Goal: Task Accomplishment & Management: Use online tool/utility

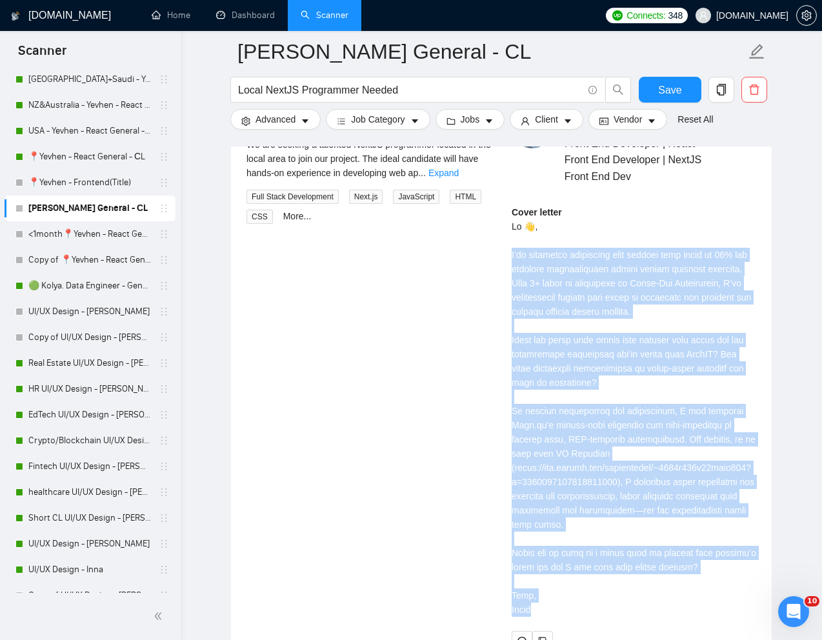
scroll to position [584, 0]
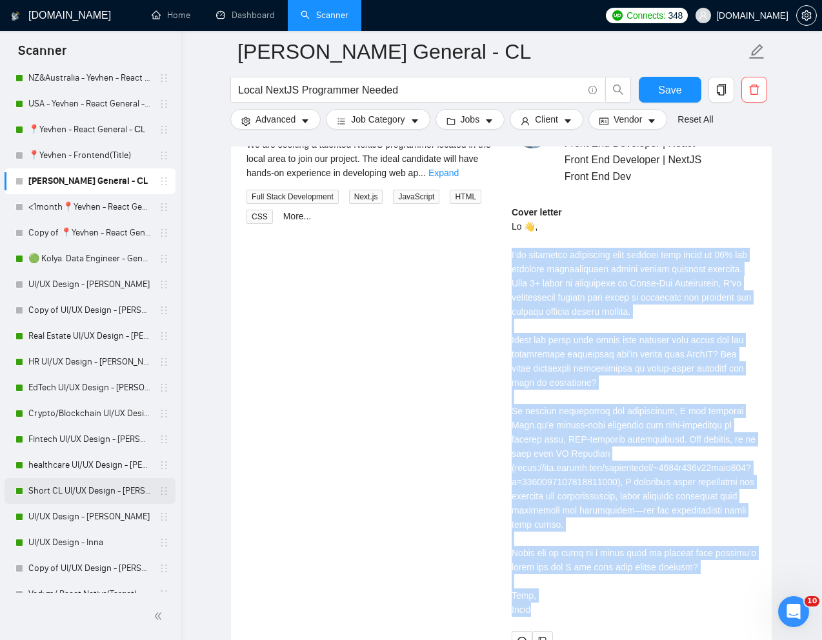
click at [37, 490] on link "Short CL UI/UX Design - [PERSON_NAME]" at bounding box center [89, 491] width 123 height 26
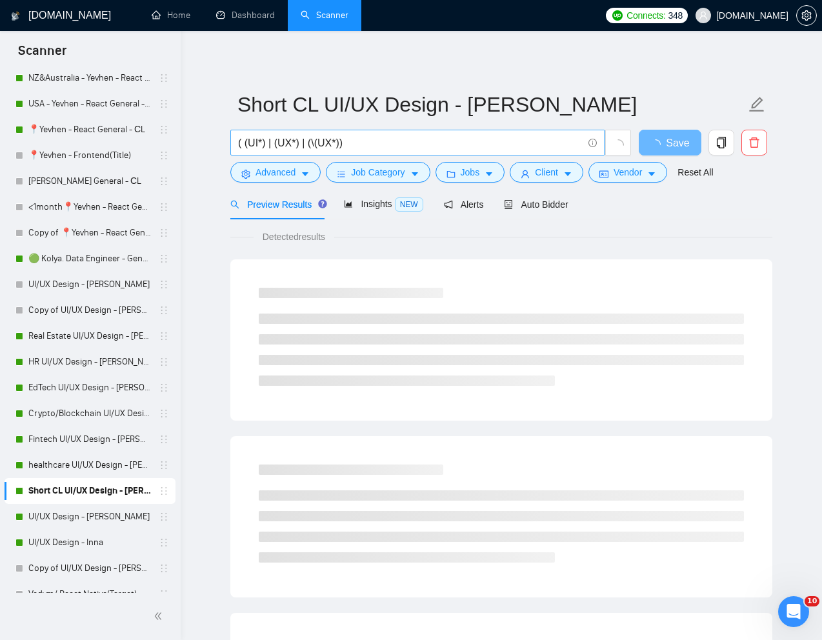
click at [471, 141] on input "( (UI*) | (UX*) | (\(UX*))" at bounding box center [410, 143] width 345 height 16
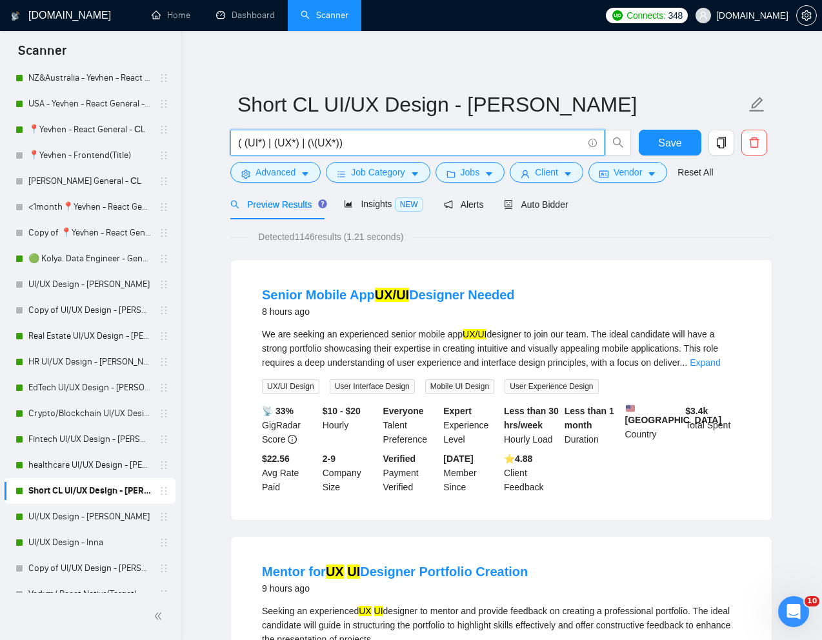
paste input "UX and UI designs SaaS platform"
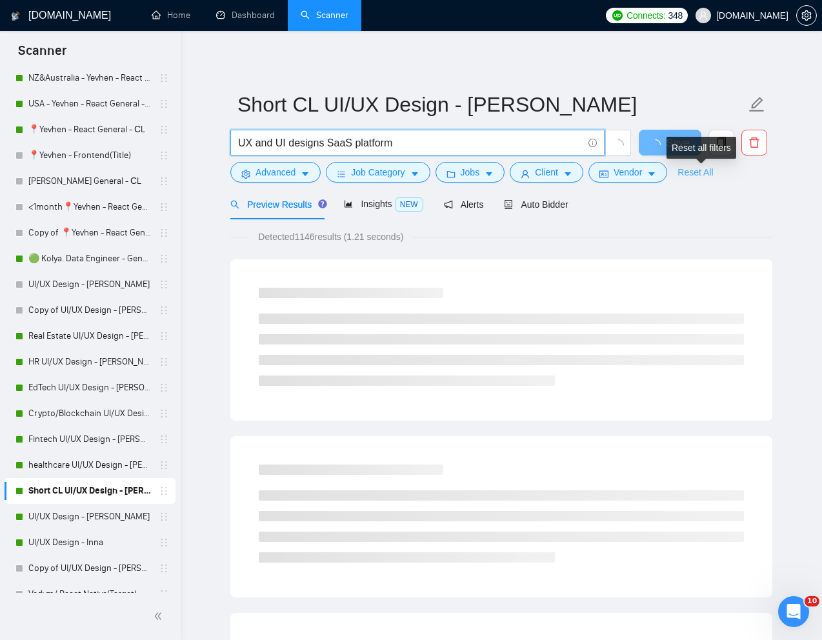
type input "UX and UI designs SaaS platform"
click at [710, 177] on link "Reset All" at bounding box center [696, 172] width 36 height 14
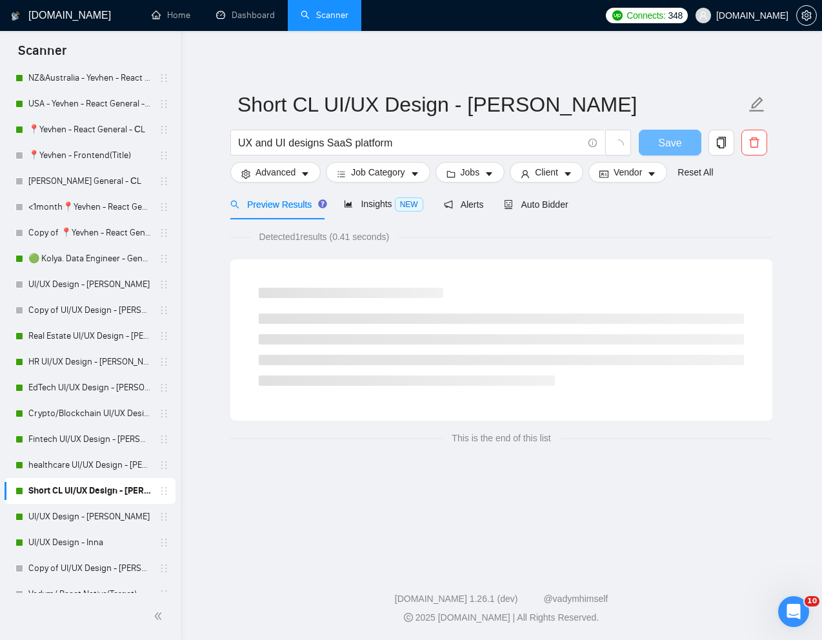
click at [763, 203] on div "Preview Results Insights NEW Alerts Auto Bidder" at bounding box center [501, 204] width 542 height 30
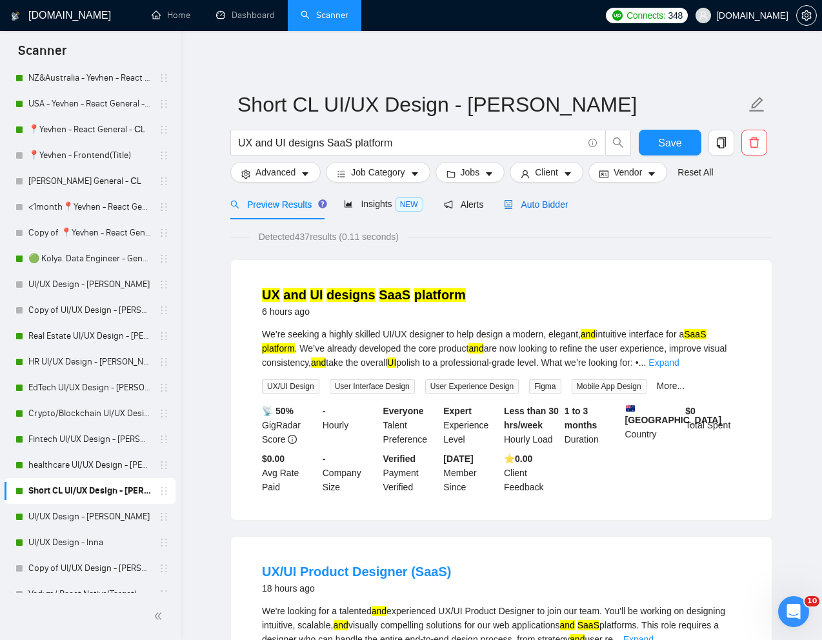
click at [556, 200] on span "Auto Bidder" at bounding box center [536, 204] width 64 height 10
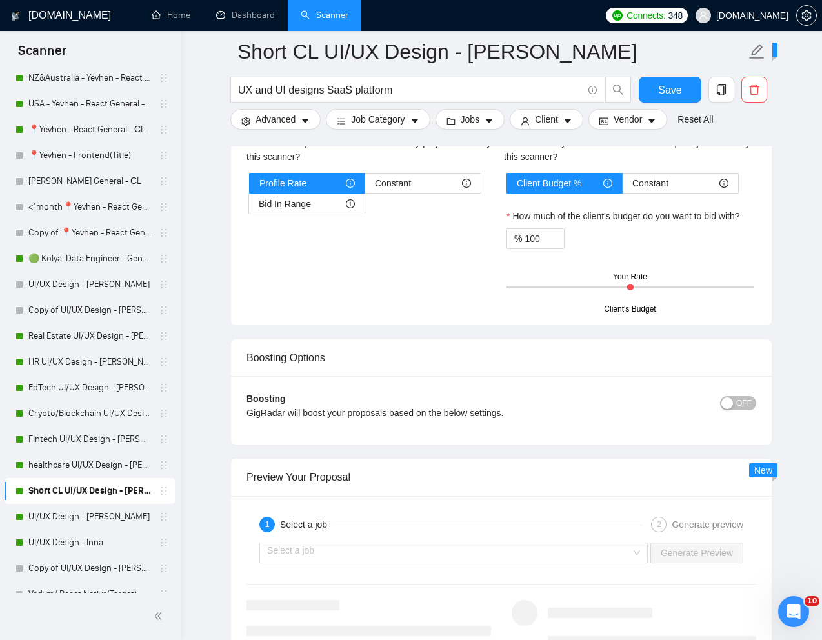
scroll to position [2279, 0]
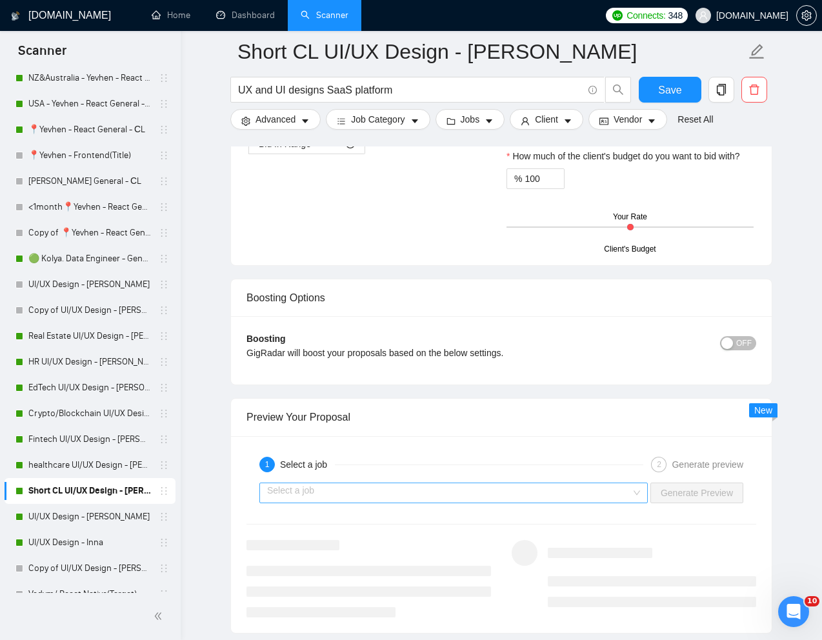
click at [632, 489] on div "Select a job" at bounding box center [453, 493] width 389 height 21
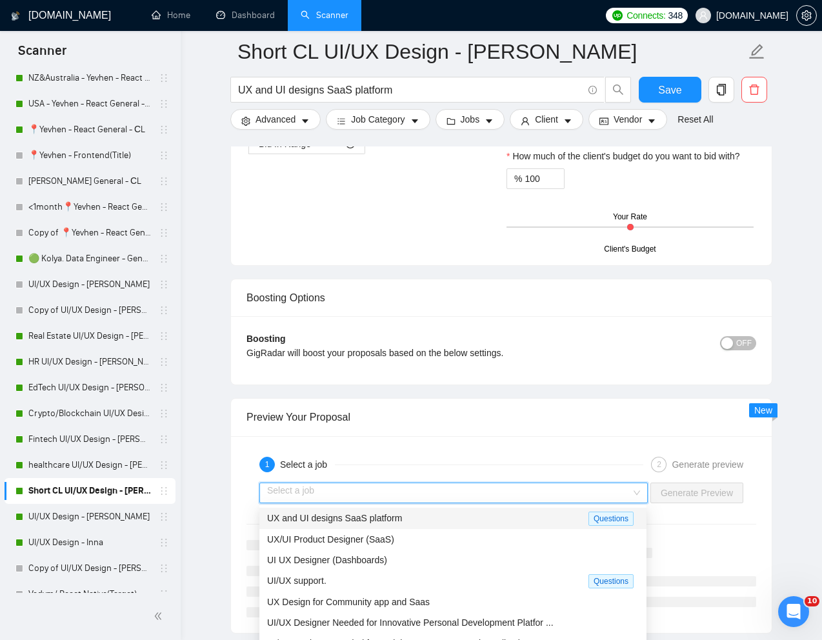
click at [511, 520] on div "UX and UI designs SaaS platform" at bounding box center [427, 518] width 321 height 15
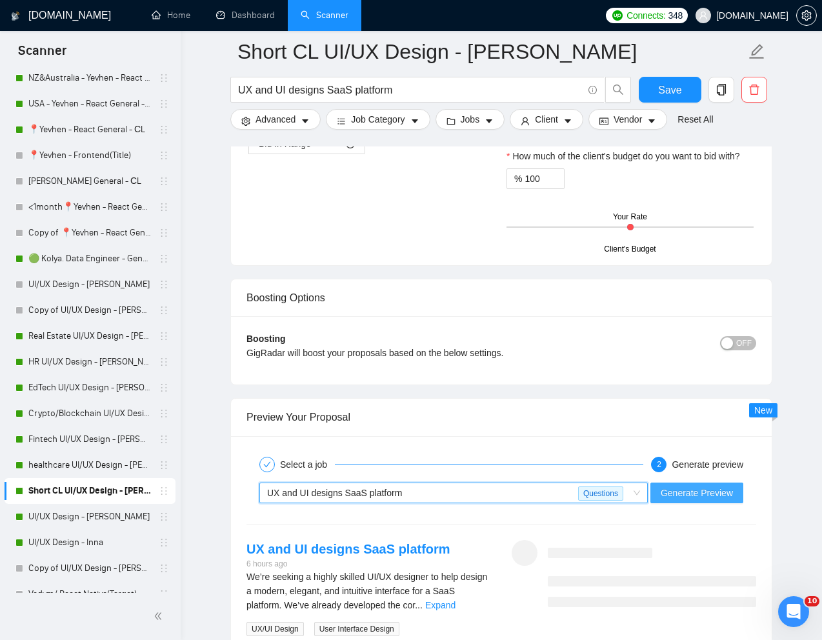
click at [682, 493] on span "Generate Preview" at bounding box center [697, 493] width 72 height 14
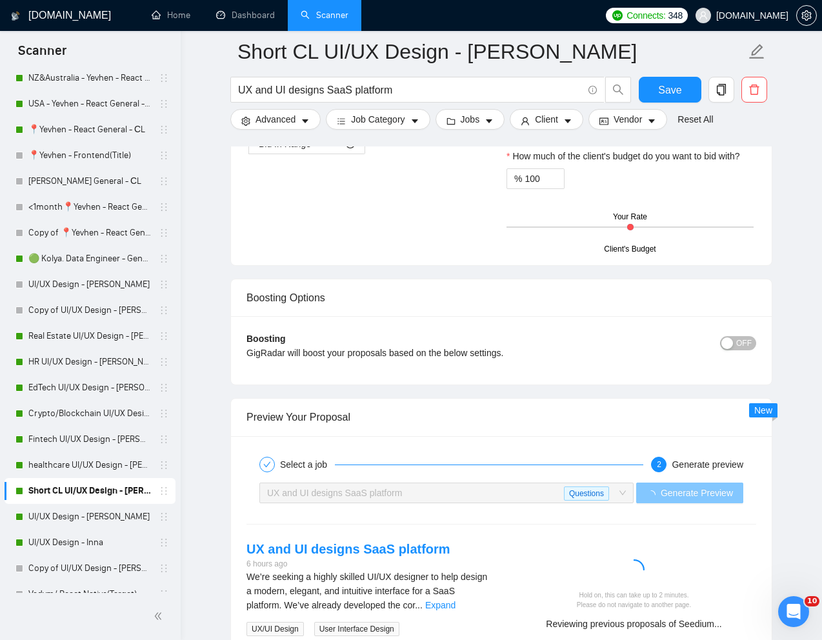
scroll to position [2326, 0]
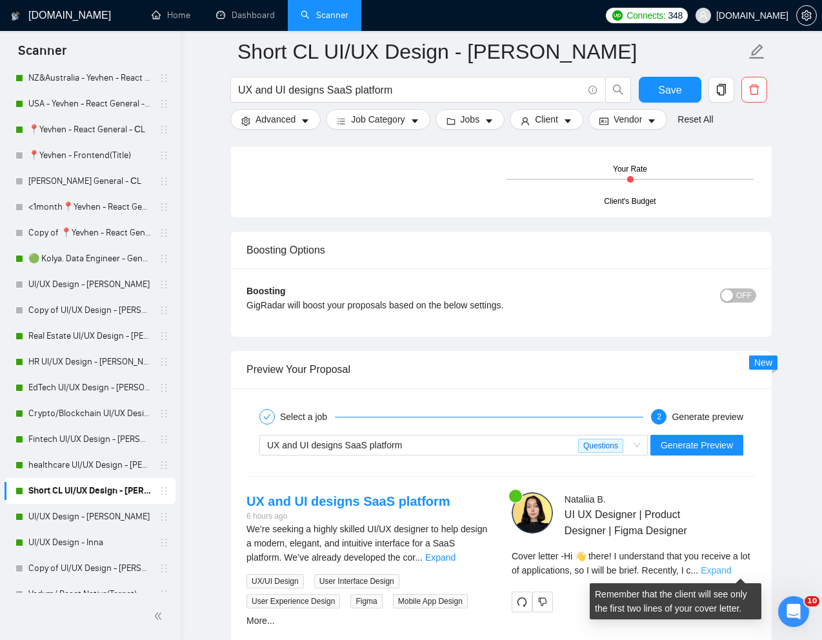
click at [729, 572] on link "Expand" at bounding box center [716, 570] width 30 height 10
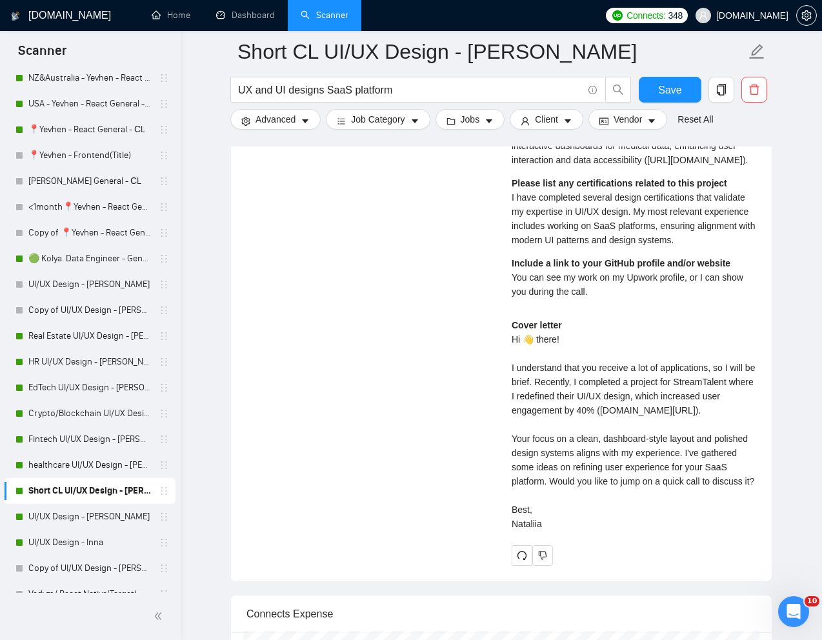
scroll to position [2848, 0]
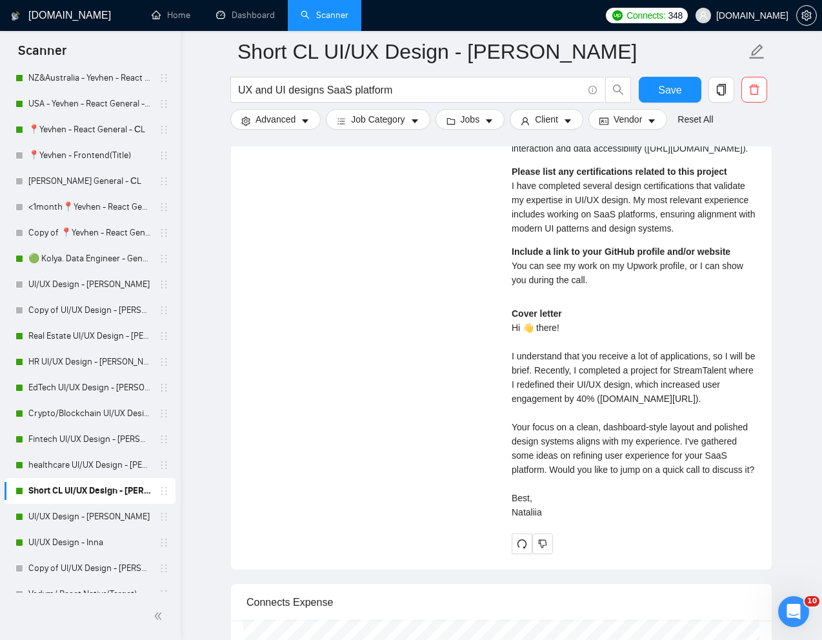
drag, startPoint x: 511, startPoint y: 429, endPoint x: 589, endPoint y: 619, distance: 205.2
click at [589, 554] on div "Nataliia B . UI UX Designer | Product Designer | Figma Designer Describe your r…" at bounding box center [634, 263] width 265 height 584
copy div "understand that you receive a lot of applications, so I will be brief. Recently…"
drag, startPoint x: 512, startPoint y: 336, endPoint x: 599, endPoint y: 352, distance: 88.6
click at [599, 287] on div "Include a link to your GitHub profile and/or website You can see my work on my …" at bounding box center [634, 266] width 245 height 43
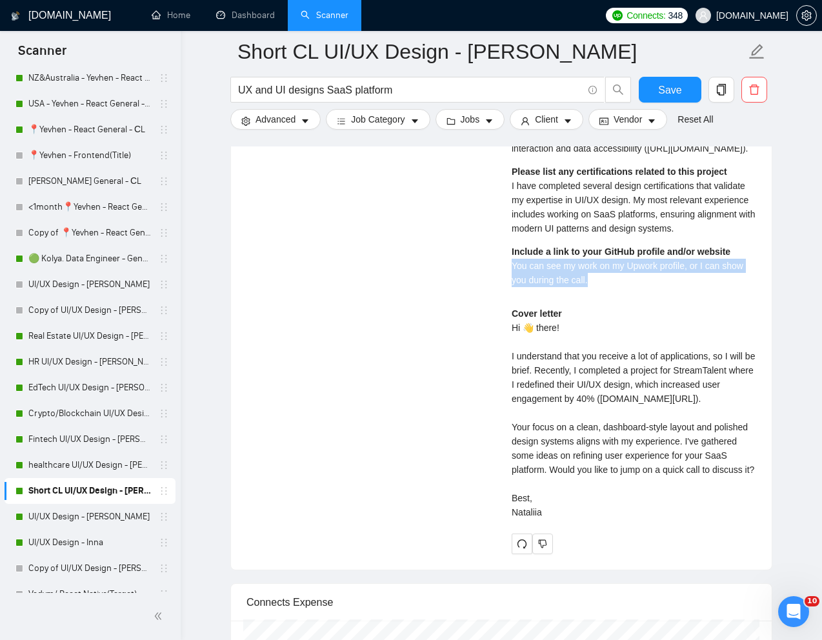
copy span "You can see my work on my Upwork profile, or I can show you during the call."
click at [648, 287] on div "Include a link to your GitHub profile and/or website You can see my work on my …" at bounding box center [634, 266] width 245 height 43
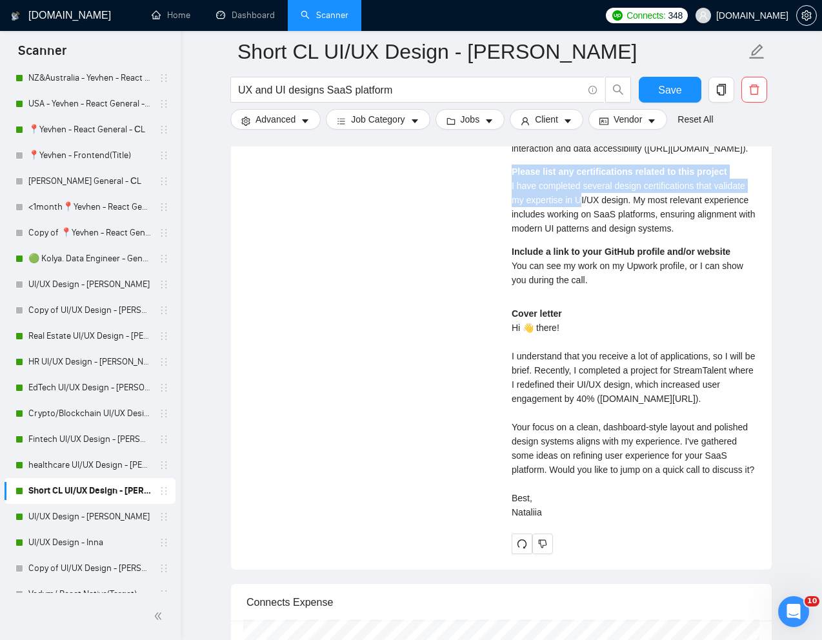
drag, startPoint x: 509, startPoint y: 249, endPoint x: 581, endPoint y: 270, distance: 75.2
click at [581, 270] on div "Nataliia B . UI UX Designer | Product Designer | Figma Designer Describe your r…" at bounding box center [634, 263] width 265 height 584
click at [581, 234] on span "I have completed several design certifications that validate my expertise in UI…" at bounding box center [633, 207] width 243 height 53
drag, startPoint x: 511, startPoint y: 258, endPoint x: 635, endPoint y: 269, distance: 123.8
click at [635, 234] on span "I have completed several design certifications that validate my expertise in UI…" at bounding box center [633, 207] width 243 height 53
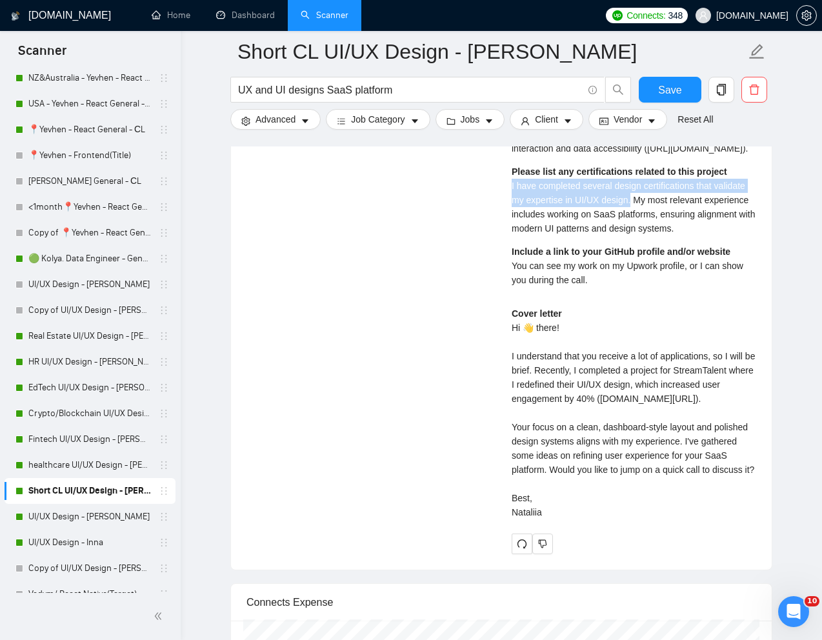
copy span "I have completed several design certifications that validate my expertise in UI…"
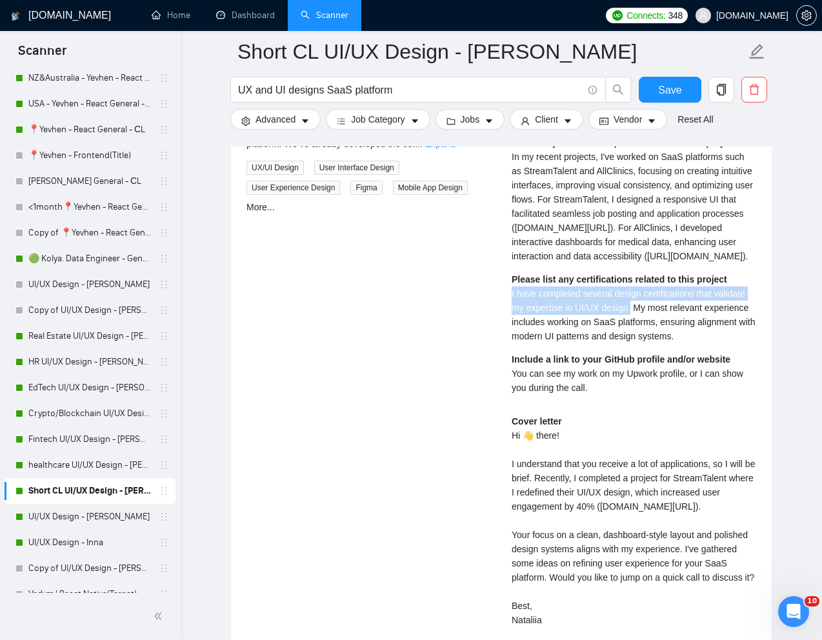
scroll to position [2702, 0]
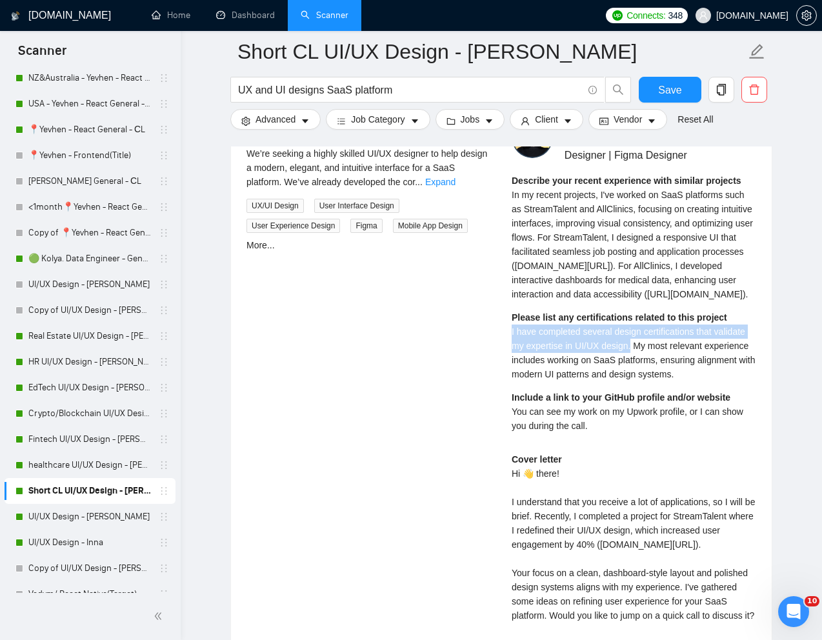
drag, startPoint x: 513, startPoint y: 197, endPoint x: 679, endPoint y: 359, distance: 232.3
click at [679, 301] on div "Describe your recent experience with similar projects In my recent projects, I'…" at bounding box center [634, 238] width 245 height 128
copy span "In my recent projects, I've worked on SaaS platforms such as StreamTalent and A…"
click at [347, 94] on input "UX and UI designs SaaS platform" at bounding box center [410, 90] width 345 height 16
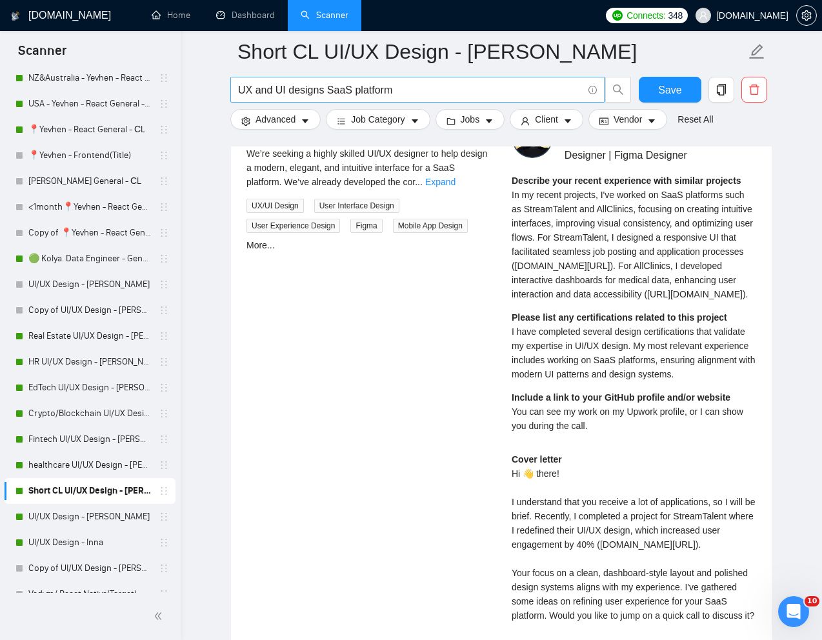
click at [347, 94] on input "UX and UI designs SaaS platform" at bounding box center [410, 90] width 345 height 16
paste input "I/UX Designer for Mobile-First SaaS MVP"
type input "UI/UX Designer for Mobile-First SaaS MVP"
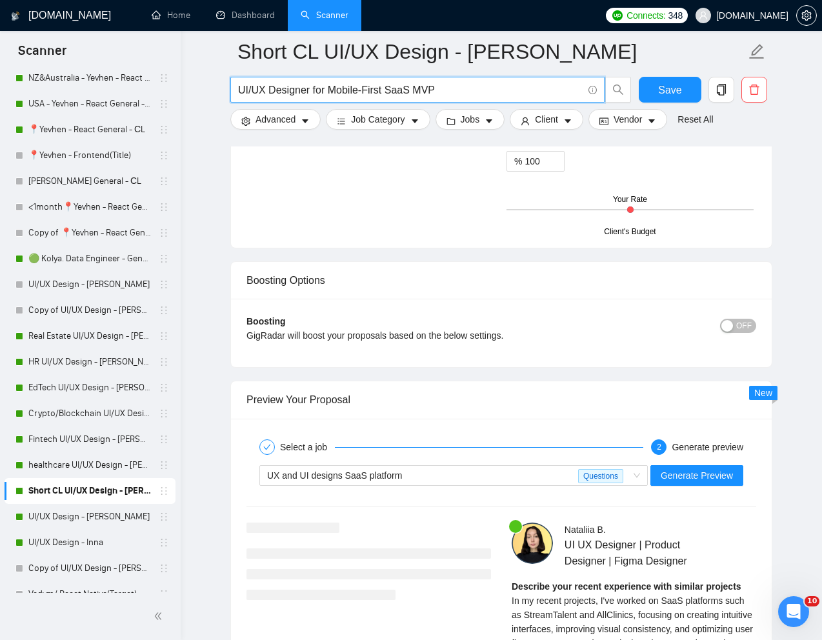
scroll to position [2371, 0]
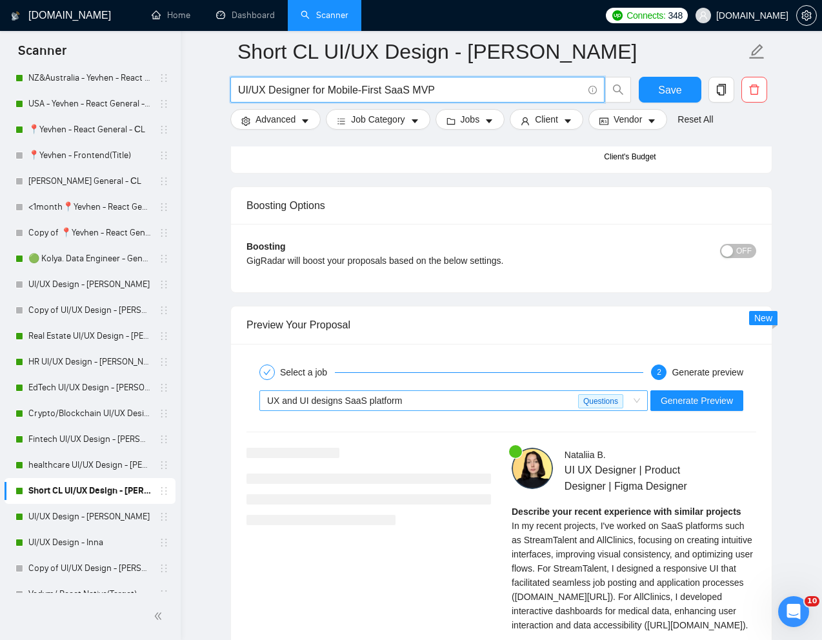
click at [406, 394] on div "UX and UI designs SaaS platform" at bounding box center [422, 400] width 311 height 19
type input "UI/UX Designer for Mobile-First SaaS MVP"
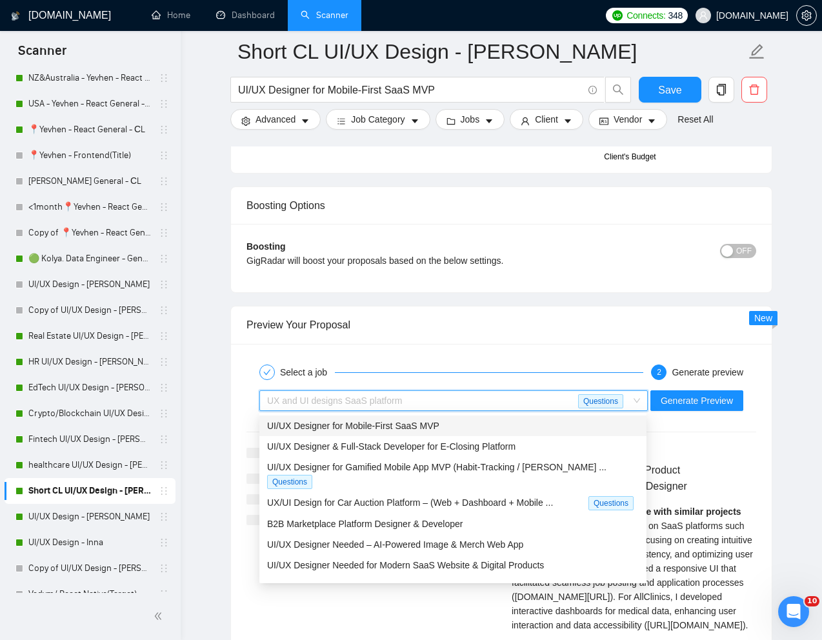
click at [378, 427] on span "UI/UX Designer for Mobile-First SaaS MVP" at bounding box center [353, 426] width 172 height 10
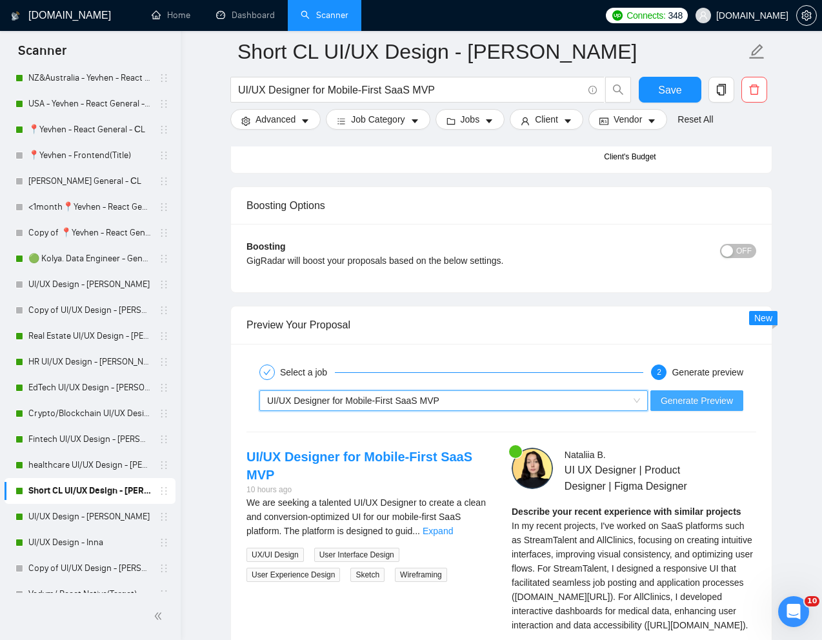
click at [686, 400] on span "Generate Preview" at bounding box center [697, 401] width 72 height 14
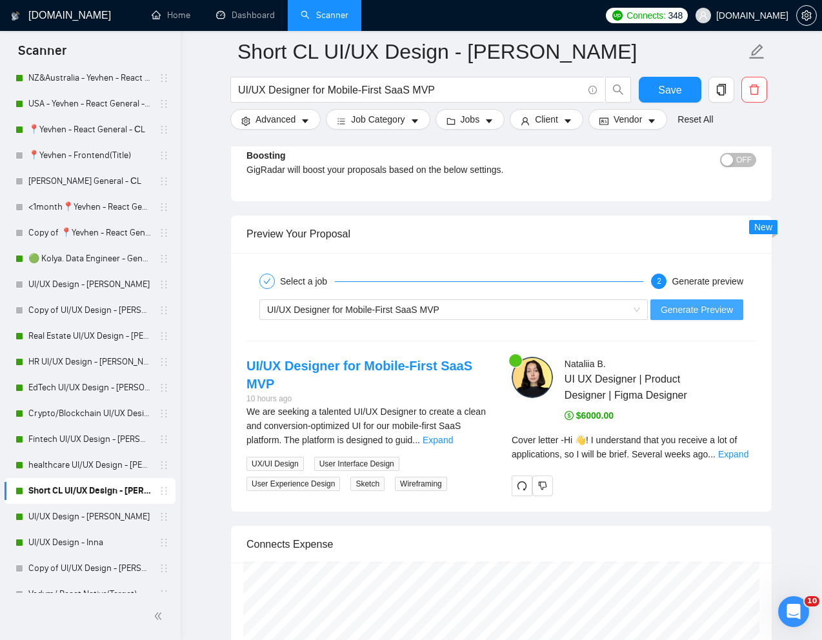
scroll to position [2464, 0]
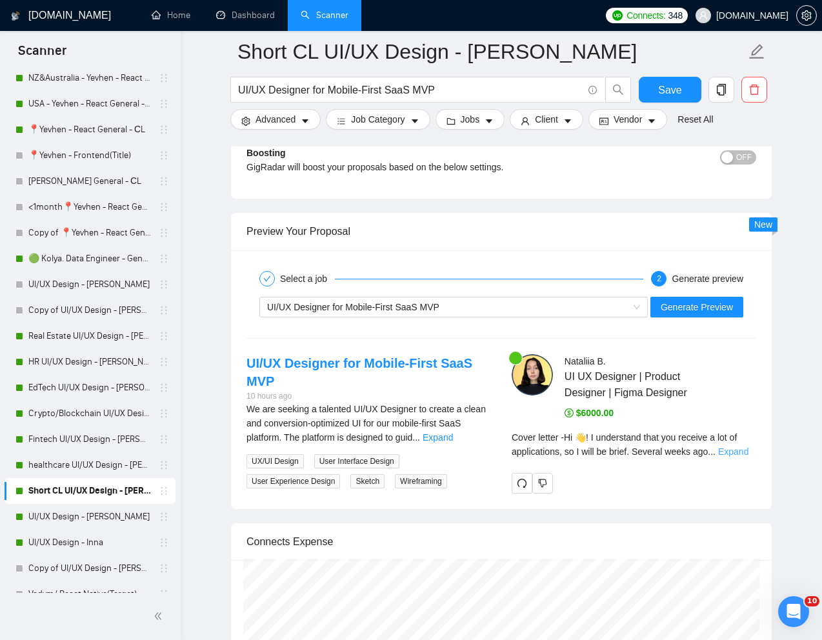
click at [740, 451] on link "Expand" at bounding box center [733, 452] width 30 height 10
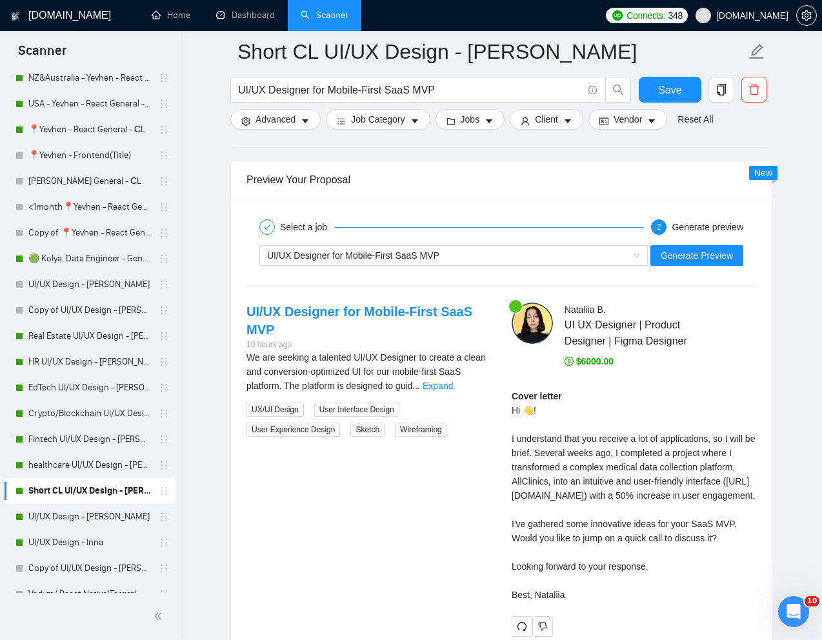
scroll to position [2503, 0]
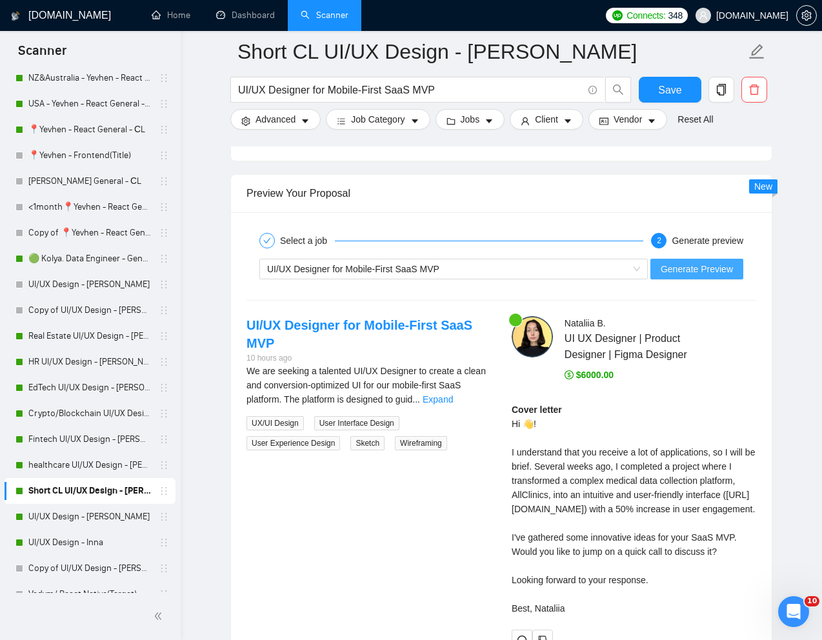
click at [703, 259] on button "Generate Preview" at bounding box center [697, 269] width 93 height 21
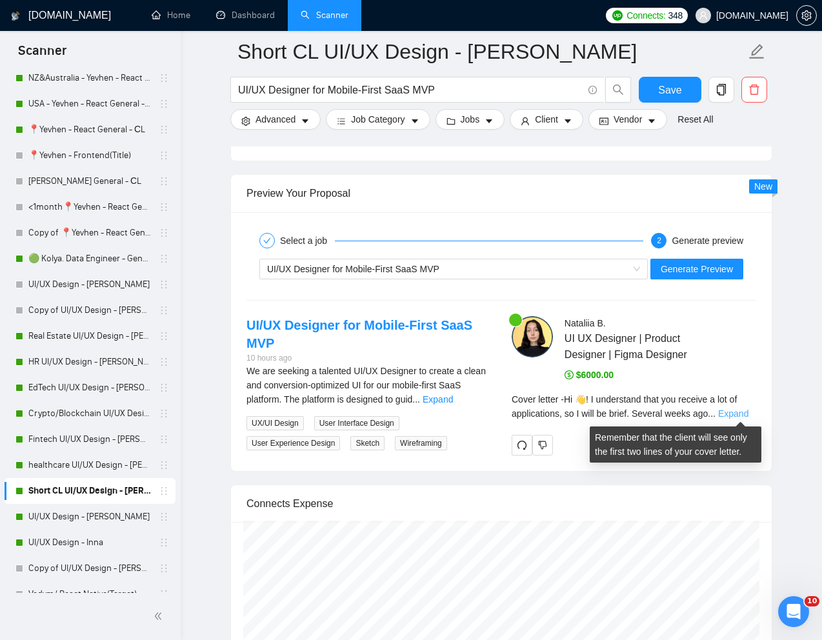
click at [737, 411] on link "Expand" at bounding box center [733, 414] width 30 height 10
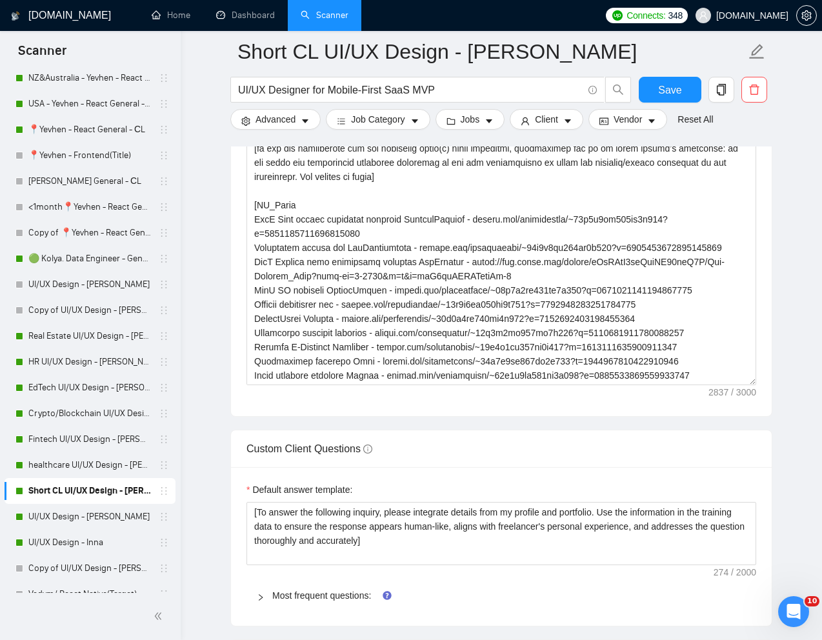
scroll to position [1614, 0]
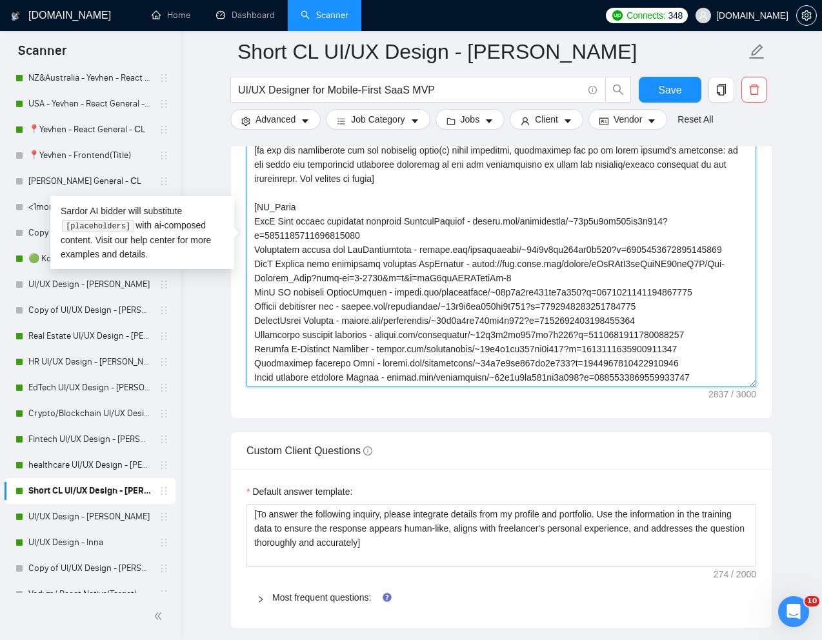
drag, startPoint x: 255, startPoint y: 221, endPoint x: 560, endPoint y: 290, distance: 312.3
click at [560, 290] on textarea "Cover letter template:" at bounding box center [502, 242] width 510 height 290
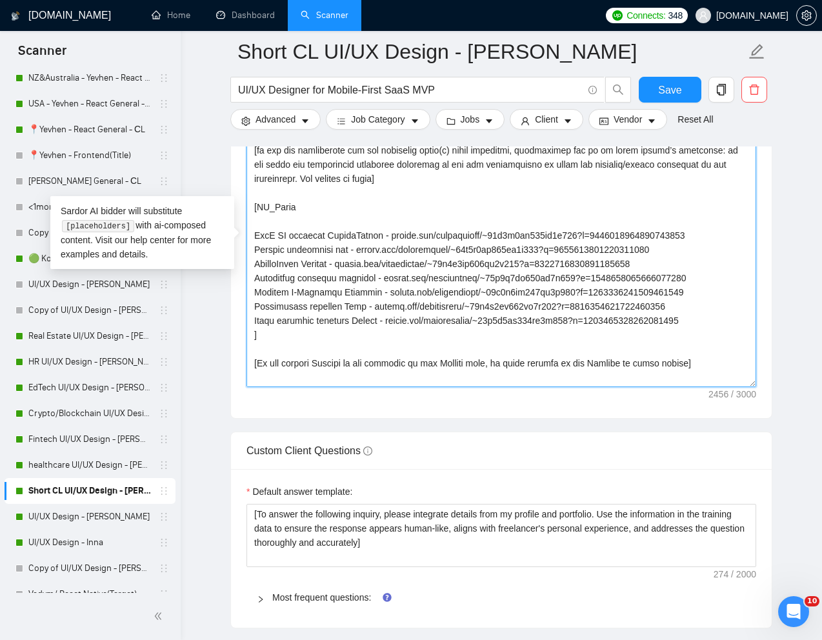
drag, startPoint x: 254, startPoint y: 251, endPoint x: 716, endPoint y: 319, distance: 466.5
click at [716, 319] on textarea "Cover letter template:" at bounding box center [502, 242] width 510 height 290
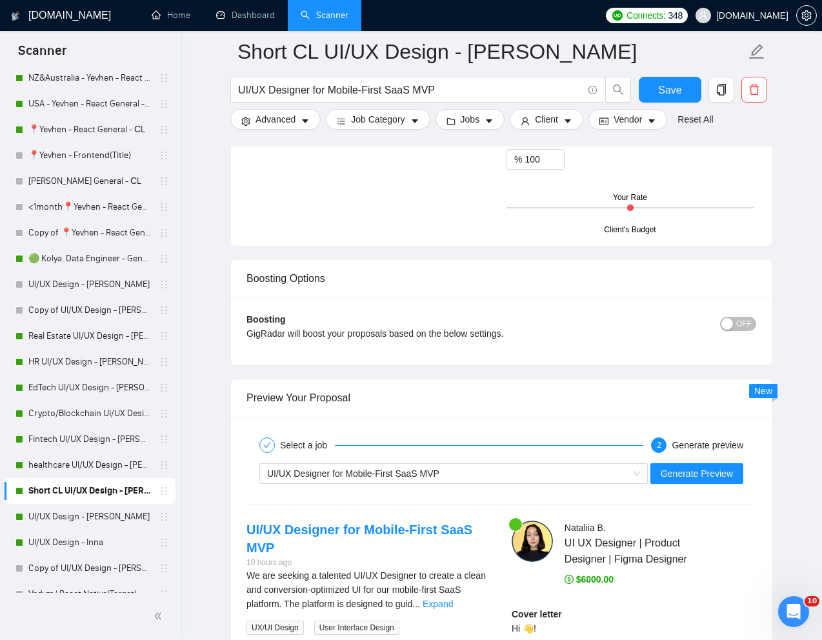
scroll to position [2300, 0]
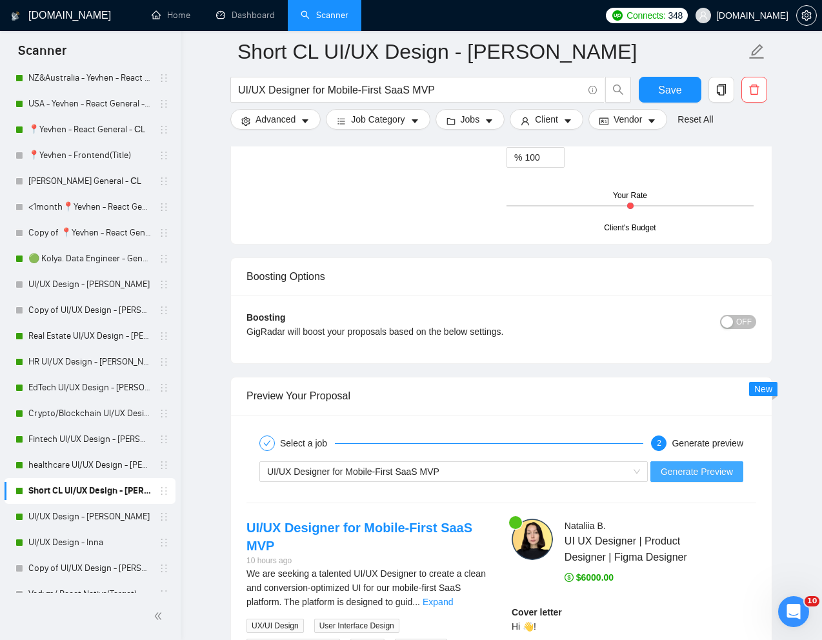
type textarea "[Write a personal greeting using the "Hi 👋" and client's name or company name (…"
click at [695, 476] on span "Generate Preview" at bounding box center [697, 472] width 72 height 14
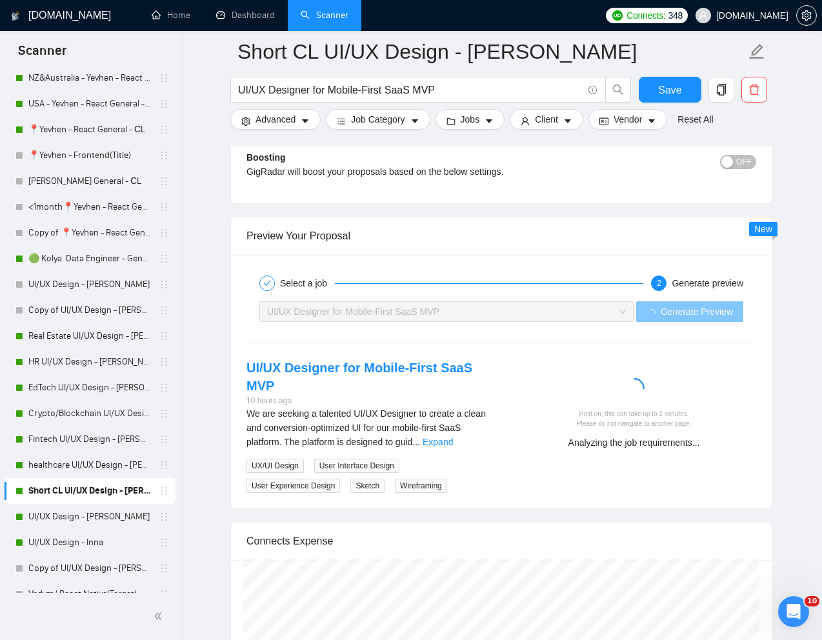
scroll to position [2462, 0]
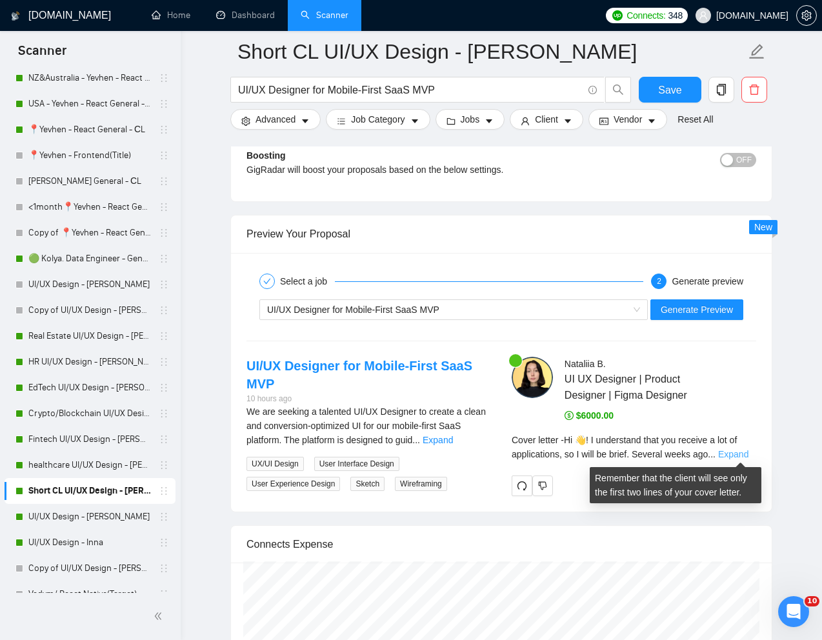
click at [741, 451] on link "Expand" at bounding box center [733, 454] width 30 height 10
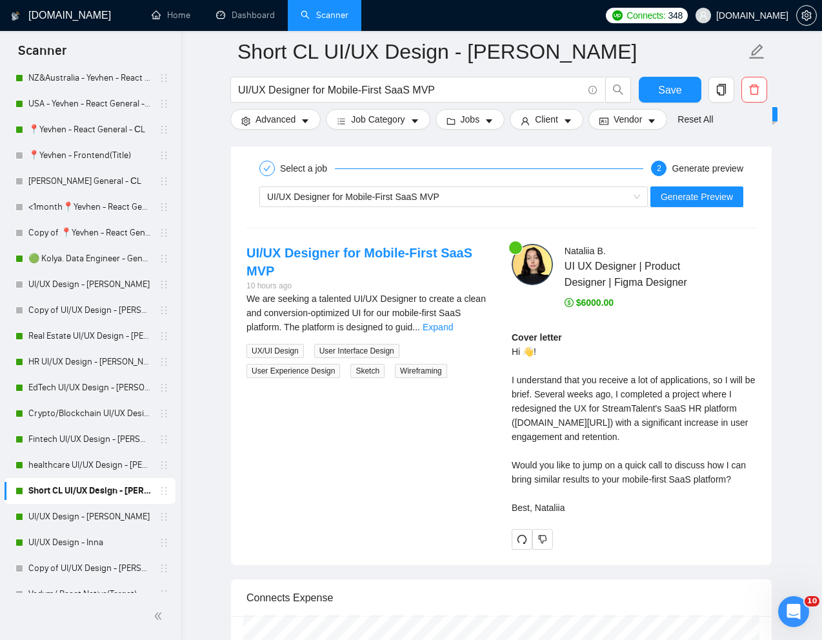
scroll to position [2575, 0]
click at [620, 514] on div "Cover letter Hi 👋! I understand that you receive a lot of applications, so I wi…" at bounding box center [634, 422] width 245 height 185
click at [516, 351] on div "Cover letter Hi 👋! I understand that you receive a lot of applications, so I wi…" at bounding box center [634, 422] width 245 height 185
drag, startPoint x: 514, startPoint y: 351, endPoint x: 594, endPoint y: 518, distance: 185.4
click at [594, 514] on div "Cover letter Hi 👋! I understand that you receive a lot of applications, so I wi…" at bounding box center [634, 422] width 245 height 185
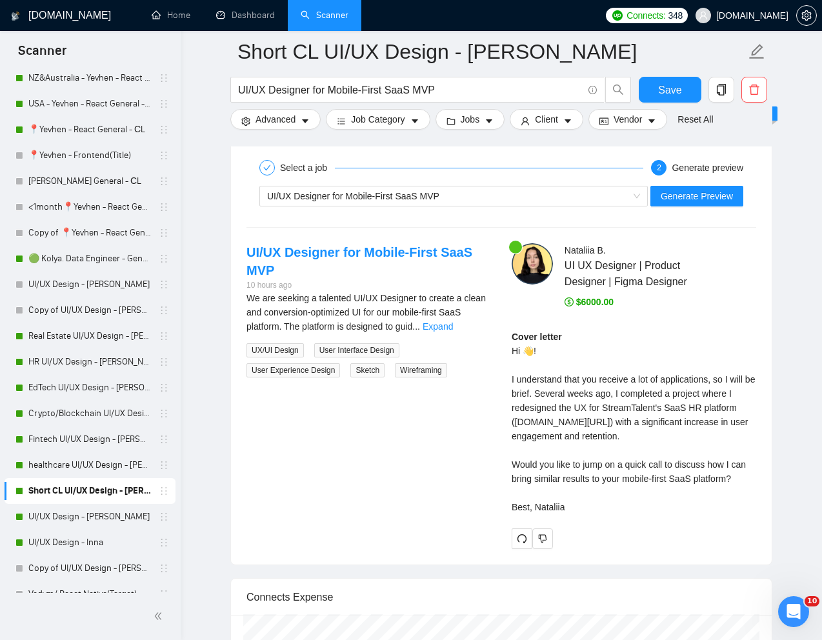
copy div "Hi 👋! I understand that you receive a lot of applications, so I will be brief. …"
click at [439, 194] on span "UI/UX Designer for Mobile-First SaaS MVP" at bounding box center [353, 196] width 172 height 10
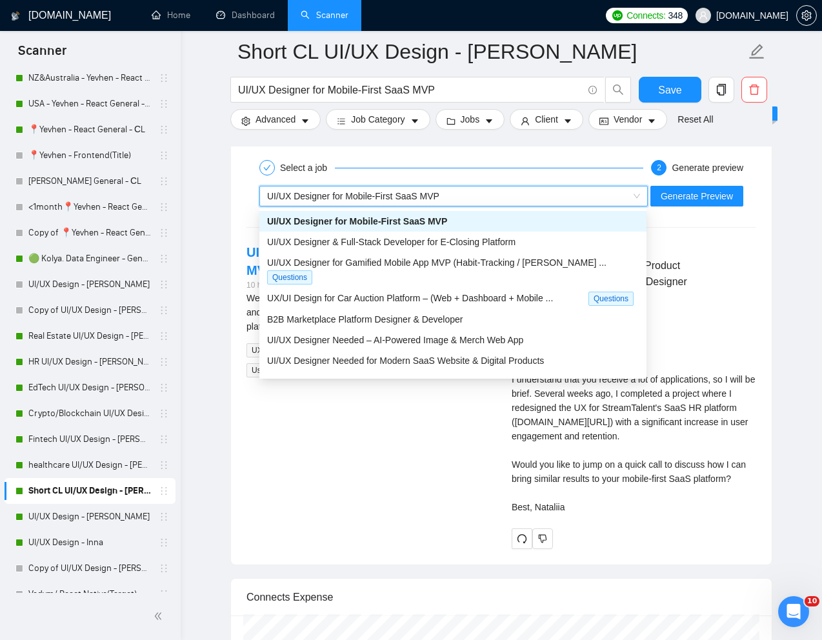
click at [439, 194] on span "UI/UX Designer for Mobile-First SaaS MVP" at bounding box center [353, 196] width 172 height 10
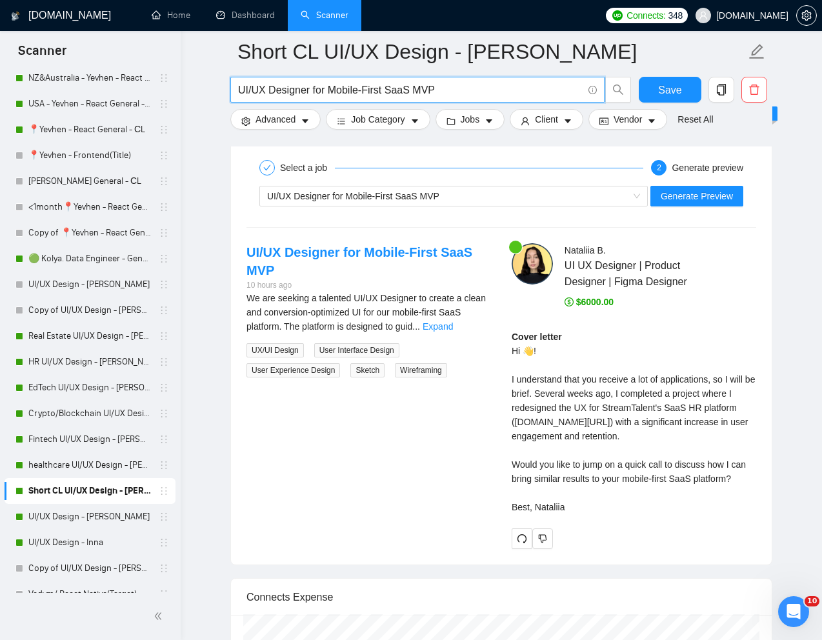
click at [418, 90] on input "UI/UX Designer for Mobile-First SaaS MVP" at bounding box center [410, 90] width 345 height 16
paste input "Product Designer for Cursor/Lovable Type IDE"
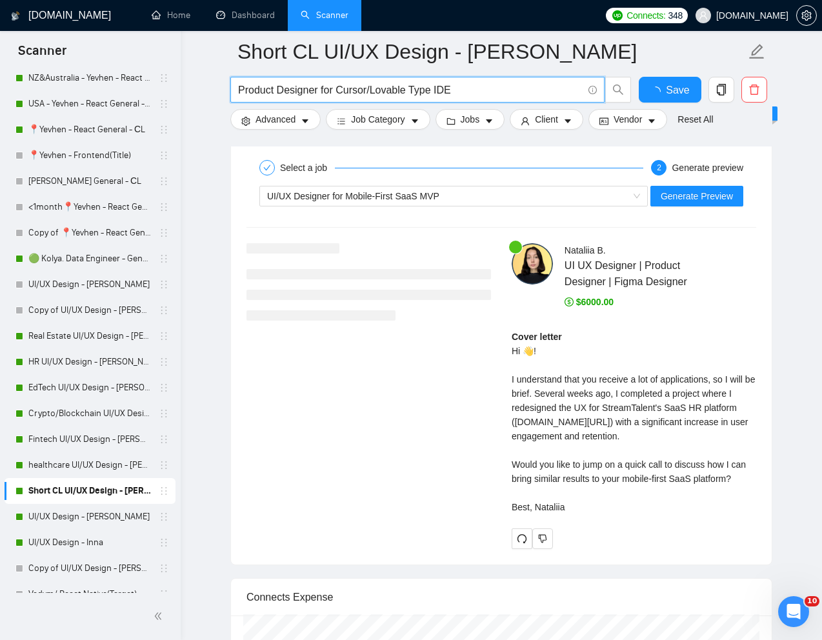
scroll to position [2496, 0]
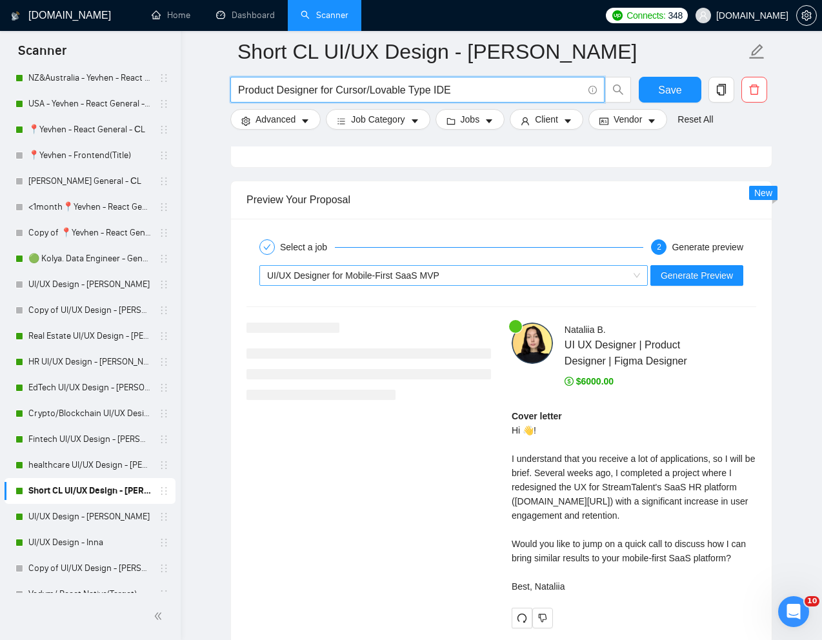
click at [452, 271] on div "UI/UX Designer for Mobile-First SaaS MVP" at bounding box center [447, 275] width 361 height 19
type input "Product Designer for Cursor/Lovable Type IDE"
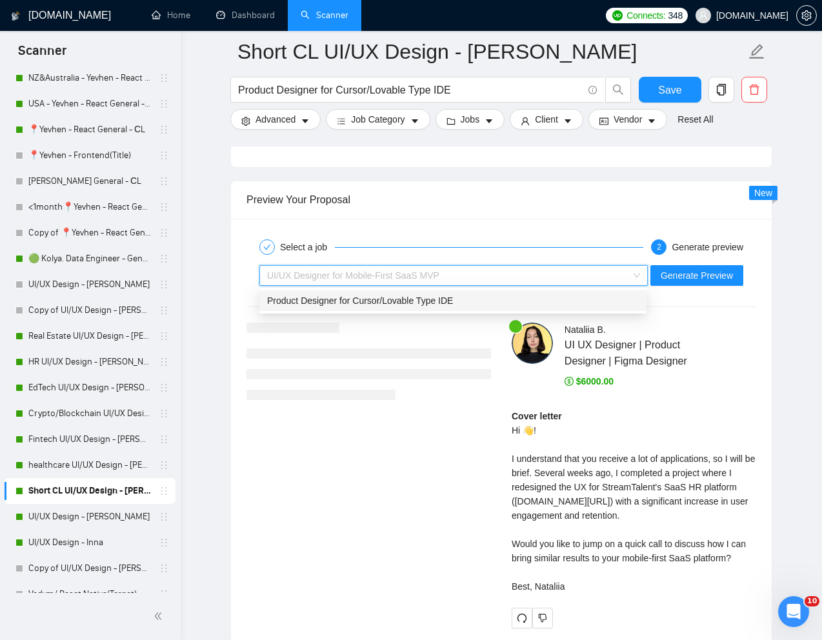
click at [406, 300] on span "Product Designer for Cursor/Lovable Type IDE" at bounding box center [360, 301] width 186 height 10
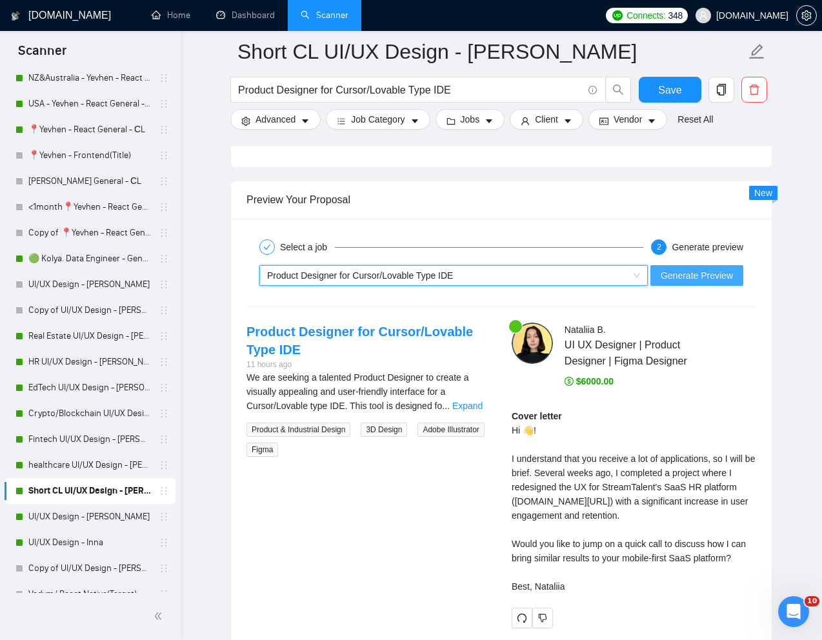
drag, startPoint x: 705, startPoint y: 270, endPoint x: 677, endPoint y: 270, distance: 27.8
click at [705, 270] on span "Generate Preview" at bounding box center [697, 276] width 72 height 14
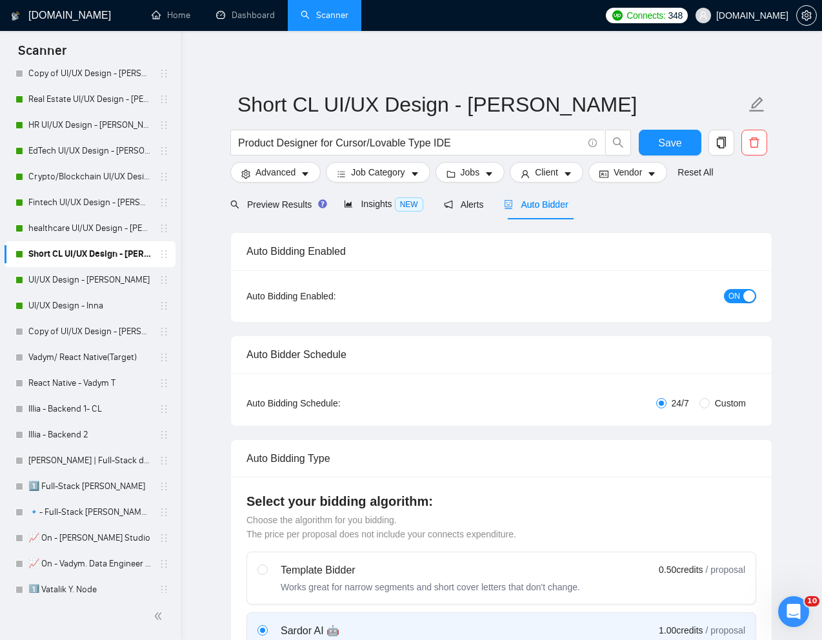
scroll to position [806, 0]
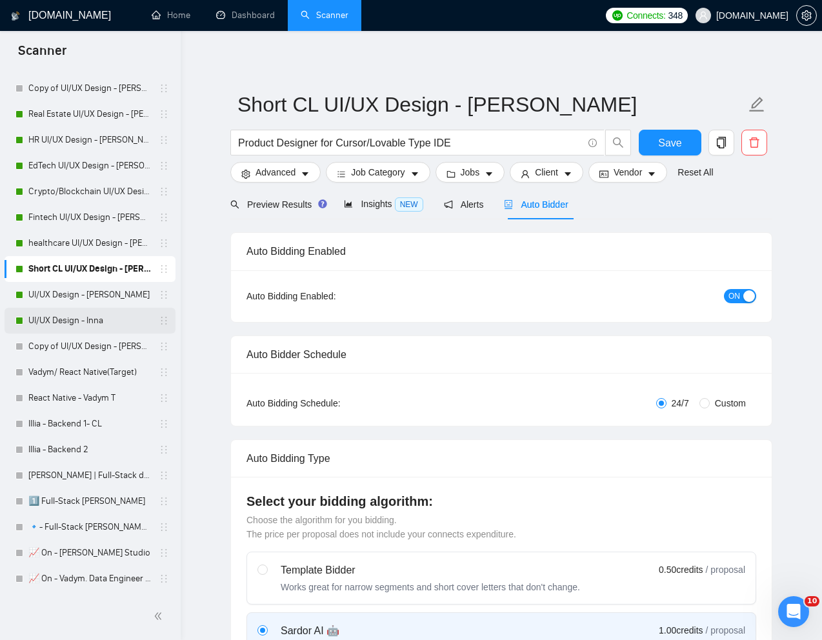
click at [77, 324] on link "UI/UX Design - Inna" at bounding box center [89, 321] width 123 height 26
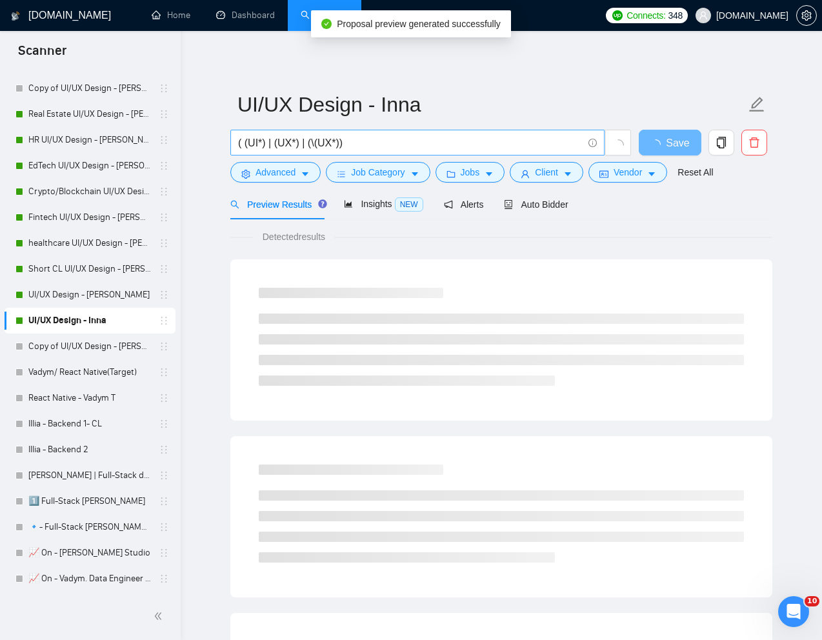
click at [468, 143] on input "( (UI*) | (UX*) | (\(UX*))" at bounding box center [410, 143] width 345 height 16
paste input "Product Designer for Cursor/Lovable Type IDE"
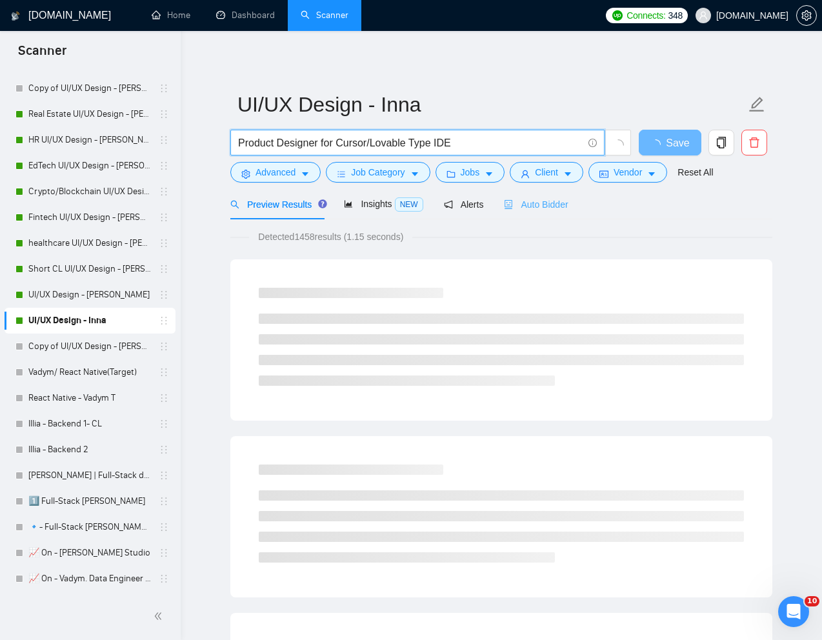
type input "Product Designer for Cursor/Lovable Type IDE"
click at [542, 201] on span "Auto Bidder" at bounding box center [536, 204] width 64 height 10
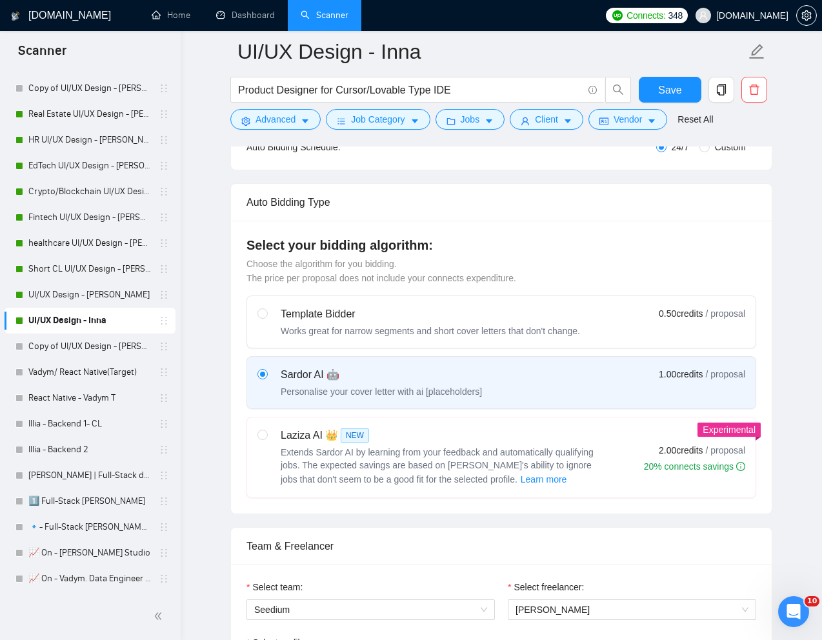
scroll to position [273, 0]
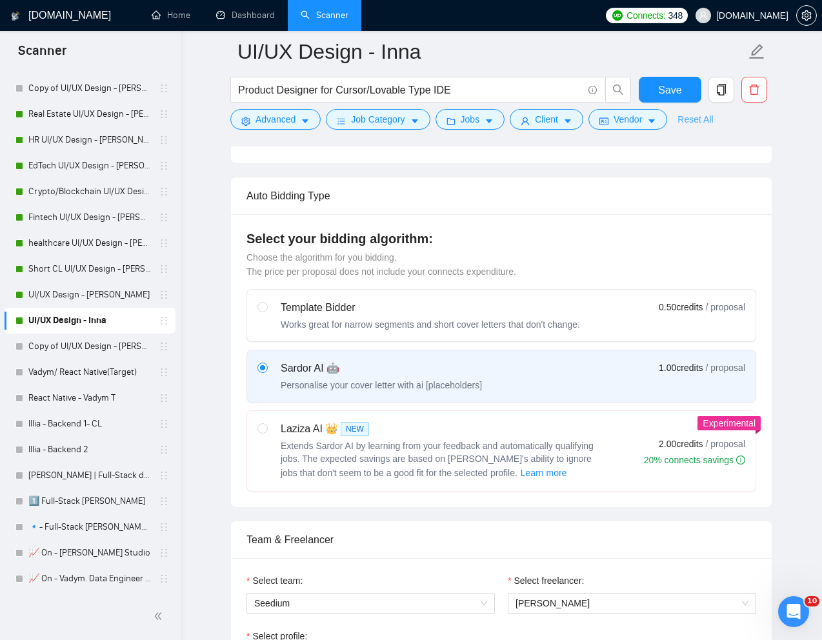
click at [706, 117] on link "Reset All" at bounding box center [696, 119] width 36 height 14
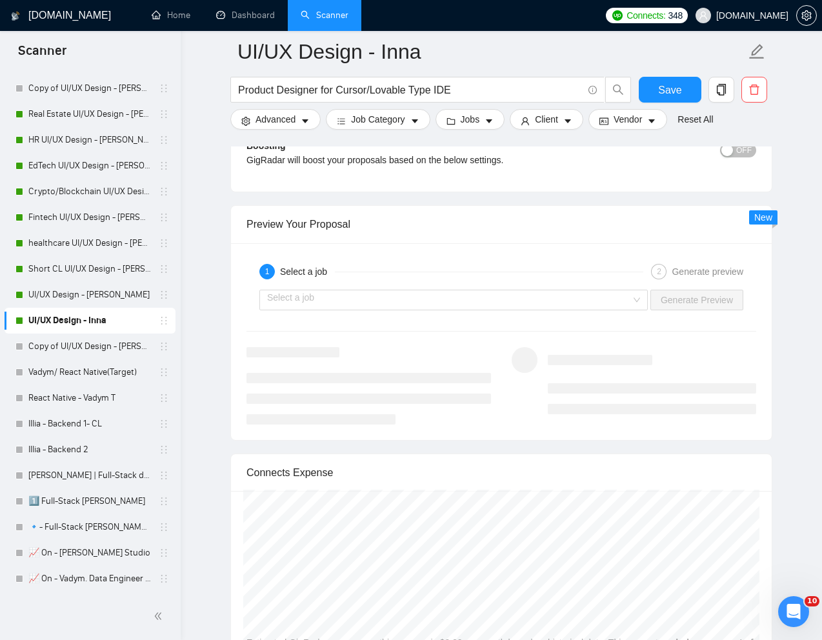
scroll to position [2455, 0]
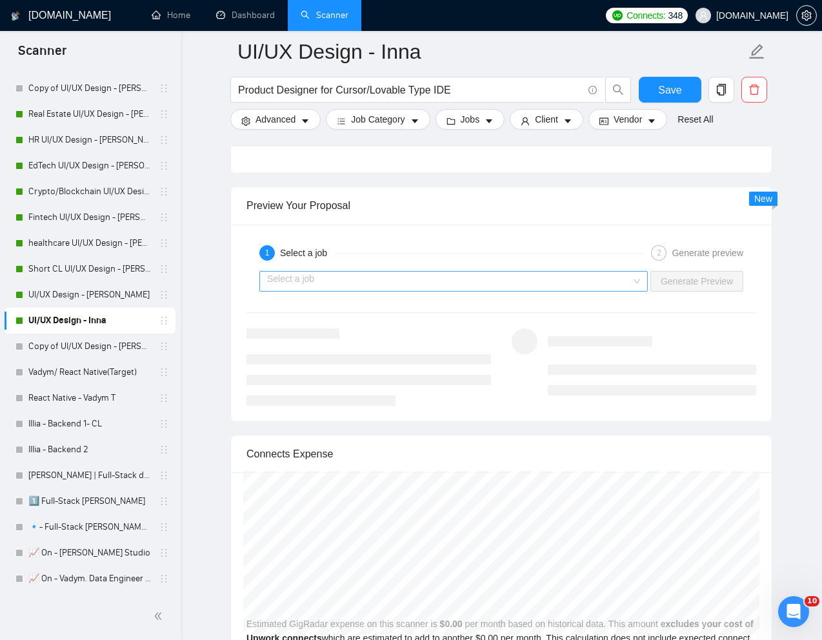
click at [374, 282] on input "search" at bounding box center [449, 281] width 364 height 19
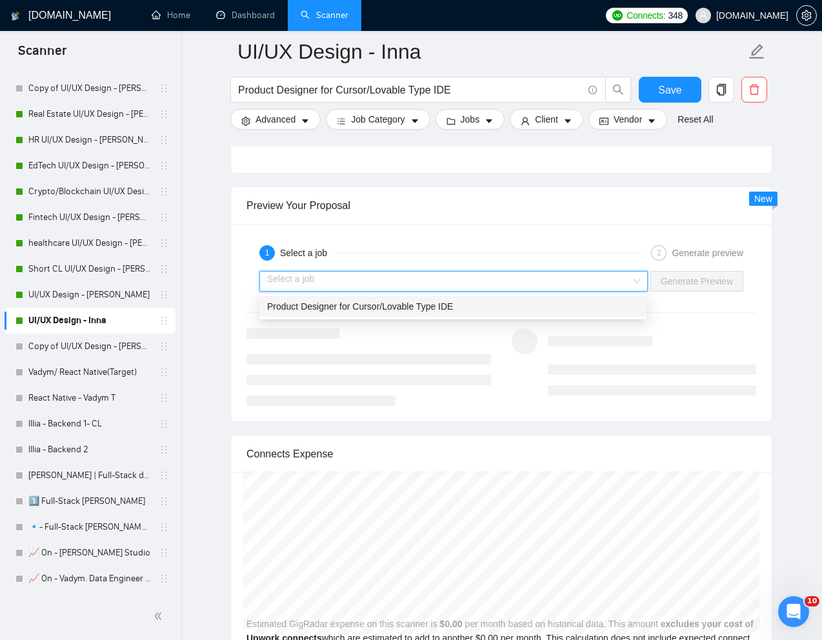
click at [338, 309] on span "Product Designer for Cursor/Lovable Type IDE" at bounding box center [360, 306] width 186 height 10
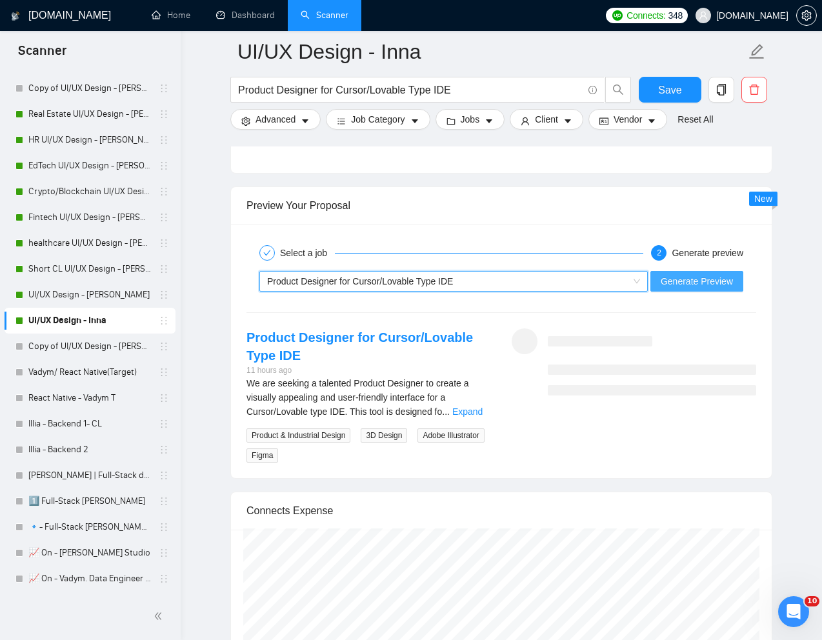
click at [682, 281] on span "Generate Preview" at bounding box center [697, 281] width 72 height 14
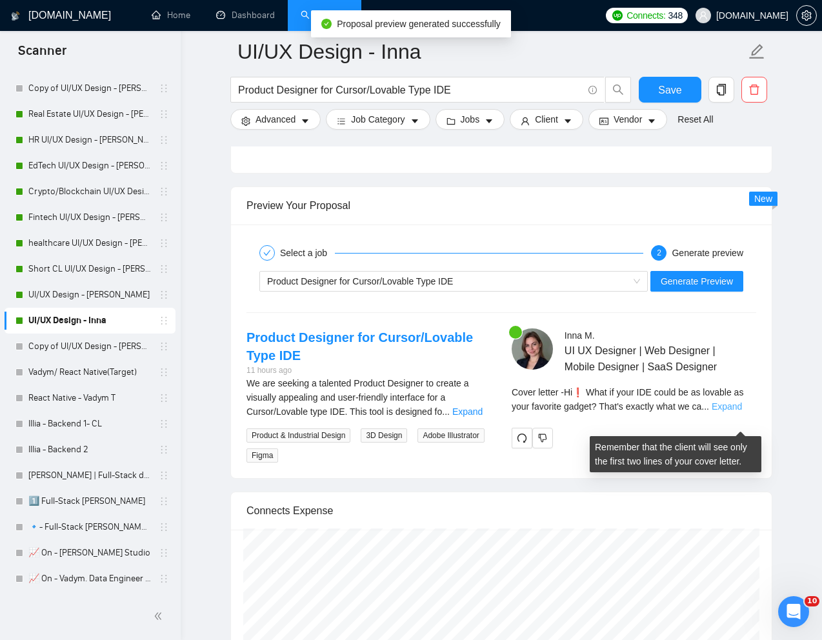
click at [731, 412] on link "Expand" at bounding box center [727, 406] width 30 height 10
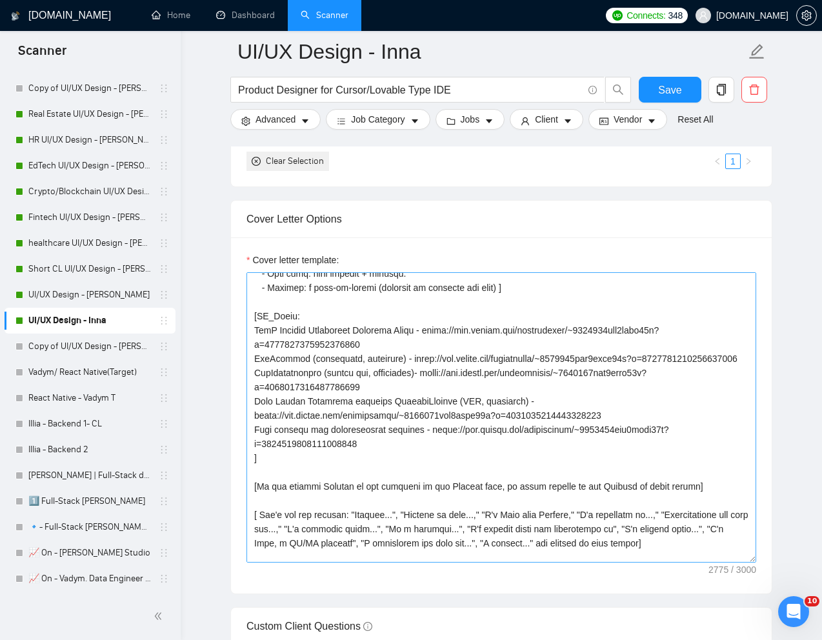
scroll to position [216, 0]
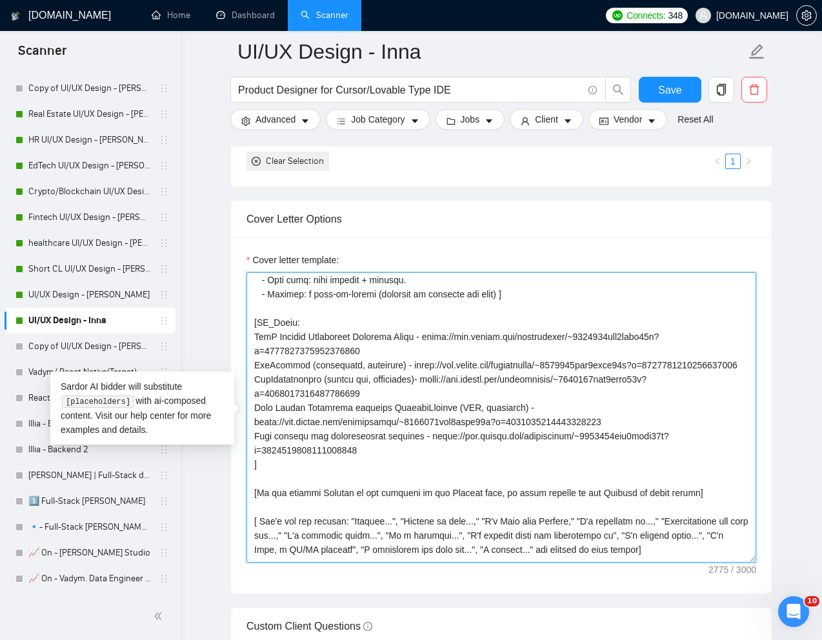
drag, startPoint x: 253, startPoint y: 336, endPoint x: 665, endPoint y: 438, distance: 424.7
click at [665, 438] on textarea "Cover letter template:" at bounding box center [502, 417] width 510 height 290
click at [416, 436] on textarea "Cover letter template:" at bounding box center [502, 417] width 510 height 290
drag, startPoint x: 377, startPoint y: 465, endPoint x: 250, endPoint y: 341, distance: 177.6
click at [250, 341] on textarea "Cover letter template:" at bounding box center [502, 417] width 510 height 290
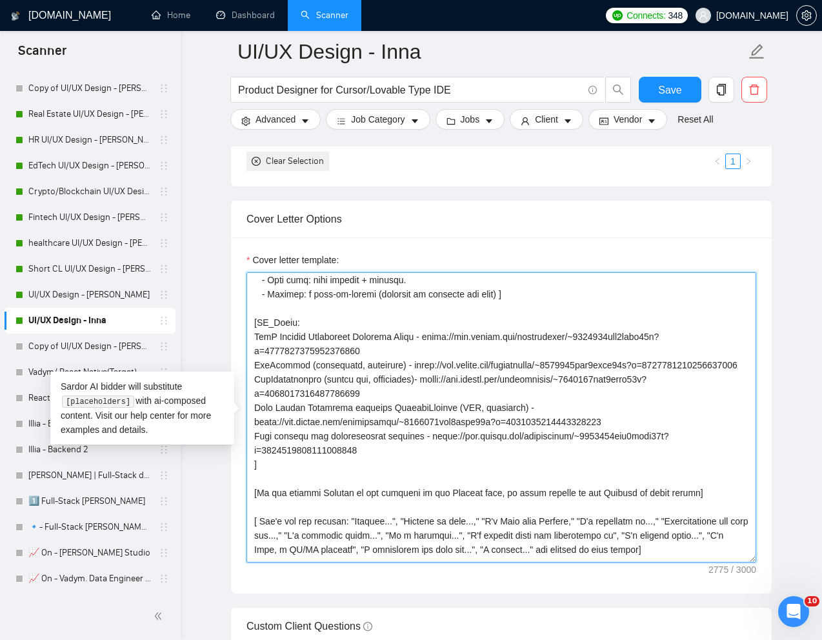
paste textarea "igNoz is an open-source observability platform for monitoring and debugging app…"
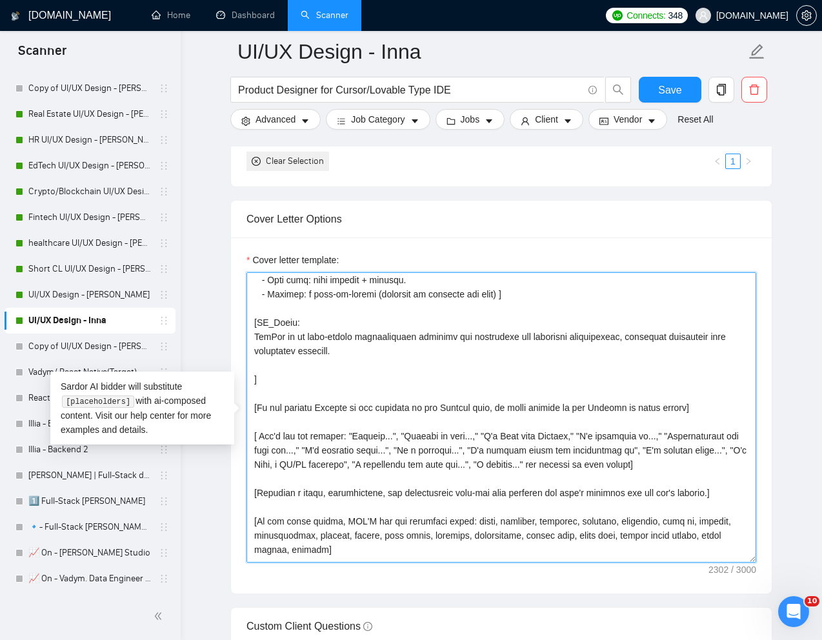
paste textarea "https://signoz.io/"
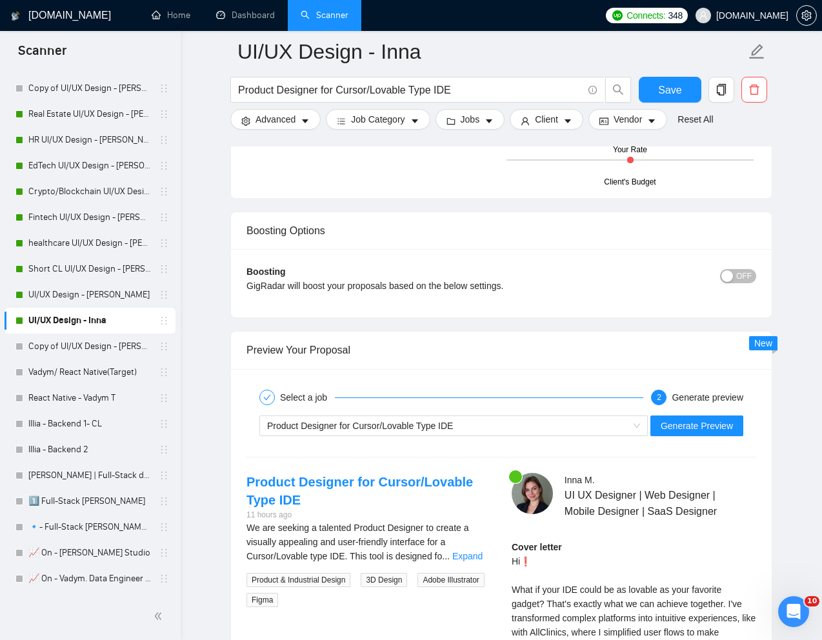
scroll to position [2366, 0]
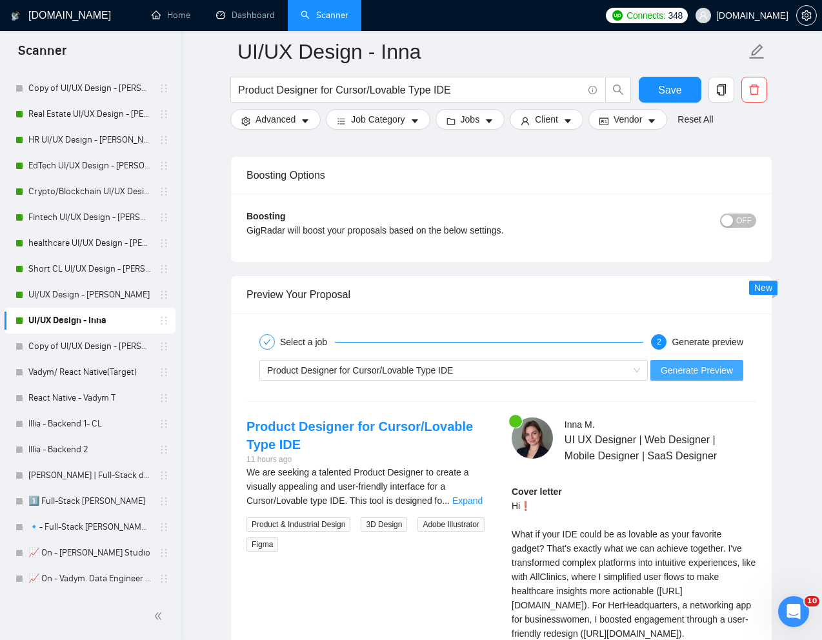
type textarea "[Write a personal greeting using the "Hi❗" and client's name or company name (i…"
click at [699, 371] on span "Generate Preview" at bounding box center [697, 370] width 72 height 14
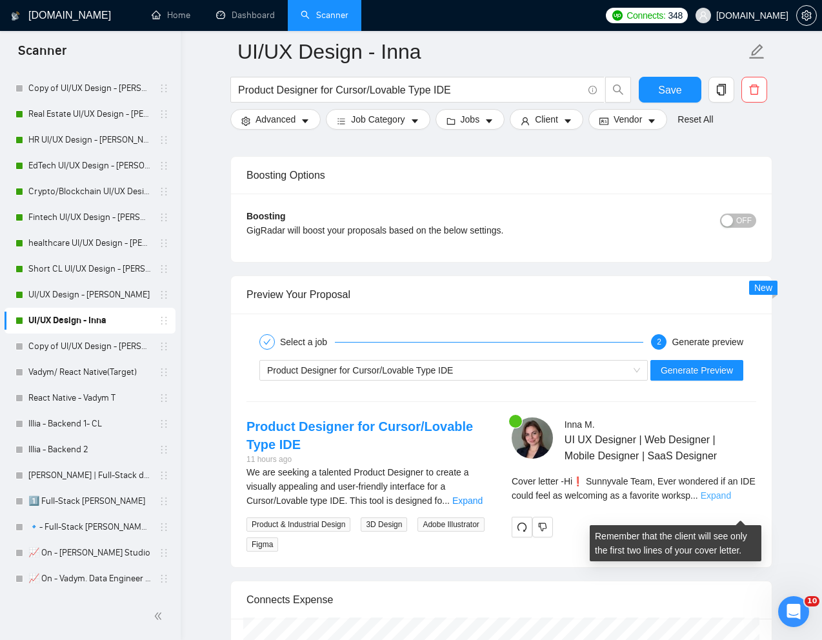
click at [731, 501] on link "Expand" at bounding box center [716, 496] width 30 height 10
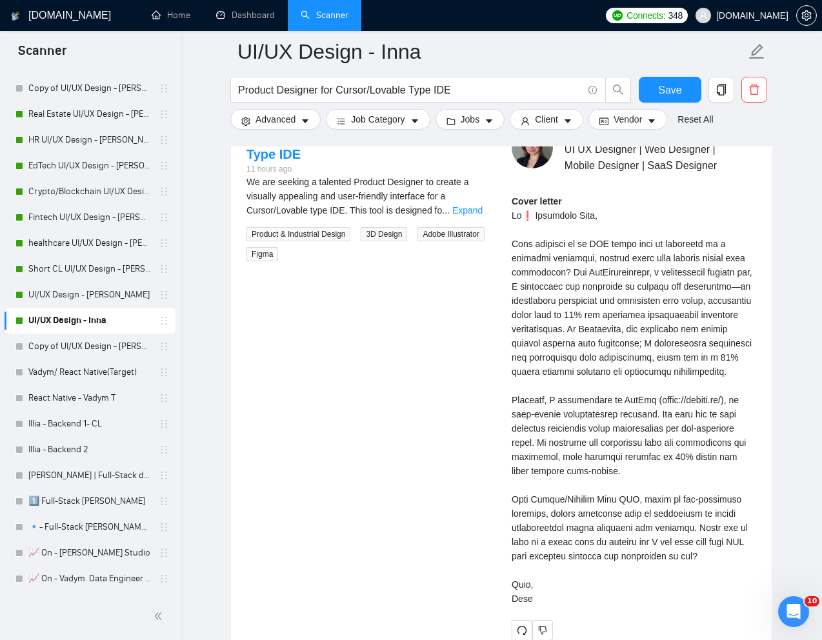
scroll to position [2658, 0]
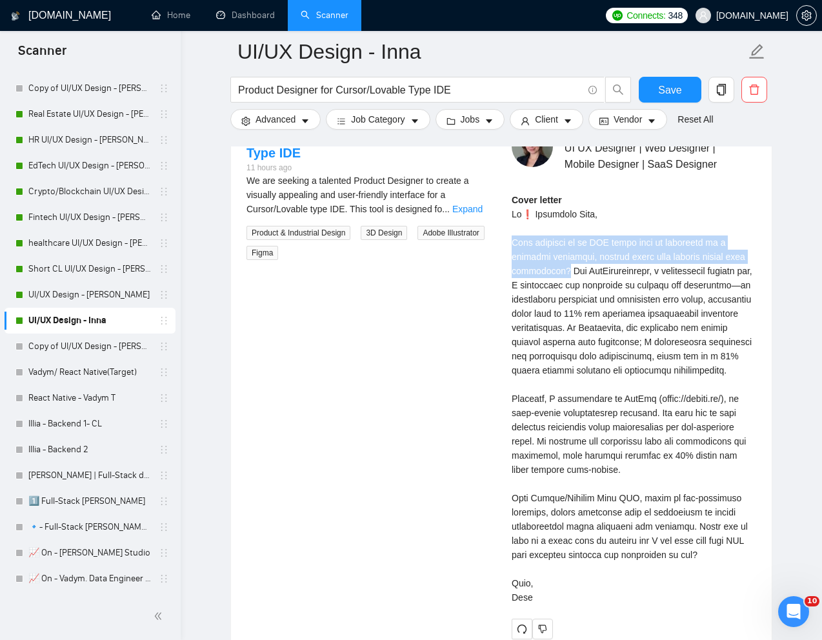
drag, startPoint x: 509, startPoint y: 261, endPoint x: 562, endPoint y: 283, distance: 57.9
click at [562, 283] on div "Inna M . UI UX Designer | Web Designer | Mobile Designer | SaaS Designer Cover …" at bounding box center [634, 383] width 265 height 514
copy div "Ever wondered if an IDE could feel as welcoming as a favorite workspace, guidin…"
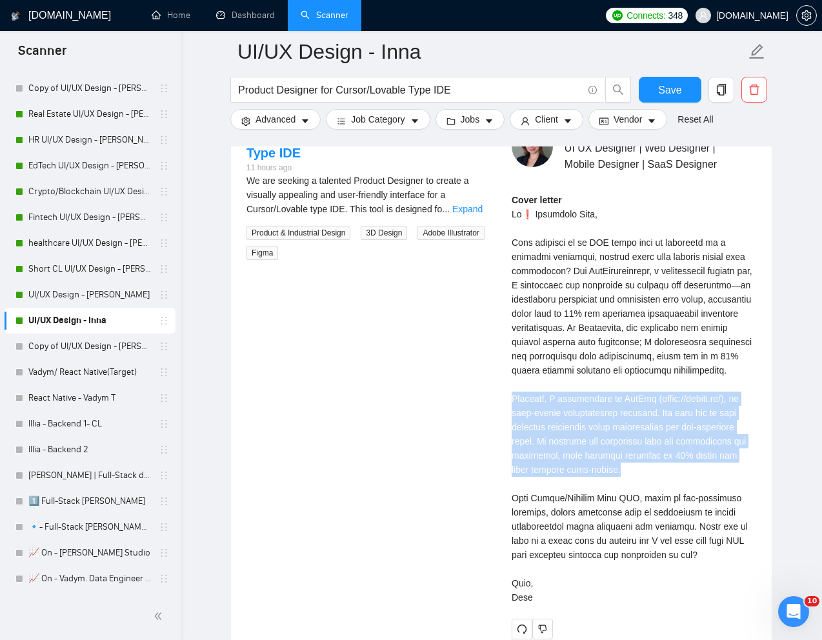
drag, startPoint x: 511, startPoint y: 429, endPoint x: 623, endPoint y: 498, distance: 131.3
click at [623, 498] on div "Cover letter" at bounding box center [634, 399] width 245 height 412
copy div "Recently, I contributed to SigNoz (https://signoz.io/), an open-source observab…"
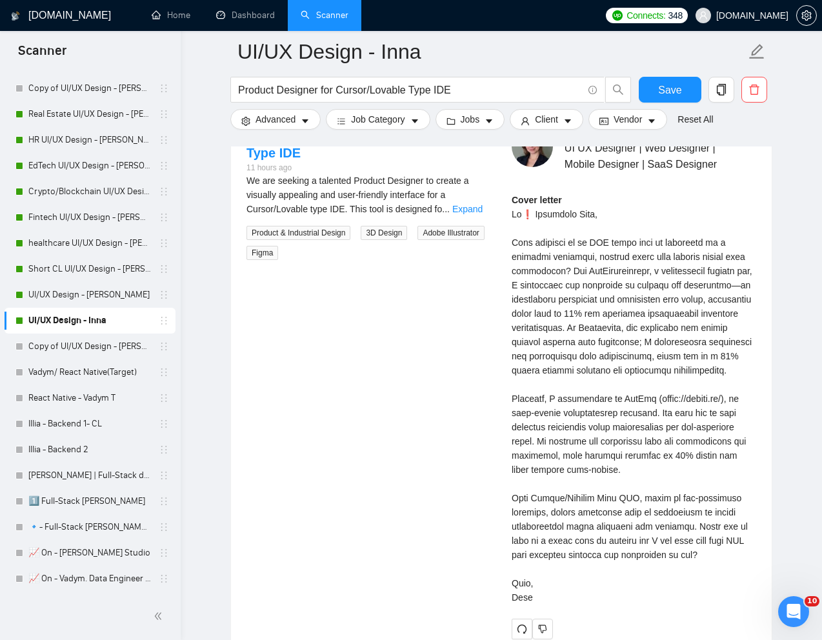
click at [620, 511] on div "Cover letter" at bounding box center [634, 399] width 245 height 412
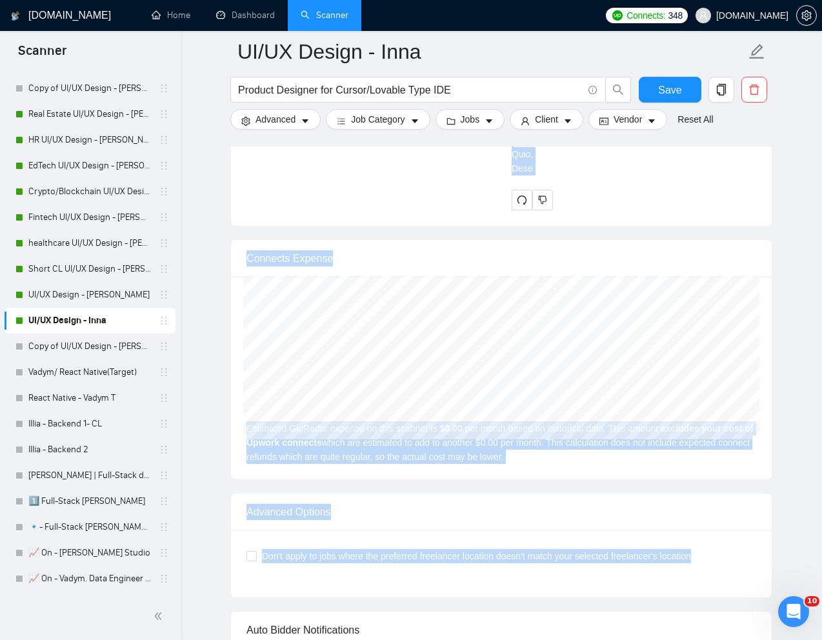
scroll to position [3127, 0]
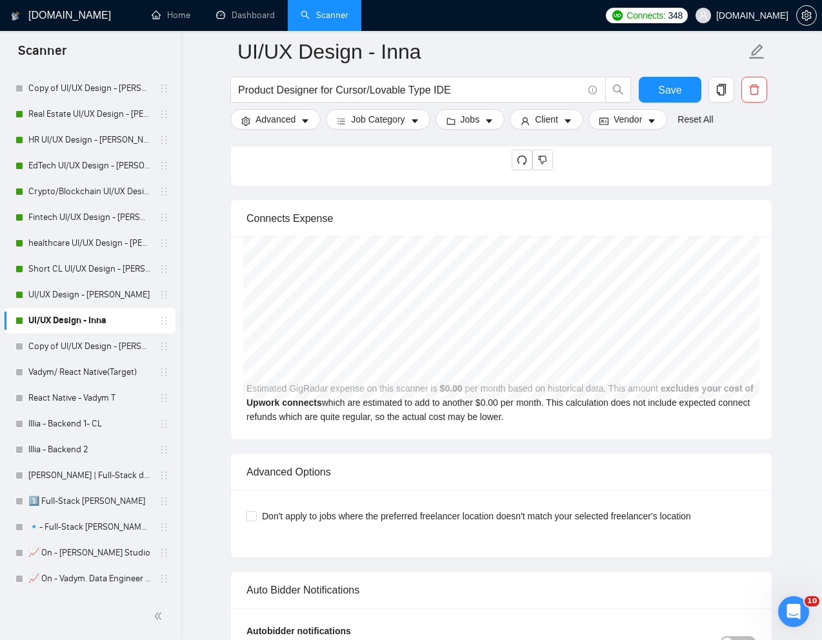
drag, startPoint x: 507, startPoint y: 424, endPoint x: 555, endPoint y: 167, distance: 261.4
copy div "Recently, I contributed to SigNoz (https://signoz.io/), an open-source observab…"
click at [90, 347] on link "Copy of UI/UX Design - [PERSON_NAME]" at bounding box center [89, 347] width 123 height 26
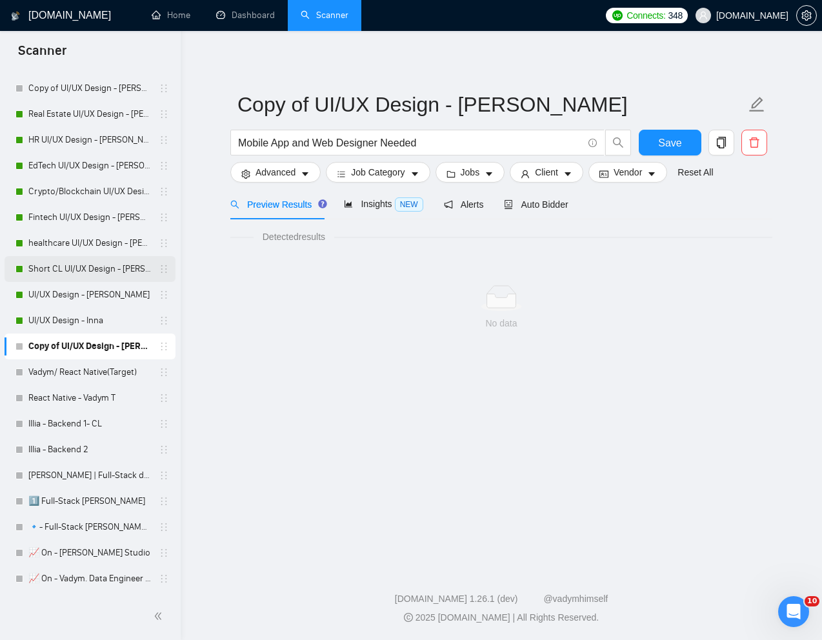
click at [63, 270] on link "Short CL UI/UX Design - [PERSON_NAME]" at bounding box center [89, 269] width 123 height 26
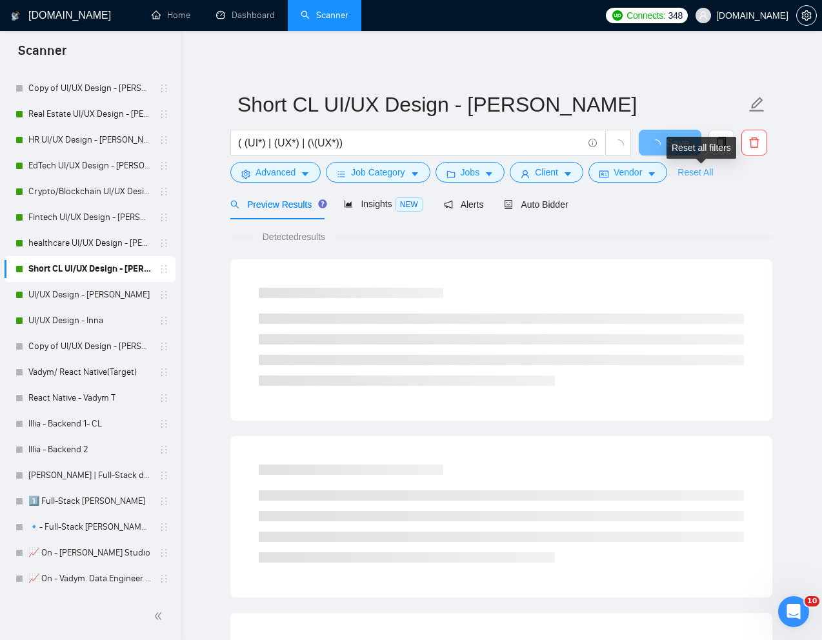
click at [698, 169] on link "Reset All" at bounding box center [696, 172] width 36 height 14
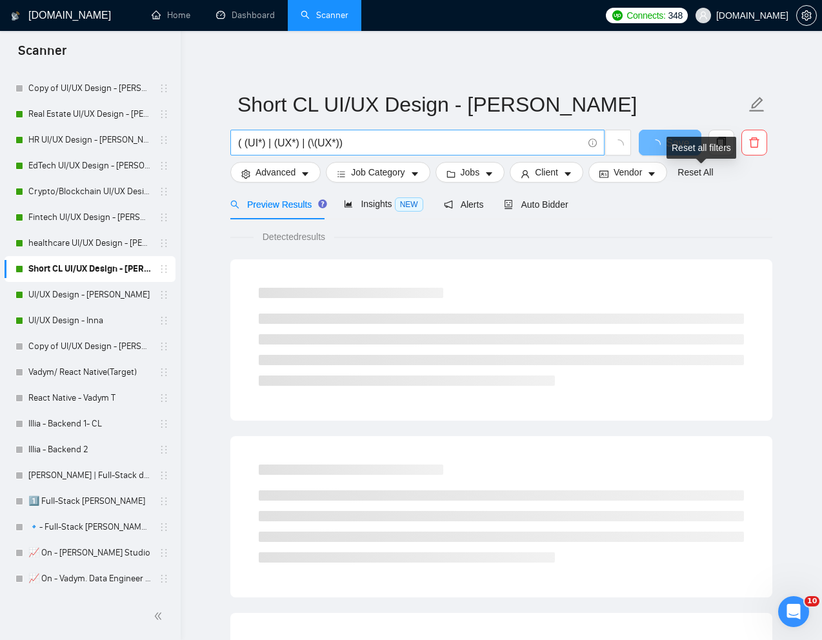
click at [414, 145] on input "( (UI*) | (UX*) | (\(UX*))" at bounding box center [410, 143] width 345 height 16
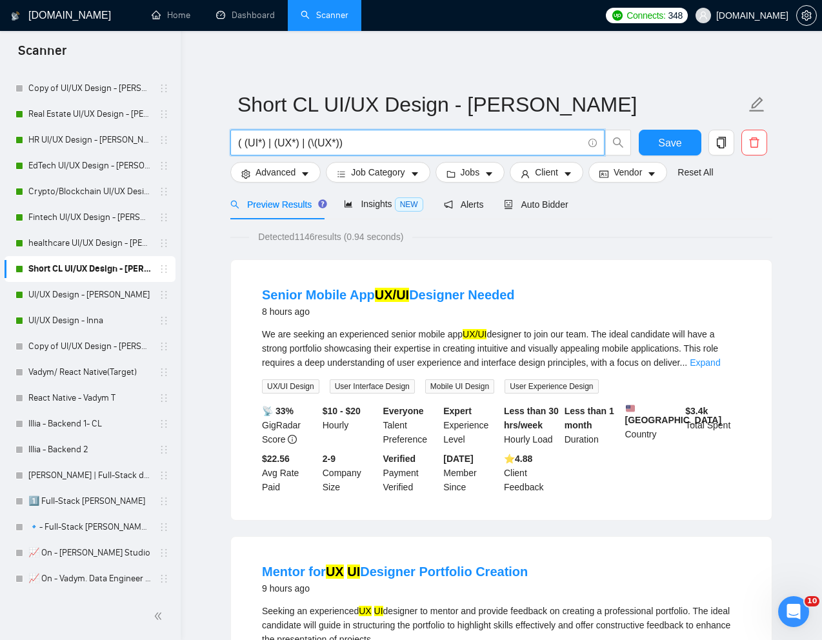
click at [414, 145] on input "( (UI*) | (UX*) | (\(UX*))" at bounding box center [410, 143] width 345 height 16
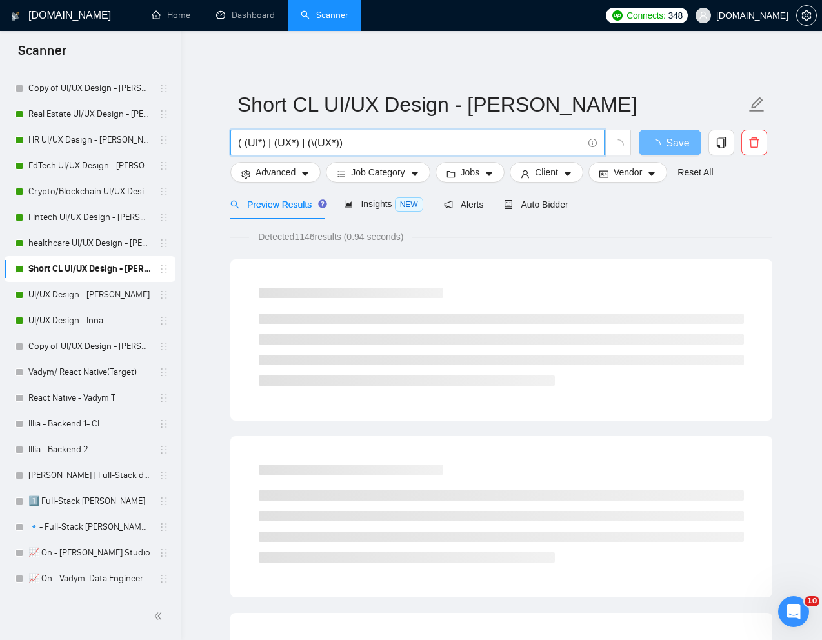
paste input "UI/UX Designer for Music App Brand Refresh"
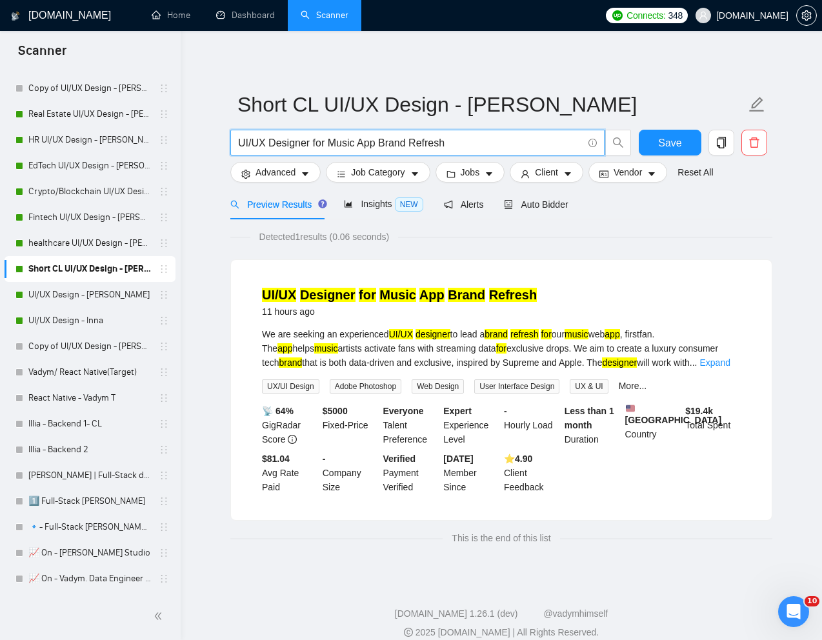
scroll to position [7, 0]
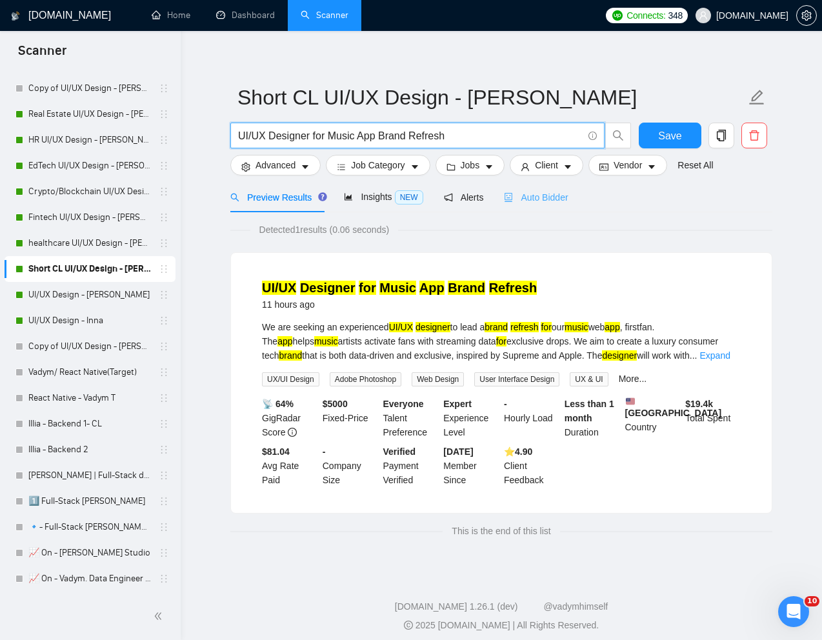
type input "UI/UX Designer for Music App Brand Refresh"
click at [564, 198] on span "Auto Bidder" at bounding box center [536, 197] width 64 height 10
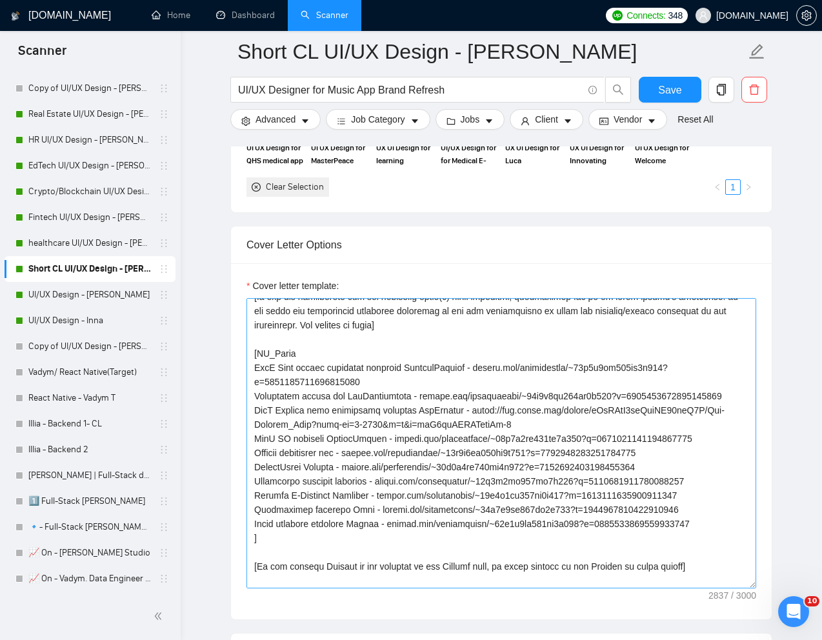
scroll to position [223, 0]
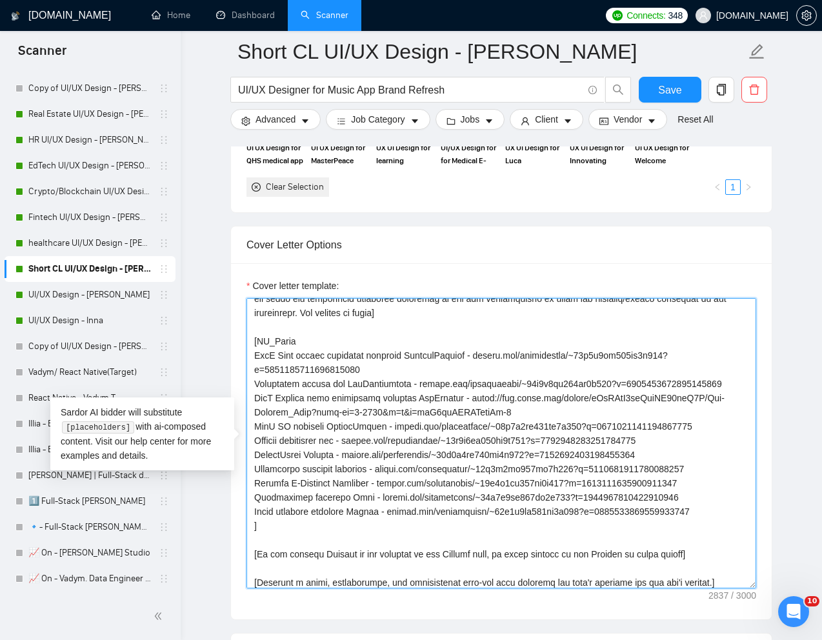
drag, startPoint x: 255, startPoint y: 358, endPoint x: 725, endPoint y: 525, distance: 498.6
click at [725, 525] on textarea "Cover letter template:" at bounding box center [502, 443] width 510 height 290
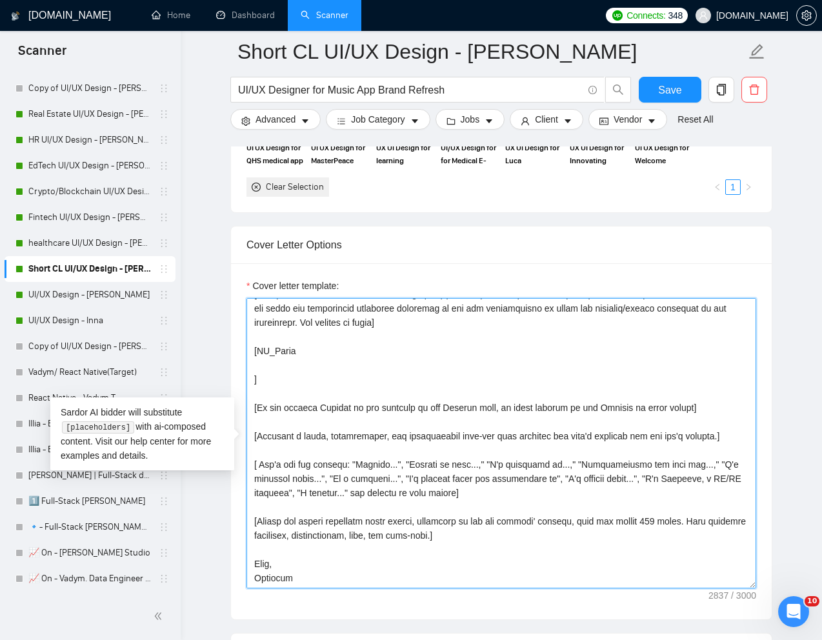
scroll to position [213, 0]
paste textarea "Picflow is a collaborative platform for photographers, offering seamless image …"
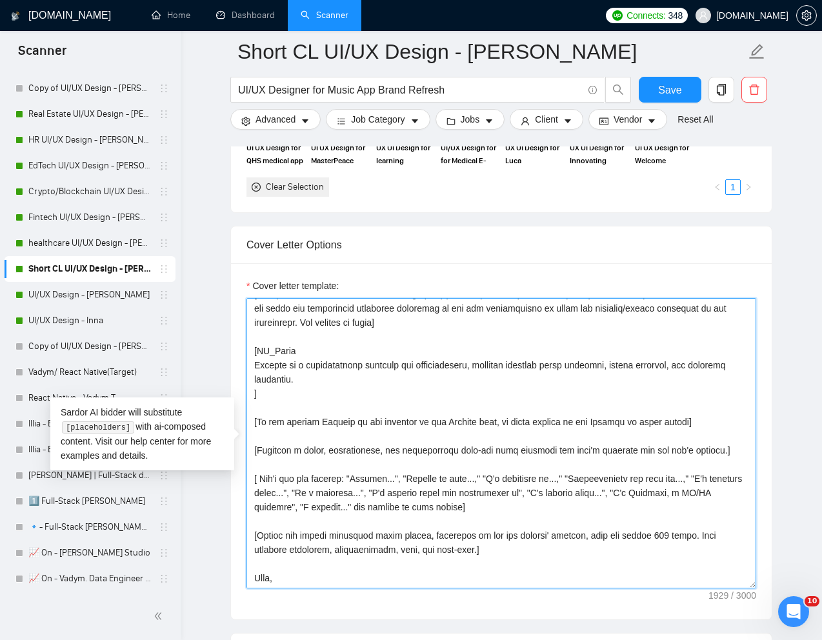
scroll to position [223, 0]
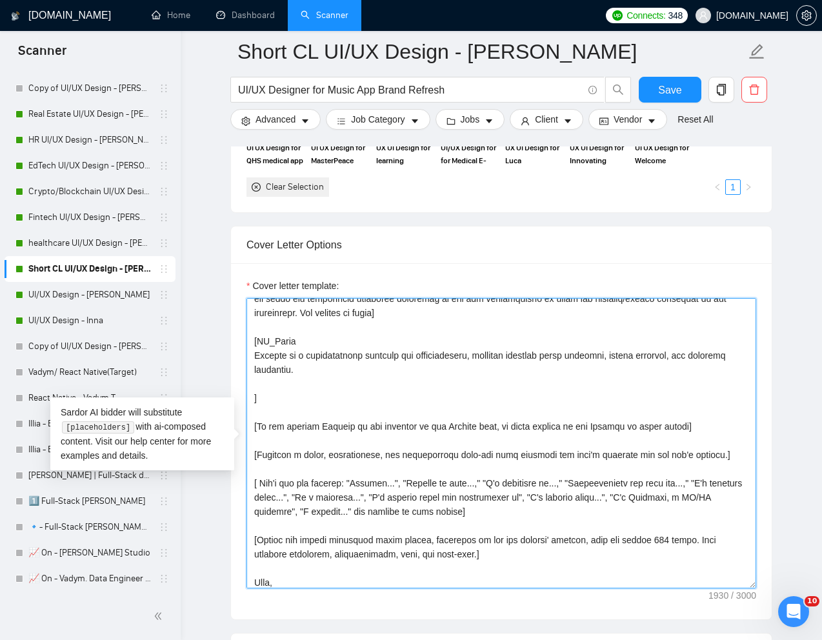
paste textarea "https://picflow.com/"
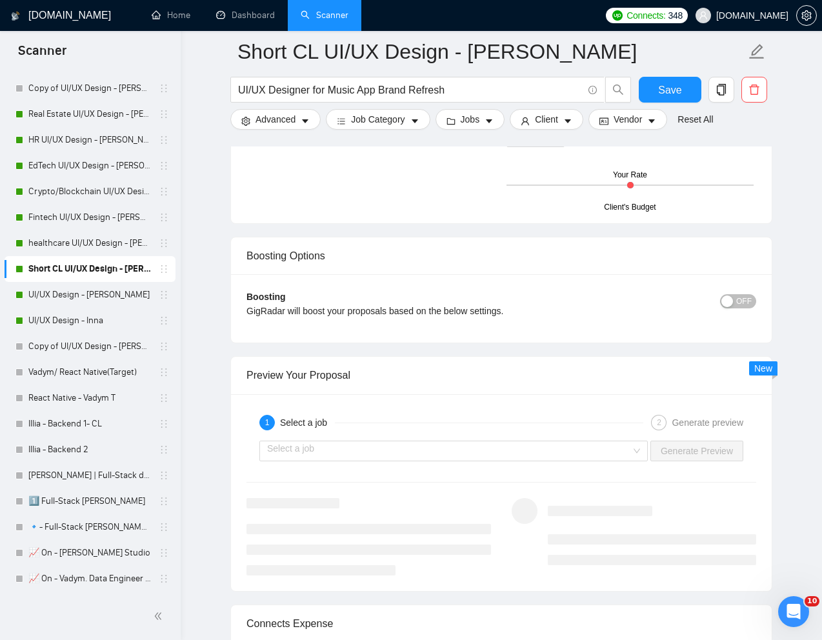
scroll to position [2322, 0]
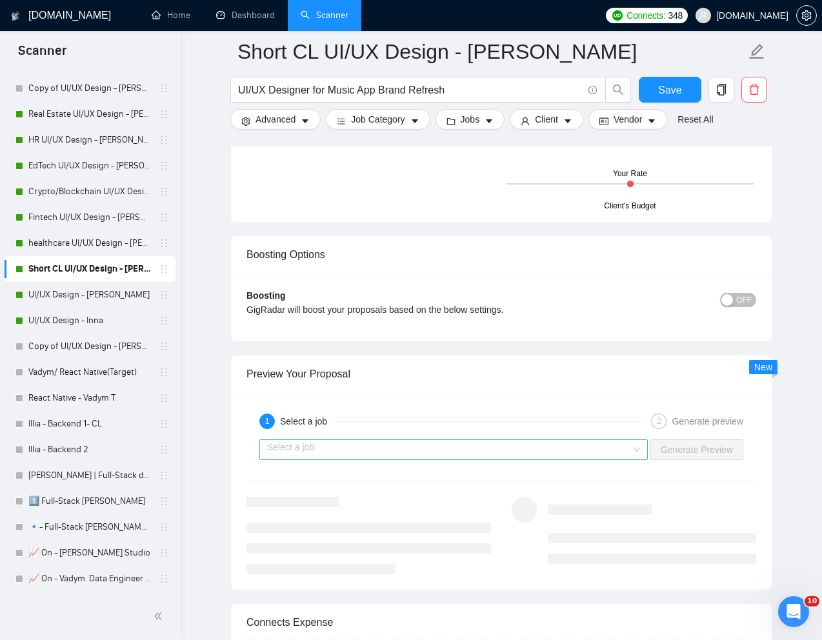
click at [528, 455] on input "search" at bounding box center [449, 449] width 364 height 19
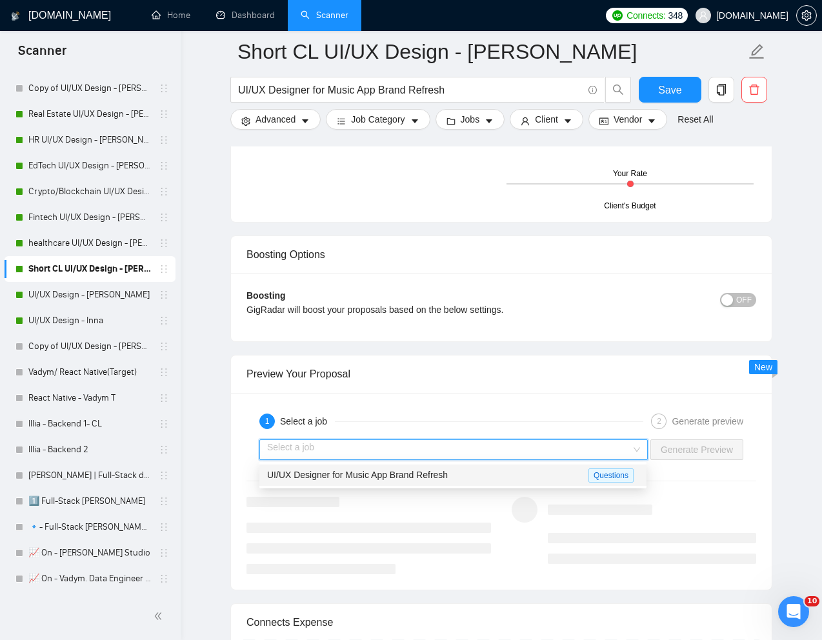
click at [432, 477] on span "UI/UX Designer for Music App Brand Refresh" at bounding box center [357, 475] width 181 height 10
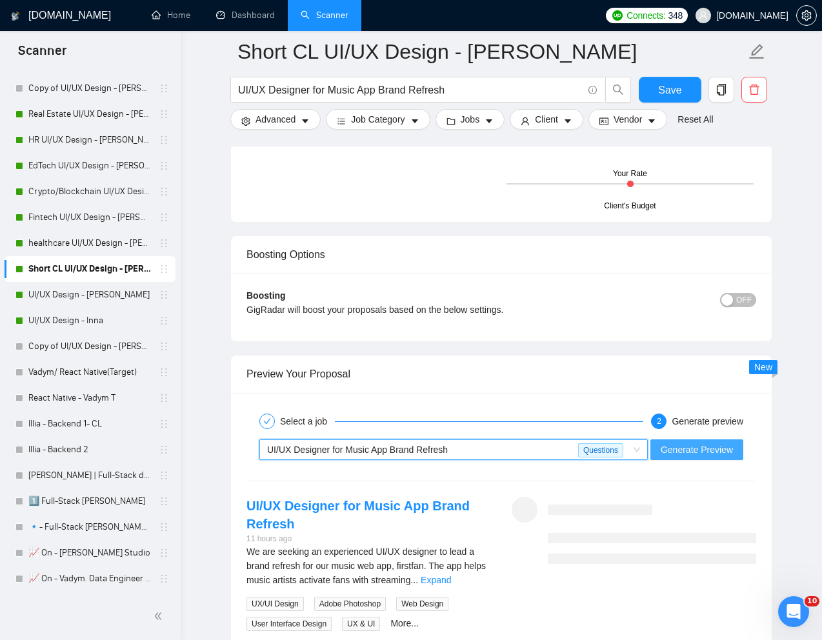
click at [673, 447] on span "Generate Preview" at bounding box center [697, 450] width 72 height 14
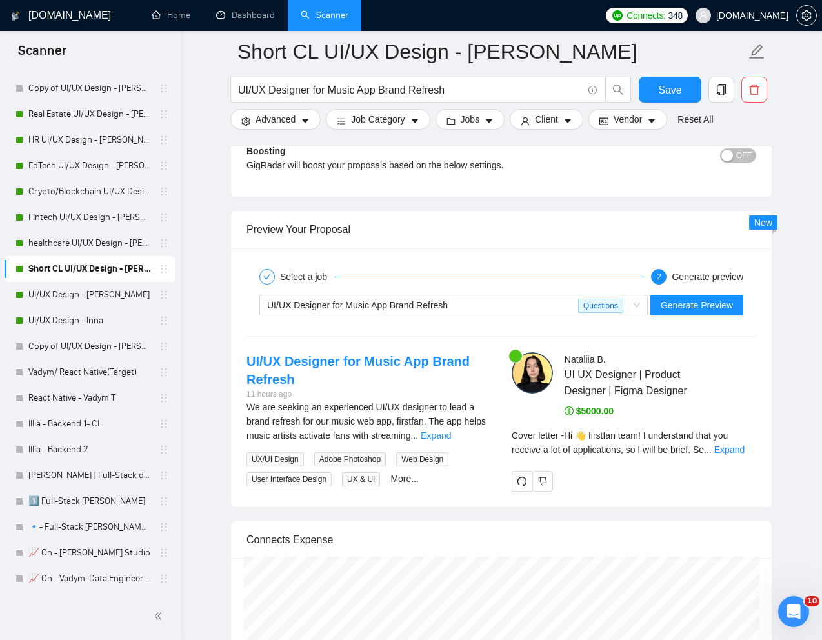
scroll to position [2488, 0]
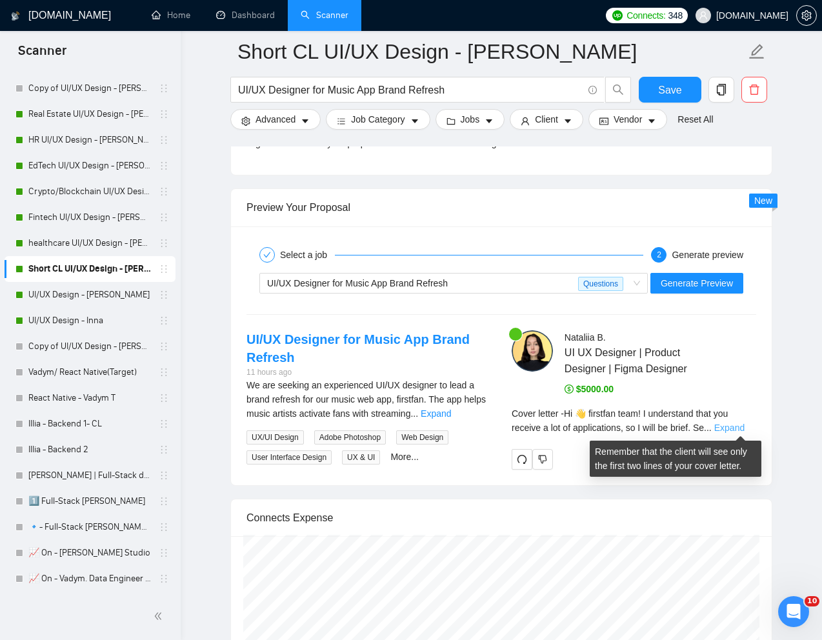
click at [736, 431] on link "Expand" at bounding box center [730, 428] width 30 height 10
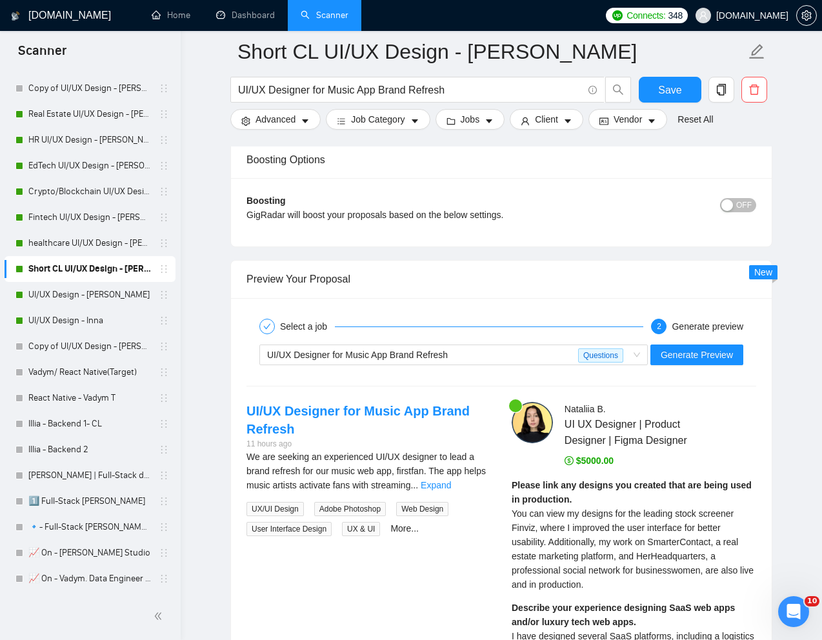
scroll to position [2450, 0]
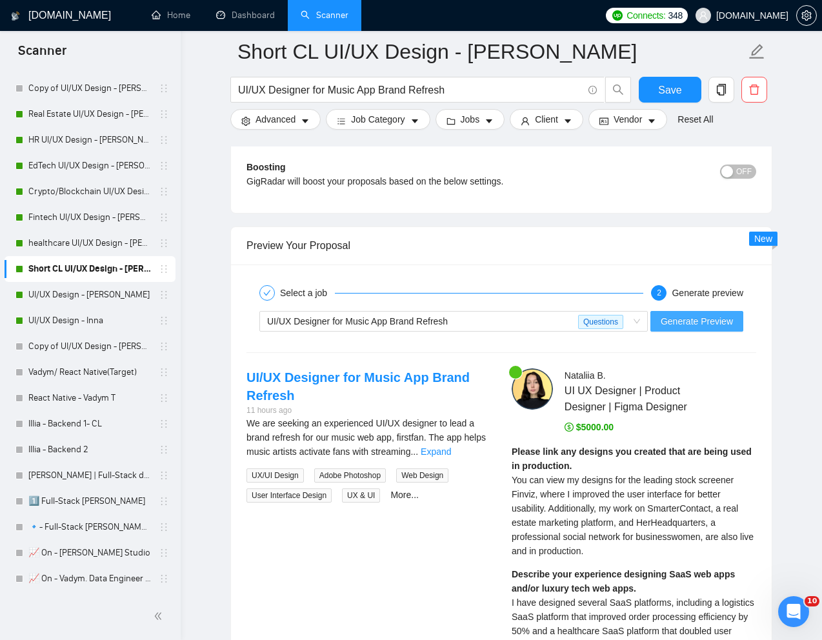
click at [718, 318] on span "Generate Preview" at bounding box center [697, 321] width 72 height 14
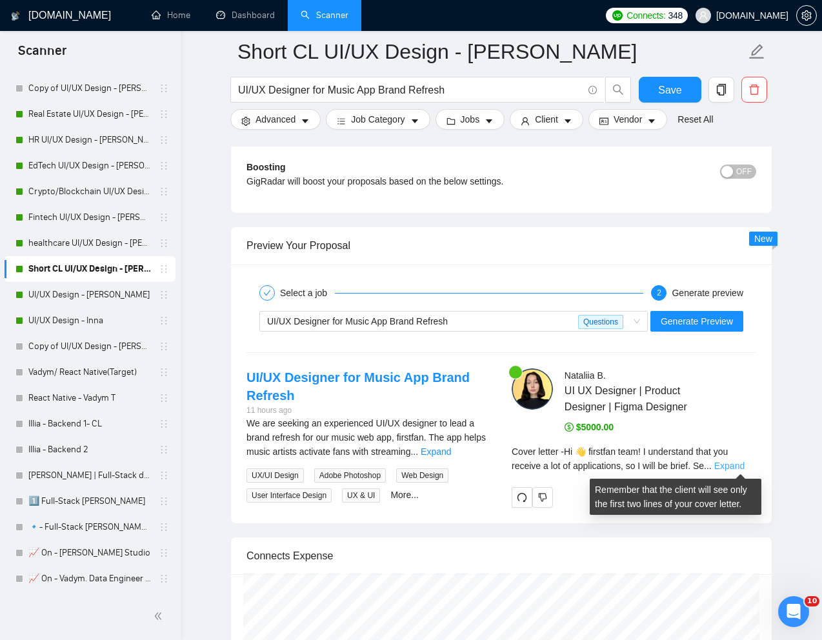
click at [739, 467] on link "Expand" at bounding box center [730, 466] width 30 height 10
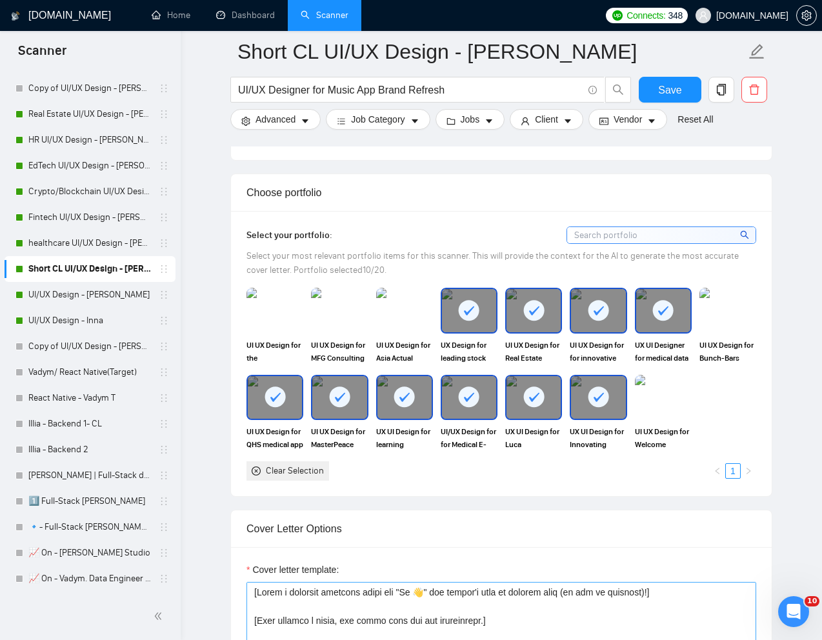
scroll to position [1088, 0]
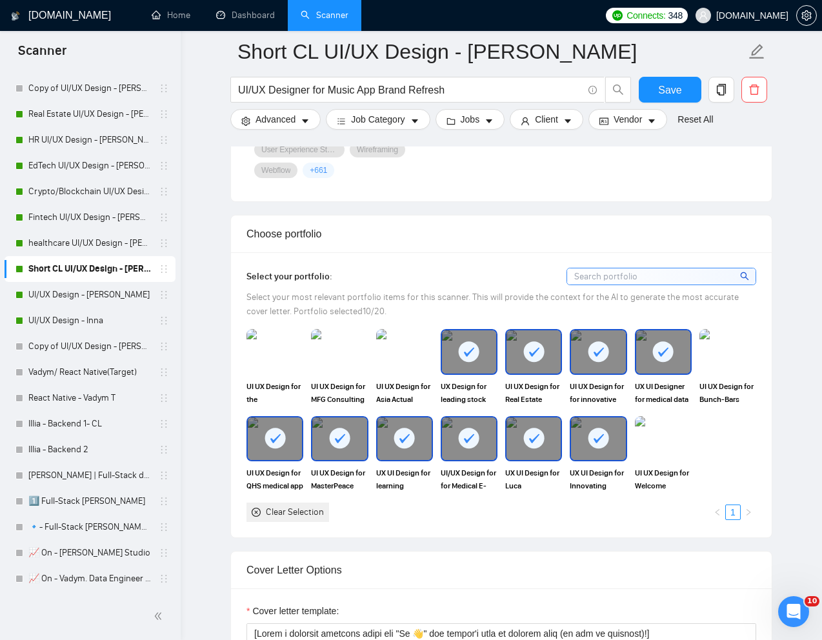
click at [481, 363] on div at bounding box center [469, 351] width 54 height 43
click at [554, 362] on div at bounding box center [534, 351] width 54 height 43
click at [593, 362] on icon at bounding box center [598, 351] width 21 height 21
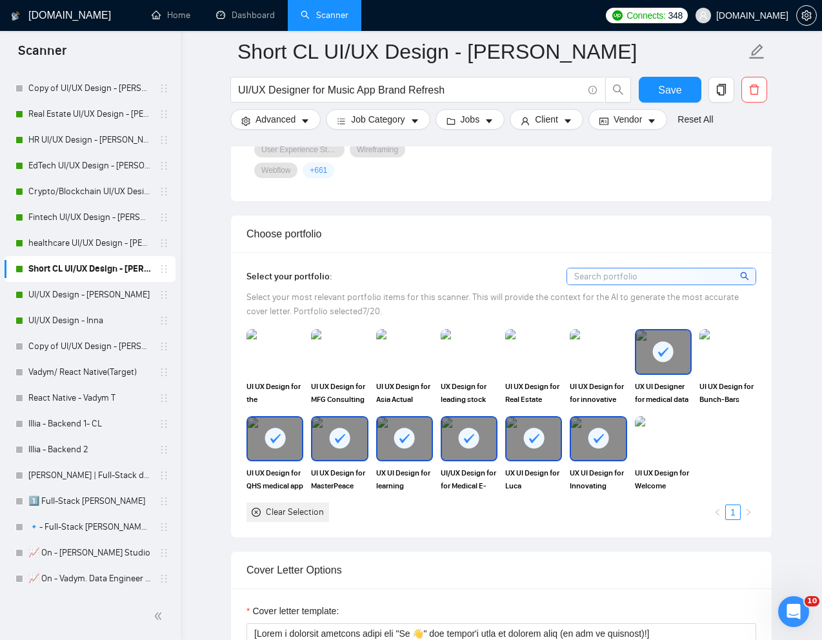
click at [681, 362] on div at bounding box center [663, 351] width 54 height 43
drag, startPoint x: 613, startPoint y: 440, endPoint x: 585, endPoint y: 440, distance: 27.1
click at [613, 440] on div at bounding box center [598, 439] width 54 height 43
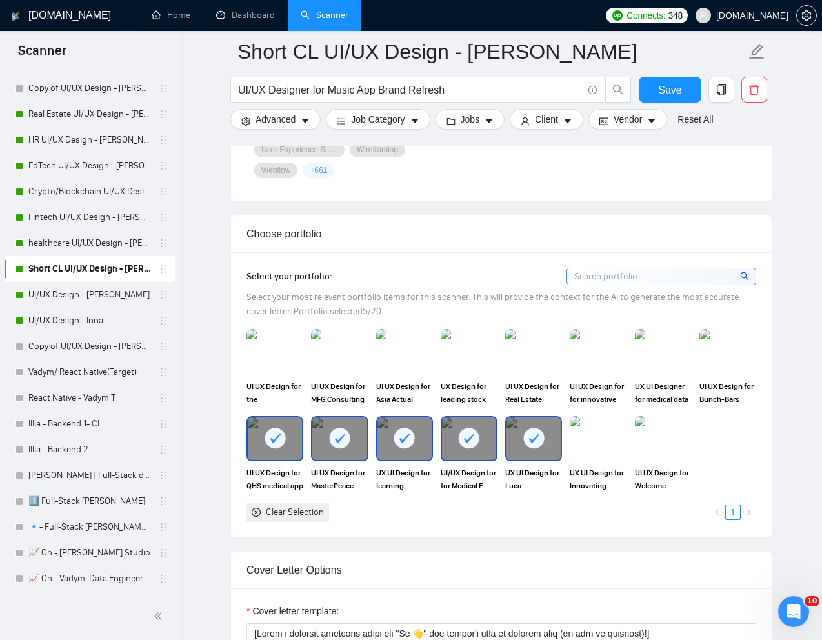
click at [551, 440] on div at bounding box center [534, 439] width 54 height 43
click at [467, 440] on icon at bounding box center [469, 438] width 10 height 9
click at [392, 440] on div at bounding box center [405, 439] width 54 height 43
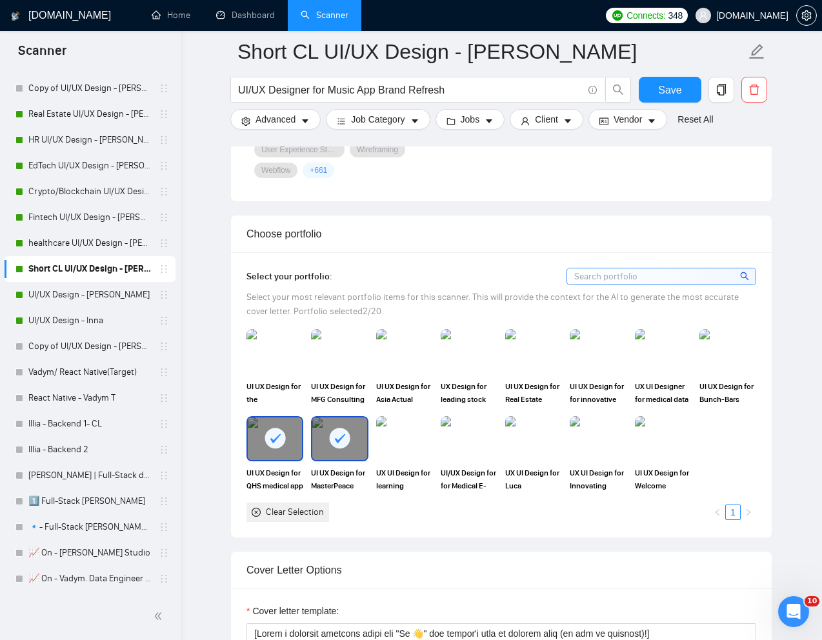
click at [336, 440] on icon at bounding box center [340, 438] width 10 height 9
click at [283, 440] on rect at bounding box center [275, 438] width 21 height 21
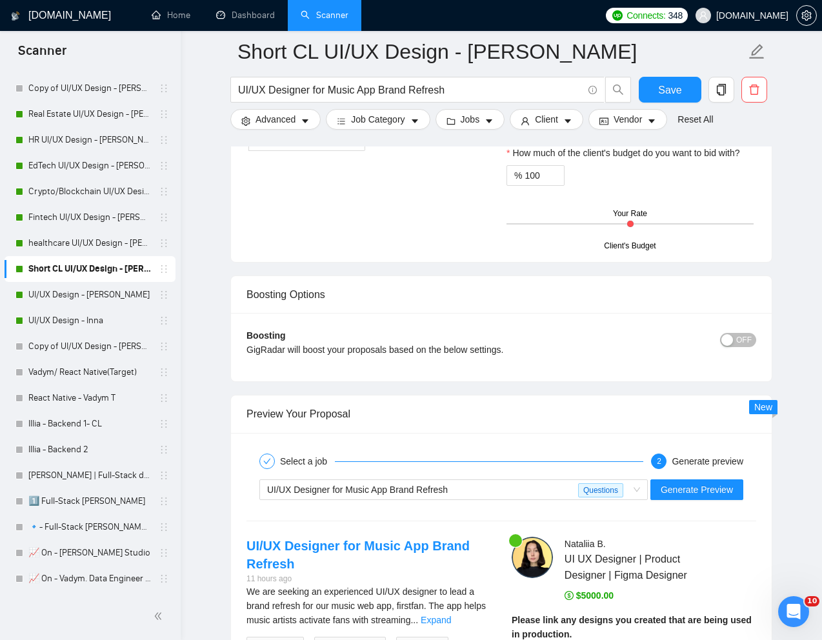
scroll to position [2300, 0]
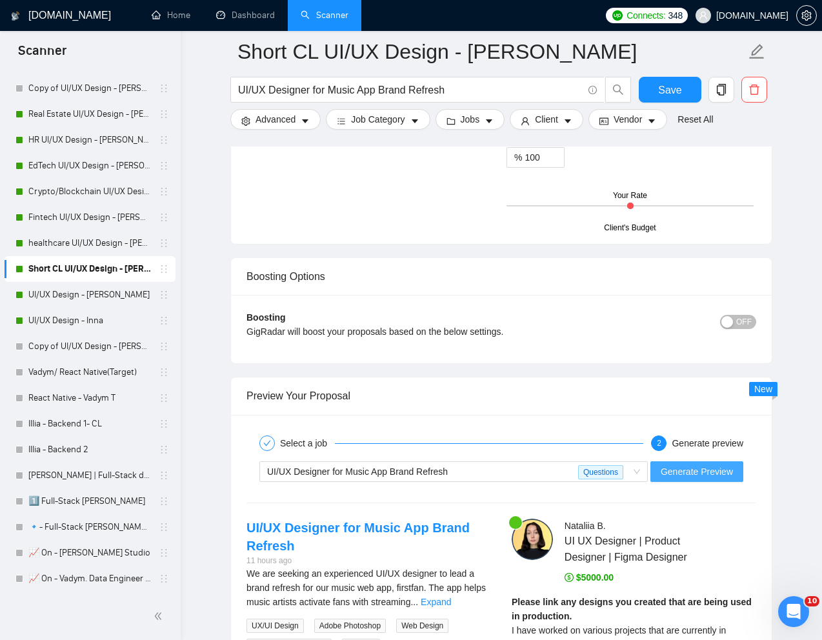
click at [687, 471] on span "Generate Preview" at bounding box center [697, 472] width 72 height 14
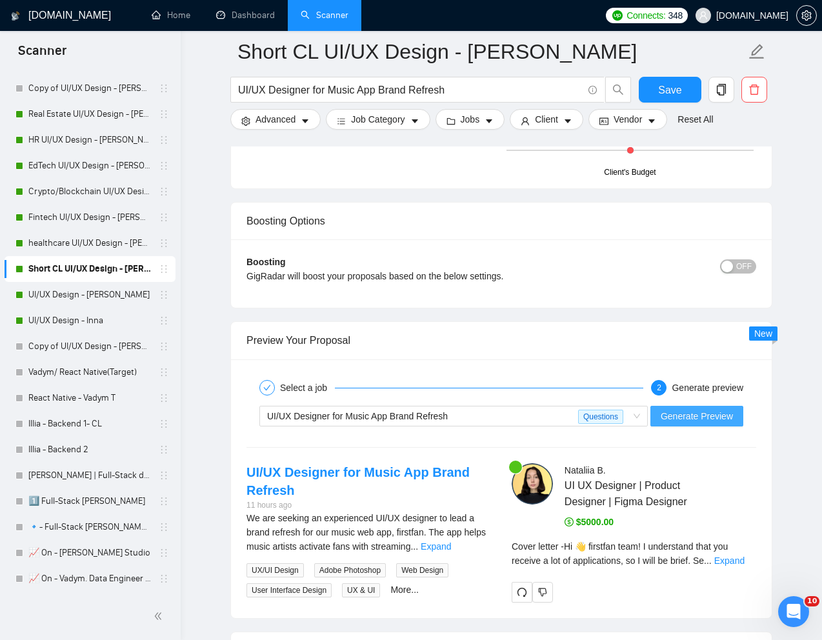
scroll to position [2376, 0]
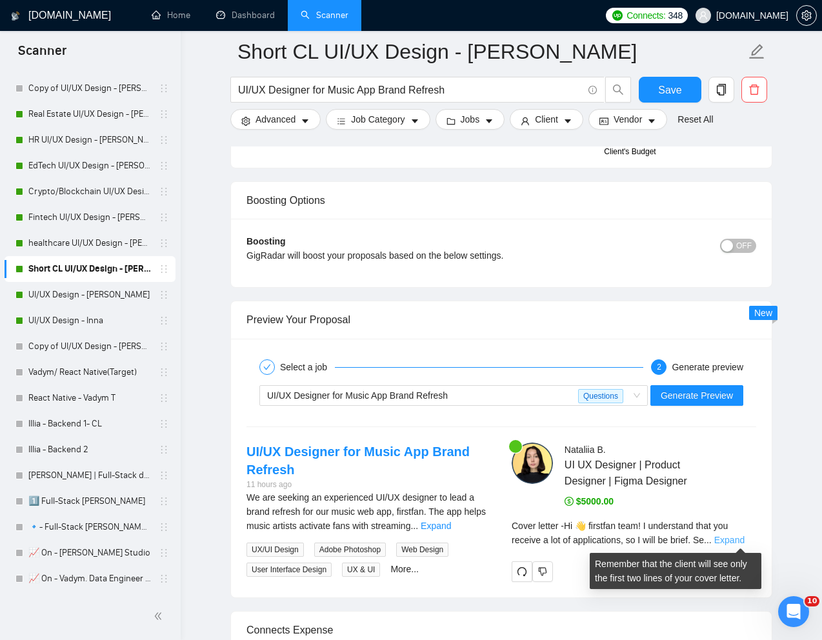
click at [724, 538] on link "Expand" at bounding box center [730, 540] width 30 height 10
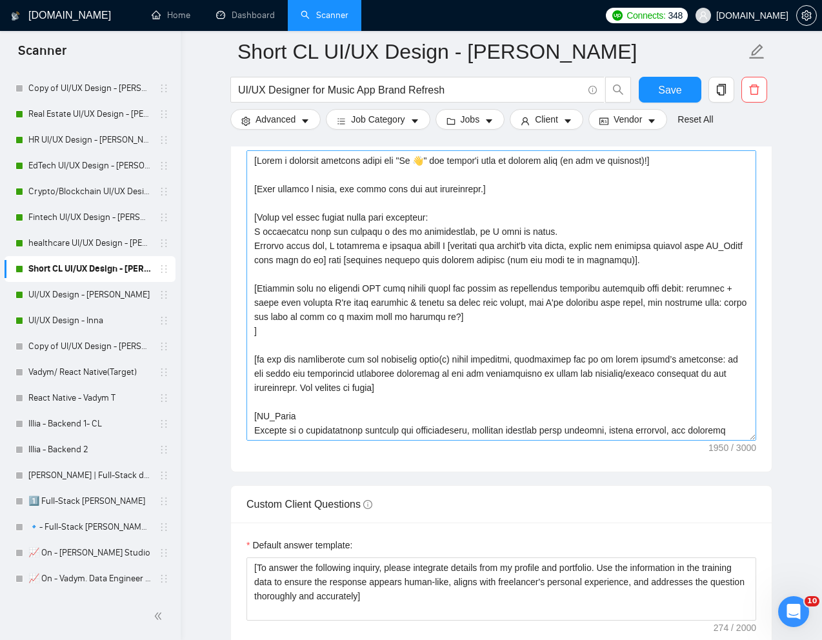
scroll to position [1553, 0]
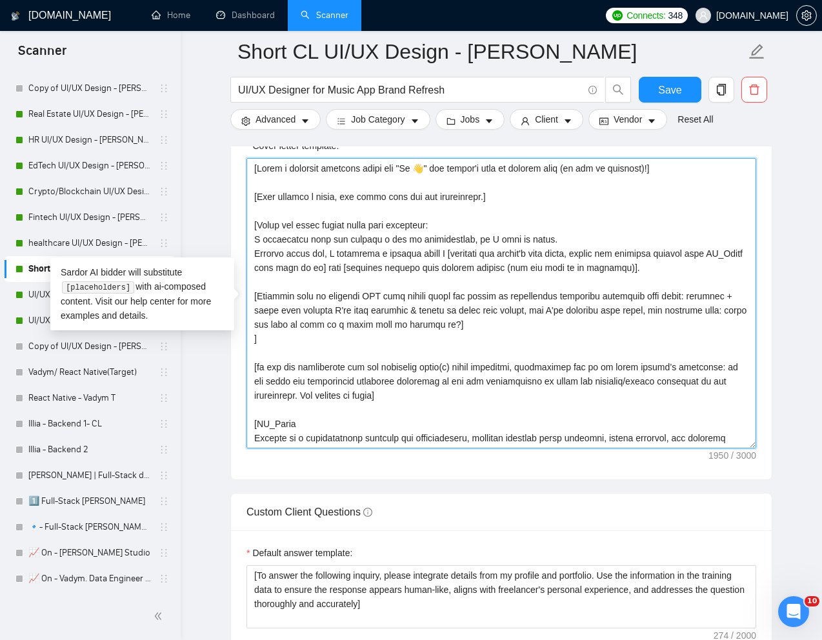
drag, startPoint x: 395, startPoint y: 398, endPoint x: 255, endPoint y: 370, distance: 142.8
click at [255, 370] on textarea "Cover letter template:" at bounding box center [502, 303] width 510 height 290
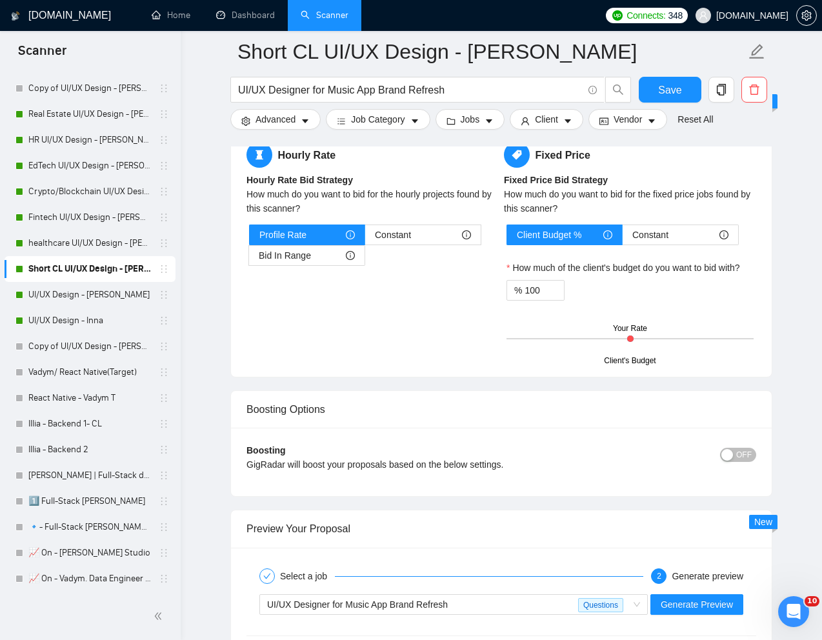
scroll to position [2278, 0]
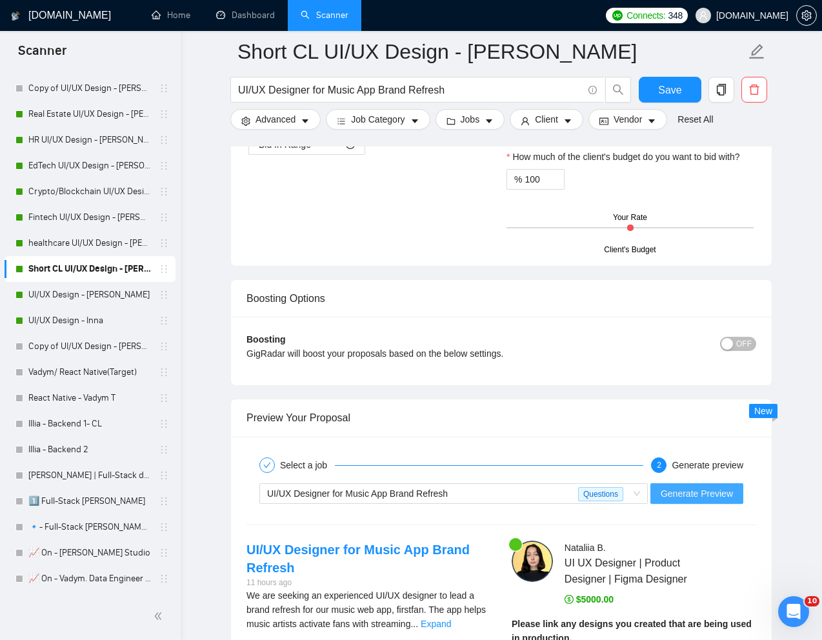
type textarea "[Write a personal greeting using the "Hi 👋" and client's name or company name (…"
click at [675, 500] on span "Generate Preview" at bounding box center [697, 494] width 72 height 14
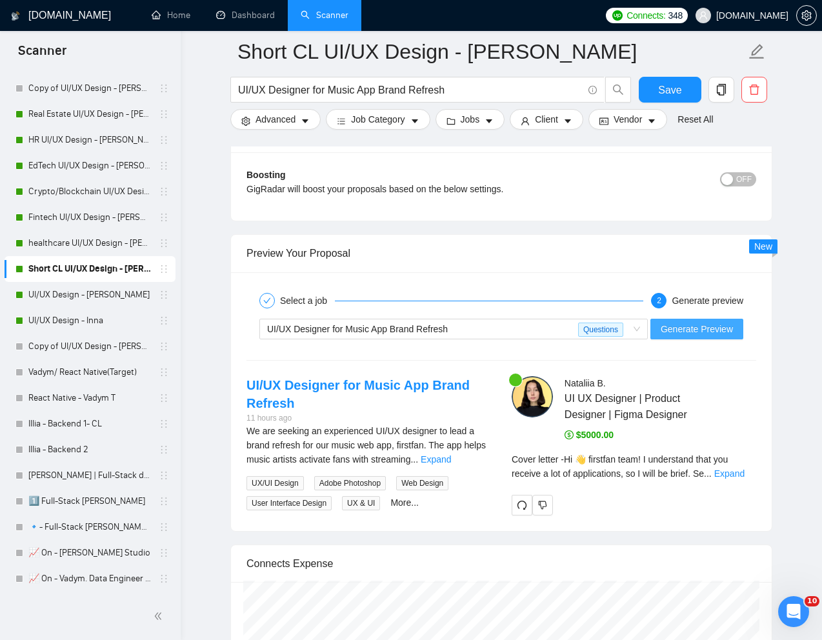
scroll to position [2474, 0]
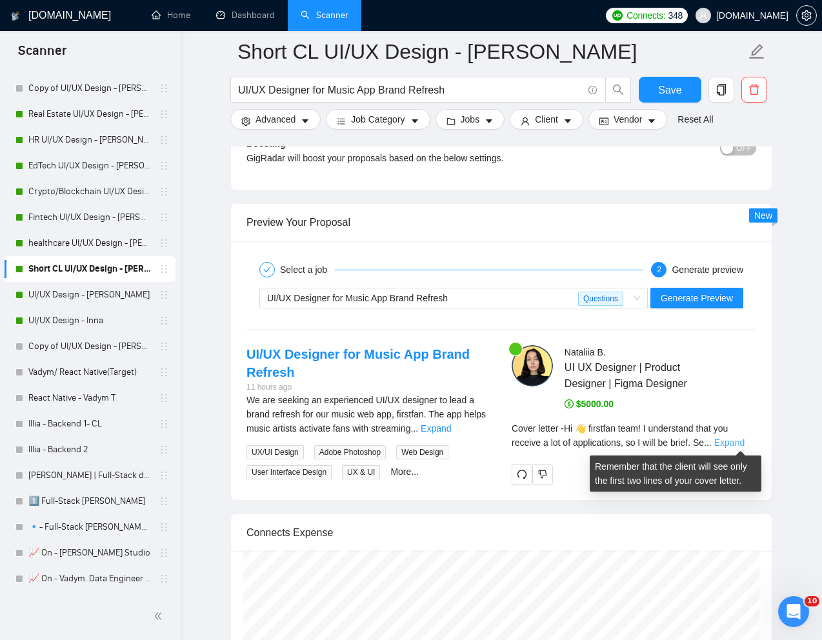
click at [726, 442] on link "Expand" at bounding box center [730, 443] width 30 height 10
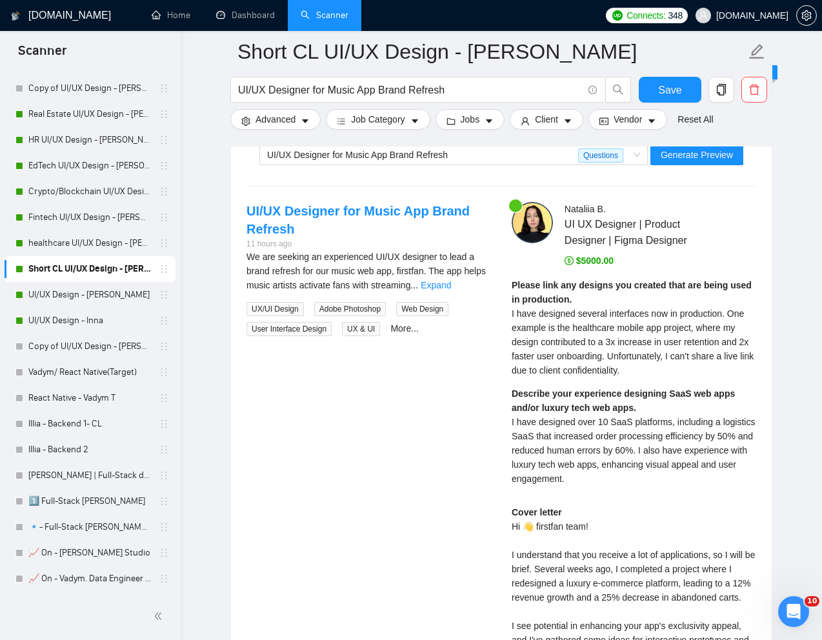
scroll to position [2591, 0]
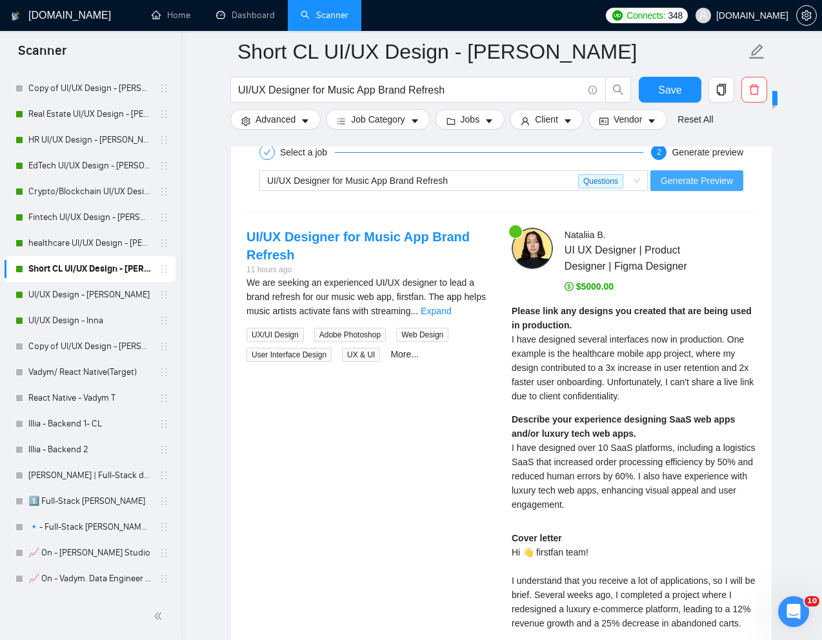
click at [680, 181] on span "Generate Preview" at bounding box center [697, 181] width 72 height 14
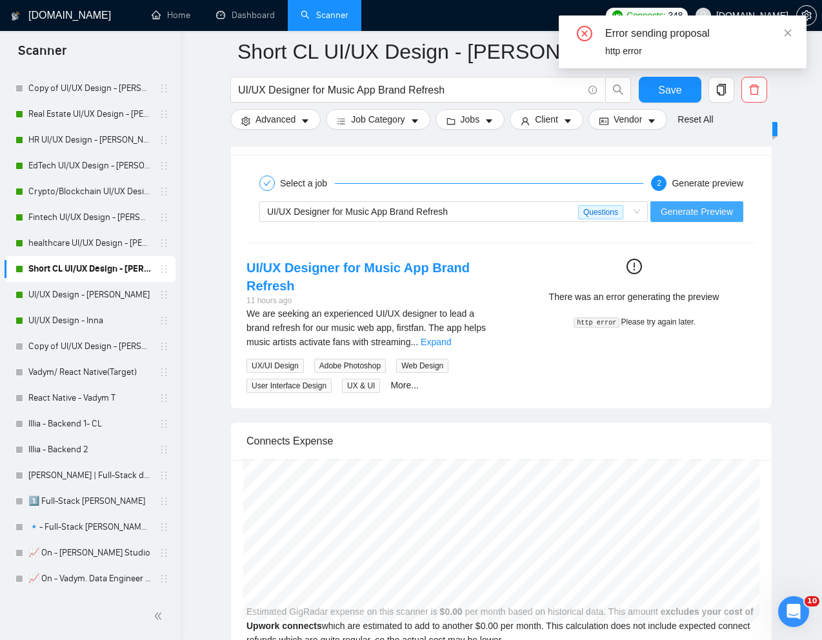
scroll to position [2557, 0]
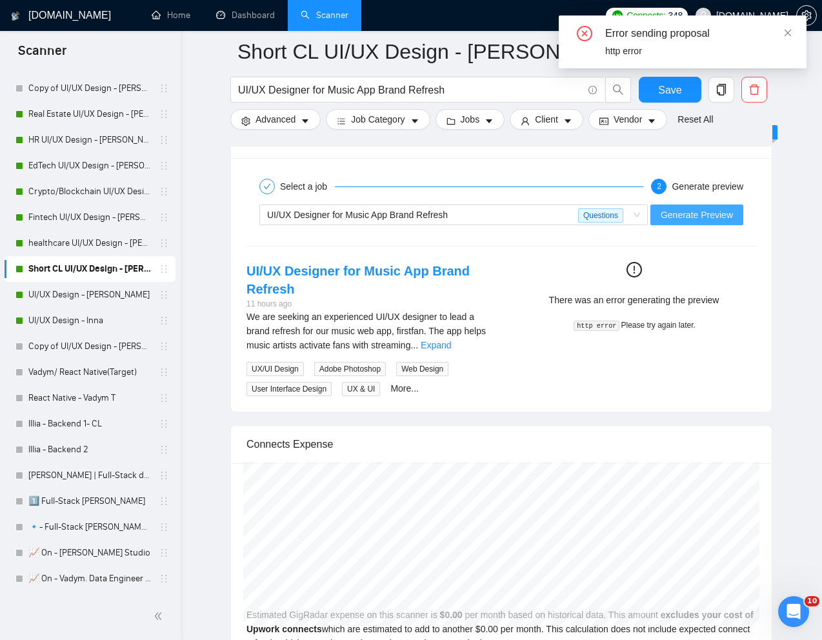
click at [690, 218] on span "Generate Preview" at bounding box center [697, 215] width 72 height 14
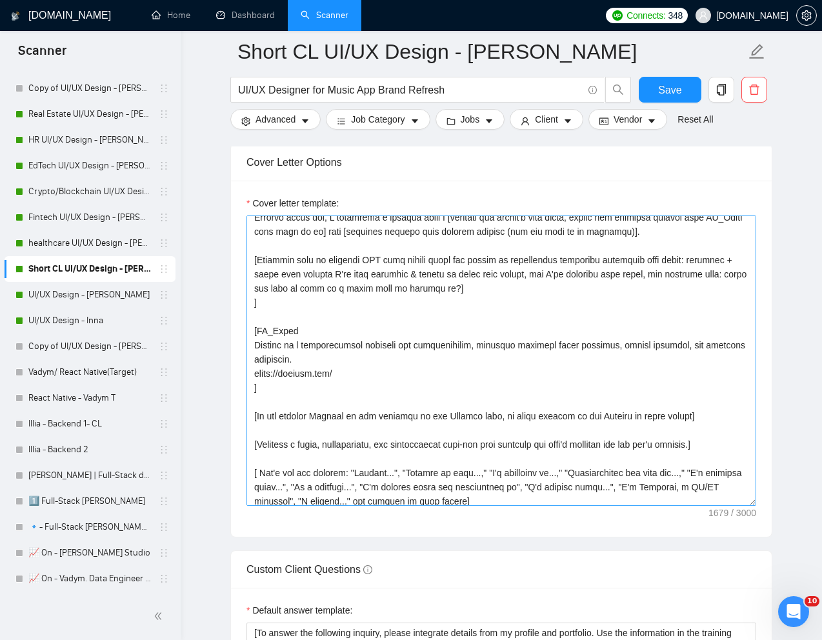
scroll to position [94, 0]
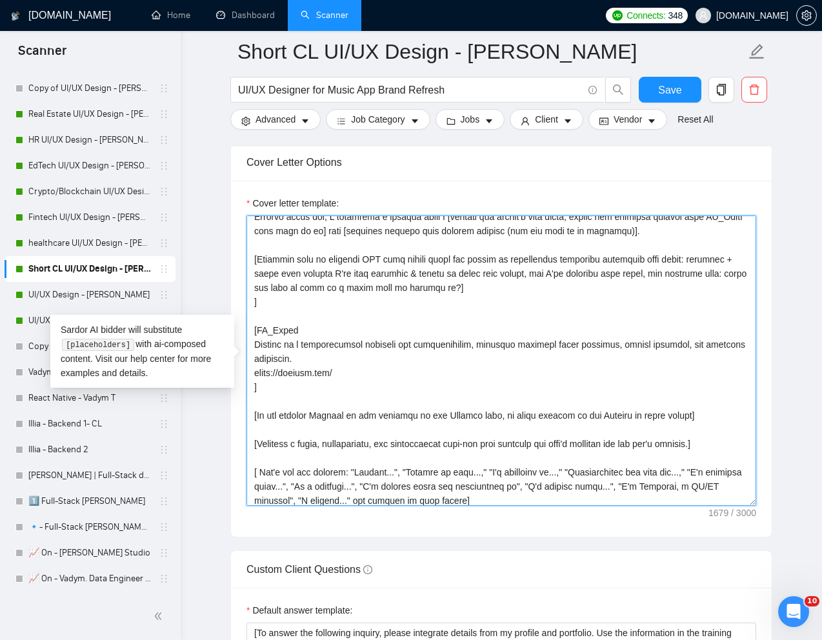
drag, startPoint x: 254, startPoint y: 347, endPoint x: 340, endPoint y: 372, distance: 90.3
click at [340, 372] on textarea "Cover letter template:" at bounding box center [502, 361] width 510 height 290
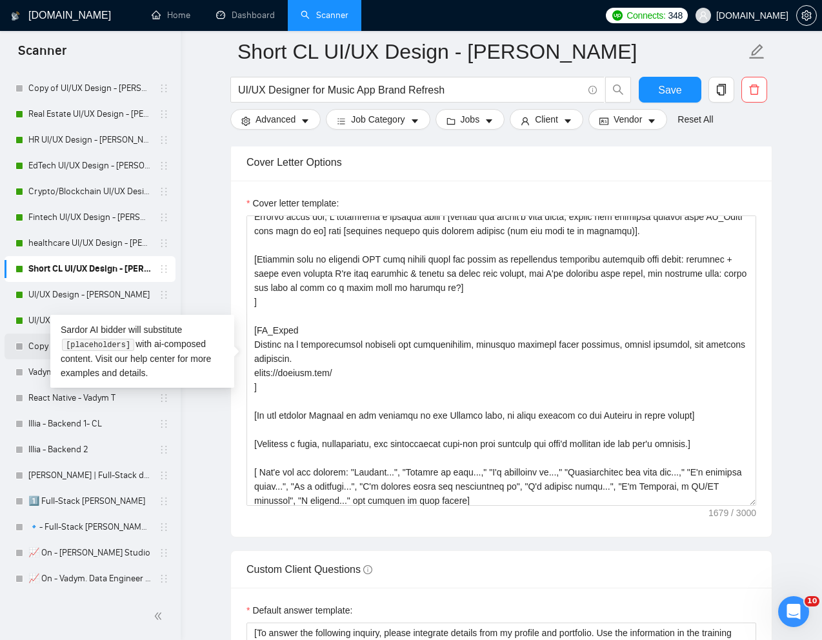
click at [32, 336] on link "Copy of UI/UX Design - [PERSON_NAME]" at bounding box center [89, 347] width 123 height 26
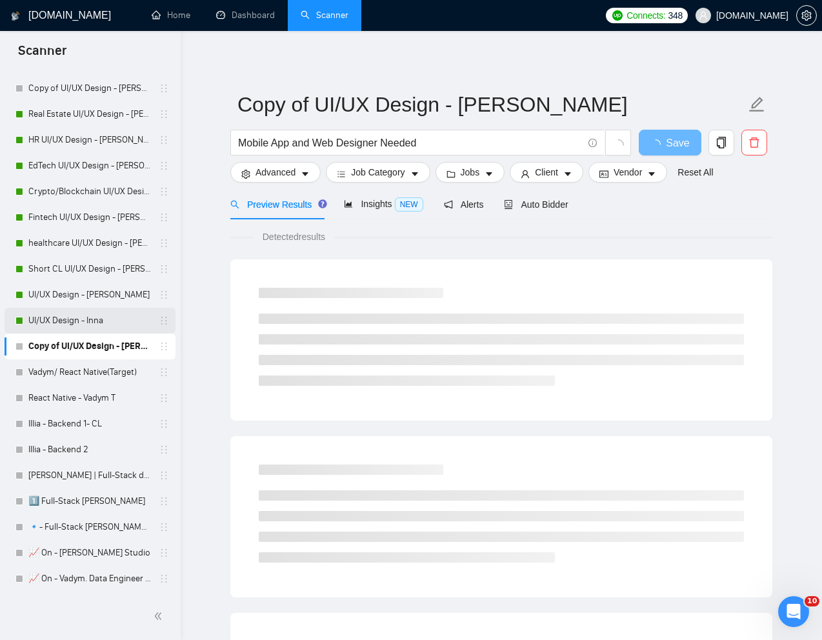
click at [75, 313] on link "UI/UX Design - Inna" at bounding box center [89, 321] width 123 height 26
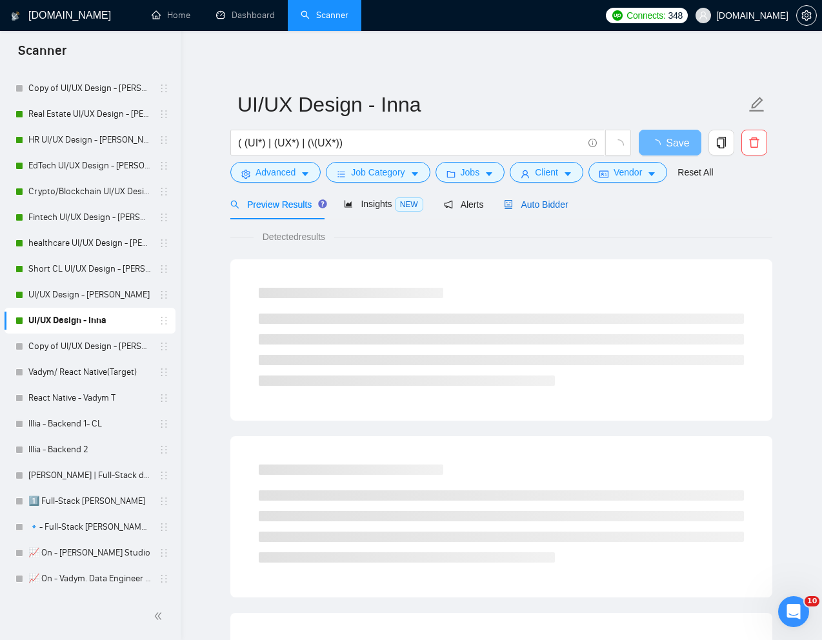
click at [557, 201] on span "Auto Bidder" at bounding box center [536, 204] width 64 height 10
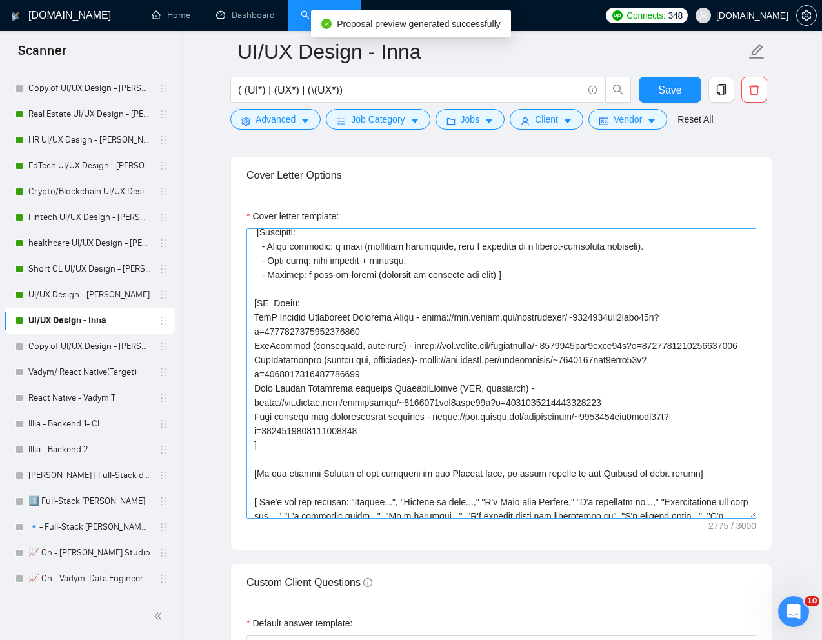
scroll to position [192, 0]
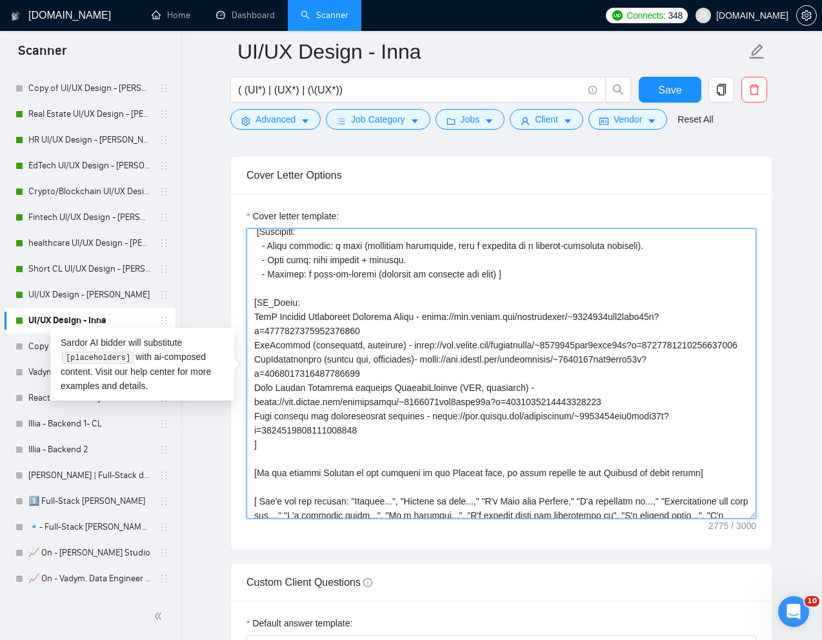
drag, startPoint x: 254, startPoint y: 319, endPoint x: 378, endPoint y: 445, distance: 177.1
click at [378, 445] on textarea "Cover letter template:" at bounding box center [502, 374] width 510 height 290
paste textarea "Picflow is a collaborative platform for photographers, offering seamless image …"
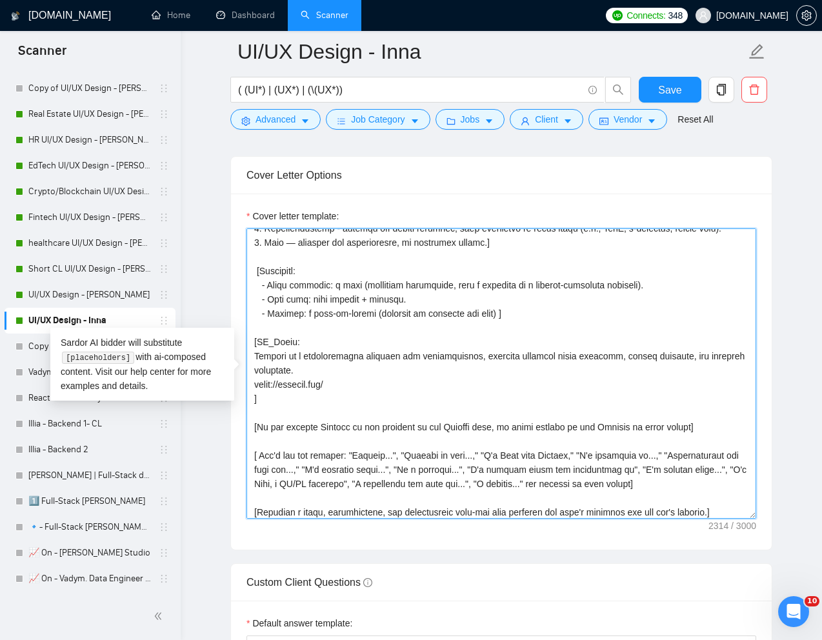
scroll to position [106, 0]
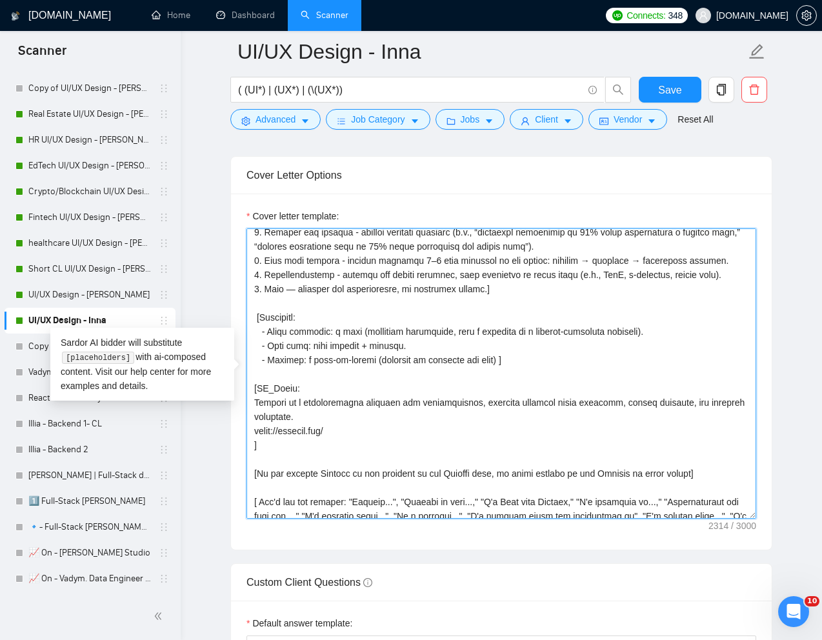
type textarea "[Write a personal greeting using the "Hi❗" and client's name or company name (i…"
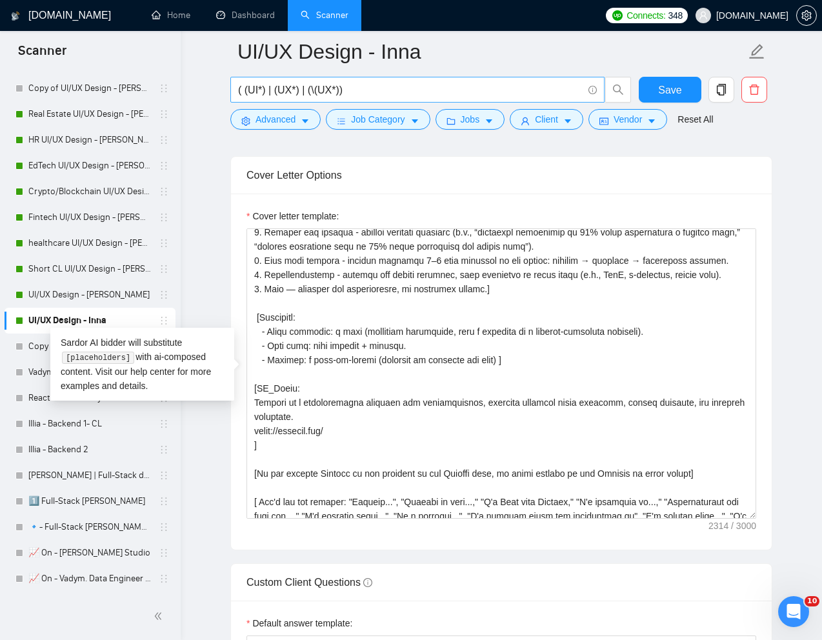
click at [400, 92] on input "( (UI*) | (UX*) | (\(UX*))" at bounding box center [410, 90] width 345 height 16
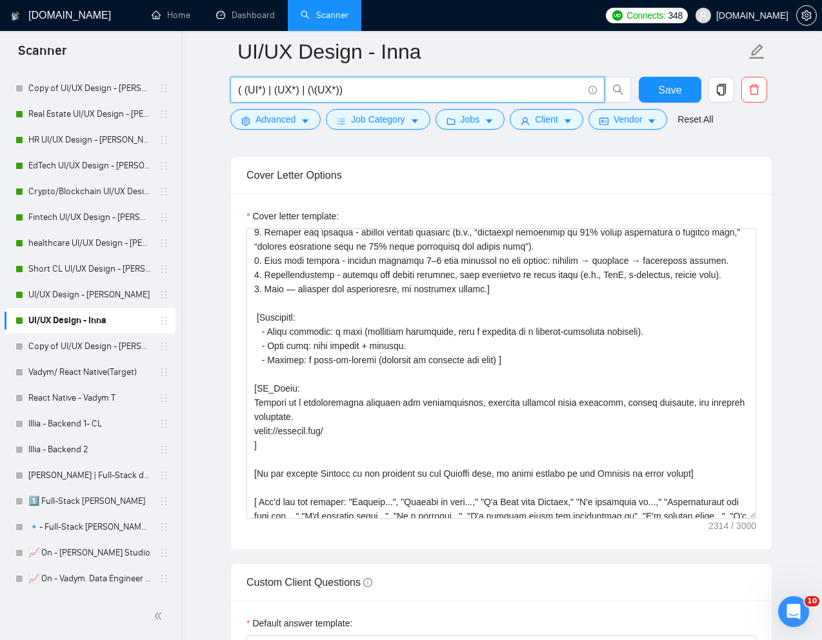
paste input "UI/UX Designer for Music App Brand Refresh"
type input "UI/UX Designer for Music App Brand Refresh"
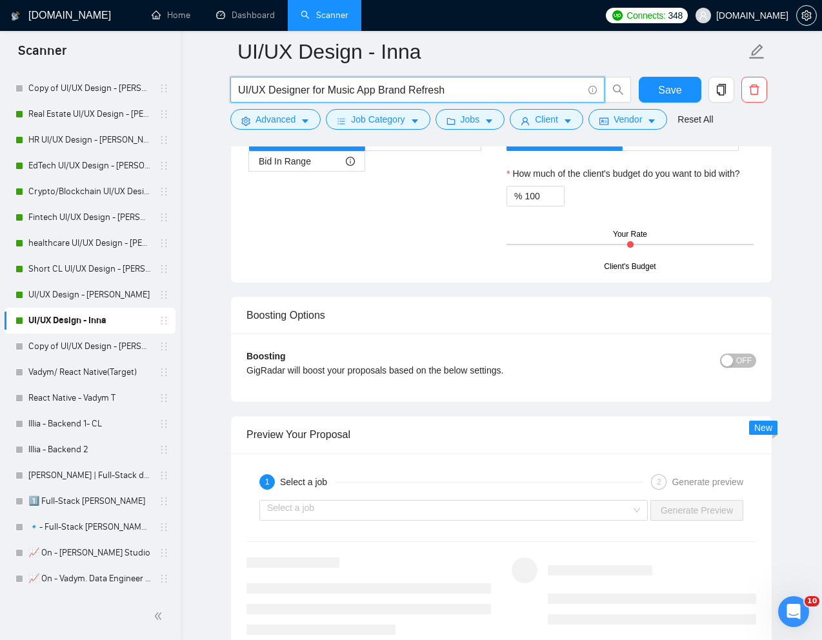
scroll to position [2239, 0]
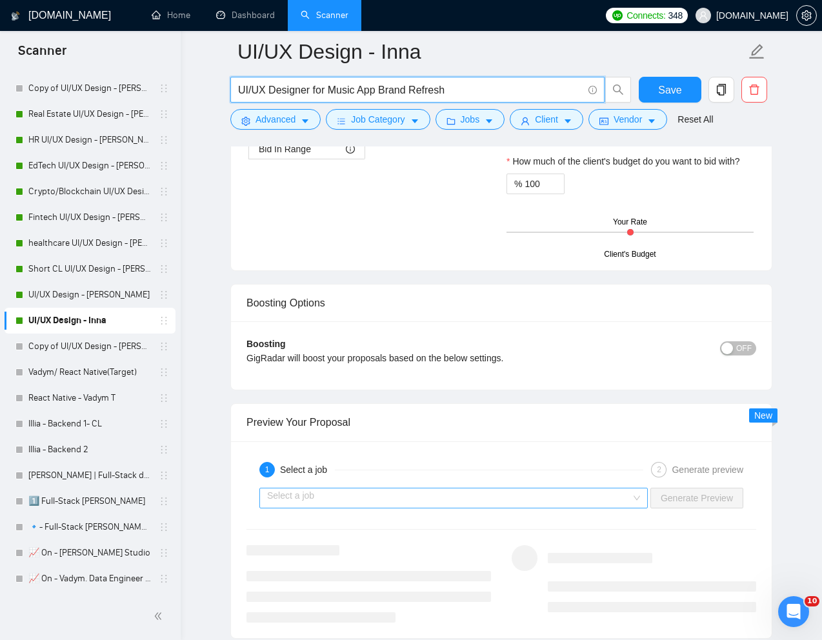
type input "UI/UX Designer for Music App Brand Refresh"
click at [385, 494] on input "search" at bounding box center [449, 498] width 364 height 19
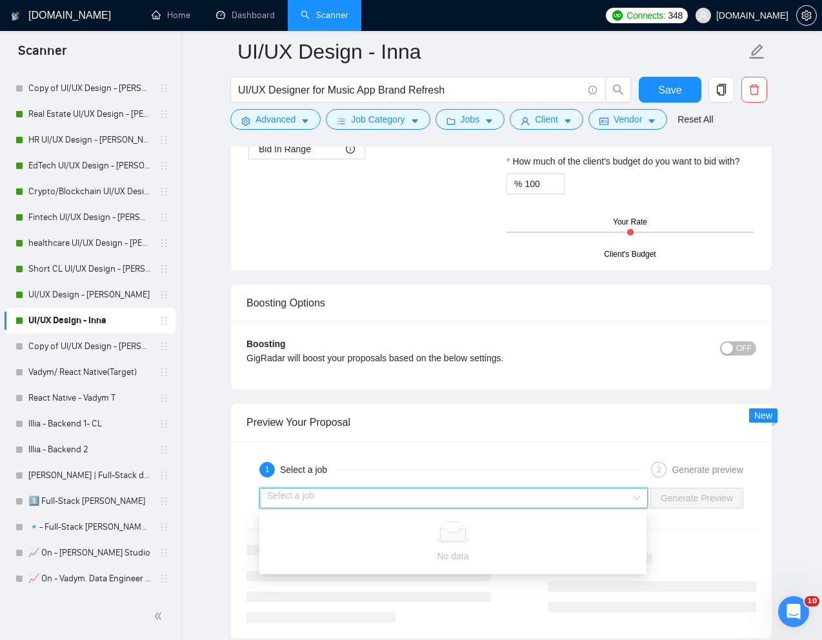
click at [708, 106] on div at bounding box center [721, 93] width 31 height 32
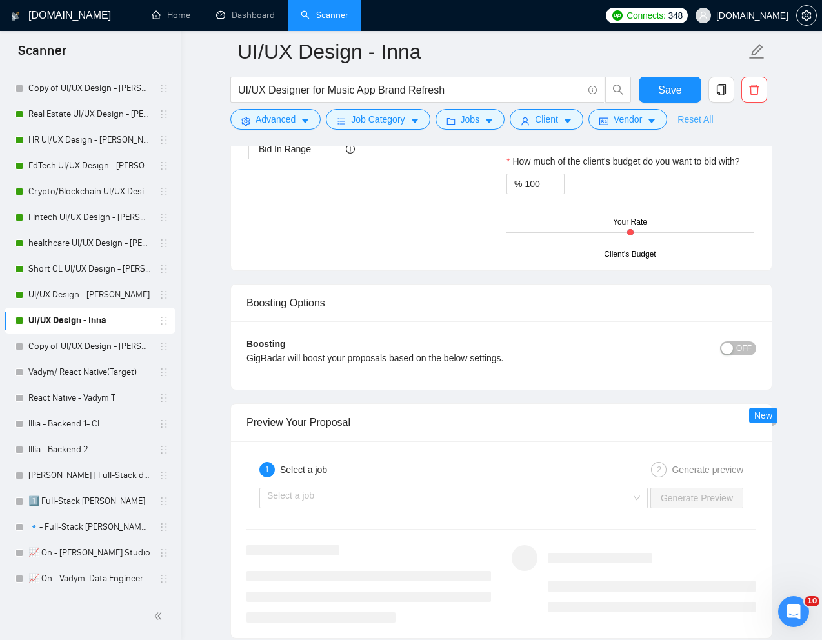
click at [708, 112] on link "Reset All" at bounding box center [696, 119] width 36 height 14
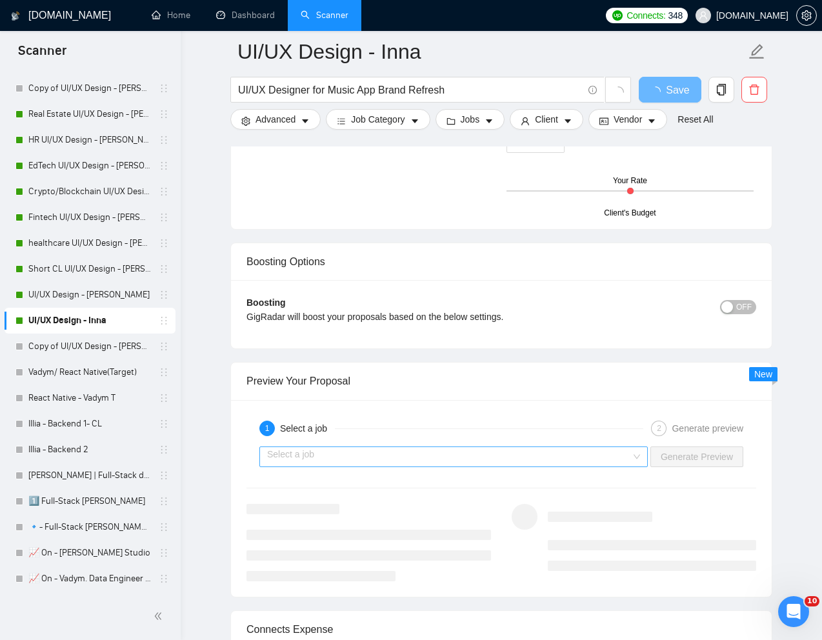
click at [365, 456] on input "search" at bounding box center [449, 456] width 364 height 19
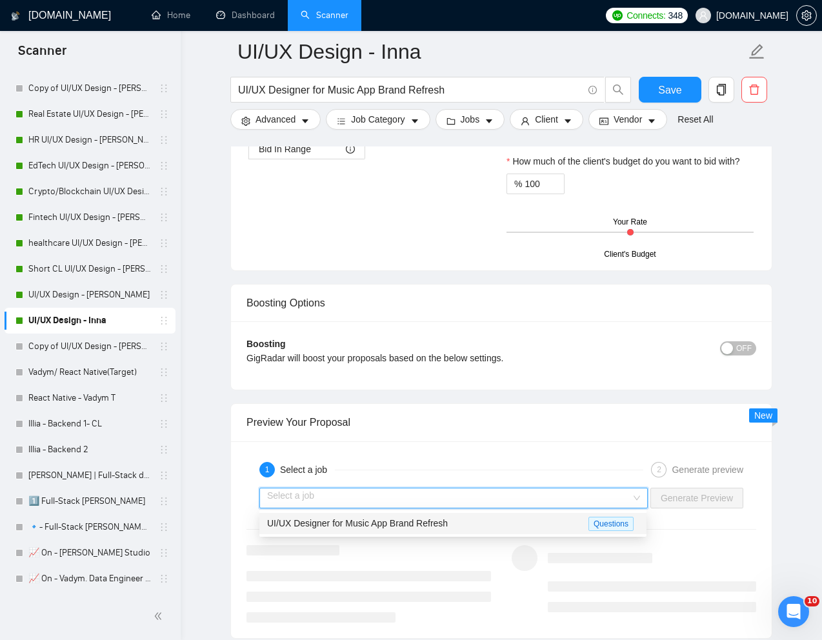
click at [342, 521] on span "UI/UX Designer for Music App Brand Refresh" at bounding box center [357, 523] width 181 height 10
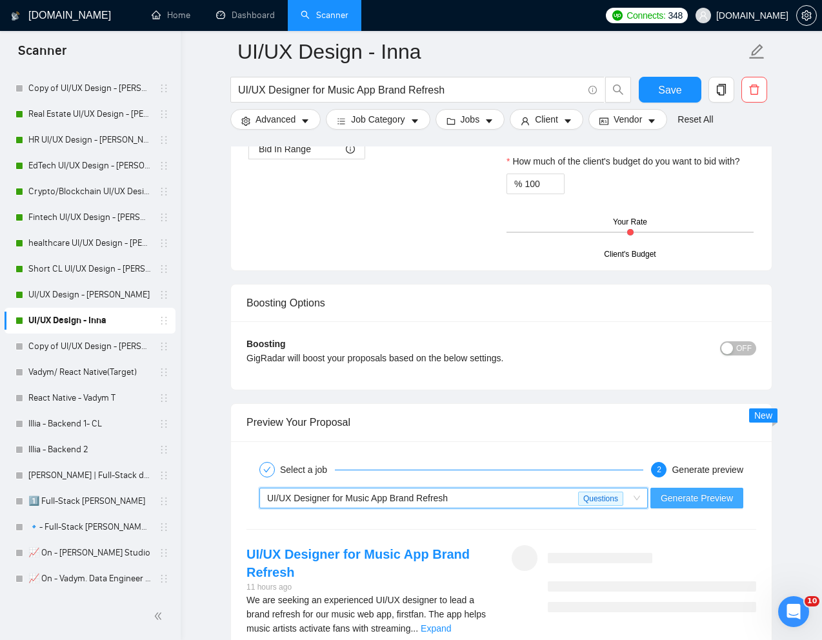
click at [678, 496] on span "Generate Preview" at bounding box center [697, 498] width 72 height 14
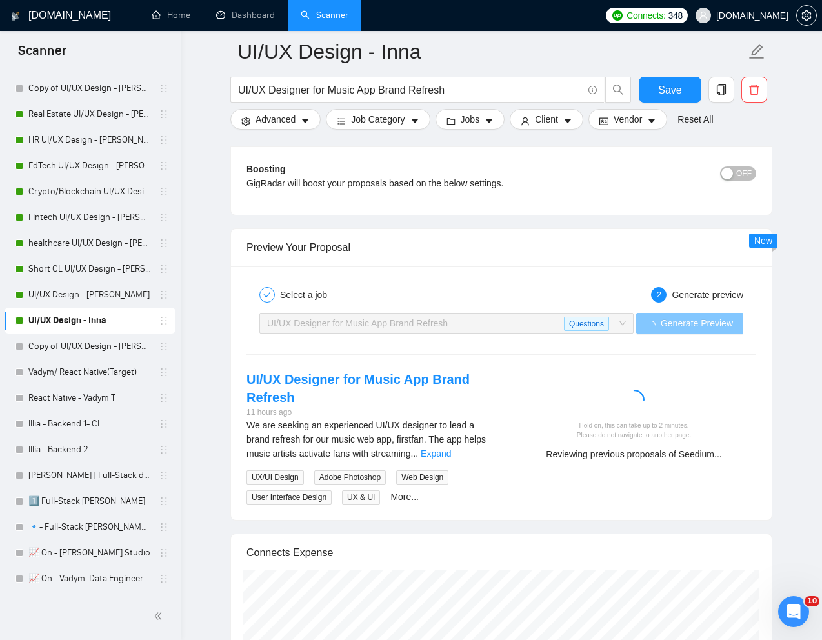
scroll to position [2415, 0]
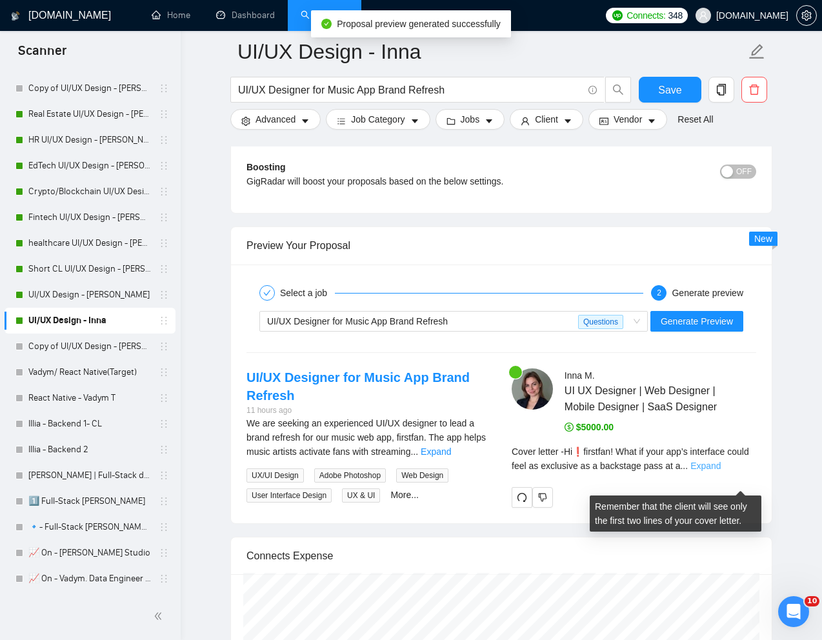
click at [721, 471] on link "Expand" at bounding box center [706, 466] width 30 height 10
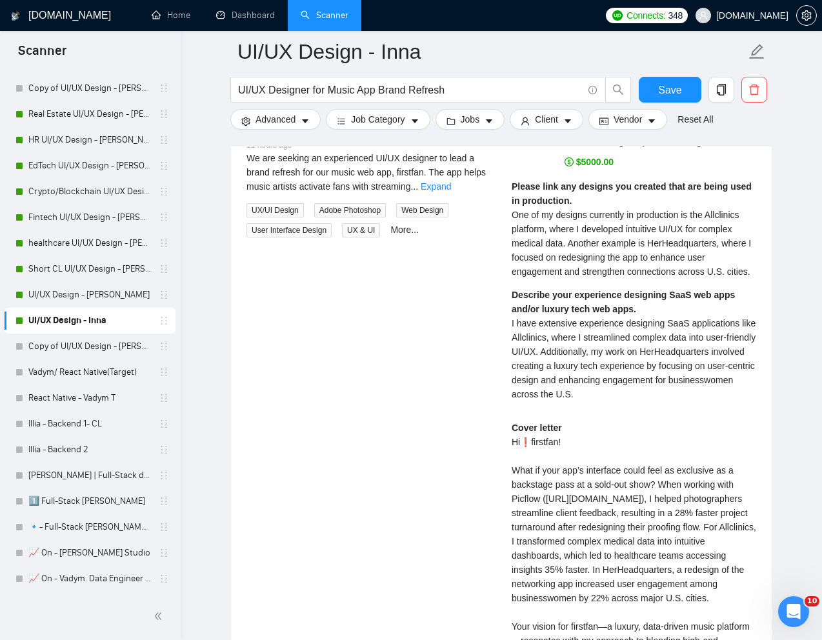
scroll to position [2685, 0]
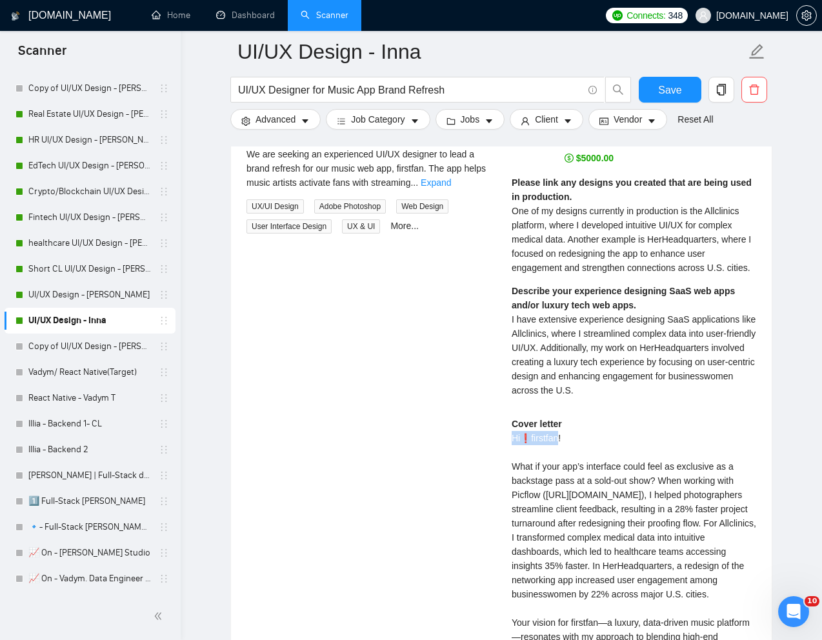
drag, startPoint x: 511, startPoint y: 469, endPoint x: 562, endPoint y: 472, distance: 51.8
click at [562, 472] on div "Inna M . UI UX Designer | Web Designer | Mobile Designer | SaaS Designer $5000.…" at bounding box center [634, 460] width 265 height 722
copy div "Hi❗firstfan"
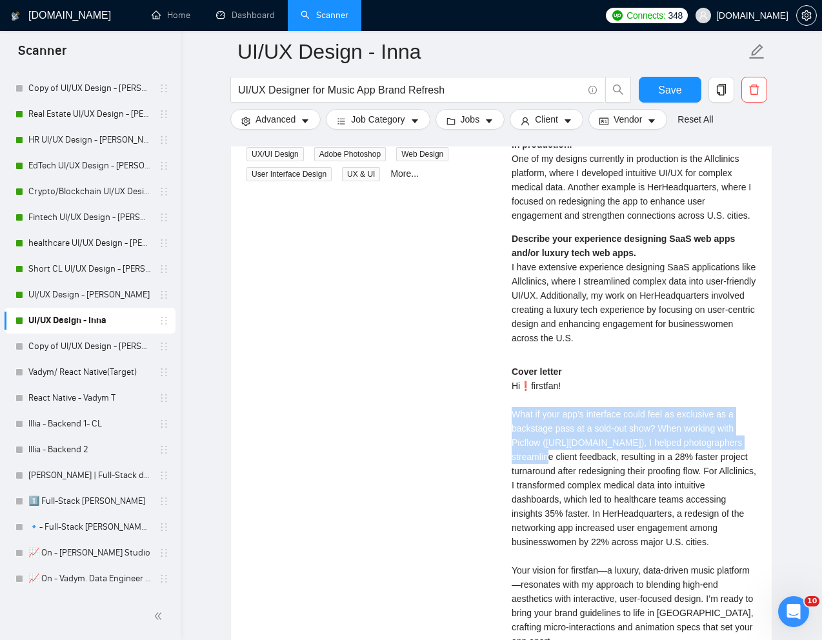
drag, startPoint x: 511, startPoint y: 445, endPoint x: 542, endPoint y: 485, distance: 50.6
click at [542, 485] on div "Cover letter Hi❗firstfan! What if your app’s interface could feel as exclusive …" at bounding box center [634, 549] width 245 height 369
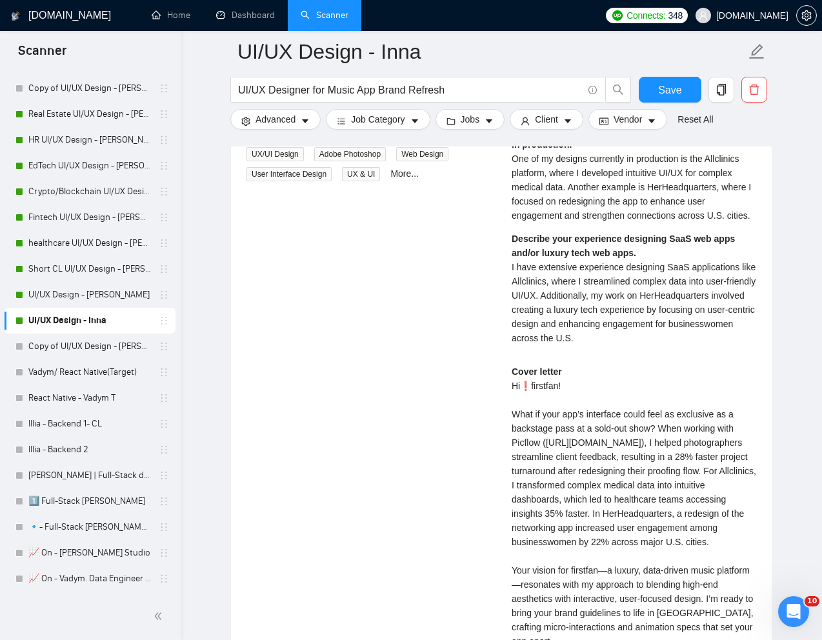
click at [587, 487] on div "Cover letter Hi❗firstfan! What if your app’s interface could feel as exclusive …" at bounding box center [634, 549] width 245 height 369
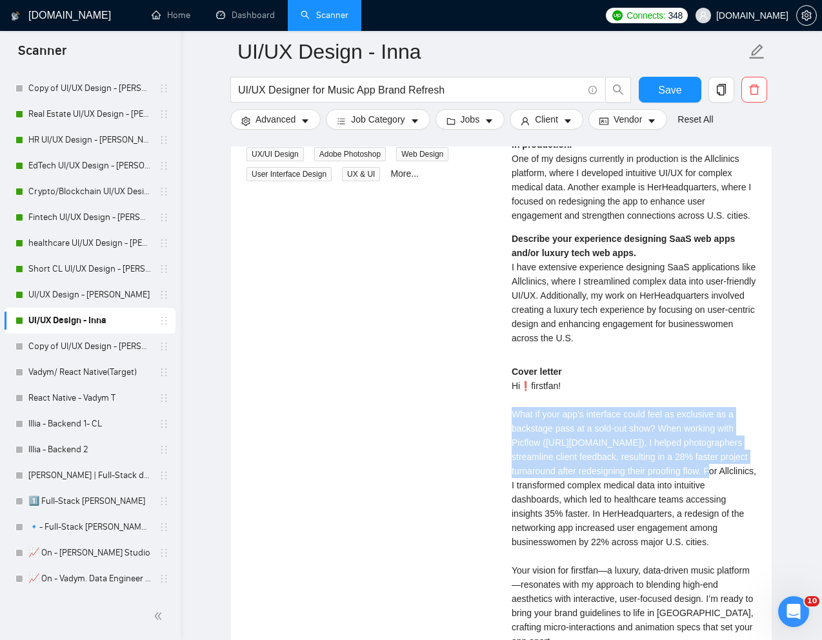
drag, startPoint x: 513, startPoint y: 444, endPoint x: 751, endPoint y: 499, distance: 244.4
click at [751, 499] on div "Cover letter Hi❗firstfan! What if your app’s interface could feel as exclusive …" at bounding box center [634, 549] width 245 height 369
copy div "What if your app’s interface could feel as exclusive as a backstage pass at a s…"
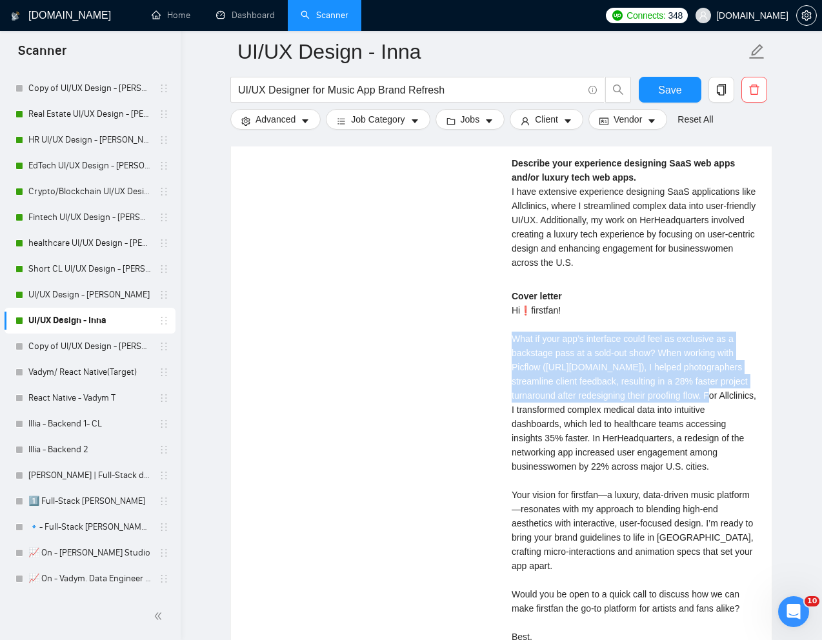
scroll to position [2836, 0]
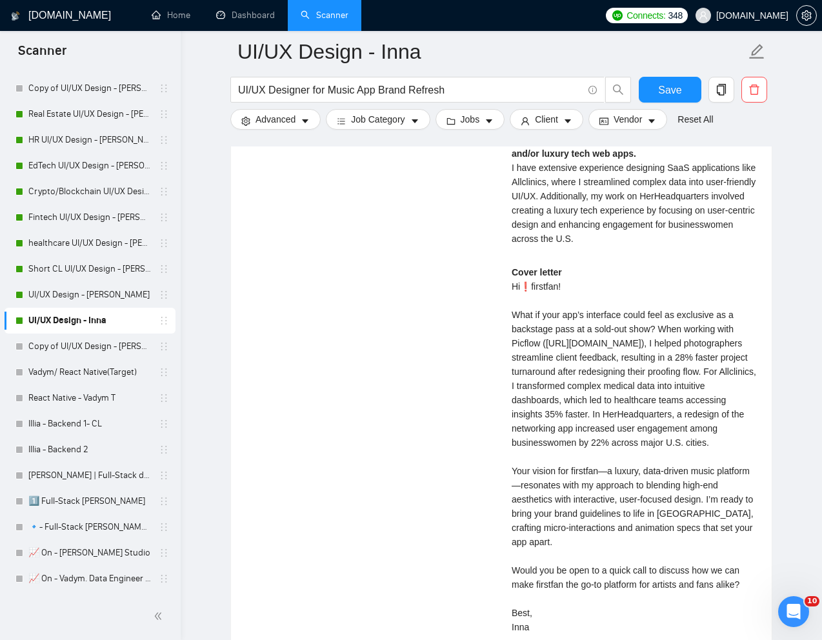
click at [643, 461] on div "Cover letter Hi❗firstfan! What if your app’s interface could feel as exclusive …" at bounding box center [634, 449] width 245 height 369
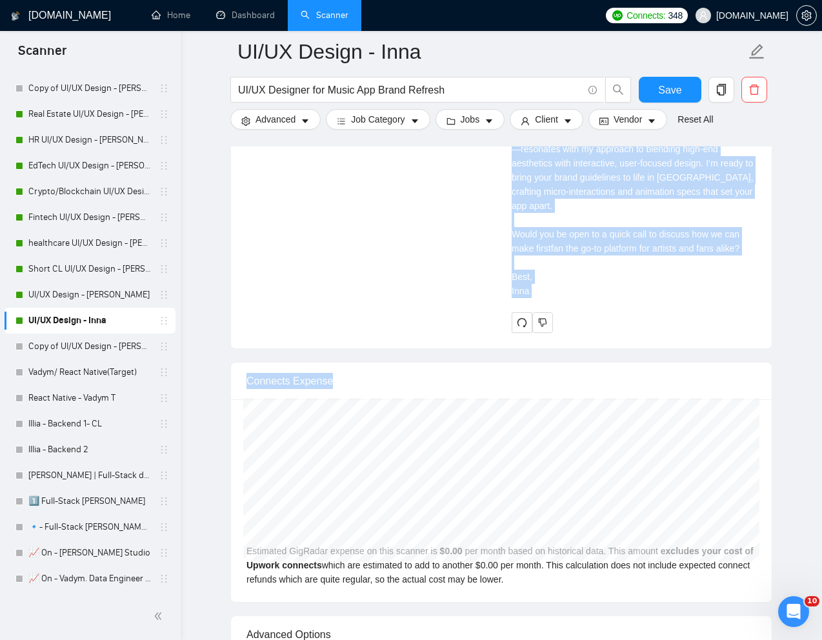
scroll to position [3178, 0]
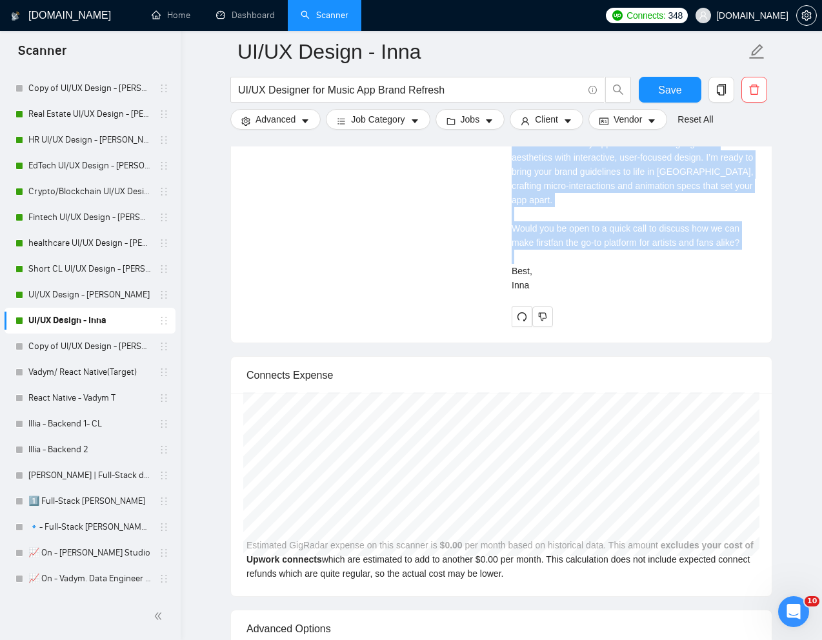
drag, startPoint x: 509, startPoint y: 343, endPoint x: 591, endPoint y: 329, distance: 83.2
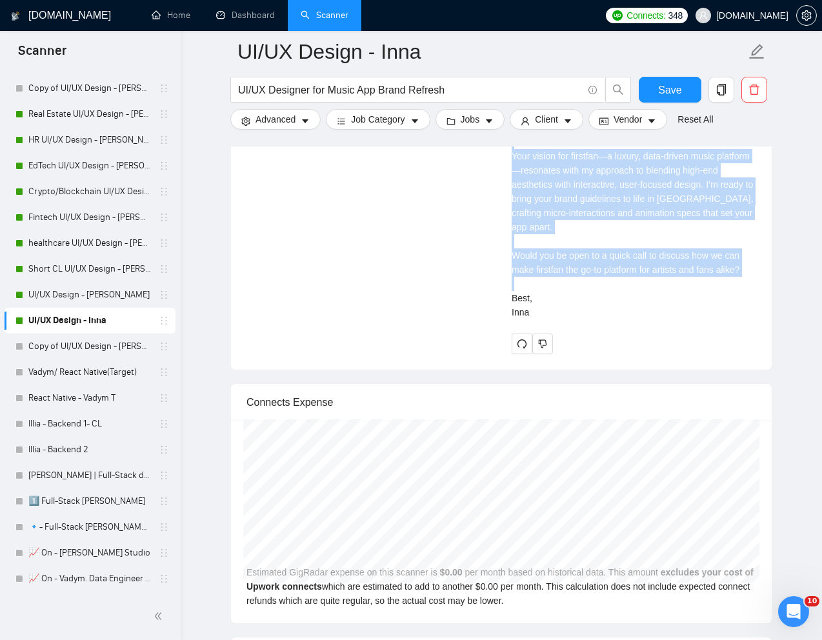
click at [609, 320] on div "Cover letter Hi❗firstfan! What if your app’s interface could feel as exclusive …" at bounding box center [634, 134] width 245 height 369
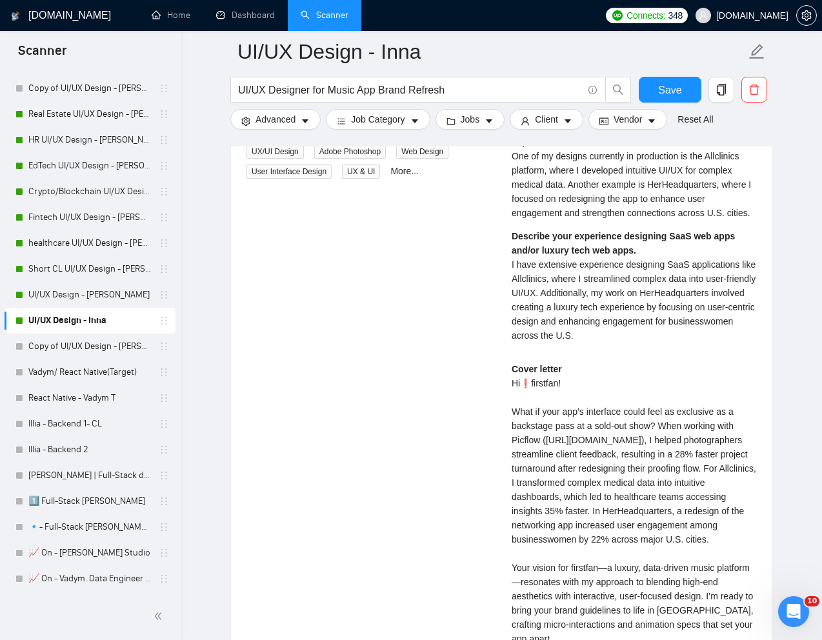
scroll to position [2740, 0]
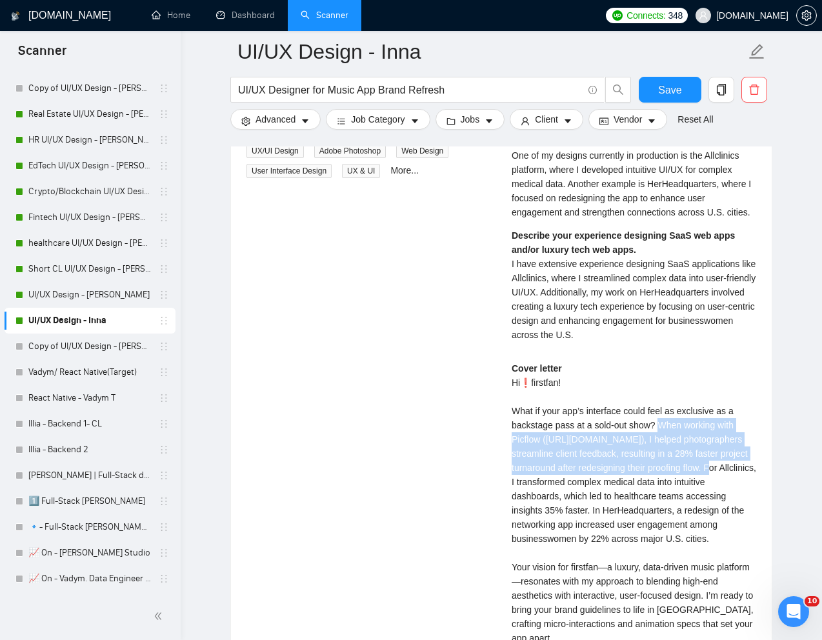
drag, startPoint x: 665, startPoint y: 455, endPoint x: 748, endPoint y: 496, distance: 92.1
click at [748, 496] on div "Cover letter Hi❗firstfan! What if your app’s interface could feel as exclusive …" at bounding box center [634, 545] width 245 height 369
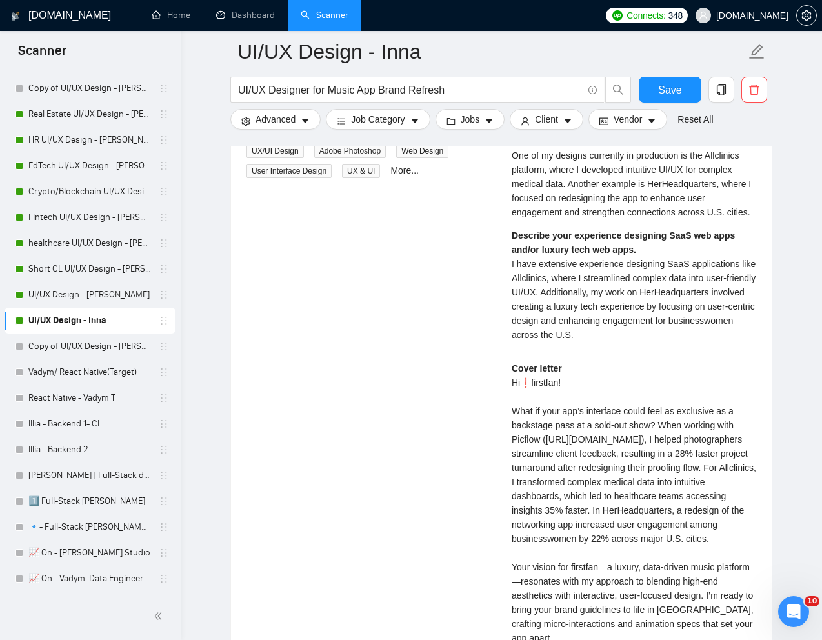
click at [525, 305] on span "I have extensive experience designing SaaS applications like Allclinics, where …" at bounding box center [634, 299] width 244 height 81
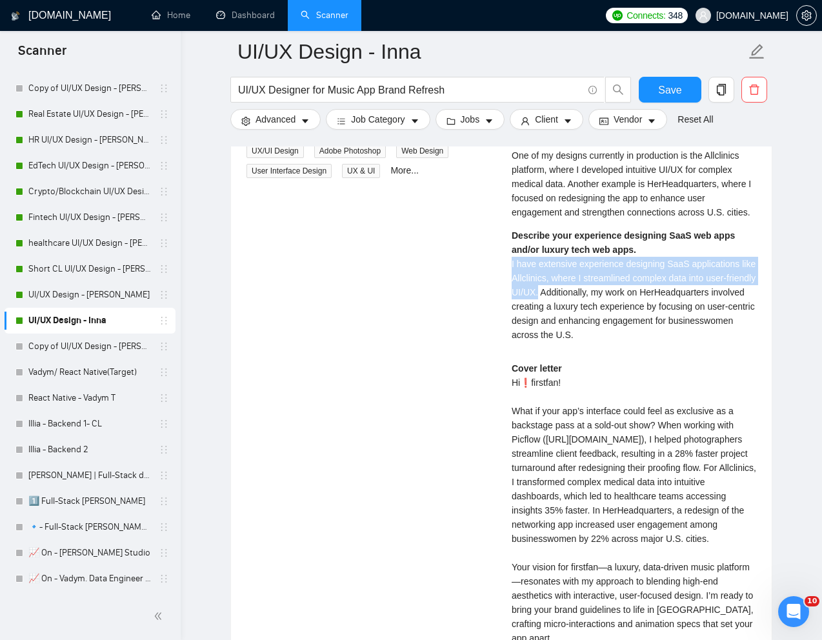
drag, startPoint x: 511, startPoint y: 297, endPoint x: 573, endPoint y: 320, distance: 66.8
click at [573, 320] on div "Inna M . UI UX Designer | Web Designer | Mobile Designer | SaaS Designer $5000.…" at bounding box center [634, 405] width 265 height 722
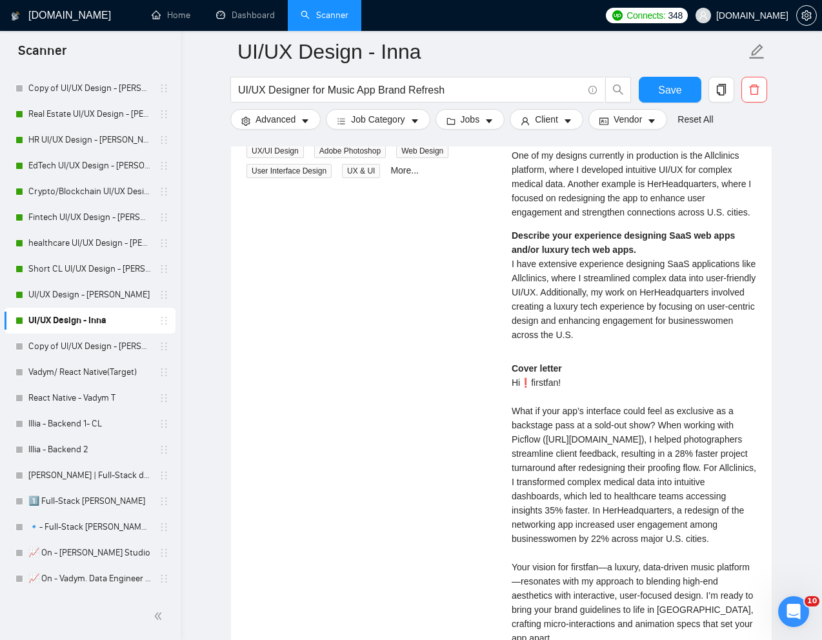
click at [593, 340] on span "I have extensive experience designing SaaS applications like Allclinics, where …" at bounding box center [634, 299] width 244 height 81
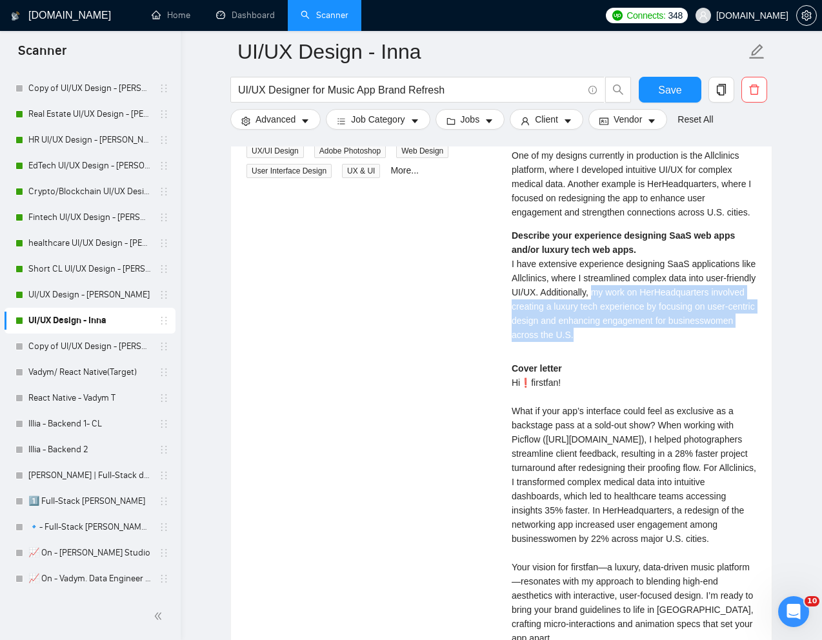
drag, startPoint x: 630, startPoint y: 323, endPoint x: 651, endPoint y: 363, distance: 45.3
click at [651, 342] on div "Describe your experience designing SaaS web apps and/or luxury tech web apps. I…" at bounding box center [634, 286] width 245 height 114
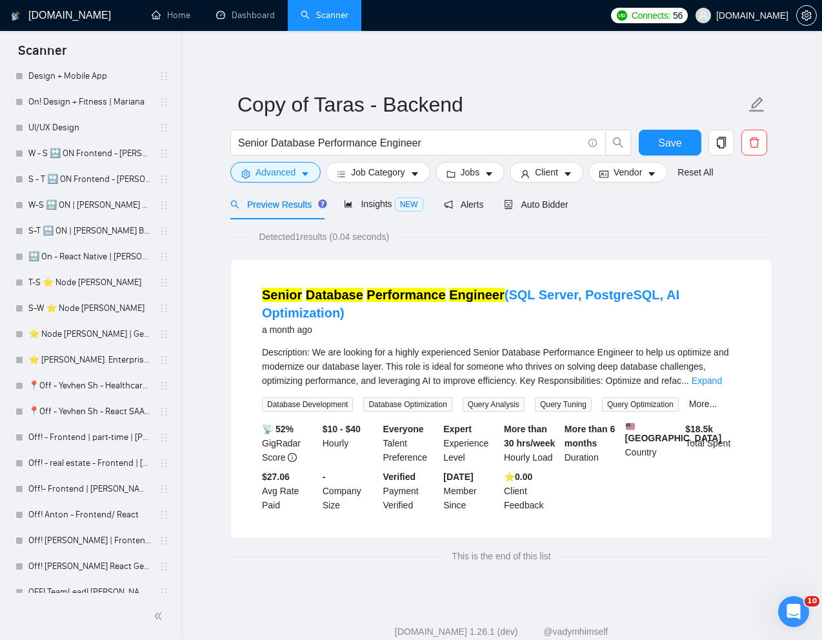
scroll to position [1356, 0]
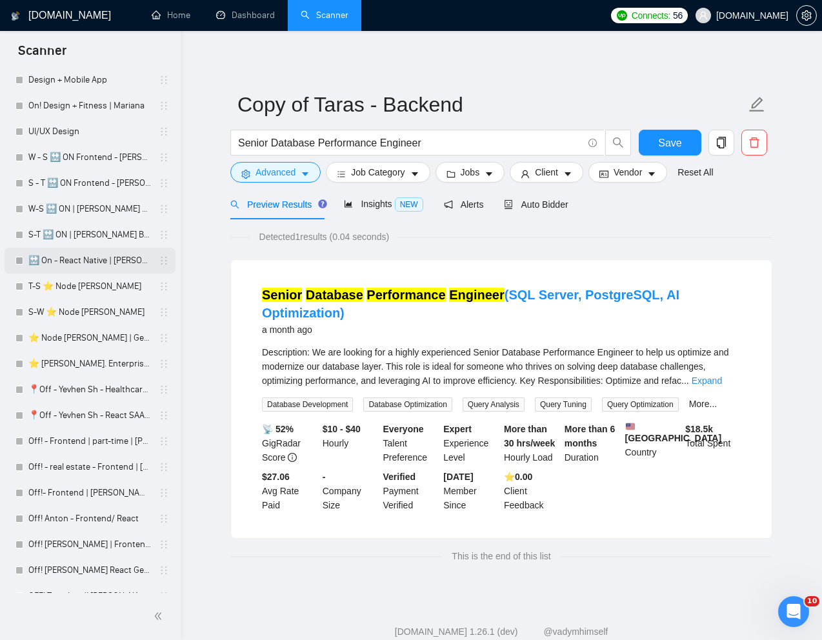
click at [70, 258] on link "🔛 On - React Native | [PERSON_NAME] B" at bounding box center [89, 261] width 123 height 26
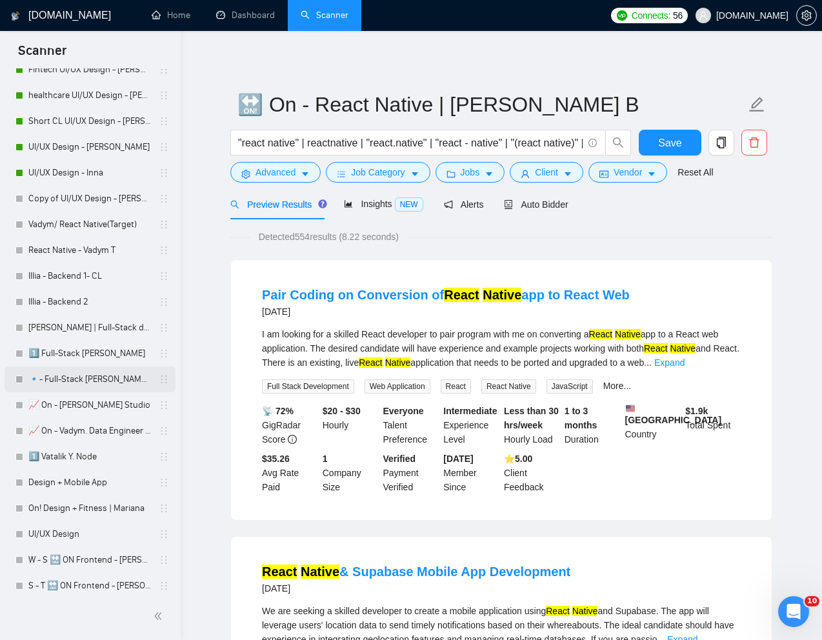
scroll to position [951, 0]
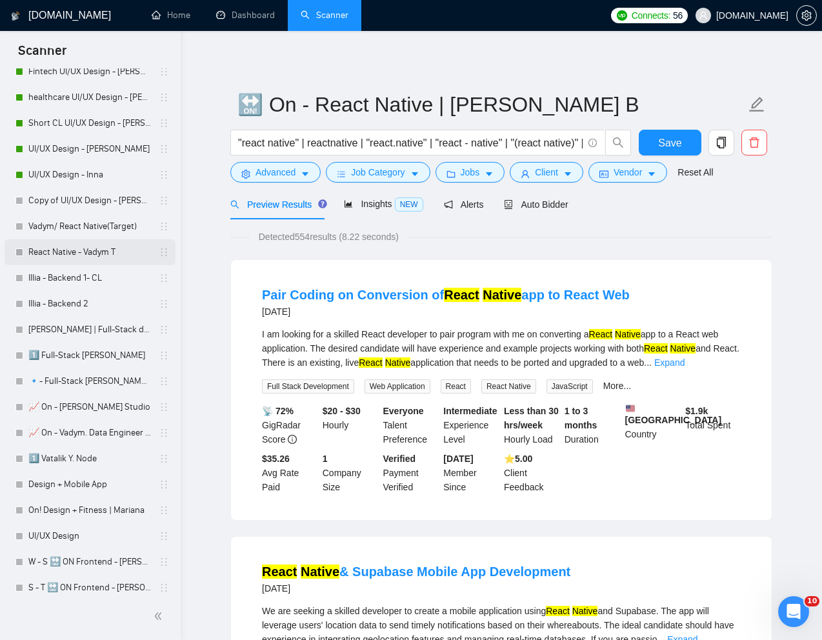
click at [71, 249] on link "React Native - Vadym T" at bounding box center [89, 252] width 123 height 26
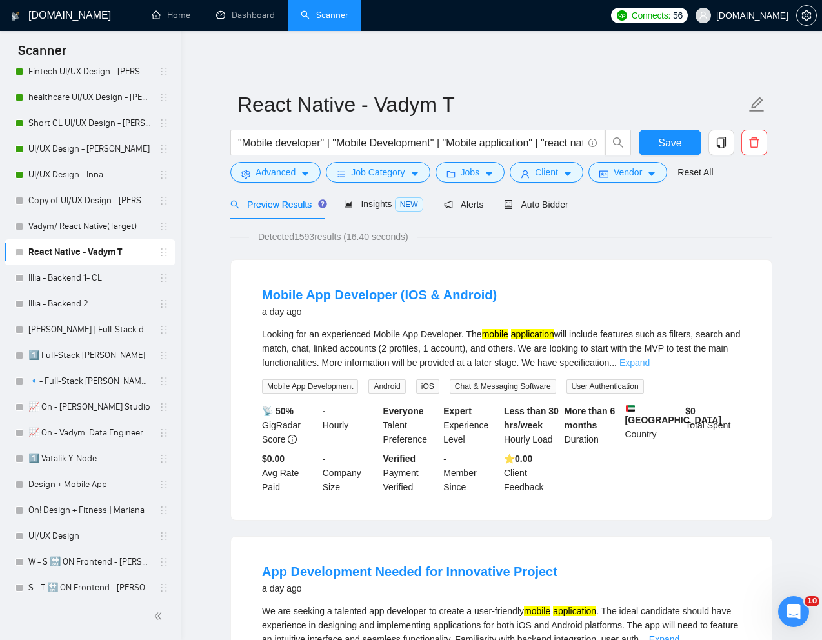
click at [650, 362] on link "Expand" at bounding box center [635, 363] width 30 height 10
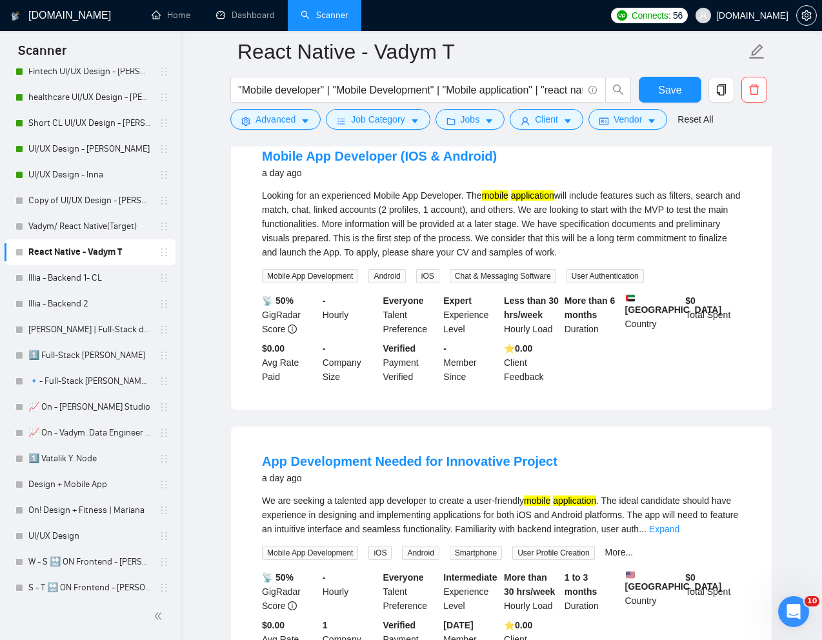
scroll to position [79, 0]
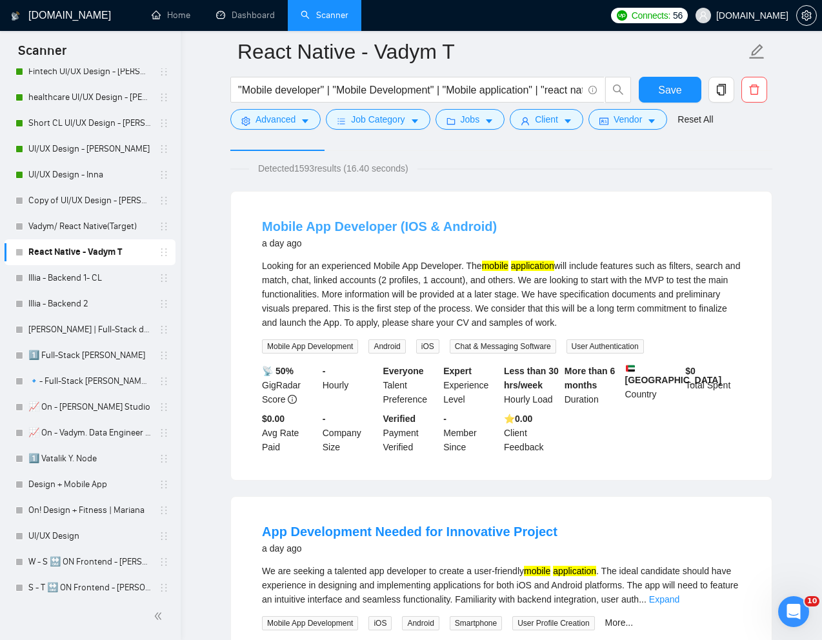
click at [421, 226] on link "Mobile App Developer (IOS & Android)" at bounding box center [379, 226] width 235 height 14
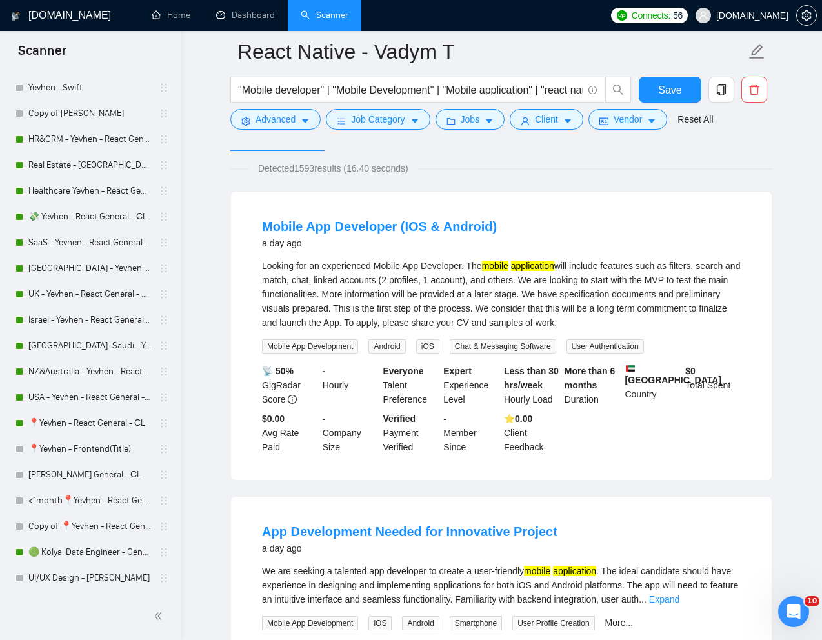
scroll to position [0, 0]
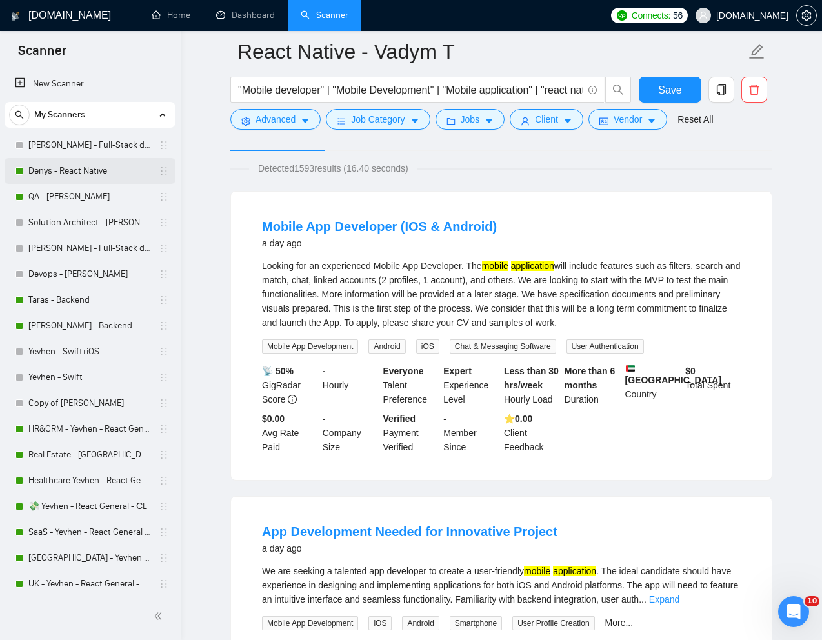
click at [77, 174] on link "Denys - React Native" at bounding box center [89, 171] width 123 height 26
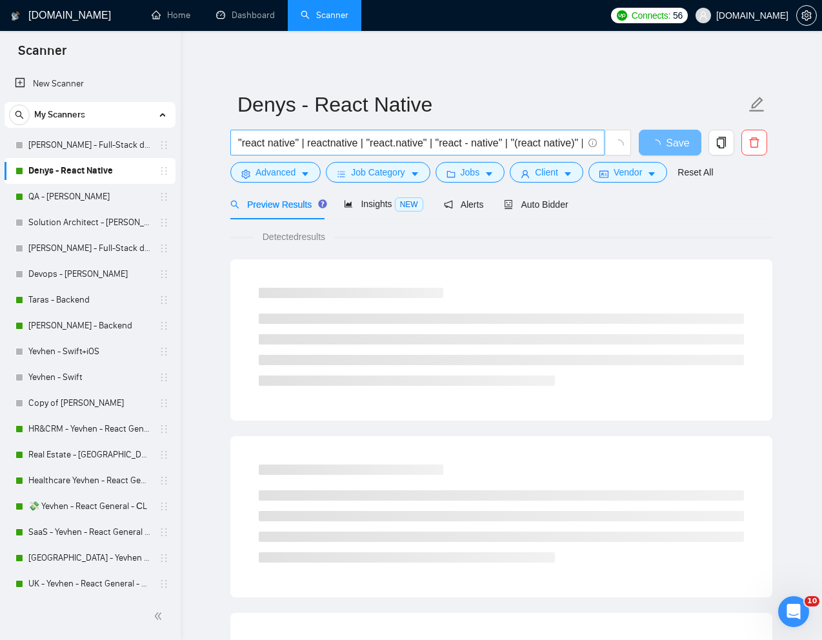
click at [372, 143] on input ""react native" | reactnative | "react.native" | "react - native" | "(react nati…" at bounding box center [410, 143] width 345 height 16
paste input "Mobile App Developer (IOS & Android)"
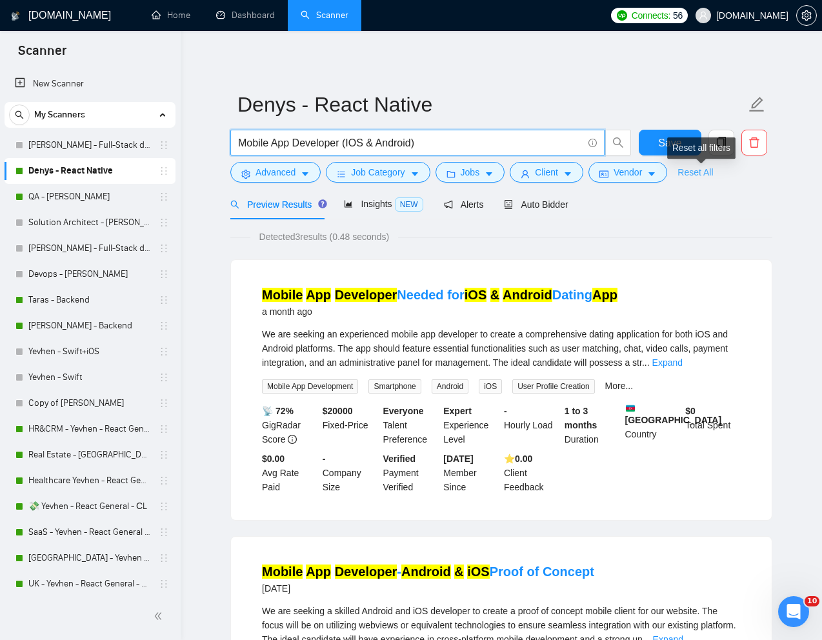
click at [706, 173] on link "Reset All" at bounding box center [696, 172] width 36 height 14
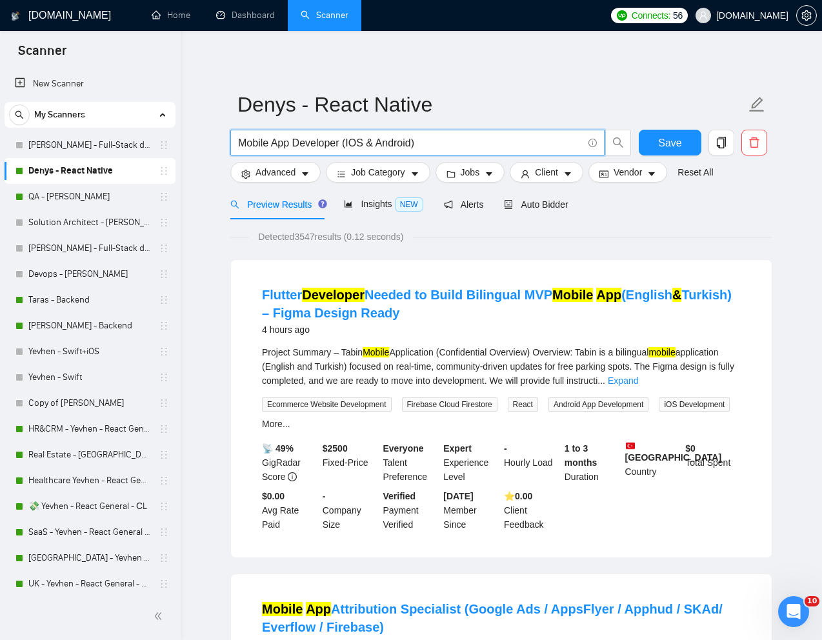
click at [347, 142] on input "Mobile App Developer (IOS & Android)" at bounding box center [410, 143] width 345 height 16
click at [461, 147] on input "Mobile App Developer IOS & Android)" at bounding box center [410, 143] width 345 height 16
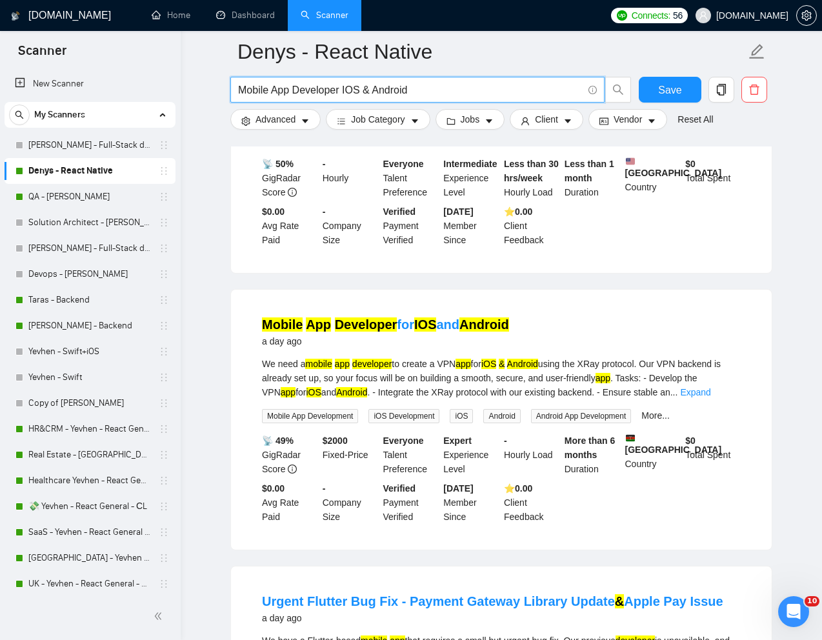
scroll to position [2292, 0]
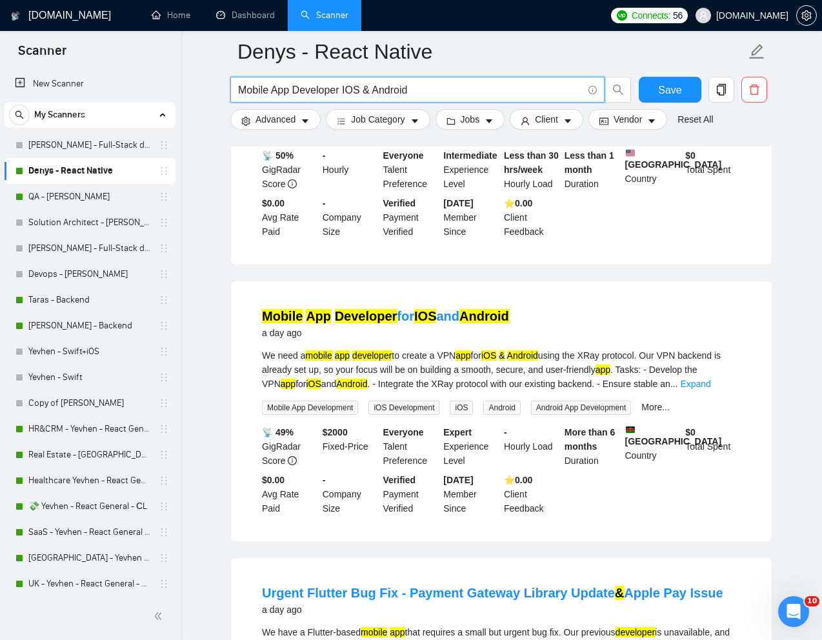
type input "Mobile App Developer IOS & Android"
click at [301, 119] on button "Advanced" at bounding box center [275, 119] width 90 height 21
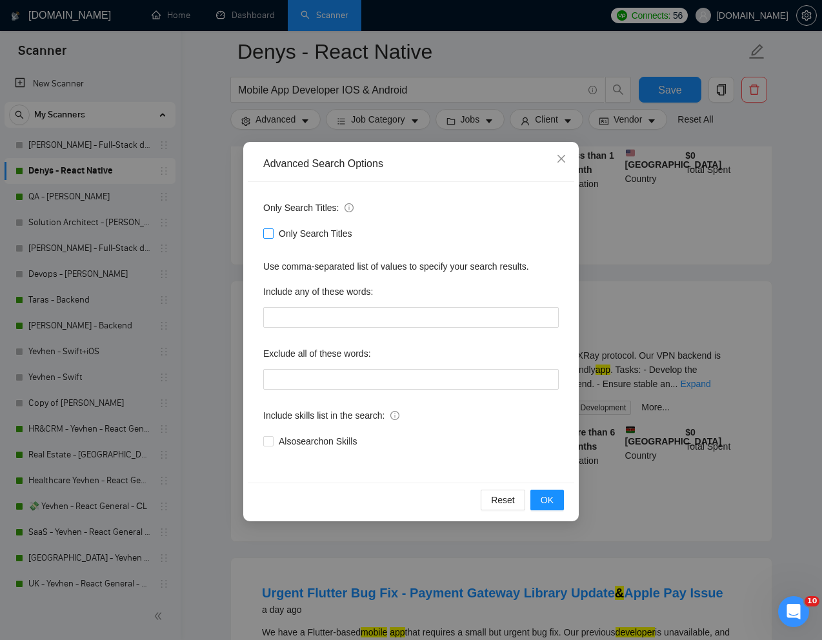
click at [267, 233] on input "Only Search Titles" at bounding box center [267, 233] width 9 height 9
checkbox input "true"
drag, startPoint x: 552, startPoint y: 500, endPoint x: 552, endPoint y: 492, distance: 7.7
click at [552, 500] on span "OK" at bounding box center [547, 500] width 13 height 14
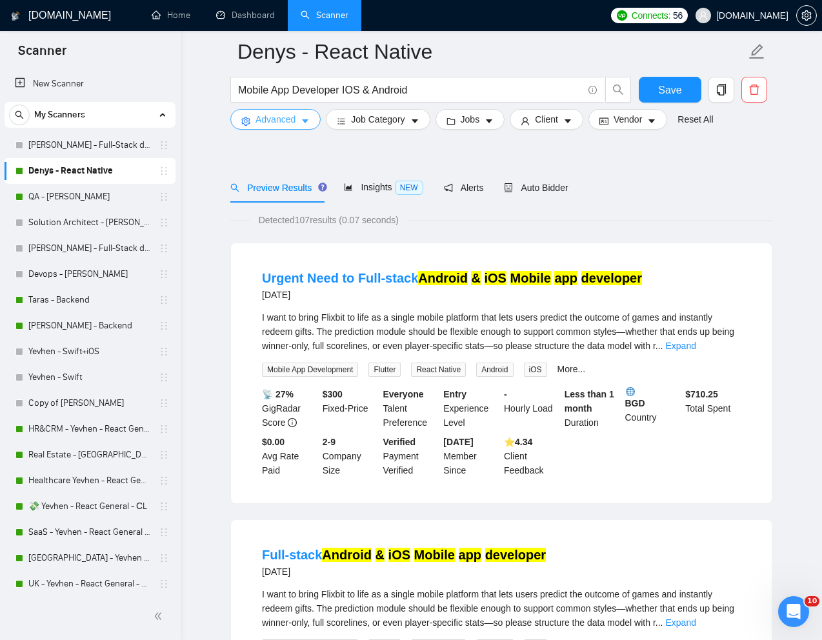
scroll to position [0, 0]
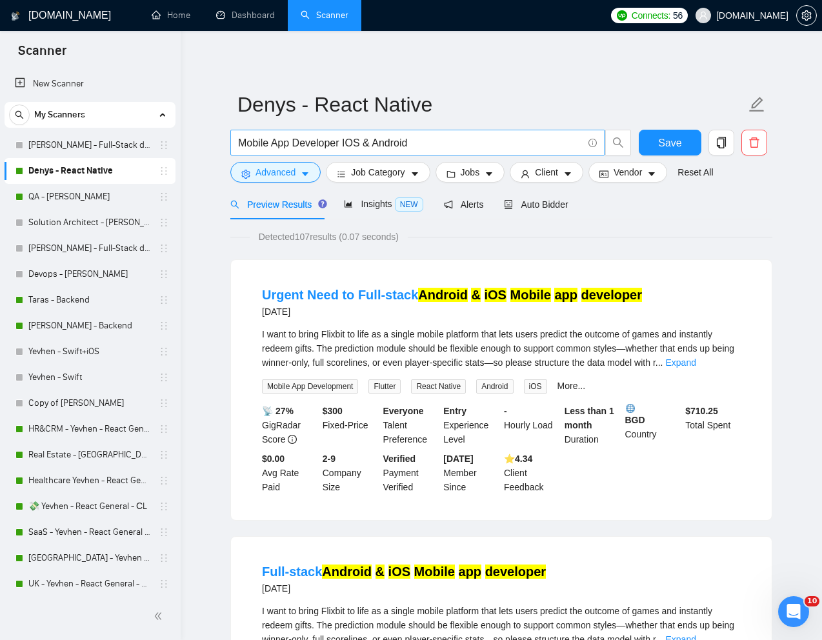
click at [428, 139] on input "Mobile App Developer IOS & Android" at bounding box center [410, 143] width 345 height 16
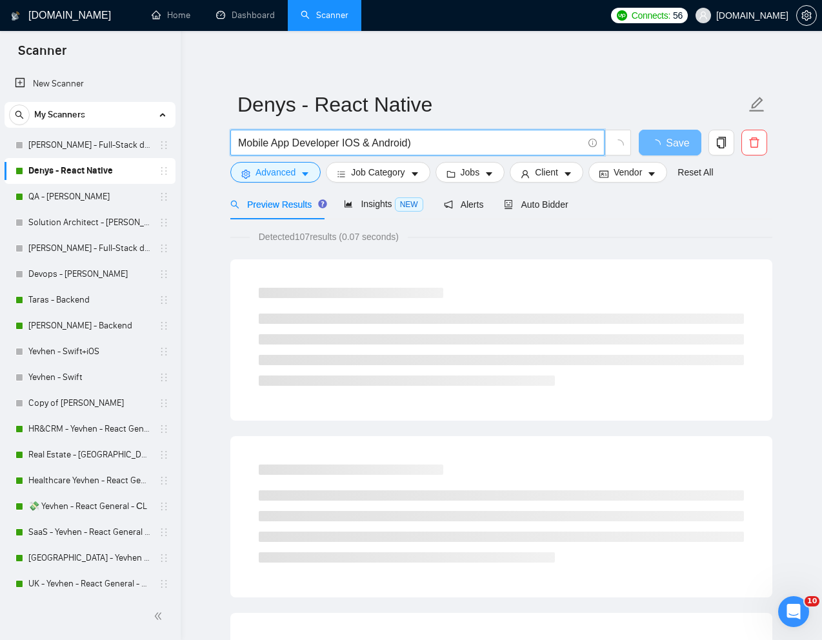
click at [345, 144] on input "Mobile App Developer IOS & Android)" at bounding box center [410, 143] width 345 height 16
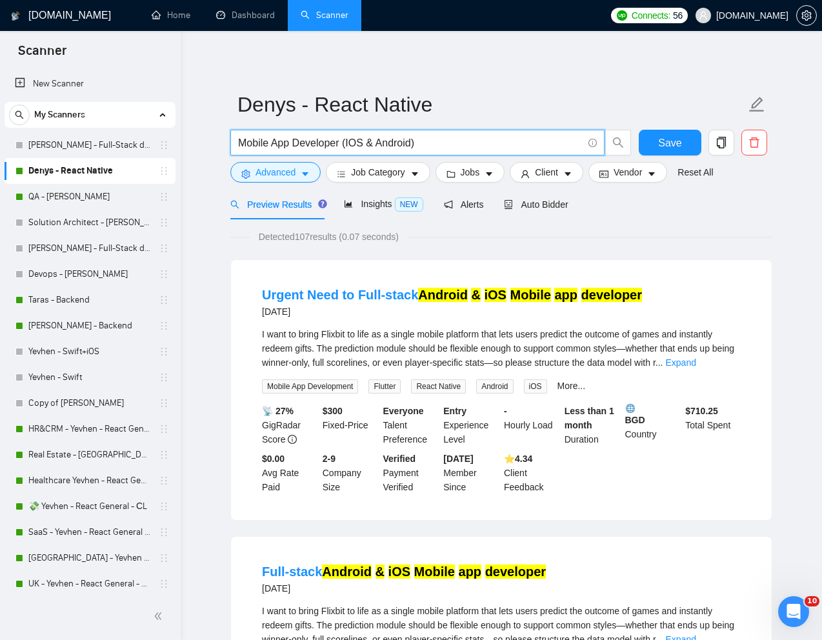
click at [446, 137] on input "Mobile App Developer (IOS & Android)" at bounding box center [410, 143] width 345 height 16
click at [349, 141] on input "Mobile App Developer (IOS & Android" at bounding box center [410, 143] width 345 height 16
click at [239, 142] on input "Mobile App Developer IOS & Android" at bounding box center [410, 143] width 345 height 16
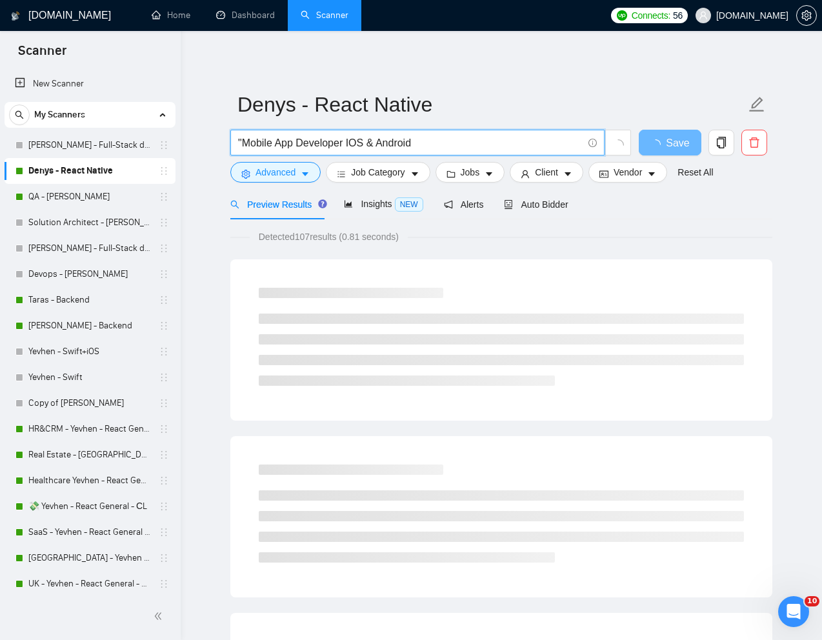
click at [348, 144] on input ""Mobile App Developer IOS & Android" at bounding box center [410, 143] width 345 height 16
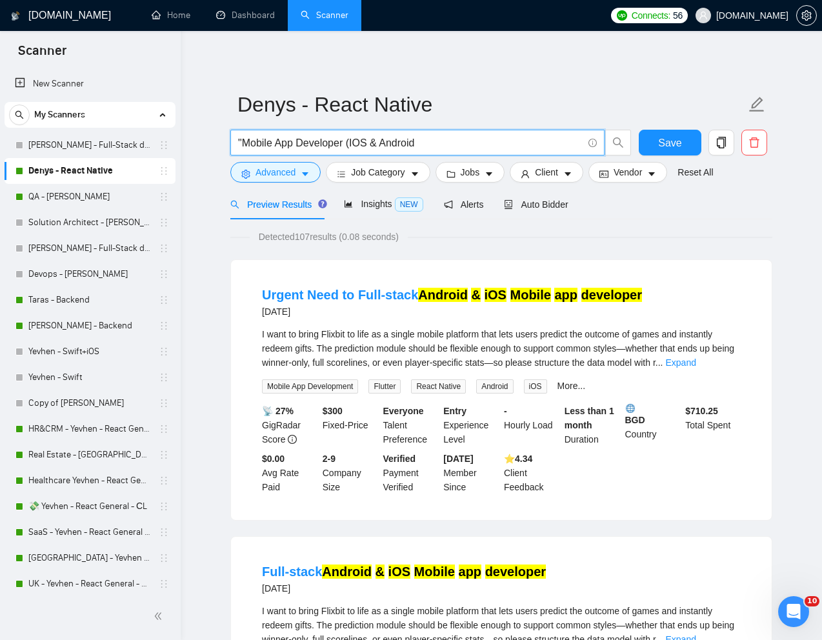
click at [474, 135] on input ""Mobile App Developer (IOS & Android" at bounding box center [410, 143] width 345 height 16
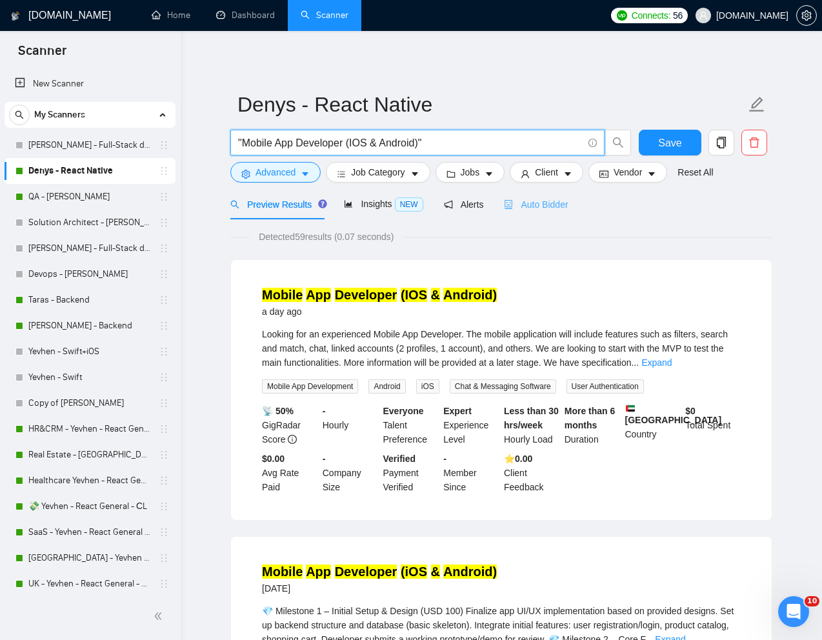
type input ""Mobile App Developer (IOS & Android)""
click at [547, 199] on span "Auto Bidder" at bounding box center [536, 204] width 64 height 10
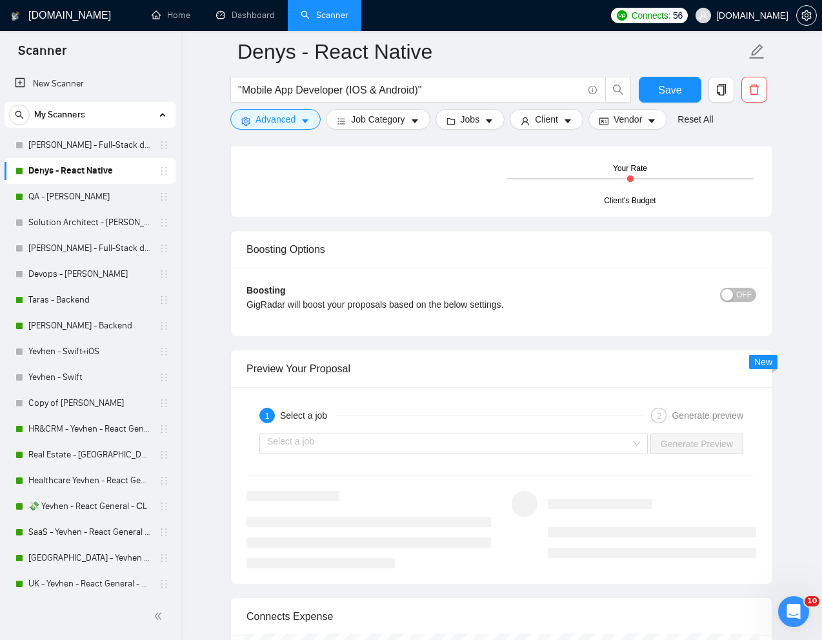
scroll to position [2293, 0]
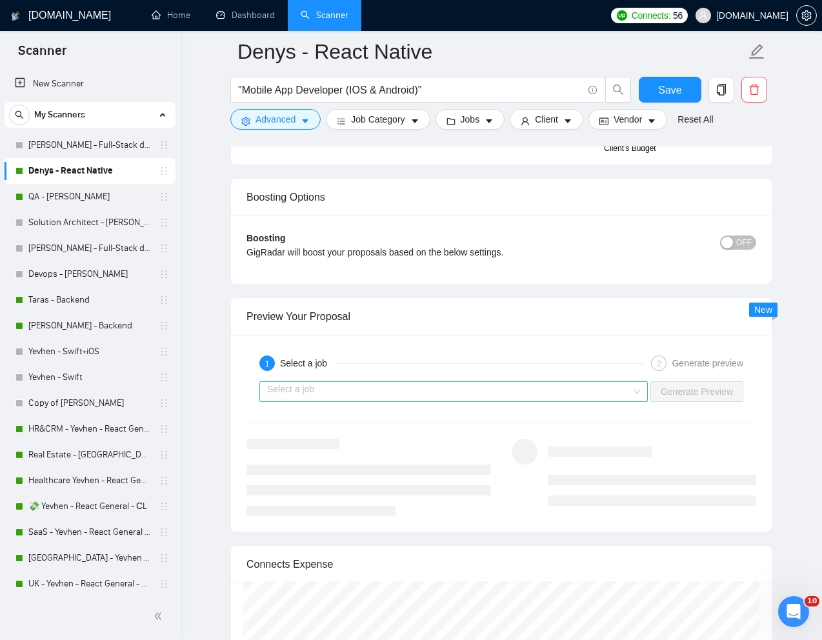
click at [581, 390] on input "search" at bounding box center [449, 391] width 364 height 19
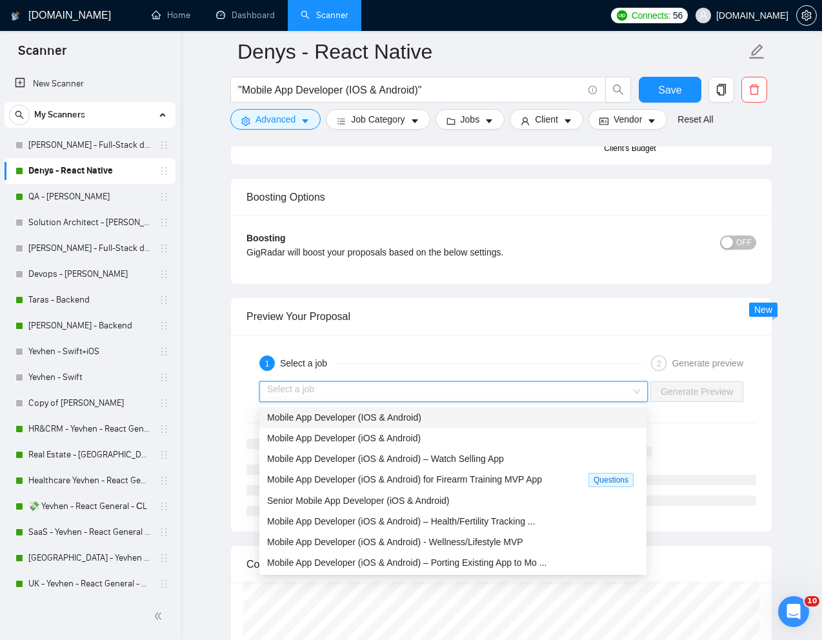
click at [411, 417] on span "Mobile App Developer (IOS & Android)" at bounding box center [344, 417] width 154 height 10
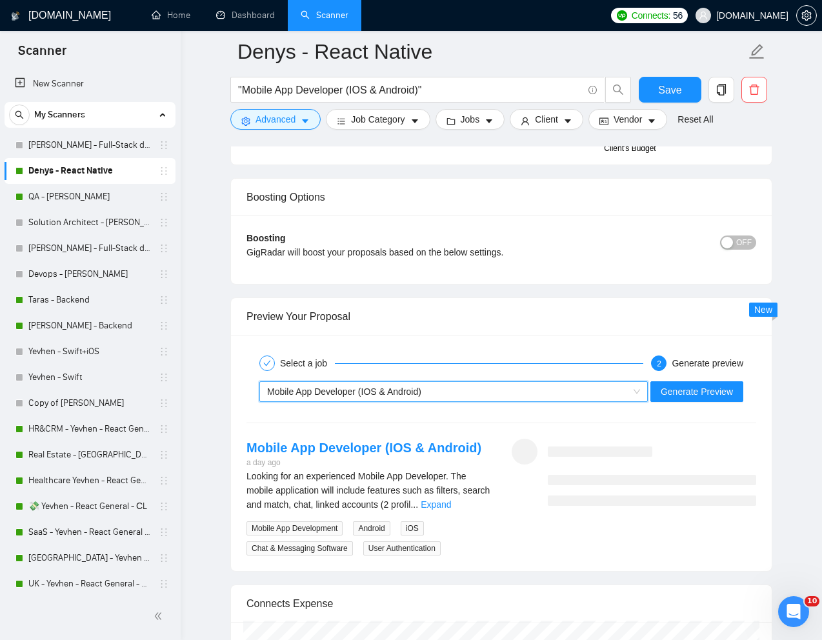
click at [544, 394] on div "Mobile App Developer (IOS & Android)" at bounding box center [447, 391] width 361 height 19
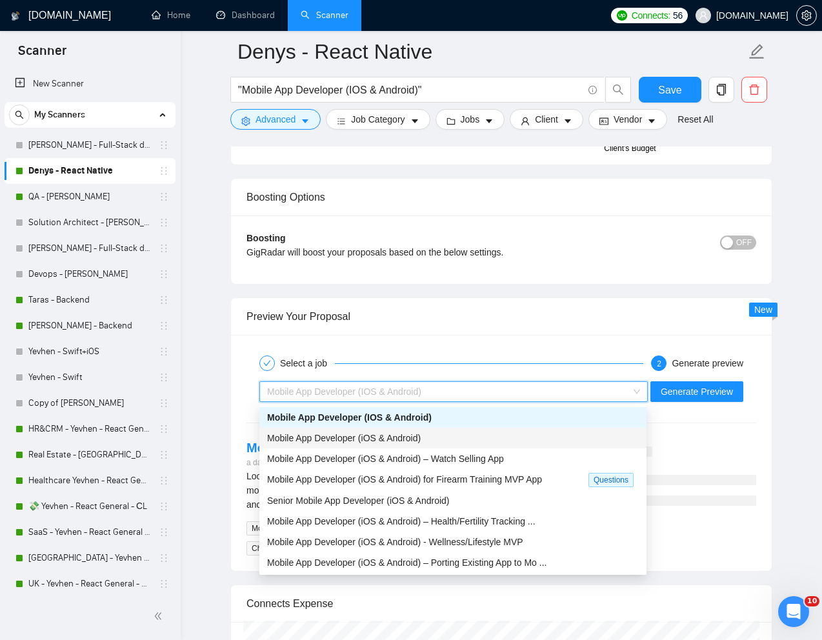
click at [453, 440] on div "Mobile App Developer (iOS & Android)" at bounding box center [453, 438] width 372 height 14
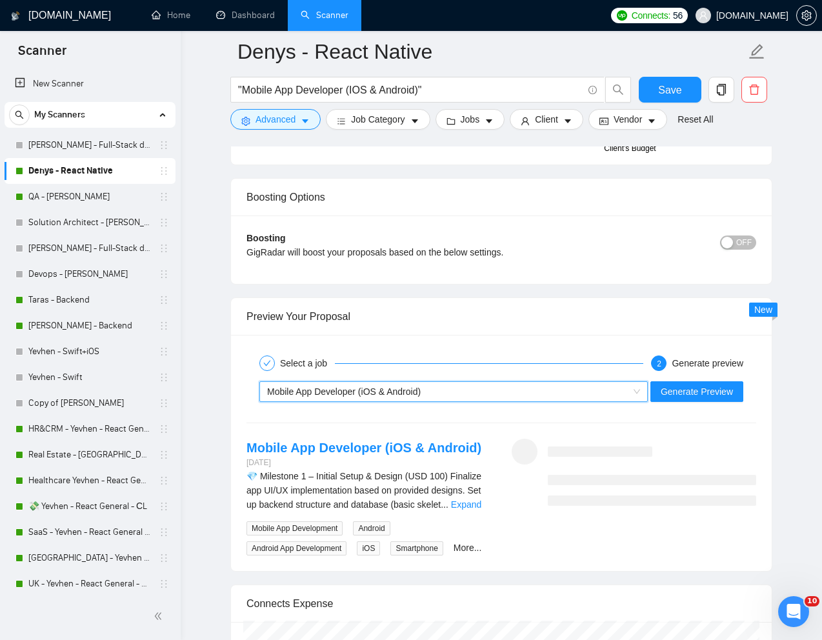
click at [516, 399] on div "Mobile App Developer (iOS & Android)" at bounding box center [447, 391] width 361 height 19
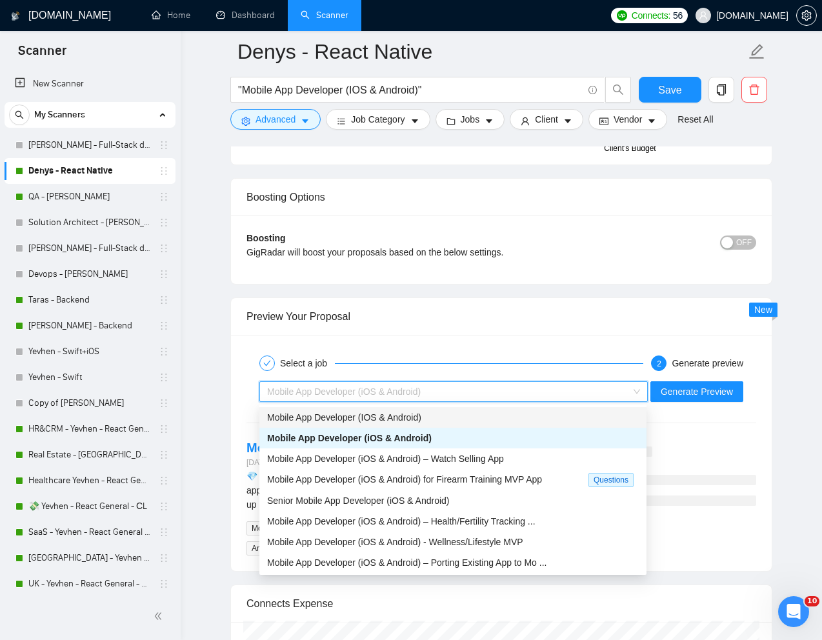
click at [440, 417] on div "Mobile App Developer (IOS & Android)" at bounding box center [453, 418] width 372 height 14
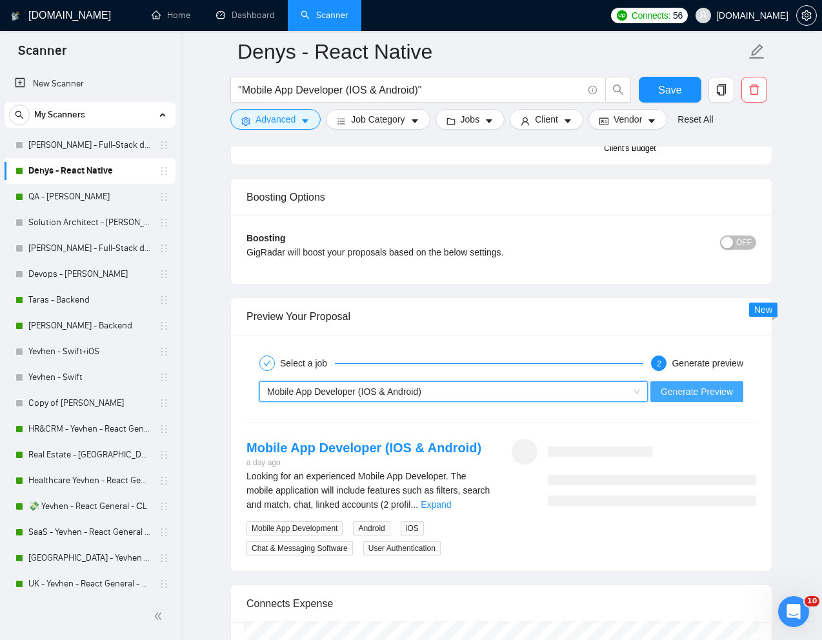
click at [672, 383] on button "Generate Preview" at bounding box center [697, 391] width 93 height 21
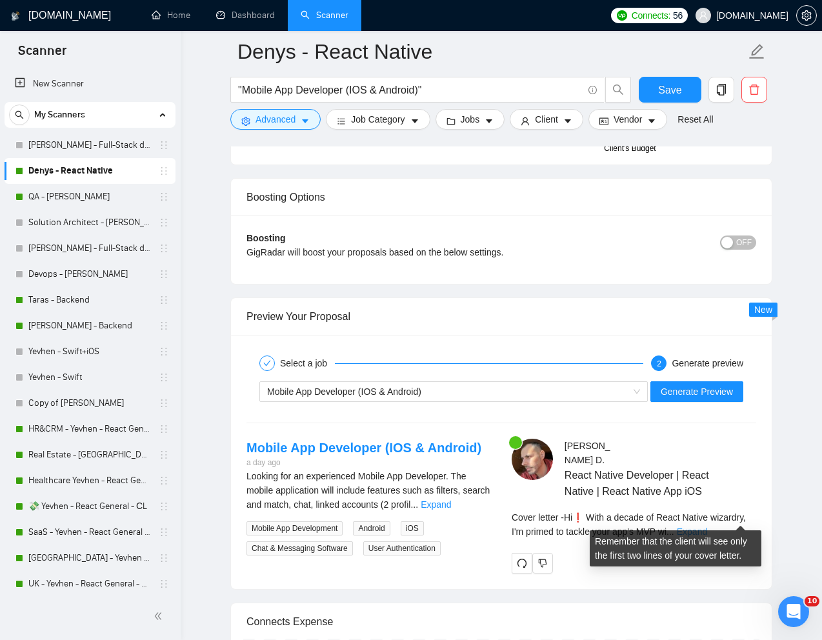
click at [707, 527] on link "Expand" at bounding box center [692, 532] width 30 height 10
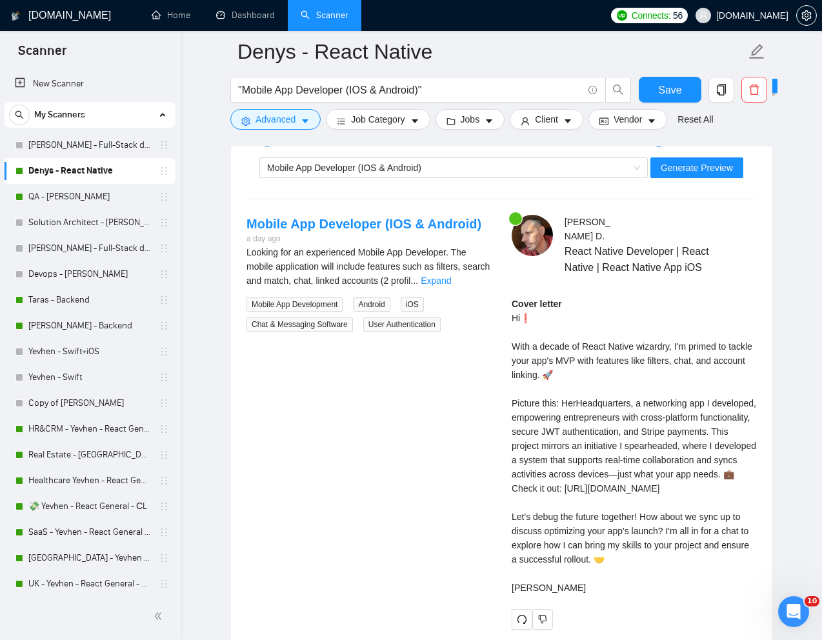
scroll to position [2530, 0]
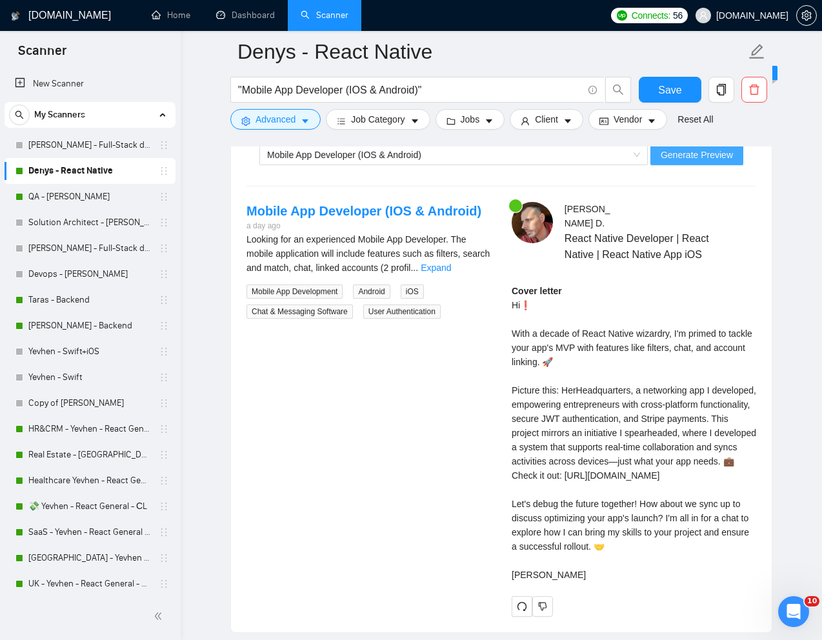
click at [722, 156] on span "Generate Preview" at bounding box center [697, 155] width 72 height 14
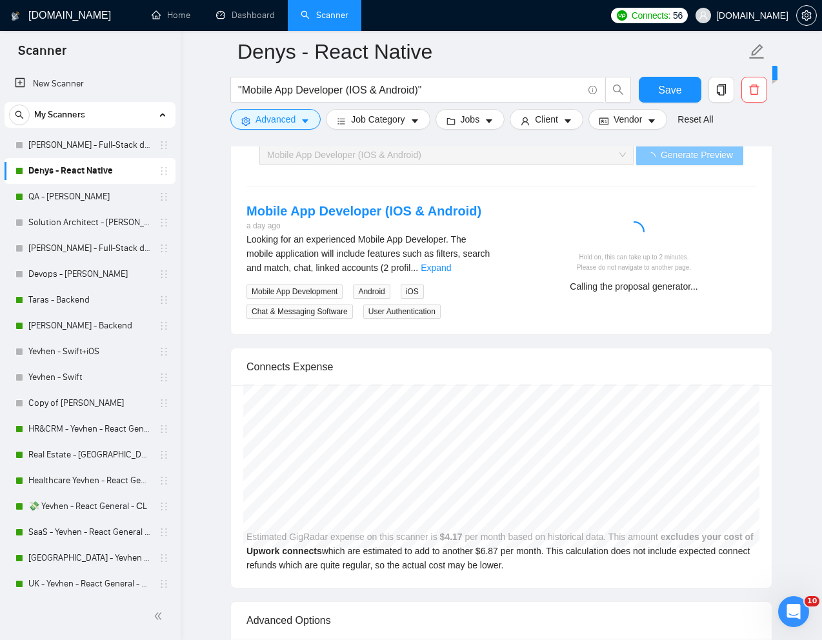
scroll to position [2488, 0]
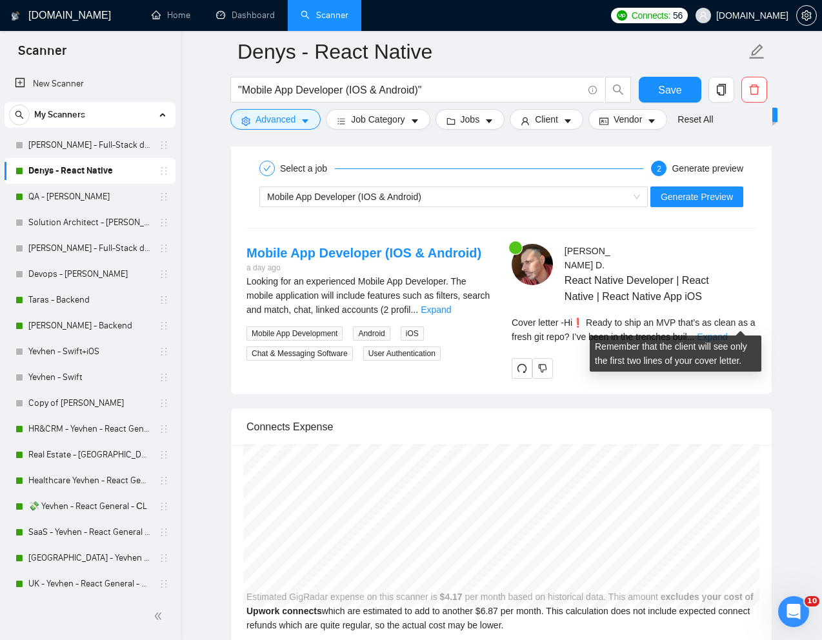
click at [727, 332] on link "Expand" at bounding box center [712, 337] width 30 height 10
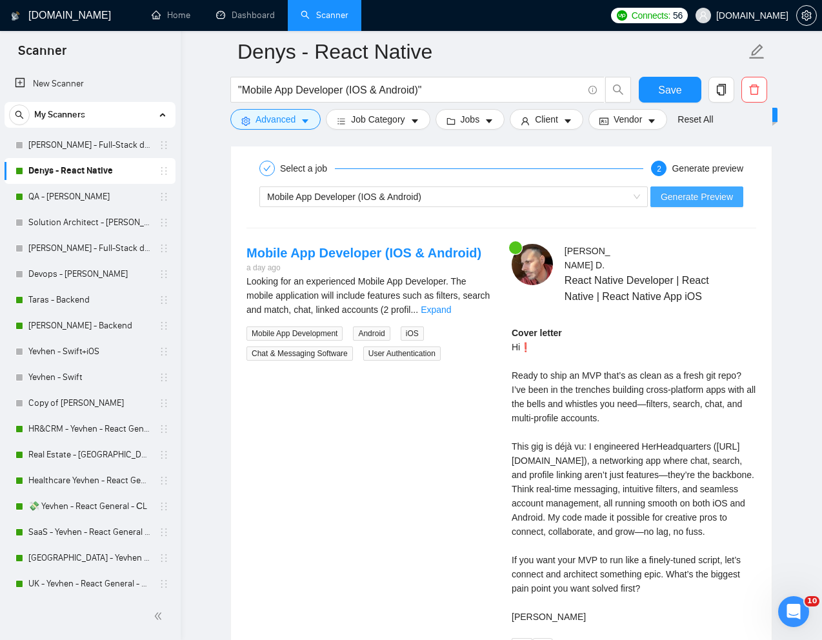
click at [713, 199] on span "Generate Preview" at bounding box center [697, 197] width 72 height 14
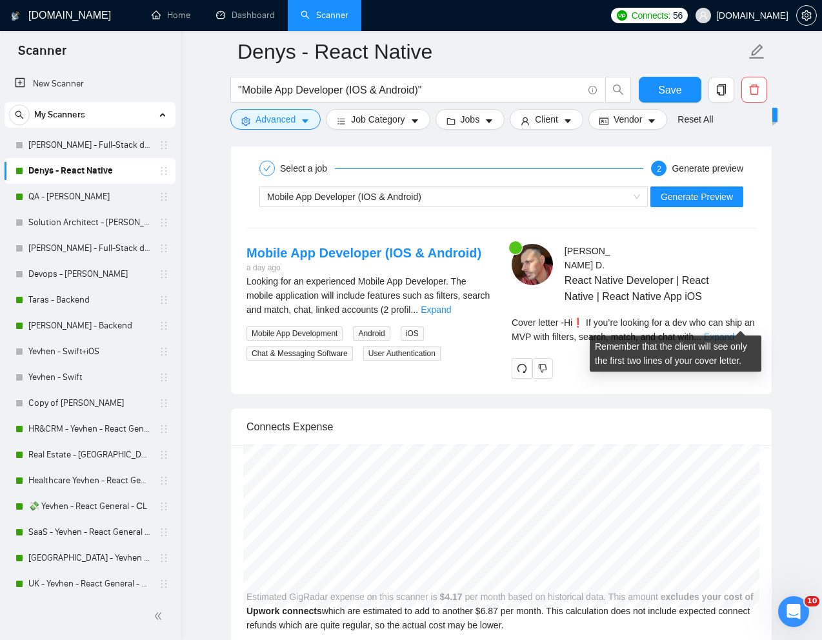
click at [735, 332] on link "Expand" at bounding box center [719, 337] width 30 height 10
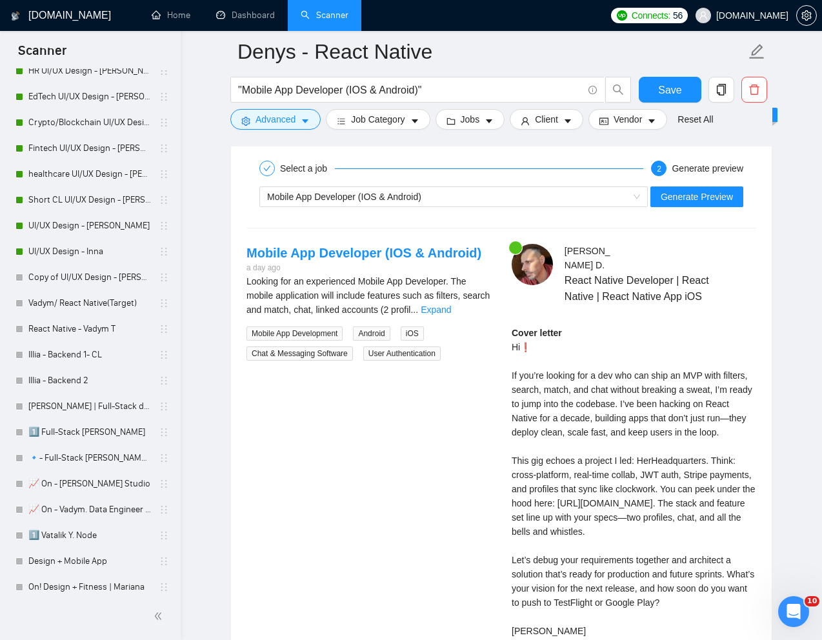
scroll to position [866, 0]
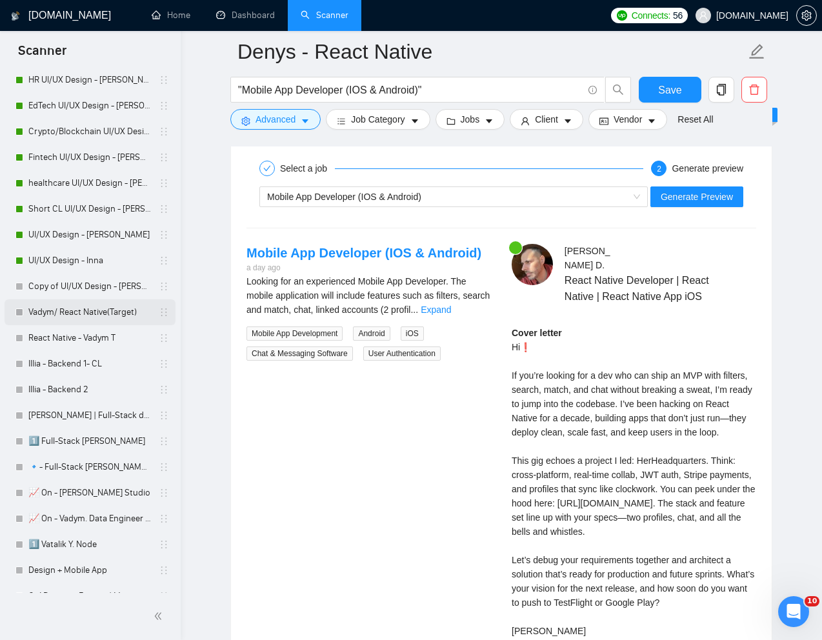
click at [95, 308] on link "Vadym/ React Native(Target)" at bounding box center [89, 313] width 123 height 26
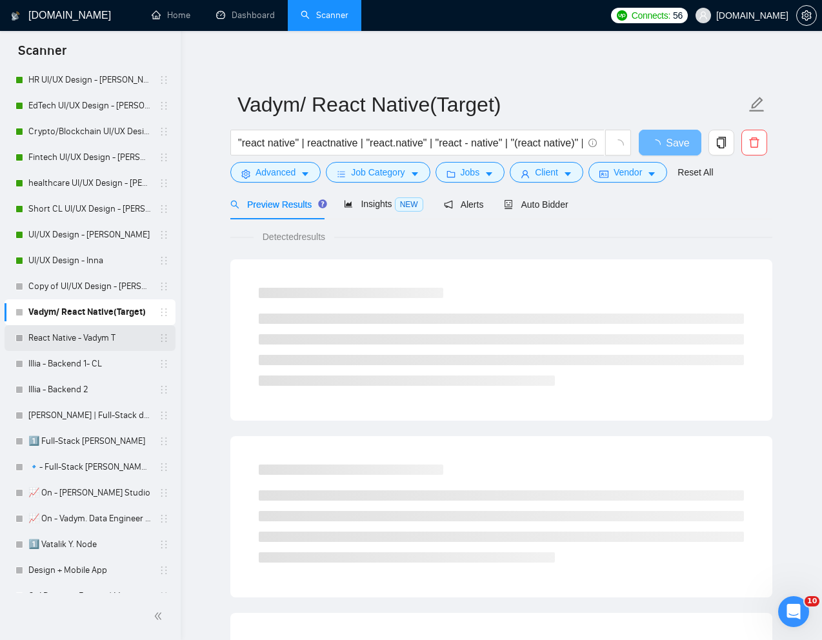
click at [103, 342] on link "React Native - Vadym T" at bounding box center [89, 338] width 123 height 26
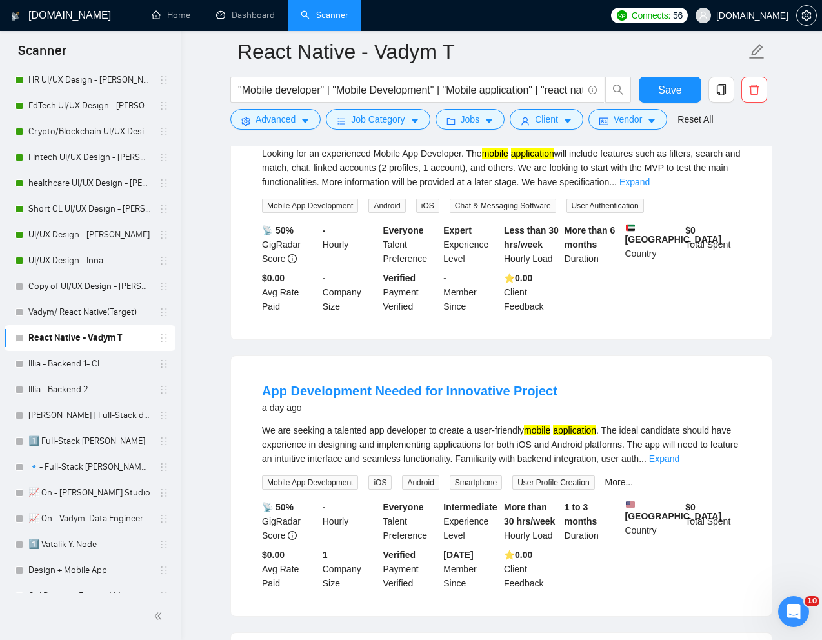
scroll to position [252, 0]
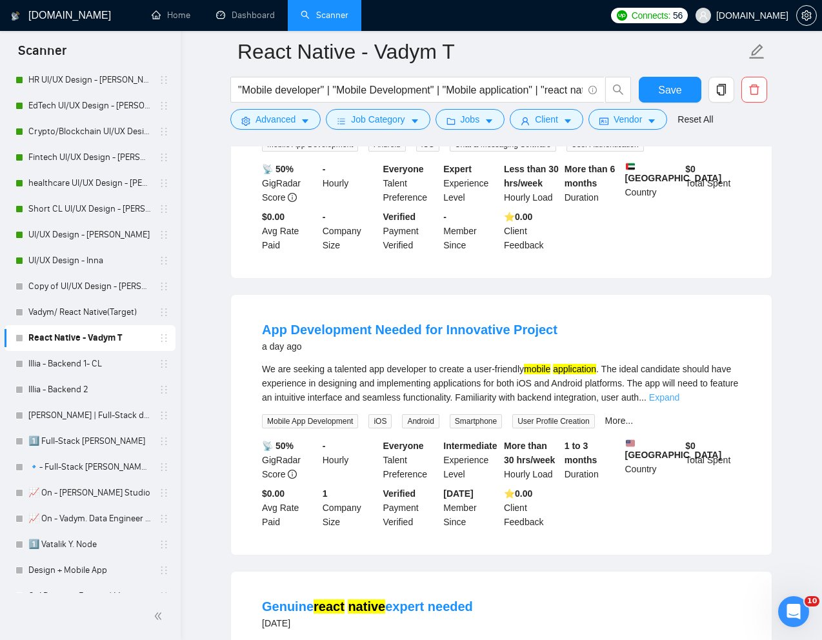
click at [680, 403] on link "Expand" at bounding box center [664, 397] width 30 height 10
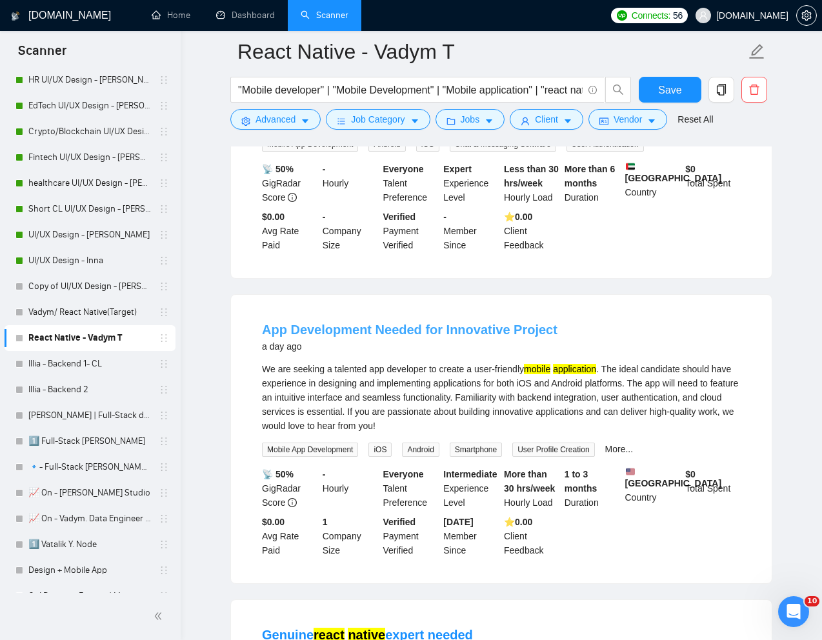
click at [478, 337] on link "App Development Needed for Innovative Project" at bounding box center [410, 330] width 296 height 14
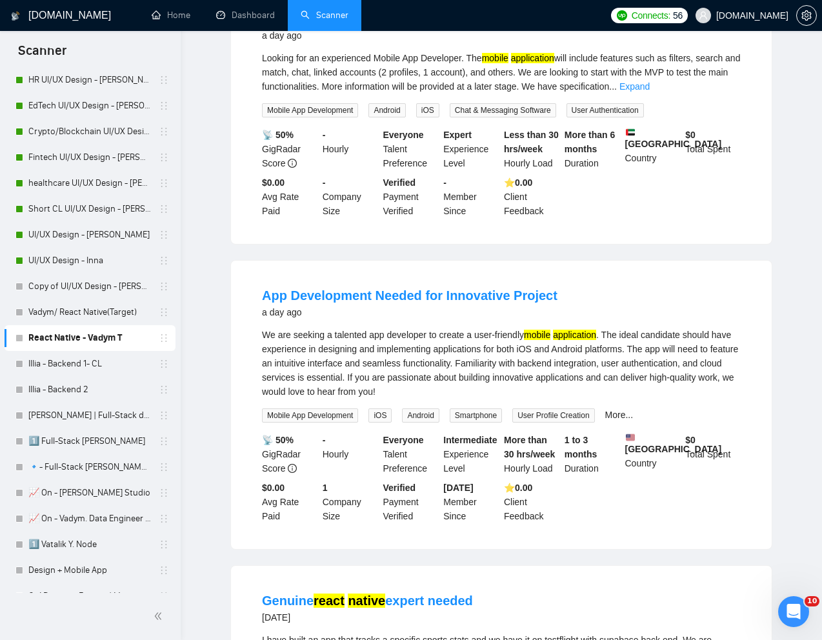
scroll to position [0, 0]
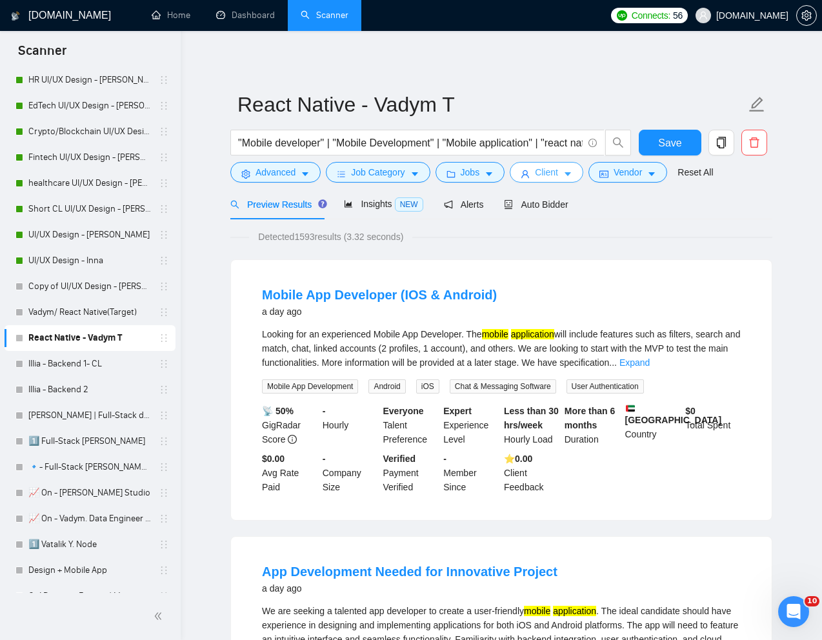
click at [549, 172] on span "Client" at bounding box center [546, 172] width 23 height 14
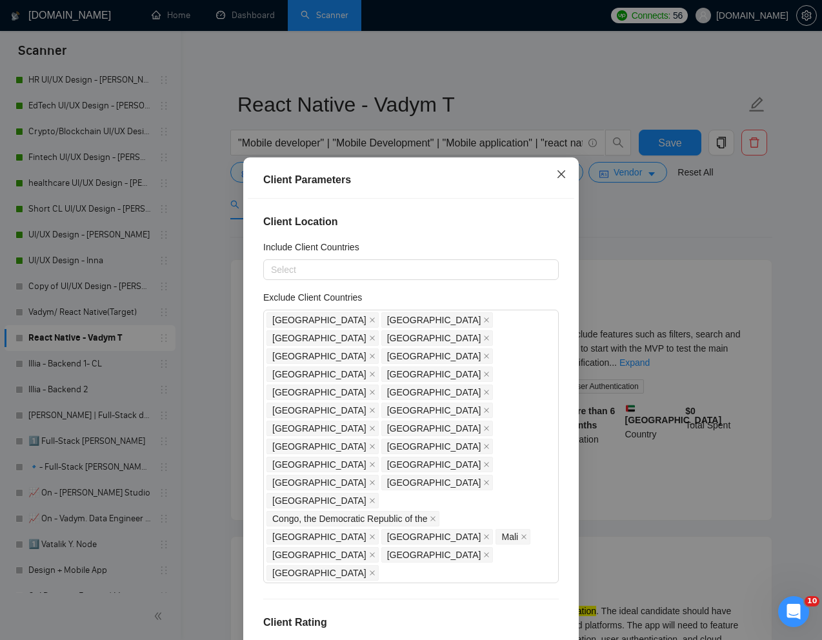
click at [557, 173] on icon "close" at bounding box center [561, 174] width 10 height 10
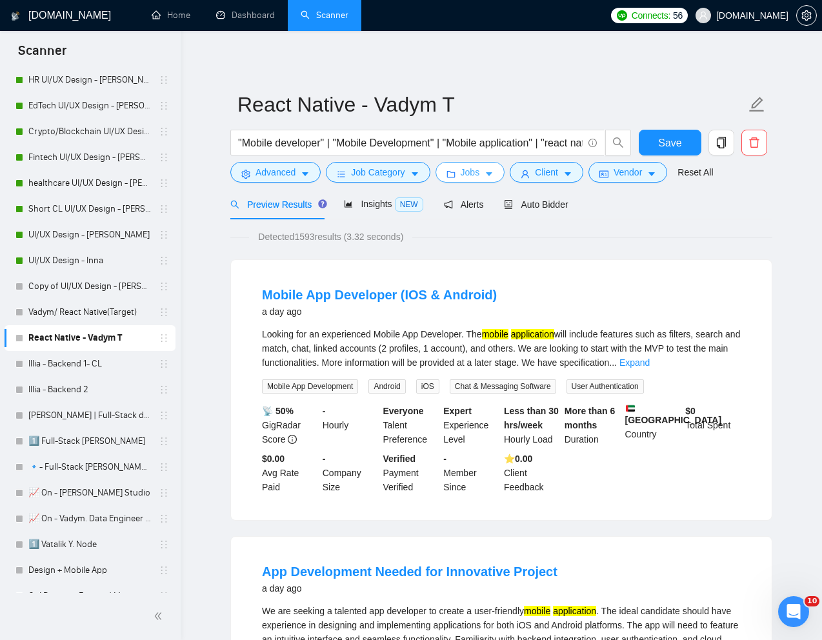
click at [486, 174] on button "Jobs" at bounding box center [471, 172] width 70 height 21
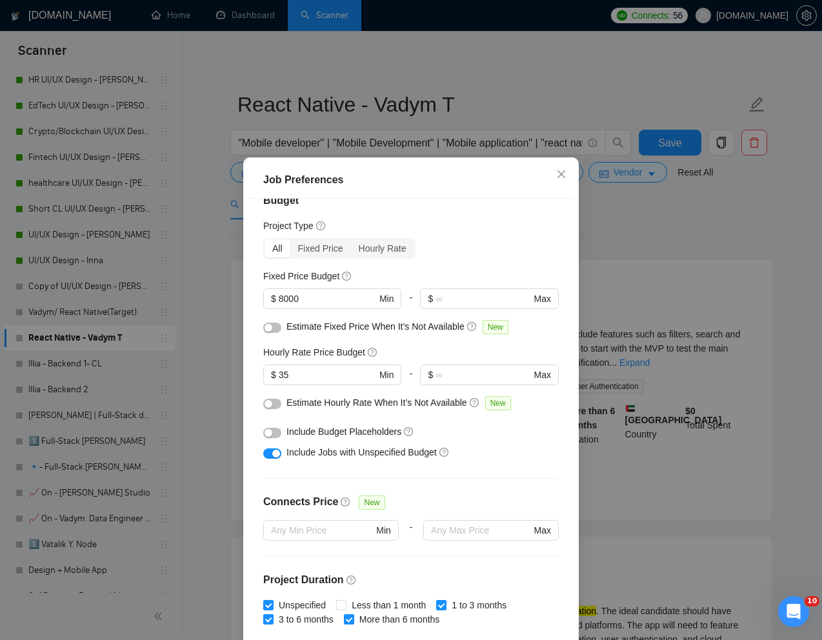
scroll to position [12, 0]
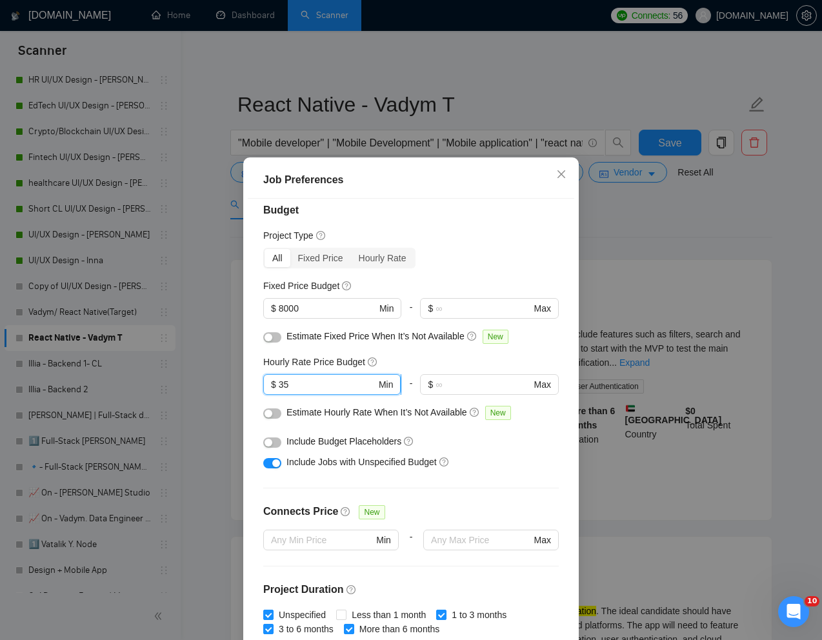
click at [297, 387] on input "35" at bounding box center [327, 385] width 97 height 14
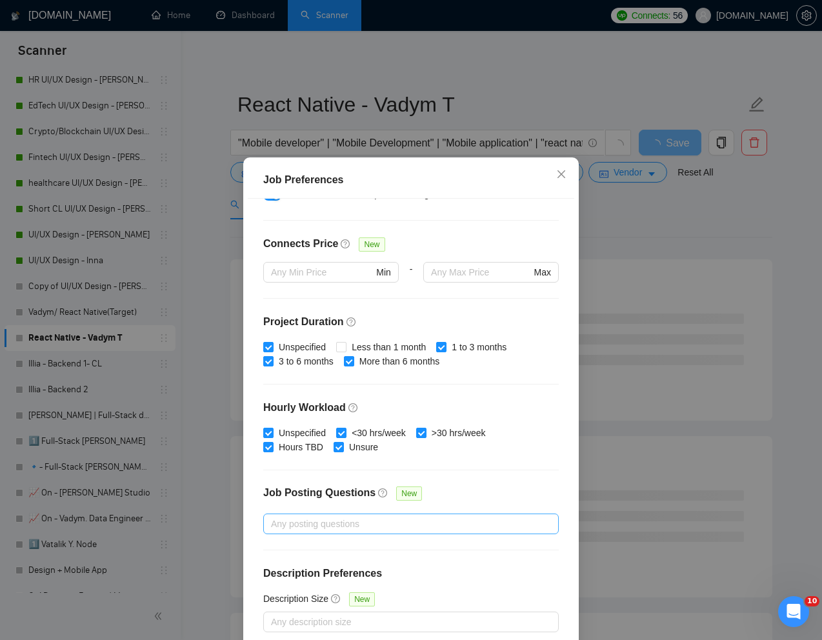
scroll to position [64, 0]
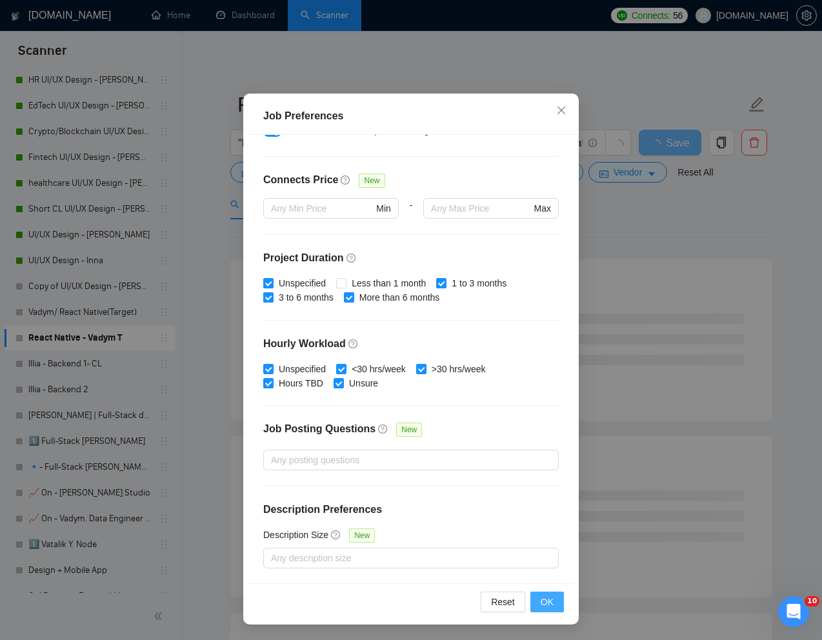
type input "30"
click at [545, 598] on span "OK" at bounding box center [547, 602] width 13 height 14
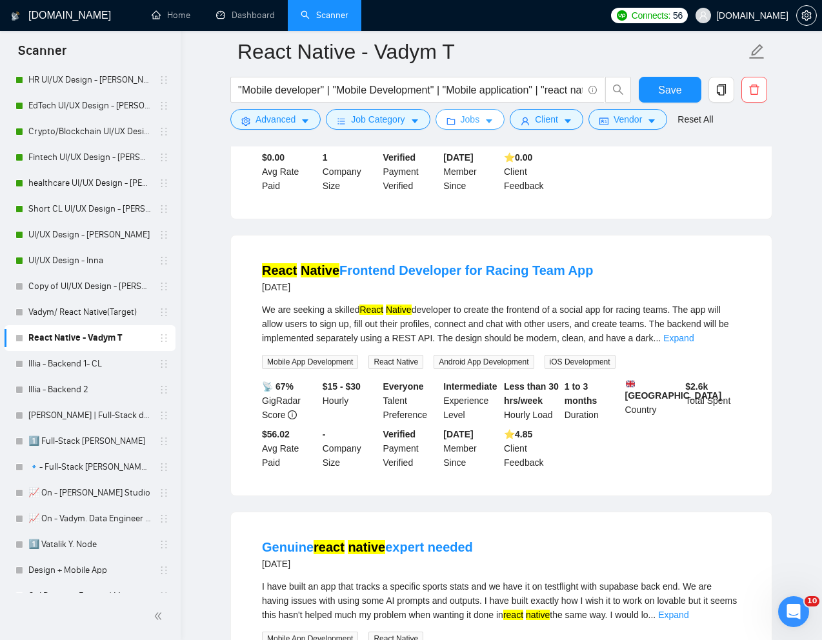
scroll to position [593, 0]
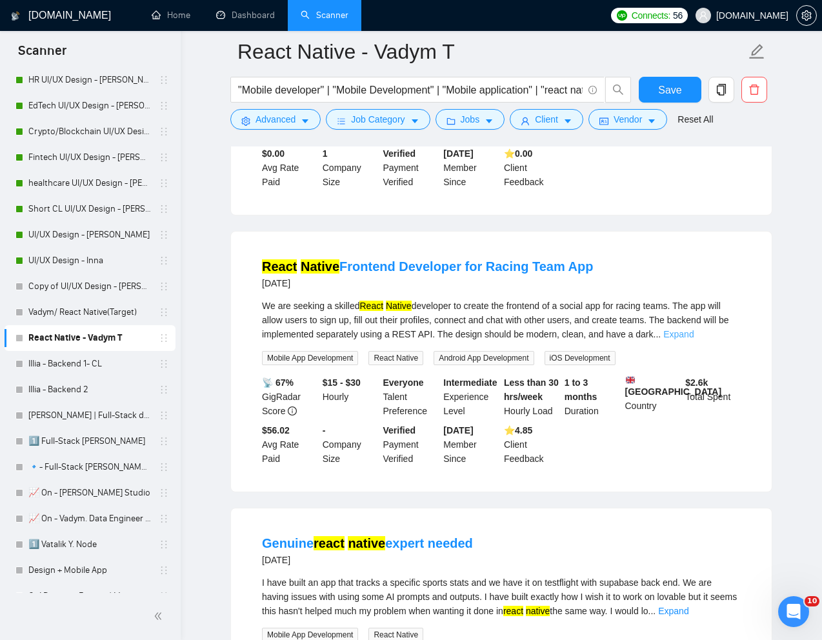
click at [694, 340] on link "Expand" at bounding box center [679, 334] width 30 height 10
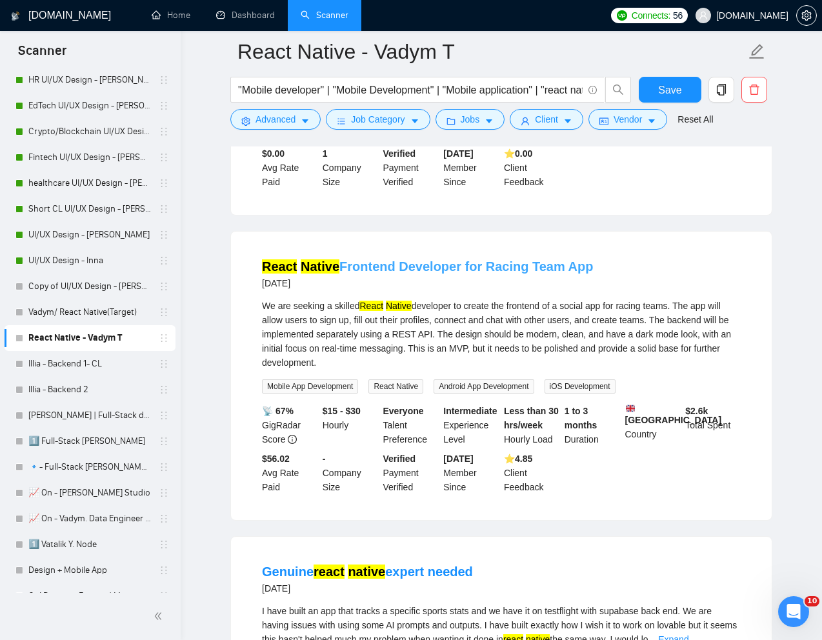
click at [509, 274] on link "React Native Frontend Developer for Racing Team App" at bounding box center [427, 266] width 331 height 14
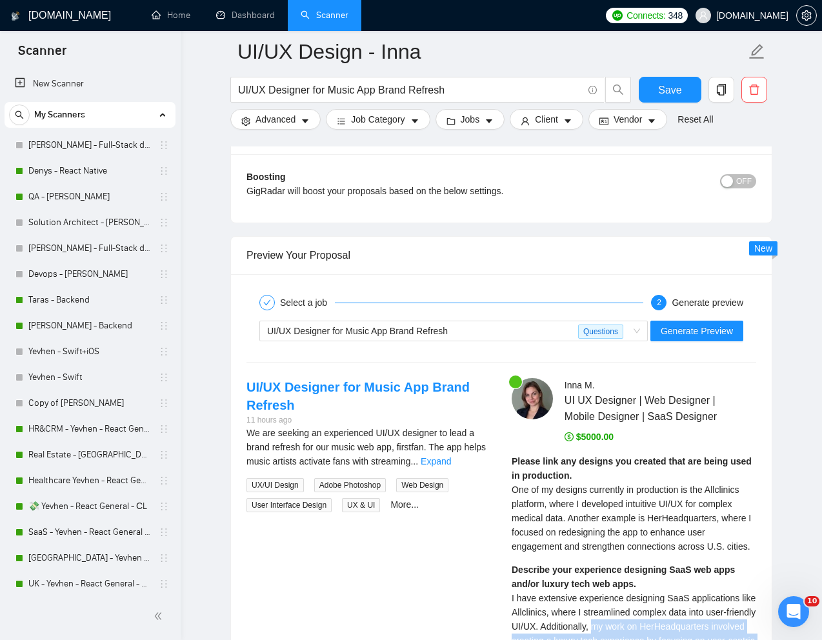
scroll to position [2403, 0]
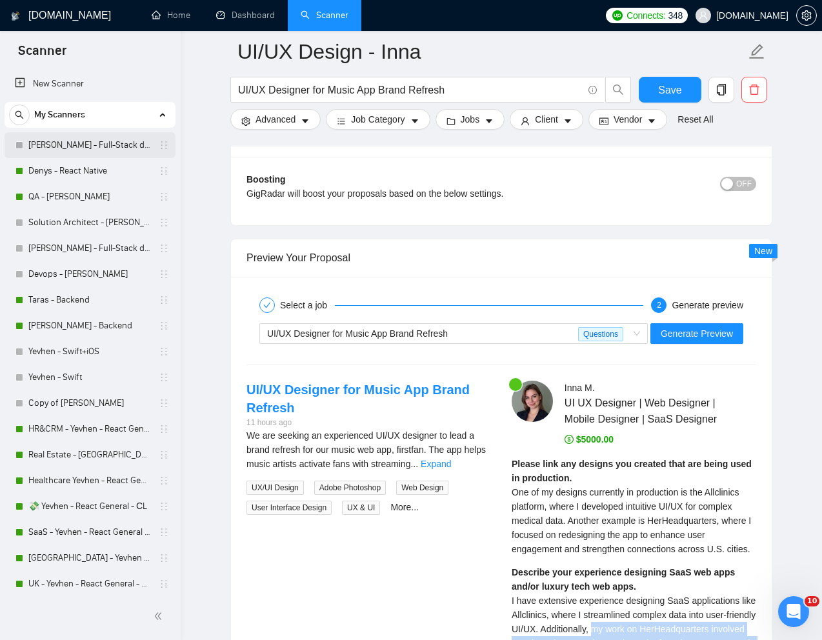
click at [63, 145] on link "[PERSON_NAME] - Full-Stack dev" at bounding box center [89, 145] width 123 height 26
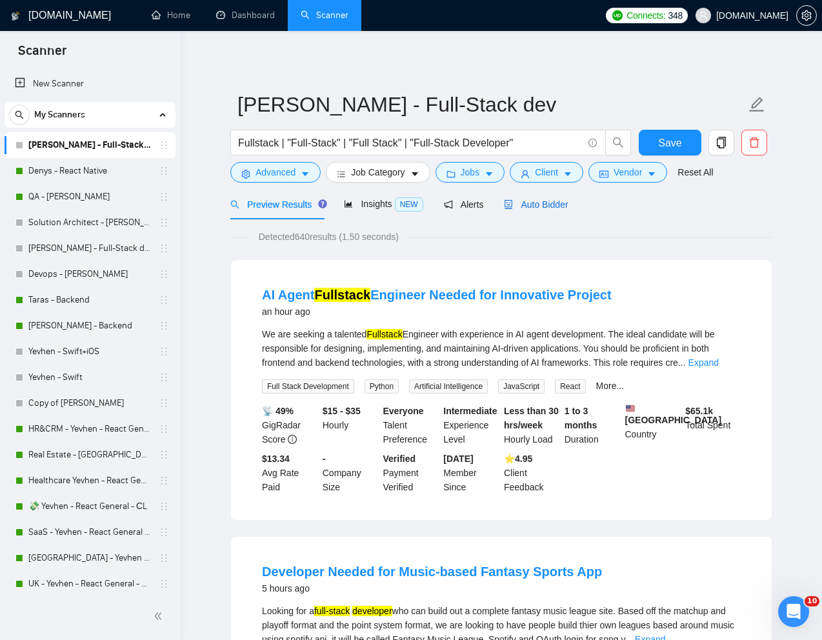
click at [540, 205] on span "Auto Bidder" at bounding box center [536, 204] width 64 height 10
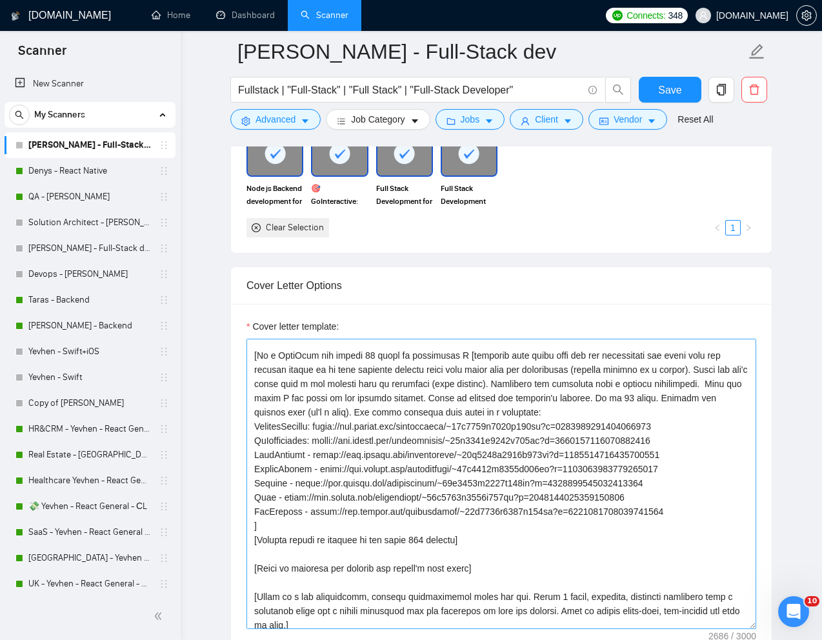
scroll to position [108, 0]
click at [372, 380] on textarea "Cover letter template:" at bounding box center [502, 484] width 510 height 290
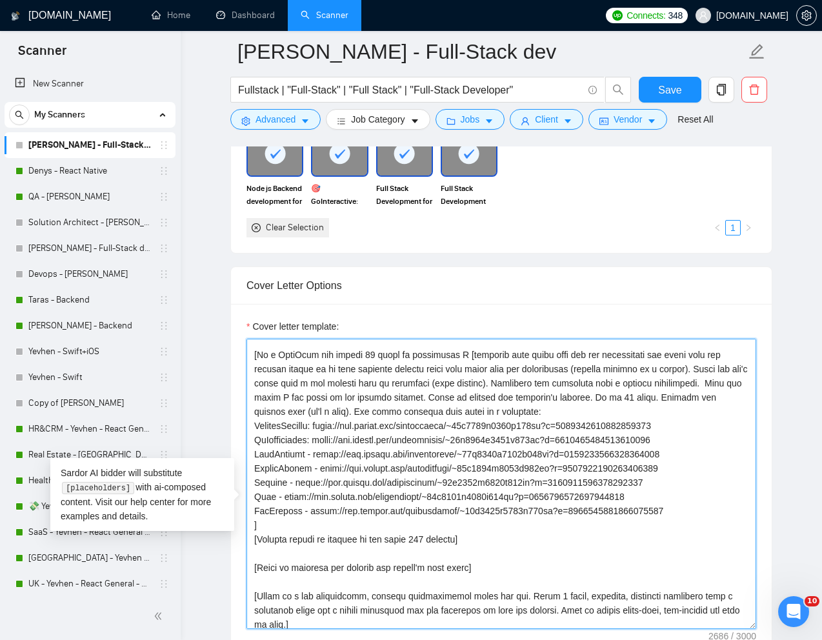
drag, startPoint x: 278, startPoint y: 378, endPoint x: 337, endPoint y: 376, distance: 58.8
click at [337, 376] on textarea "Cover letter template:" at bounding box center [502, 484] width 510 height 290
click at [363, 376] on textarea "Cover letter template:" at bounding box center [502, 484] width 510 height 290
drag, startPoint x: 401, startPoint y: 376, endPoint x: 279, endPoint y: 372, distance: 121.4
click at [279, 374] on textarea "Cover letter template:" at bounding box center [502, 484] width 510 height 290
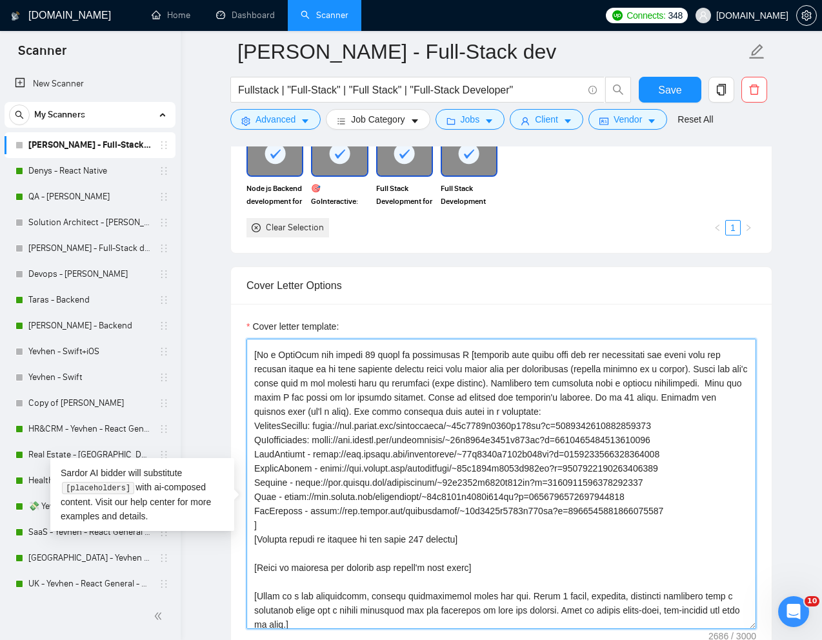
click at [457, 378] on textarea "Cover letter template:" at bounding box center [502, 484] width 510 height 290
drag, startPoint x: 457, startPoint y: 379, endPoint x: 259, endPoint y: 380, distance: 197.5
click at [259, 380] on textarea "Cover letter template:" at bounding box center [502, 484] width 510 height 290
paste textarea "𝗛𝗮𝘃𝗶𝗻𝗴 𝟭𝟭 𝘆𝗲𝗮𝗿𝘀 𝗼𝗳 𝗲𝘅𝗽𝗲𝗿𝗶𝗲𝗻𝗰𝗲"
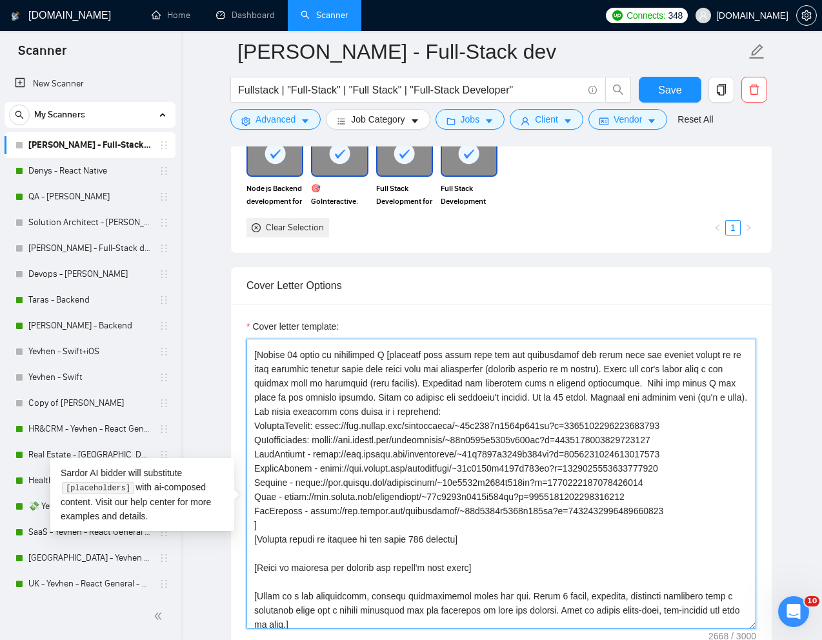
click at [309, 447] on textarea "Cover letter template:" at bounding box center [502, 484] width 510 height 290
drag, startPoint x: 256, startPoint y: 447, endPoint x: 714, endPoint y: 456, distance: 458.4
click at [714, 456] on textarea "Cover letter template:" at bounding box center [502, 484] width 510 height 290
click at [726, 451] on textarea "Cover letter template:" at bounding box center [502, 484] width 510 height 290
drag, startPoint x: 687, startPoint y: 535, endPoint x: 254, endPoint y: 449, distance: 442.3
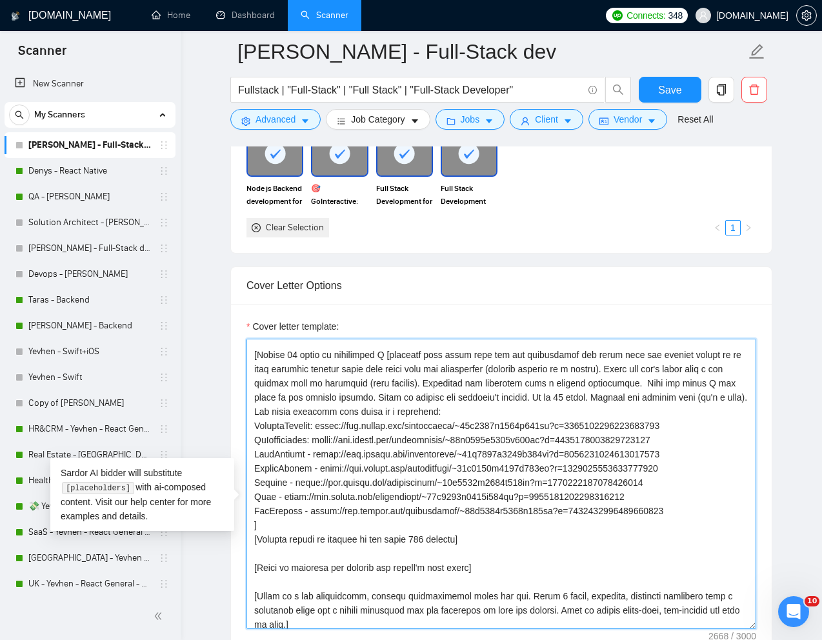
click at [254, 449] on textarea "Cover letter template:" at bounding box center [502, 484] width 510 height 290
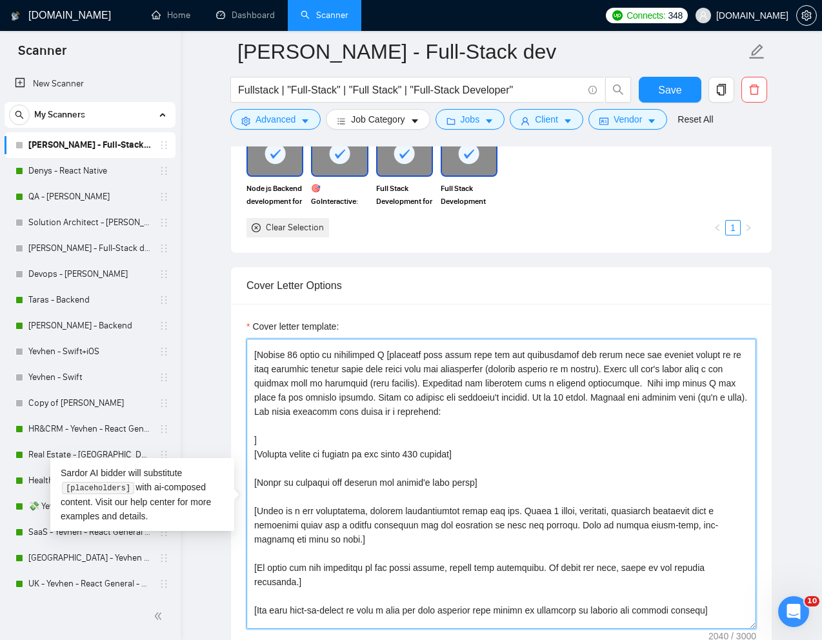
paste textarea "SmarterContact is a CRM and SMS marketing tool that enables businesses to conne…"
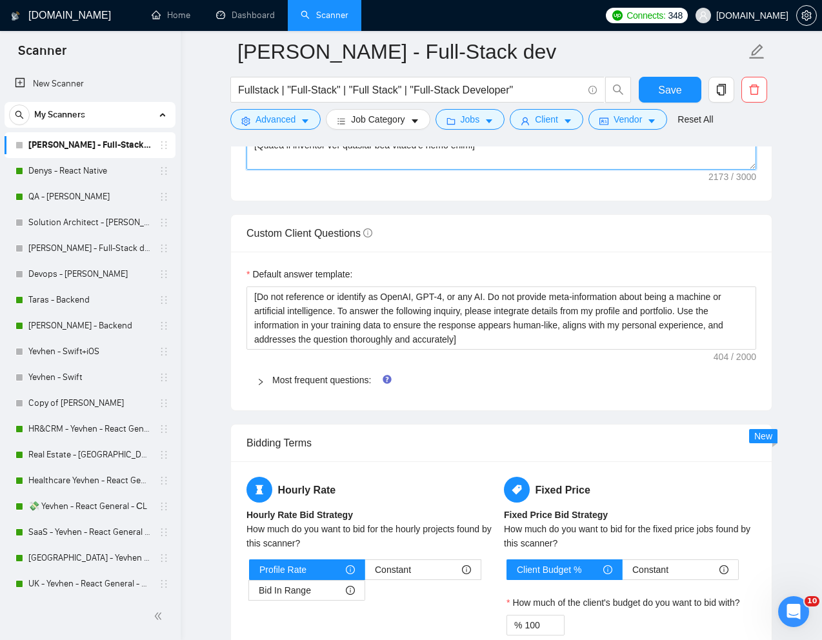
scroll to position [1683, 0]
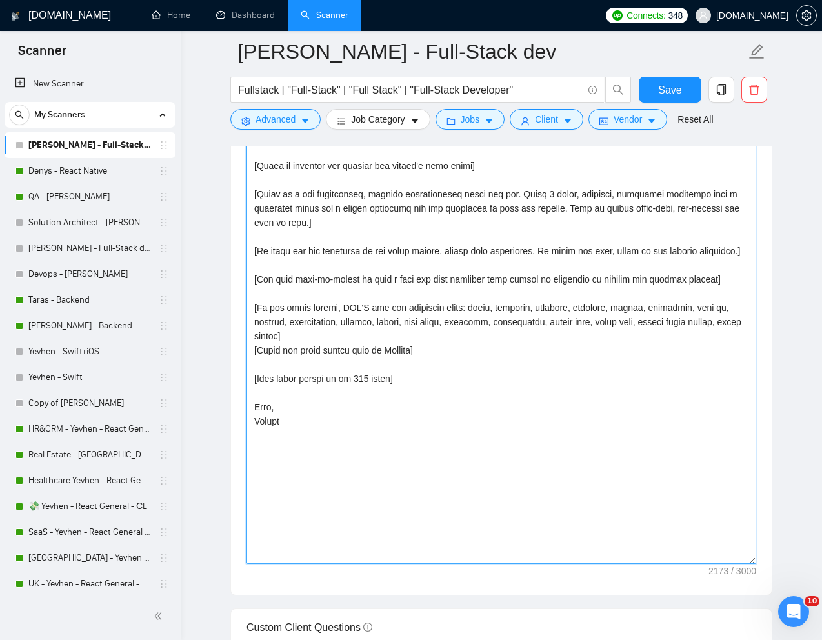
drag, startPoint x: 752, startPoint y: 206, endPoint x: 787, endPoint y: 576, distance: 372.1
click at [787, 576] on main "Dmytro Machulianskyi - Full-Stack dev Fullstack | "Full-Stack" | "Full Stack" |…" at bounding box center [501, 281] width 600 height 3827
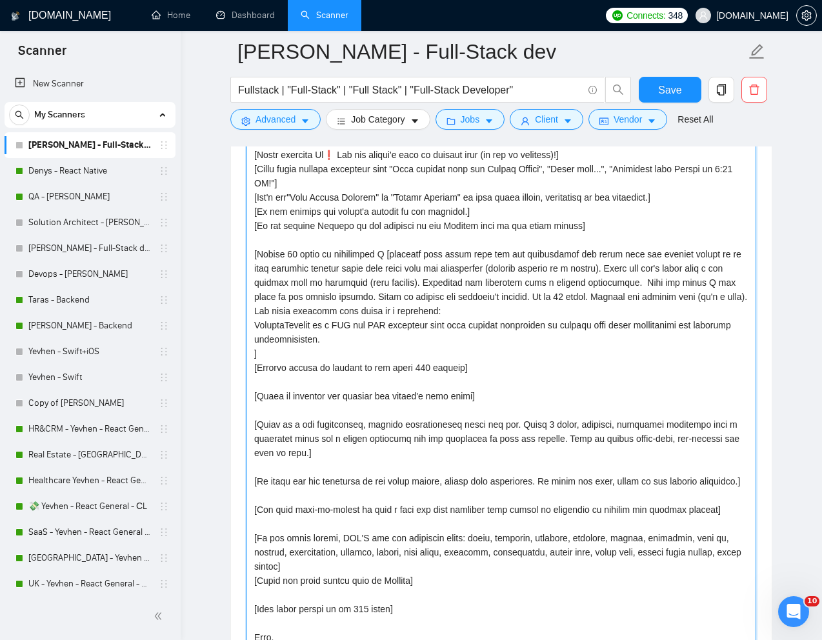
scroll to position [1447, 0]
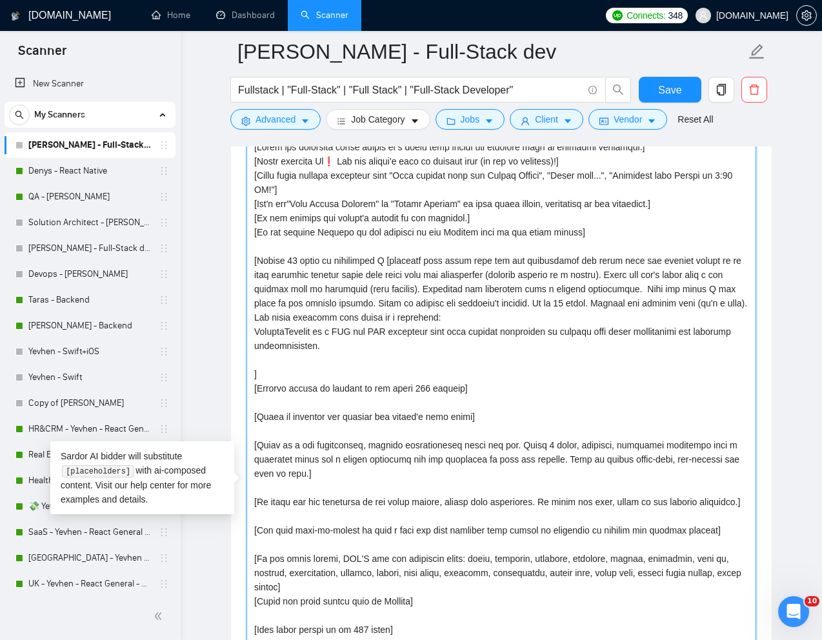
paste textarea "https://smartercontact.com/"
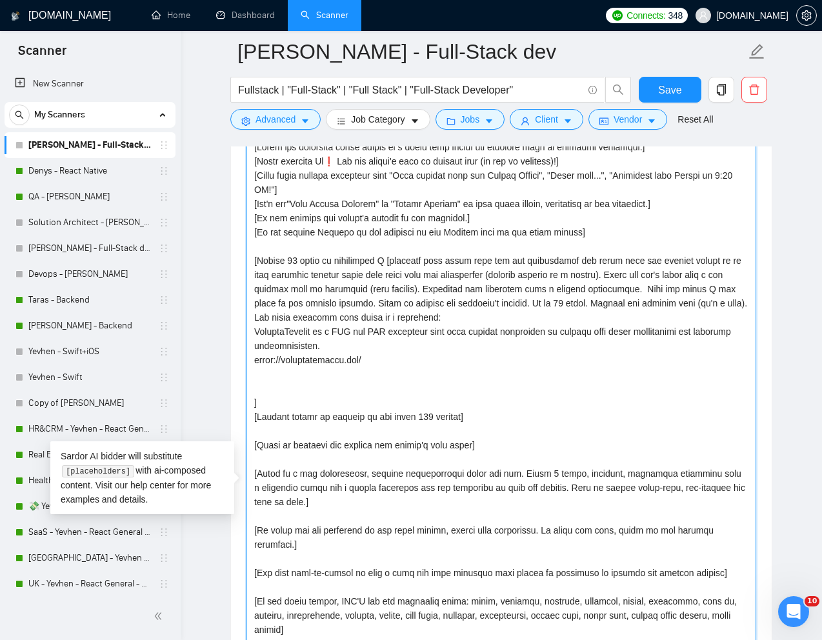
drag, startPoint x: 378, startPoint y: 381, endPoint x: 253, endPoint y: 383, distance: 124.6
click at [253, 381] on textarea "Cover letter template:" at bounding box center [502, 467] width 510 height 661
paste textarea "www.upwork.com/freelancers/~010672d9b51ca2e7b4?p=1922617652783869952"
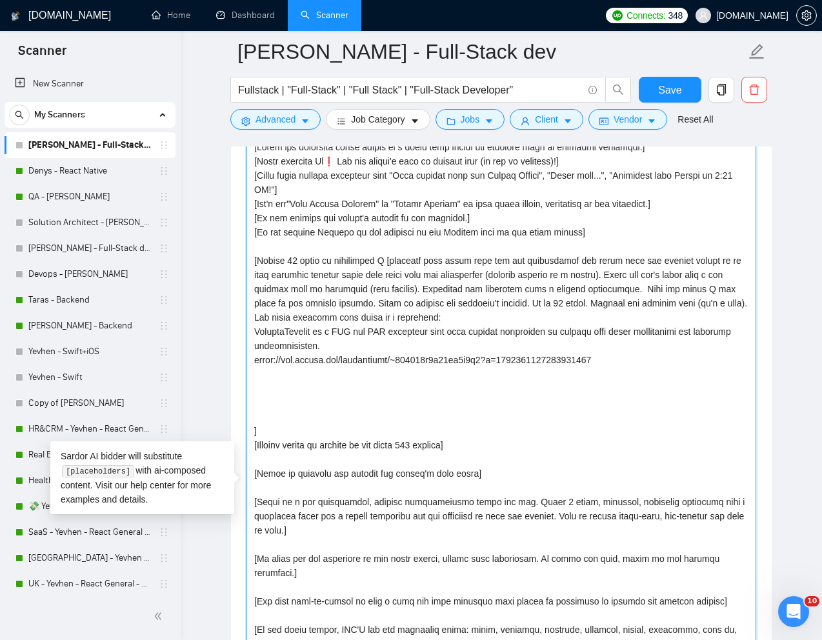
paste textarea "OpenCulture fosters global collaboration and cultural exchange through a platfo…"
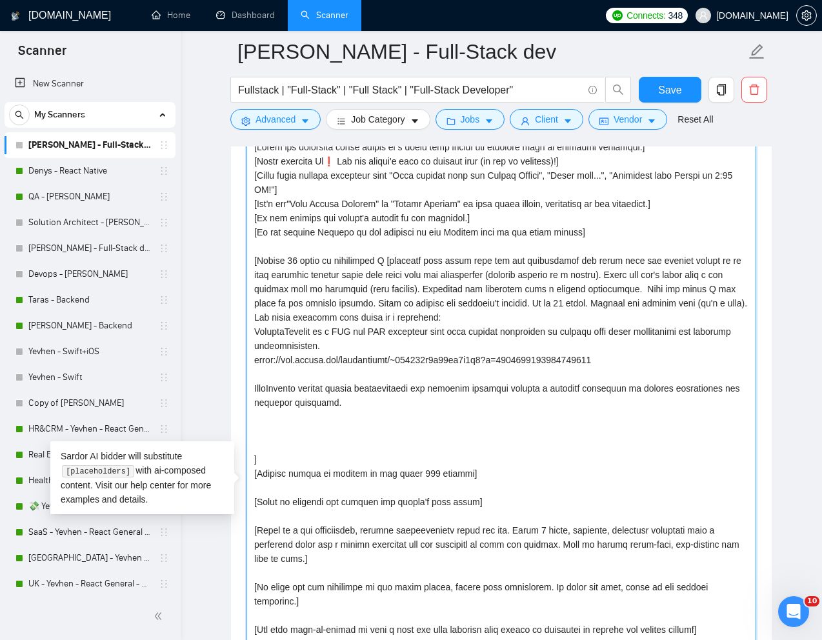
drag, startPoint x: 308, startPoint y: 383, endPoint x: 252, endPoint y: 383, distance: 56.2
click at [252, 383] on textarea "Cover letter template:" at bounding box center [502, 467] width 510 height 661
click at [411, 420] on textarea "Cover letter template:" at bounding box center [502, 467] width 510 height 661
click at [396, 442] on textarea "Cover letter template:" at bounding box center [502, 467] width 510 height 661
paste textarea "https://www.upwork.com/freelancers/~010672d9b51ca2e7b4?p=1920101348413427712"
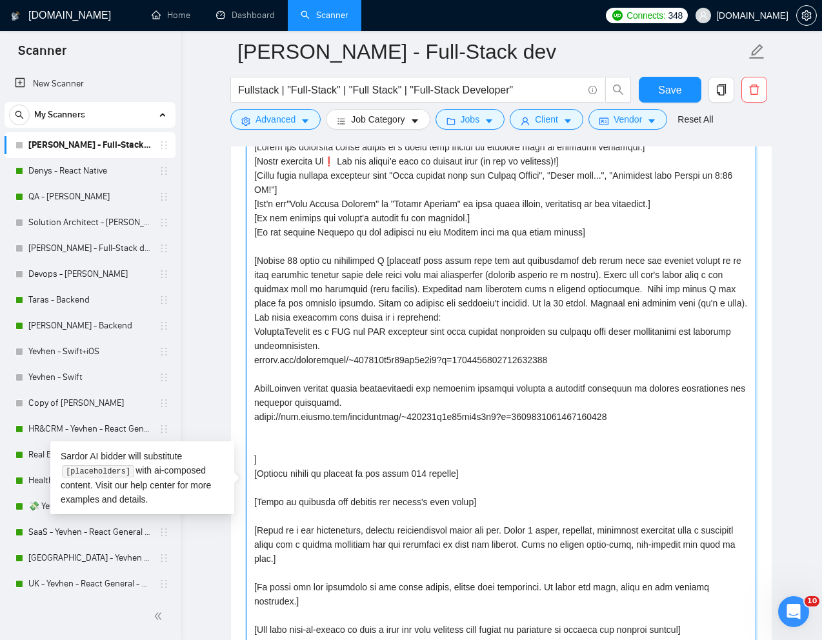
drag, startPoint x: 307, startPoint y: 440, endPoint x: 256, endPoint y: 443, distance: 50.5
click at [256, 443] on textarea "Cover letter template:" at bounding box center [502, 467] width 510 height 661
click at [268, 462] on textarea "Cover letter template:" at bounding box center [502, 467] width 510 height 661
paste textarea "GoInteractive is a SMS-based reminders and scheduling tools designed to enhance…"
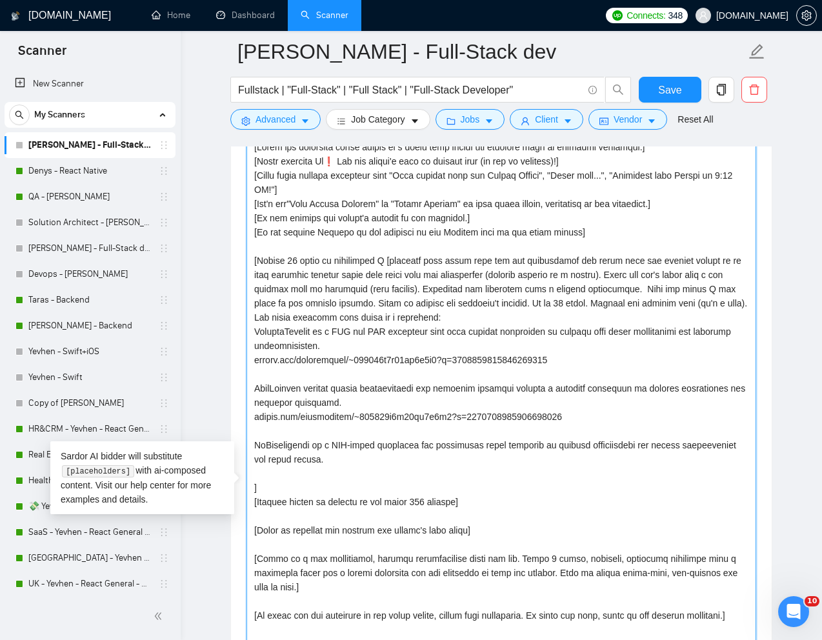
paste textarea "https://www.upwork.com/freelancers/~010672d9b51ca2e7b4?p=1912590877517635584"
drag, startPoint x: 307, startPoint y: 496, endPoint x: 253, endPoint y: 496, distance: 53.6
click at [253, 496] on textarea "Cover letter template:" at bounding box center [502, 467] width 510 height 661
click at [581, 516] on textarea "Cover letter template:" at bounding box center [502, 467] width 510 height 661
click at [600, 502] on textarea "Cover letter template:" at bounding box center [502, 467] width 510 height 661
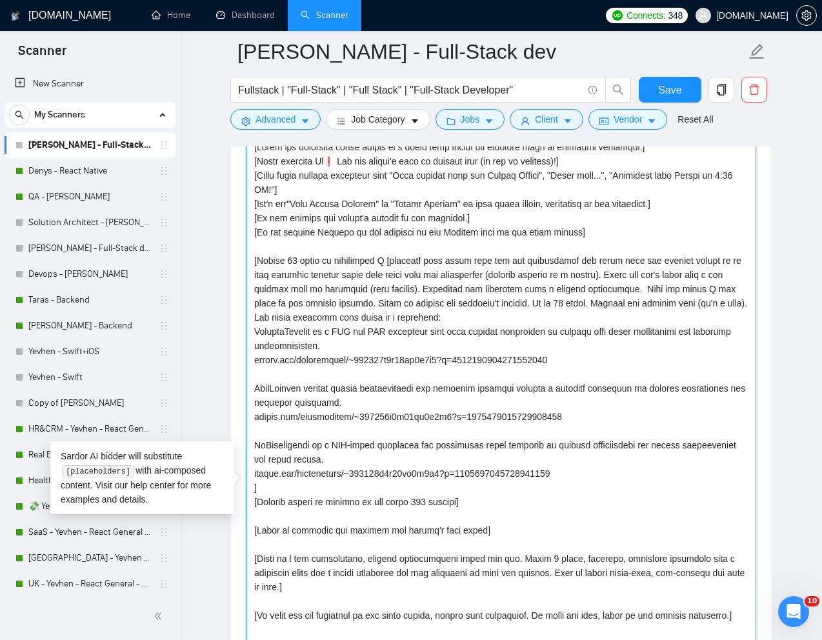
click at [591, 493] on textarea "Cover letter template:" at bounding box center [502, 467] width 510 height 661
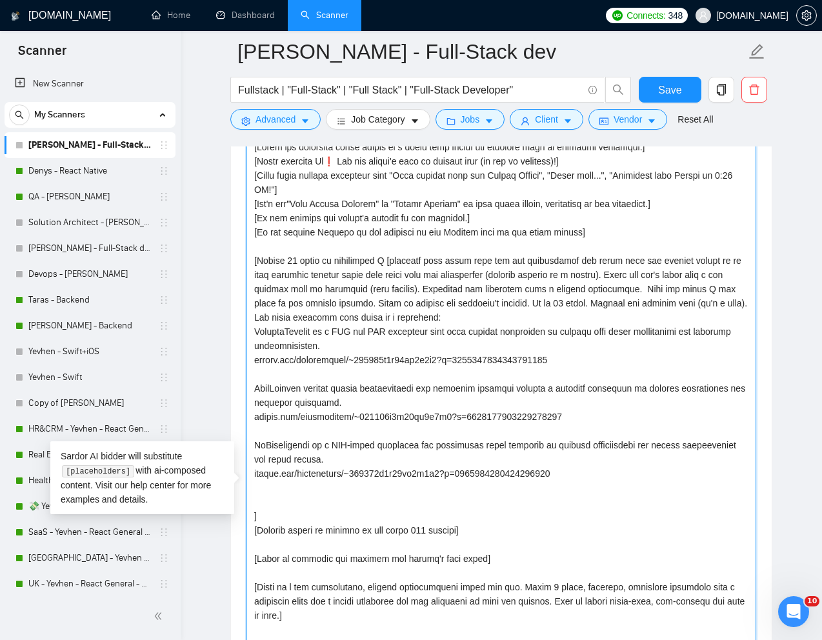
paste textarea "AllClinics is a database of Every Hospital in the United States."
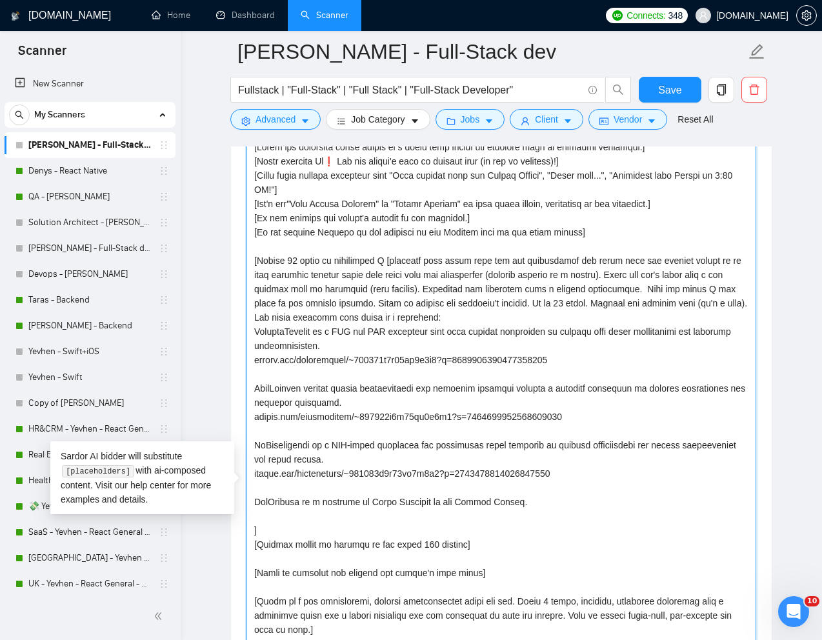
paste textarea "https://www.upwork.com/freelancers/~010672d9b51ca2e7b4?p=1912582691822673920"
drag, startPoint x: 306, startPoint y: 540, endPoint x: 252, endPoint y: 542, distance: 53.6
click at [252, 542] on textarea "Cover letter template:" at bounding box center [502, 467] width 510 height 661
click at [578, 554] on textarea "Cover letter template:" at bounding box center [502, 467] width 510 height 661
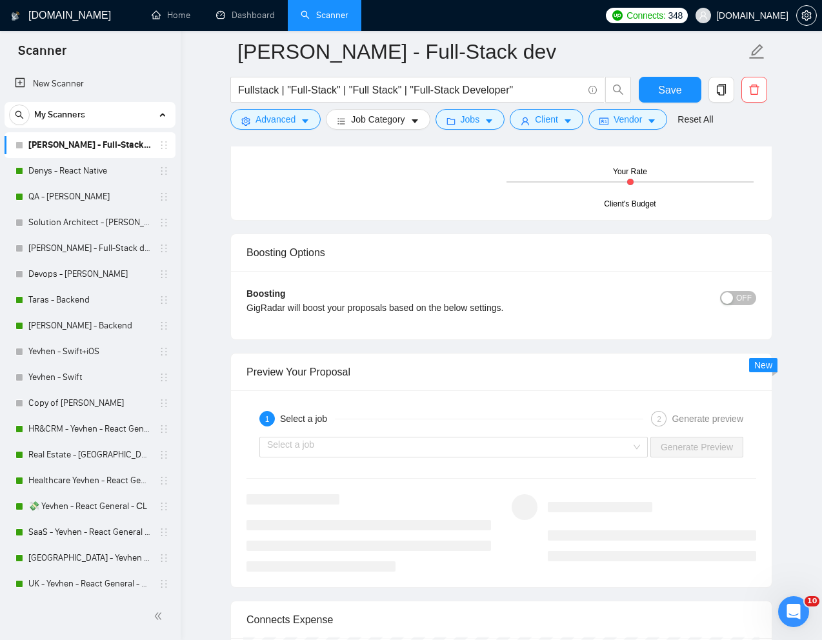
scroll to position [2570, 0]
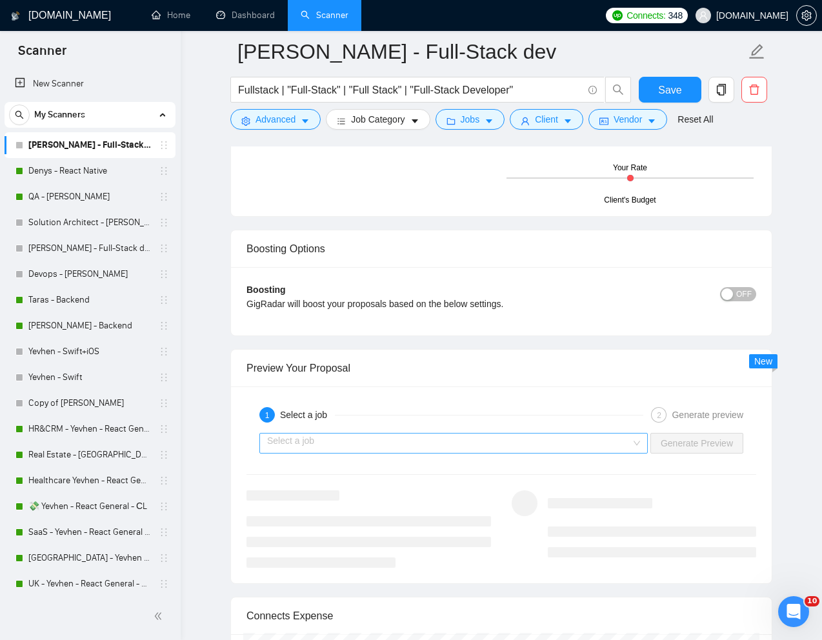
click at [589, 453] on input "search" at bounding box center [449, 443] width 364 height 19
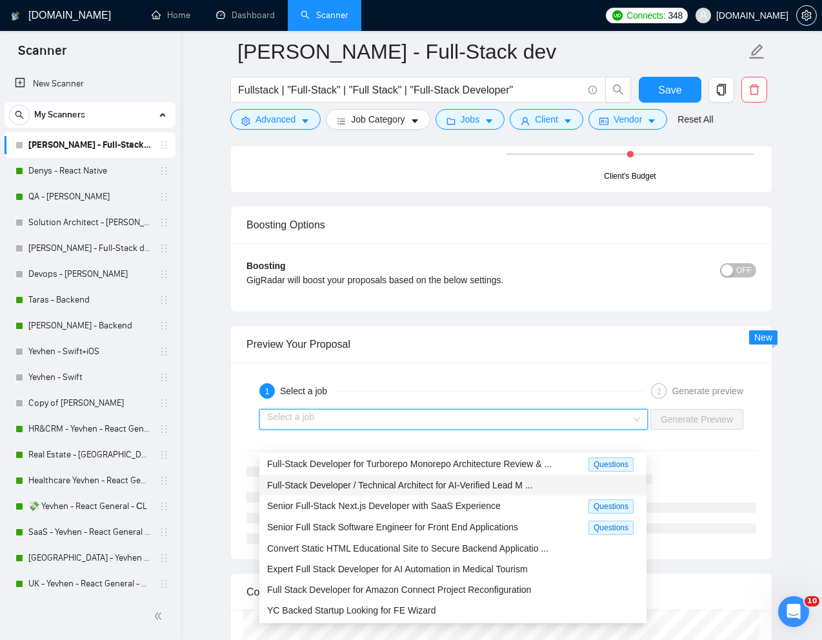
scroll to position [2606, 0]
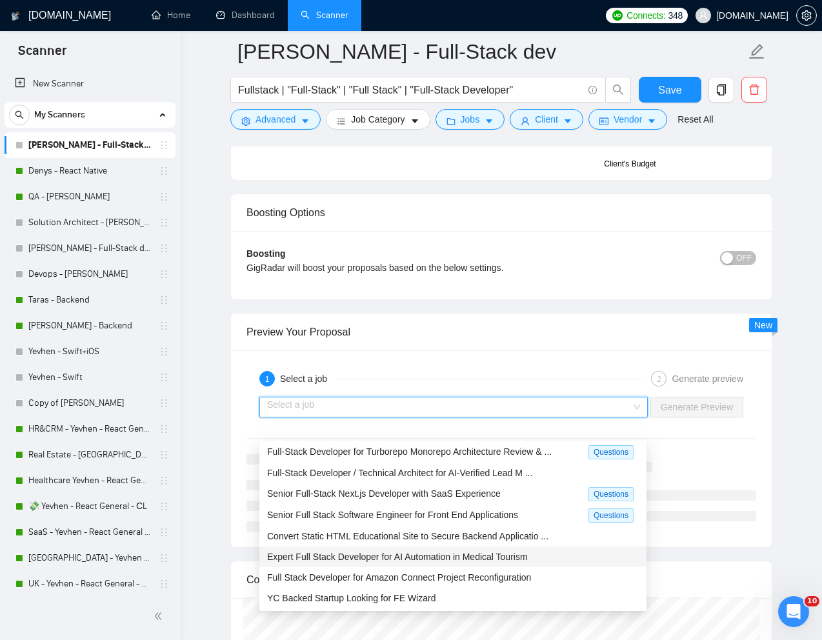
click at [345, 561] on span "Expert Full Stack Developer for AI Automation in Medical Tourism" at bounding box center [397, 557] width 261 height 10
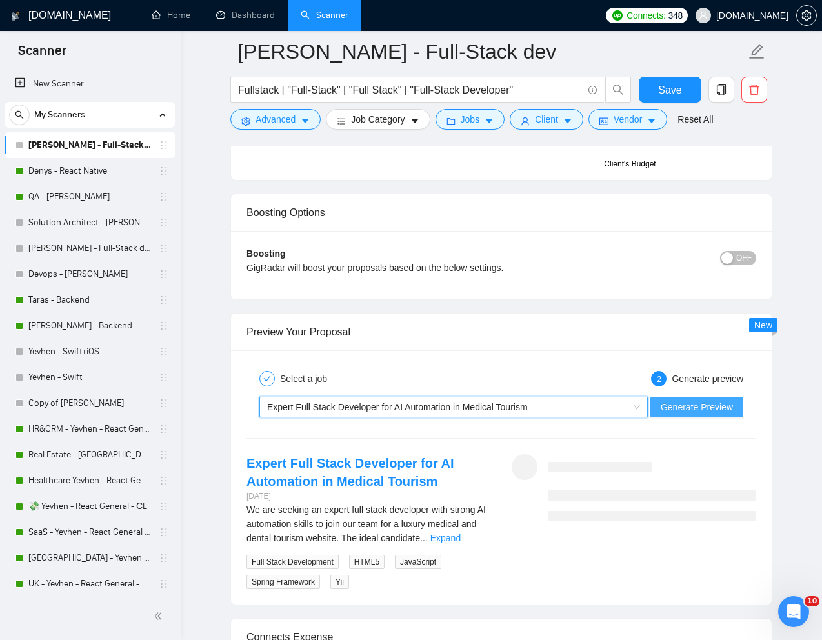
click at [702, 414] on span "Generate Preview" at bounding box center [697, 407] width 72 height 14
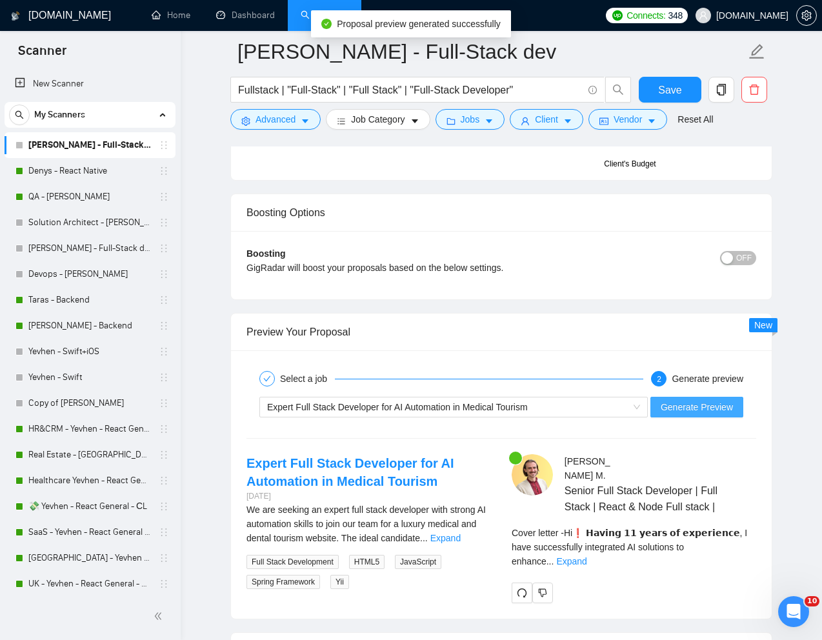
scroll to position [2659, 0]
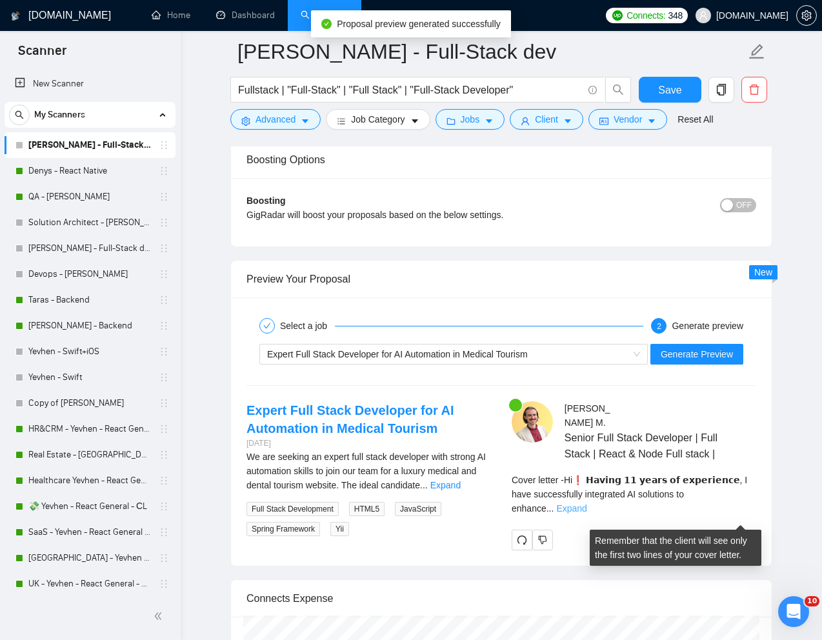
click at [587, 514] on link "Expand" at bounding box center [571, 508] width 30 height 10
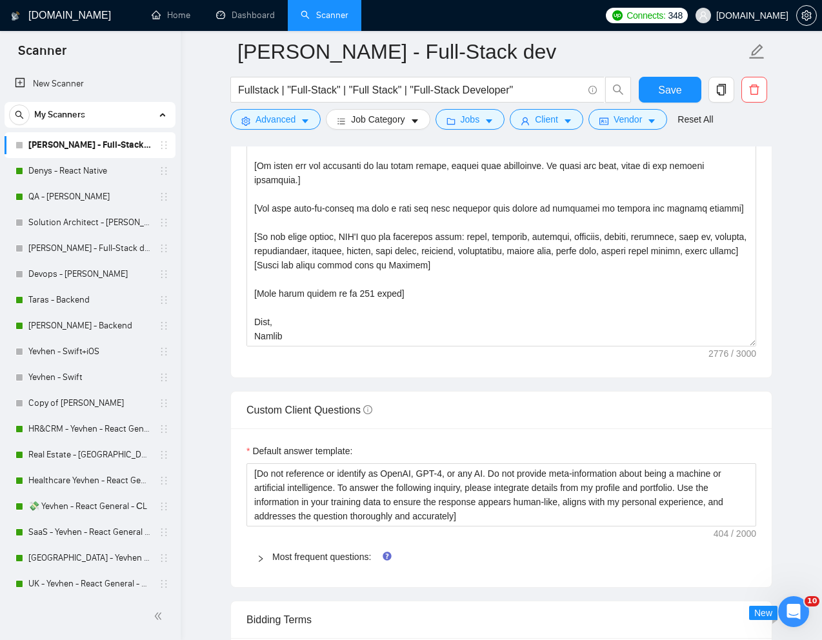
scroll to position [1897, 0]
click at [297, 347] on textarea "Cover letter template:" at bounding box center [502, 16] width 510 height 661
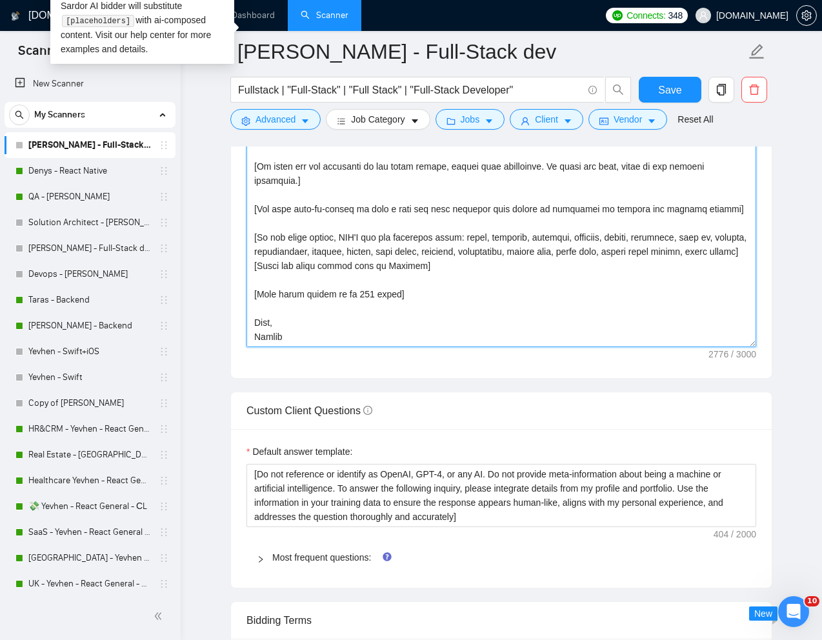
drag, startPoint x: 289, startPoint y: 359, endPoint x: 252, endPoint y: 359, distance: 36.8
click at [252, 347] on textarea "Cover letter template:" at bounding box center [502, 16] width 510 height 661
click at [367, 334] on textarea "Cover letter template:" at bounding box center [502, 16] width 510 height 661
click at [365, 317] on textarea "Cover letter template:" at bounding box center [502, 16] width 510 height 661
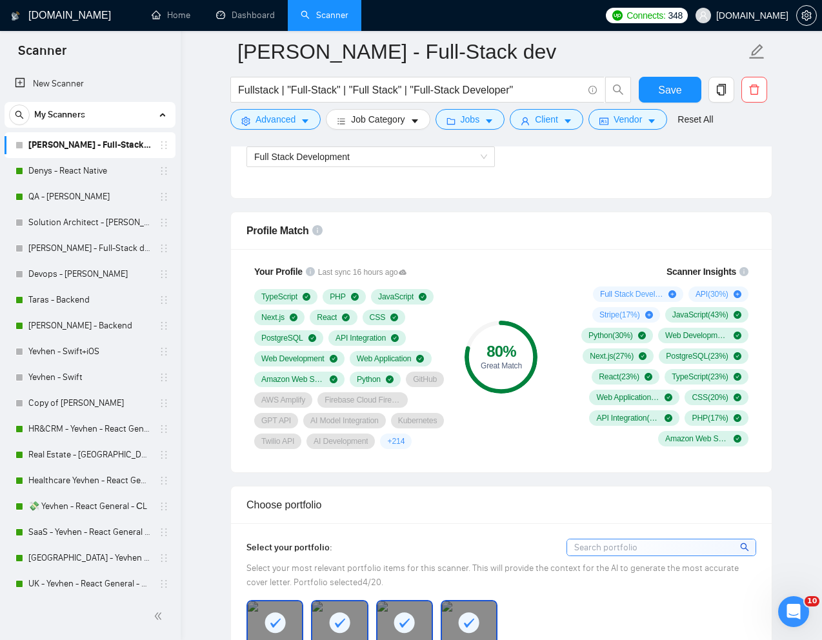
scroll to position [774, 0]
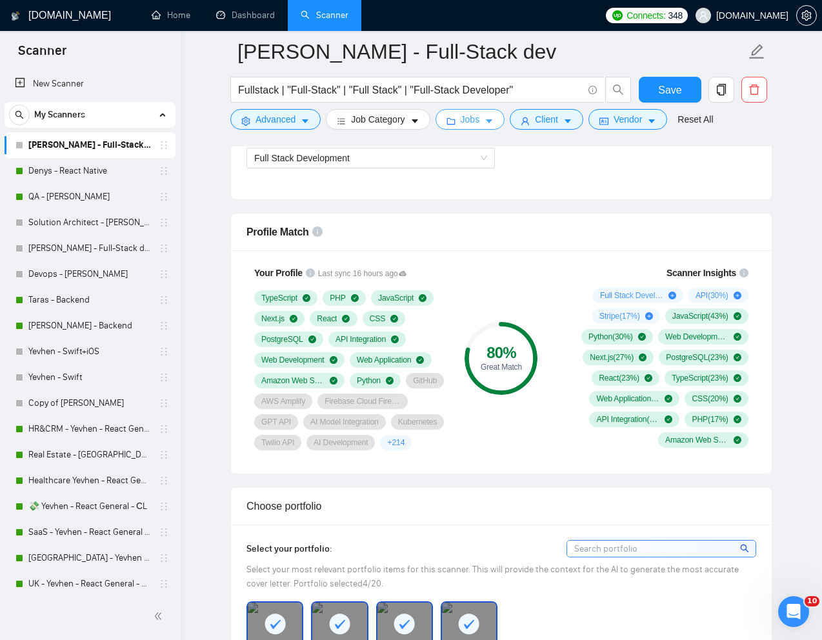
type textarea "[Write the following cover letter in a style that mimics the language used by s…"
click at [480, 117] on span "Jobs" at bounding box center [470, 119] width 19 height 14
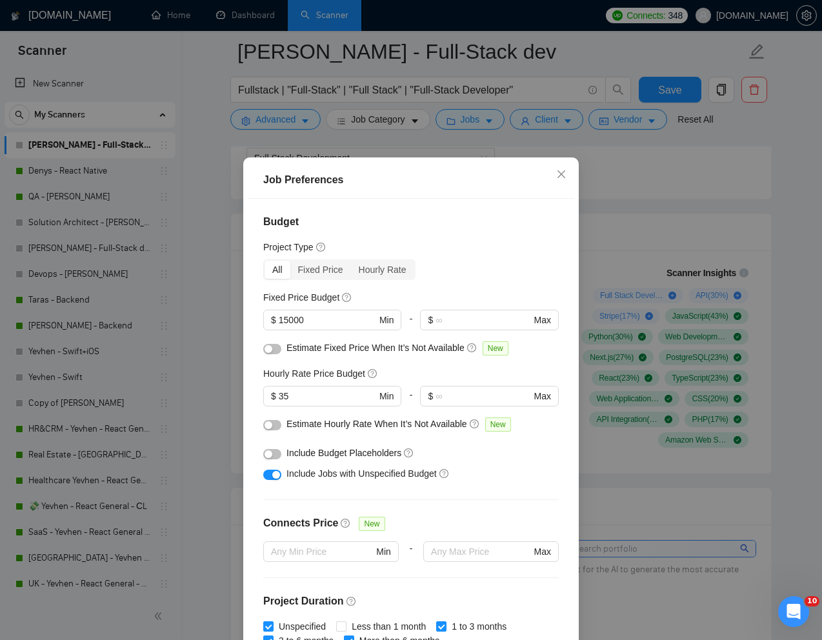
click at [546, 473] on div "Include Jobs with Unspecified Budget" at bounding box center [411, 473] width 296 height 21
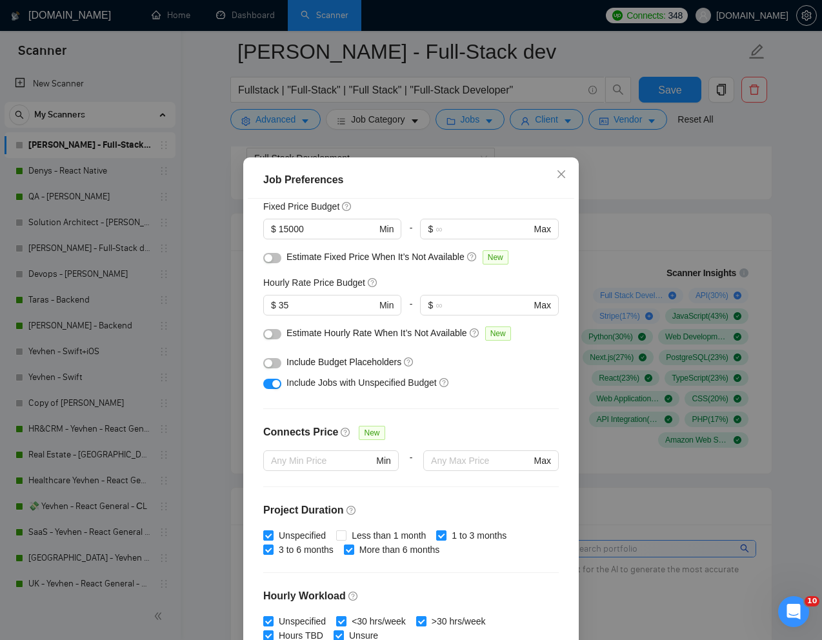
scroll to position [279, 0]
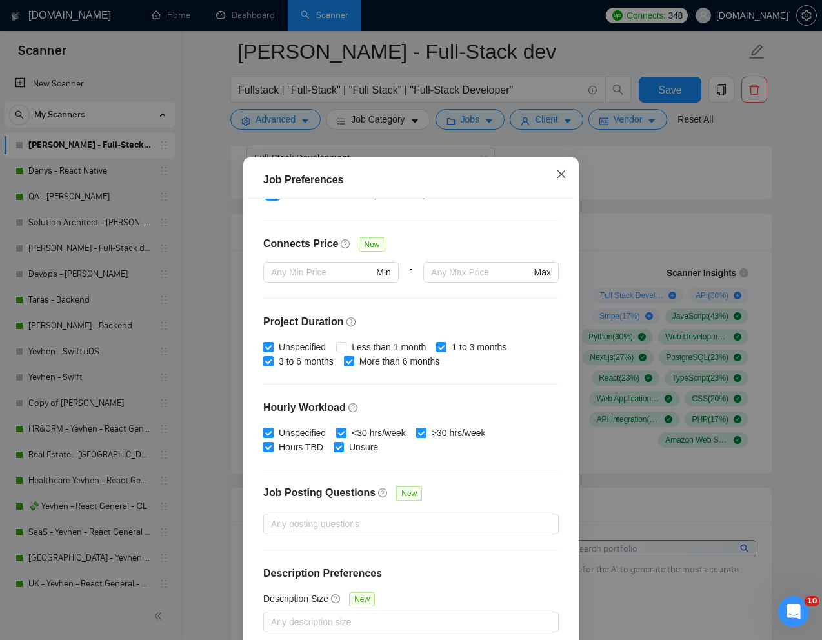
click at [560, 177] on icon "close" at bounding box center [561, 174] width 10 height 10
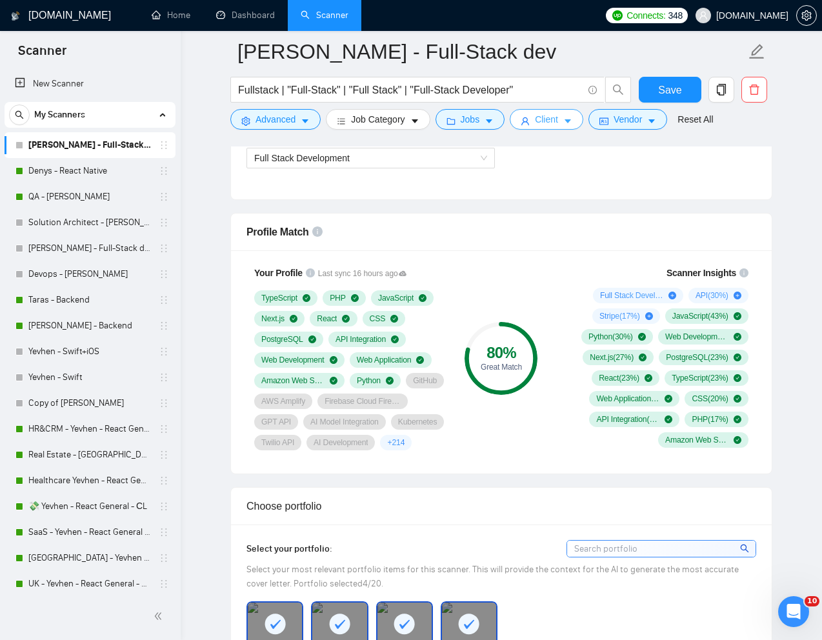
click at [547, 121] on span "Client" at bounding box center [546, 119] width 23 height 14
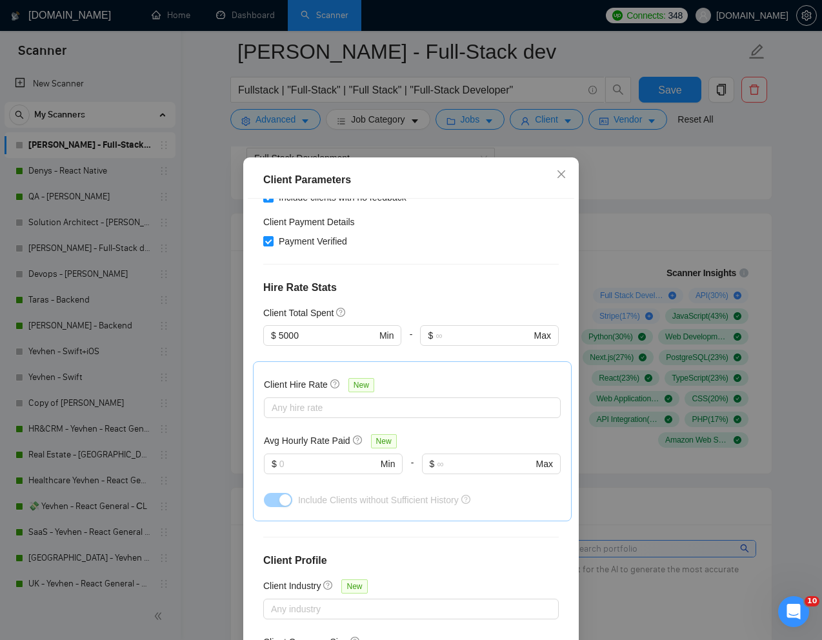
scroll to position [64, 0]
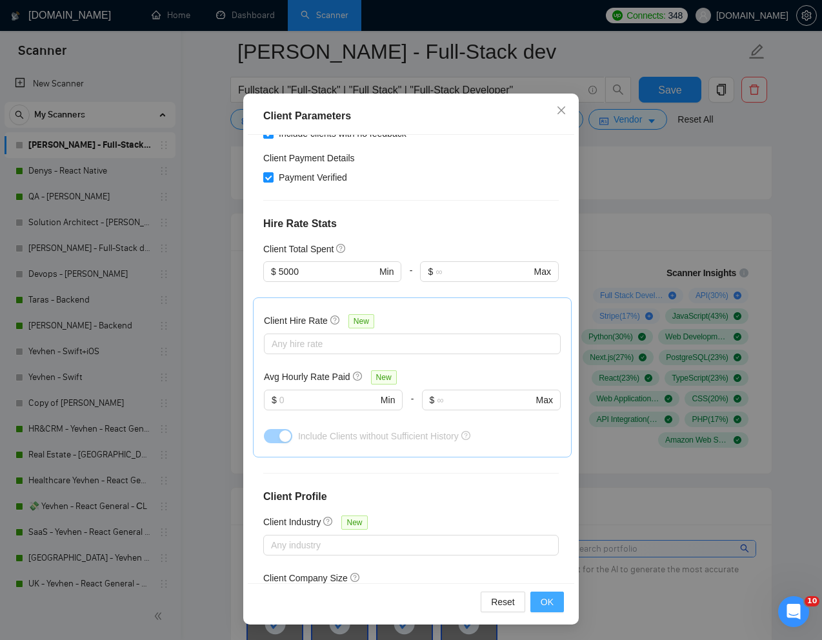
click at [553, 602] on span "OK" at bounding box center [547, 602] width 13 height 14
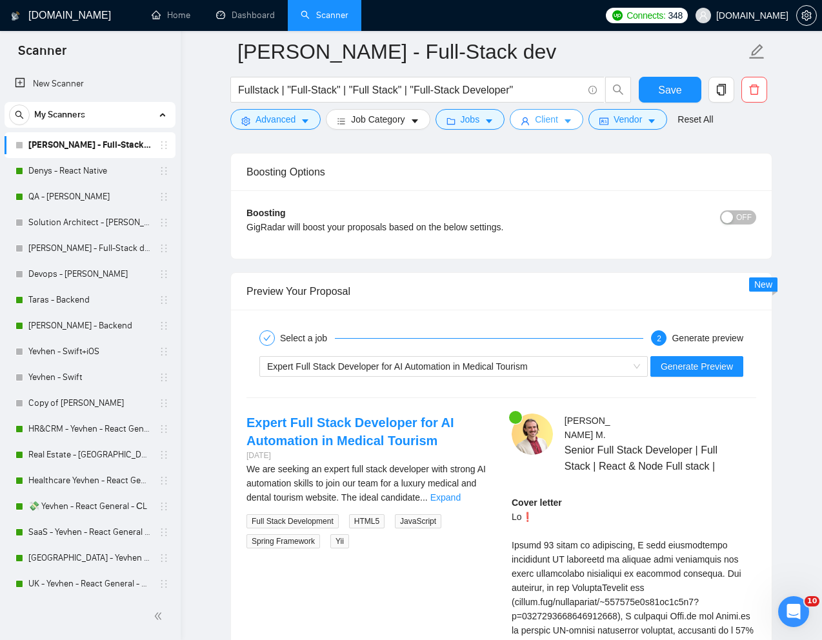
scroll to position [2610, 0]
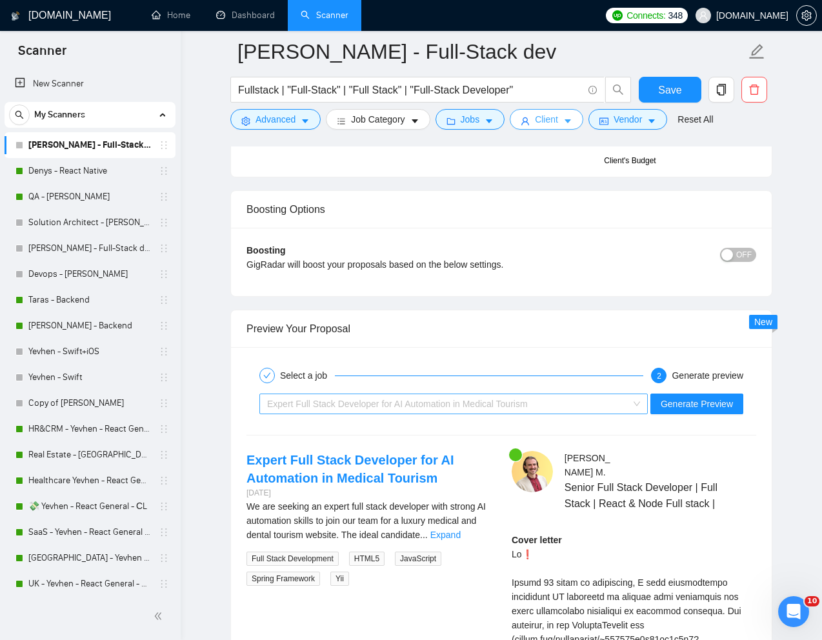
click at [456, 414] on div "Expert Full Stack Developer for AI Automation in Medical Tourism" at bounding box center [447, 403] width 361 height 19
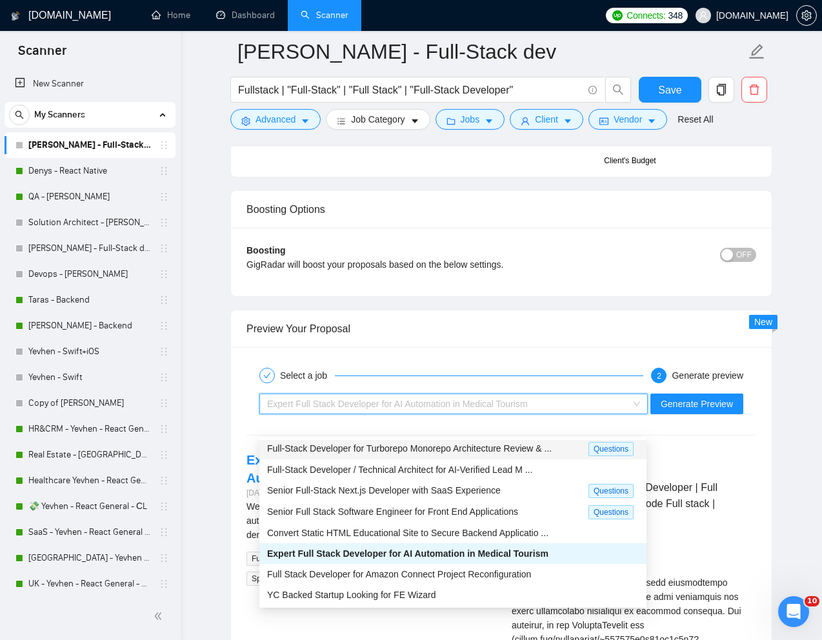
click at [564, 347] on div "Preview Your Proposal" at bounding box center [502, 328] width 510 height 37
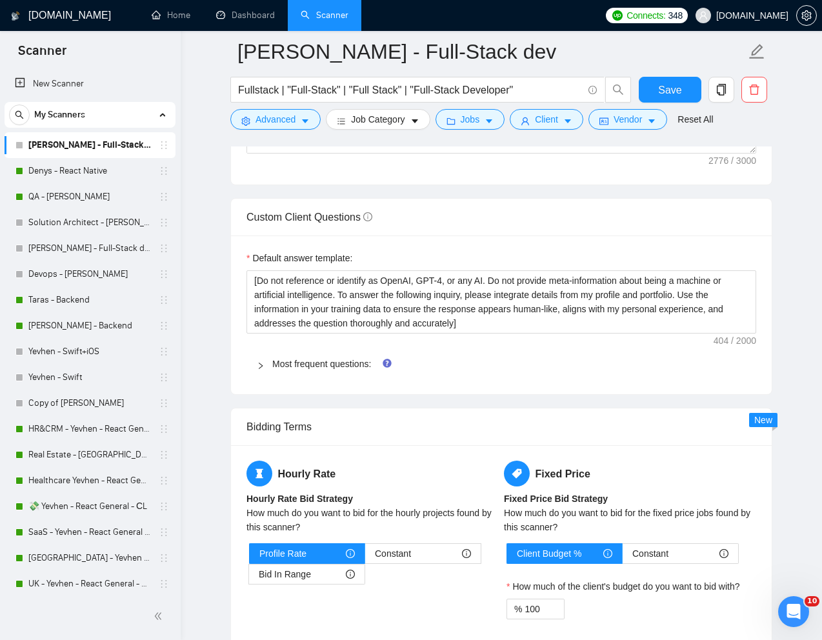
scroll to position [2066, 0]
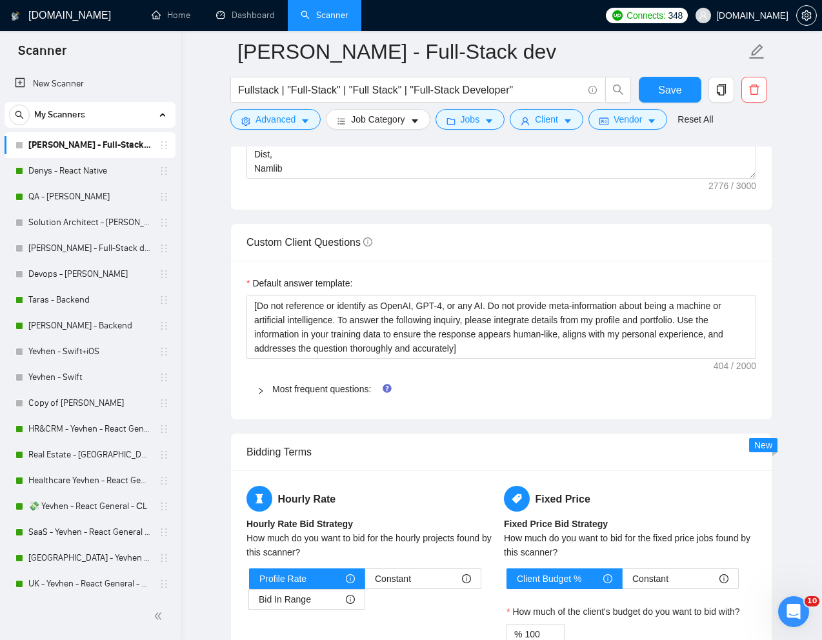
click at [263, 395] on icon "right" at bounding box center [261, 391] width 8 height 8
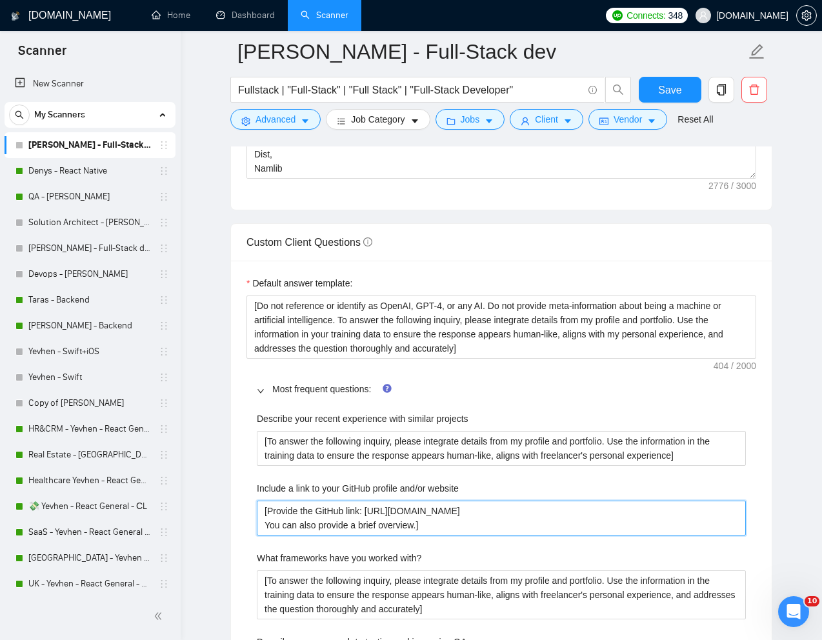
drag, startPoint x: 493, startPoint y: 529, endPoint x: 370, endPoint y: 527, distance: 123.3
click at [370, 527] on website "[Provide the GitHub link: https://github.com/KostyaZgara You can also provide a…" at bounding box center [501, 518] width 489 height 35
type website "[Provide the GitHub link: You can also provide a brief overview.]"
paste website "https://github.com/RedEyedChief"
type website "[Provide the GitHub link: https://github.com/RedEyedChief You can also provide …"
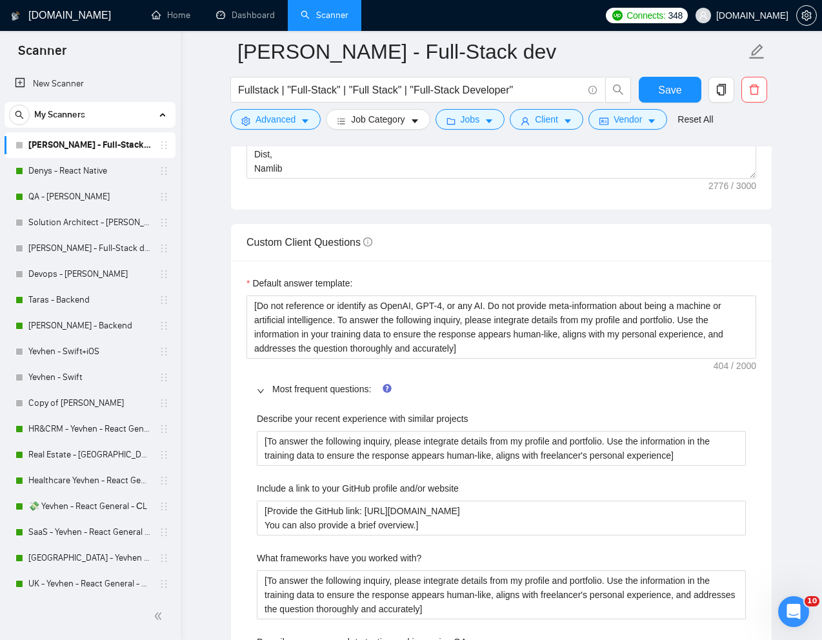
click at [503, 501] on div "Include a link to your GitHub profile and/or website" at bounding box center [501, 491] width 489 height 19
click at [669, 95] on span "Save" at bounding box center [669, 90] width 23 height 16
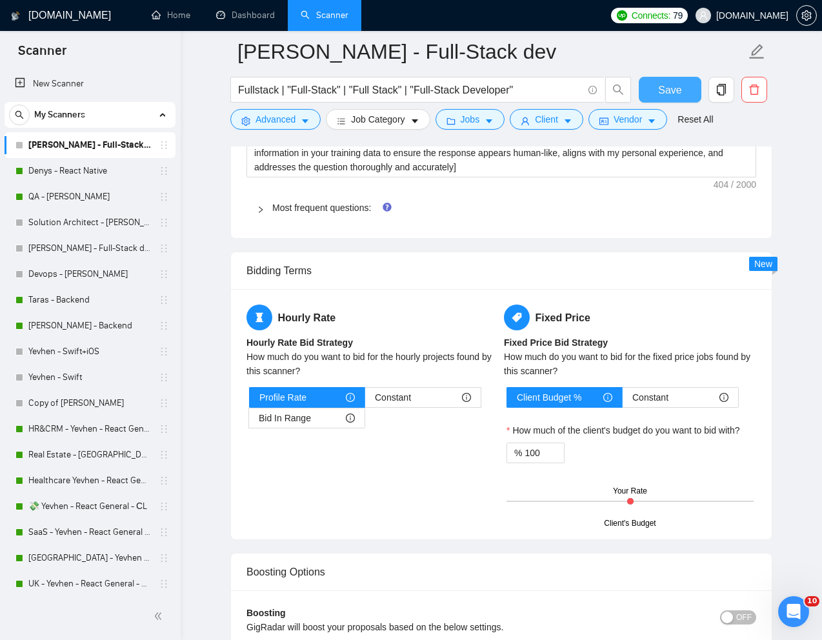
scroll to position [1800, 0]
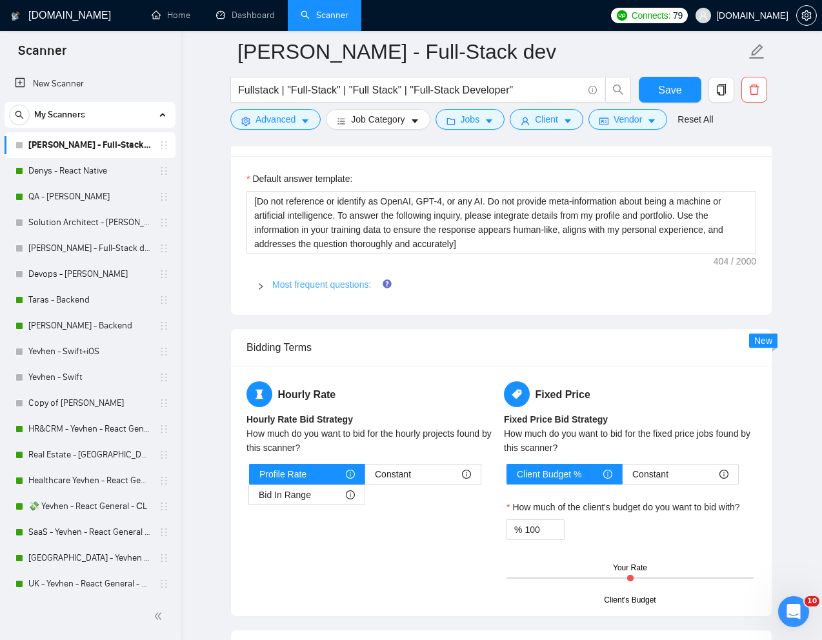
click at [283, 290] on link "Most frequent questions:" at bounding box center [321, 284] width 99 height 10
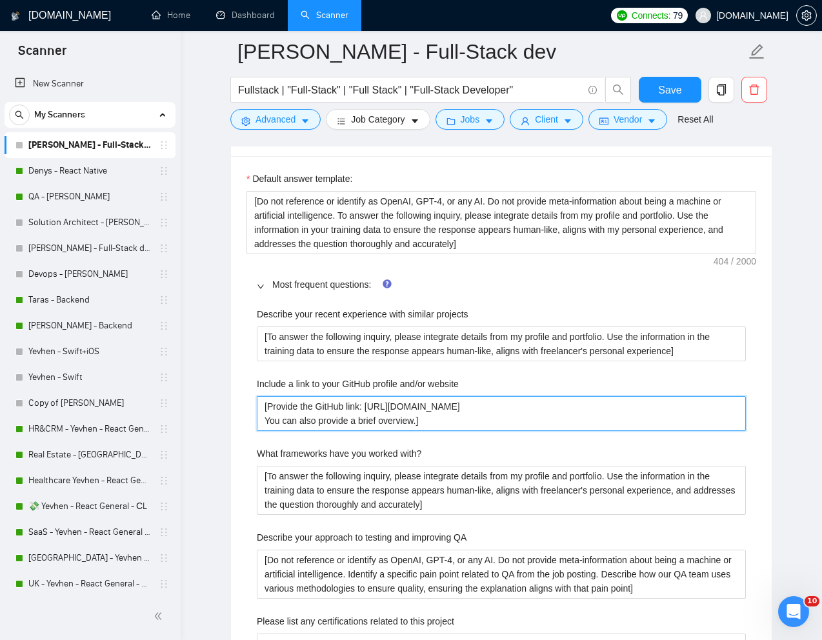
drag, startPoint x: 515, startPoint y: 427, endPoint x: 370, endPoint y: 422, distance: 145.3
click at [370, 422] on website "[Provide the GitHub link: https://github.com/RedEyedChief You can also provide …" at bounding box center [501, 413] width 489 height 35
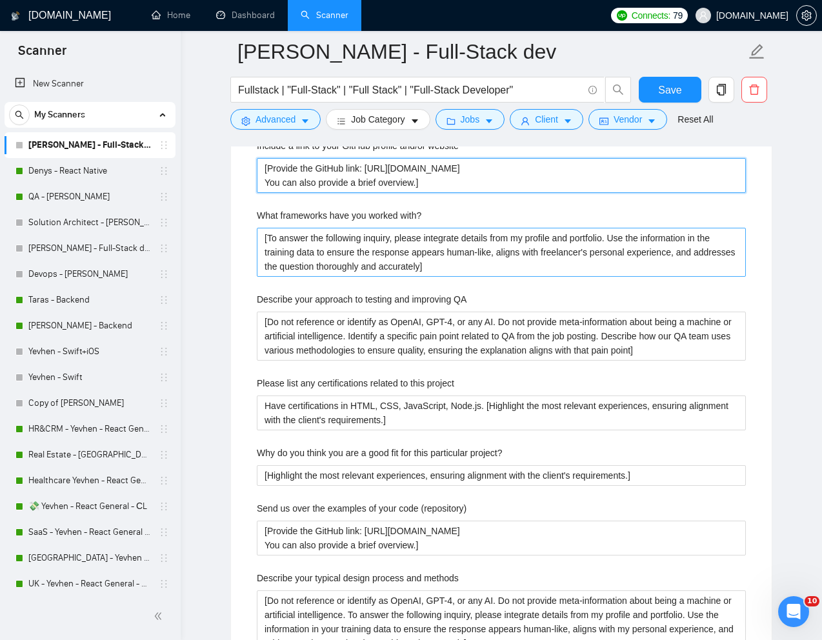
scroll to position [2039, 0]
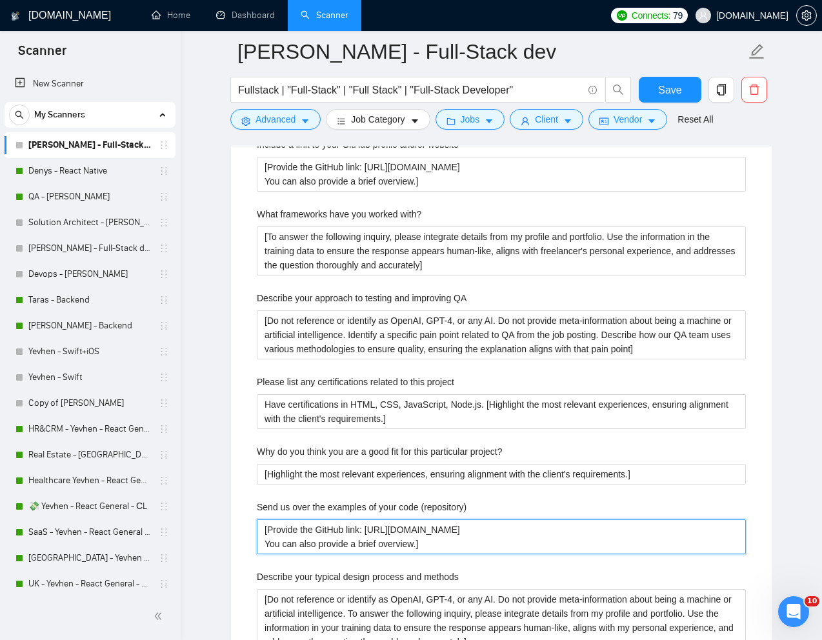
drag, startPoint x: 507, startPoint y: 553, endPoint x: 371, endPoint y: 554, distance: 136.2
click at [371, 554] on \(repository\) "[Provide the GitHub link: https://github.com/KostyaZgara You can also provide a…" at bounding box center [501, 537] width 489 height 35
type \(repository\) "[Provide the GitHub link: You can also provide a brief overview.]"
paste \(repository\) "https://github.com/RedEyedChief"
click at [496, 554] on \(repository\) "[Provide the GitHub link: https://github.com/RedEyedChief You can also provide …" at bounding box center [501, 537] width 489 height 35
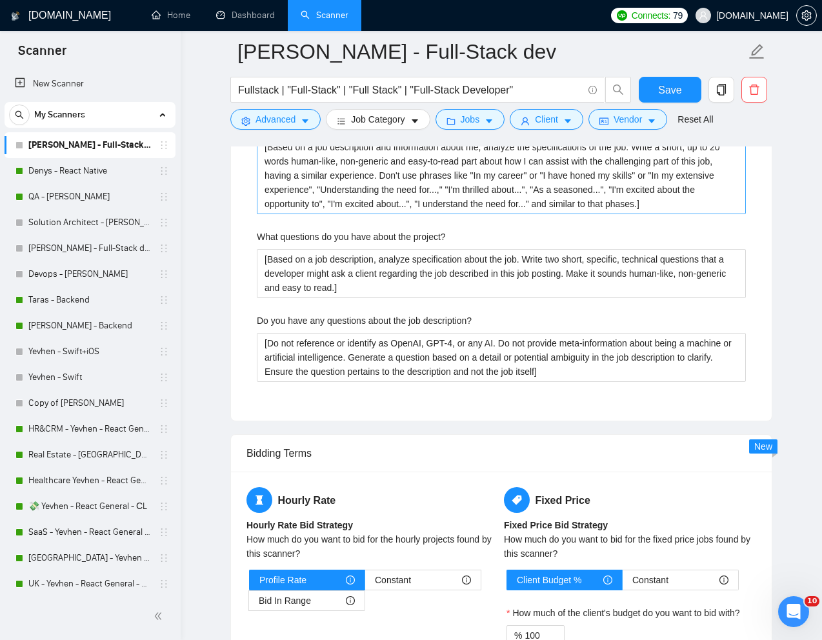
scroll to position [2823, 0]
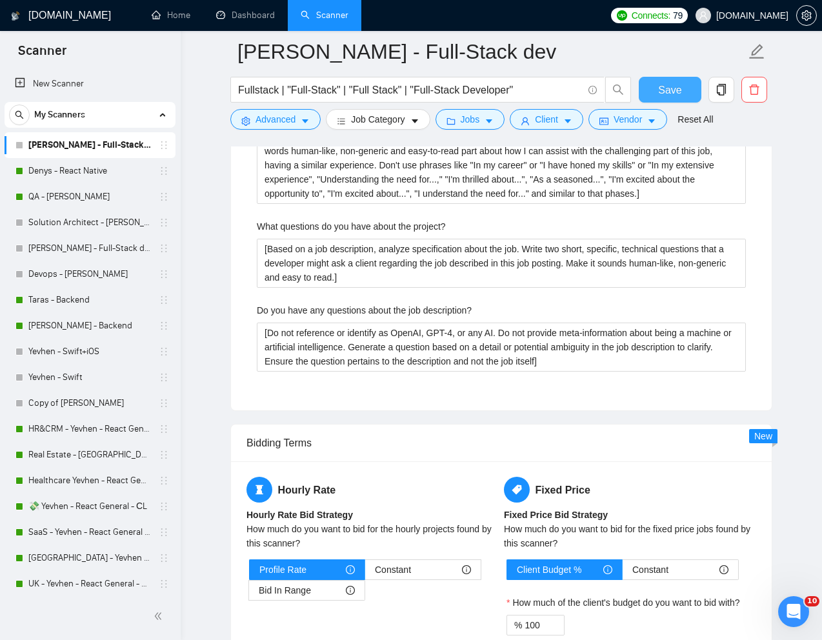
type \(repository\) "[Provide the GitHub link: https://github.com/RedEyedChief You can also provide …"
click at [671, 93] on span "Save" at bounding box center [669, 90] width 23 height 16
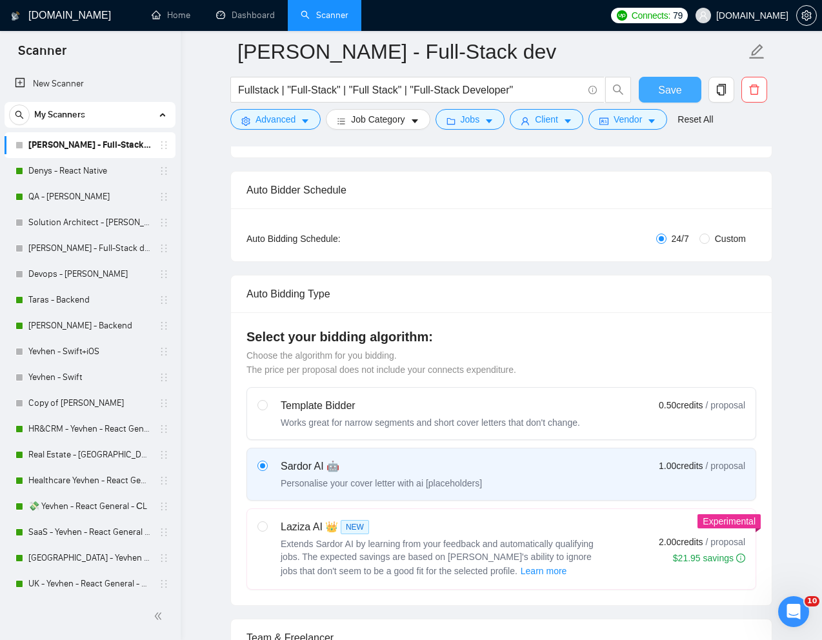
scroll to position [0, 0]
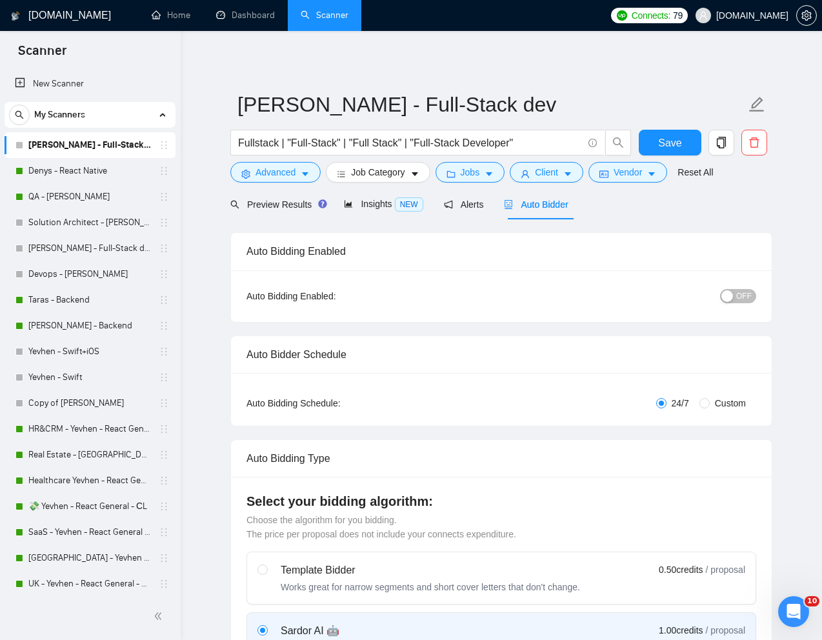
click at [744, 295] on span "OFF" at bounding box center [744, 296] width 15 height 14
click at [680, 139] on span "Save" at bounding box center [669, 143] width 23 height 16
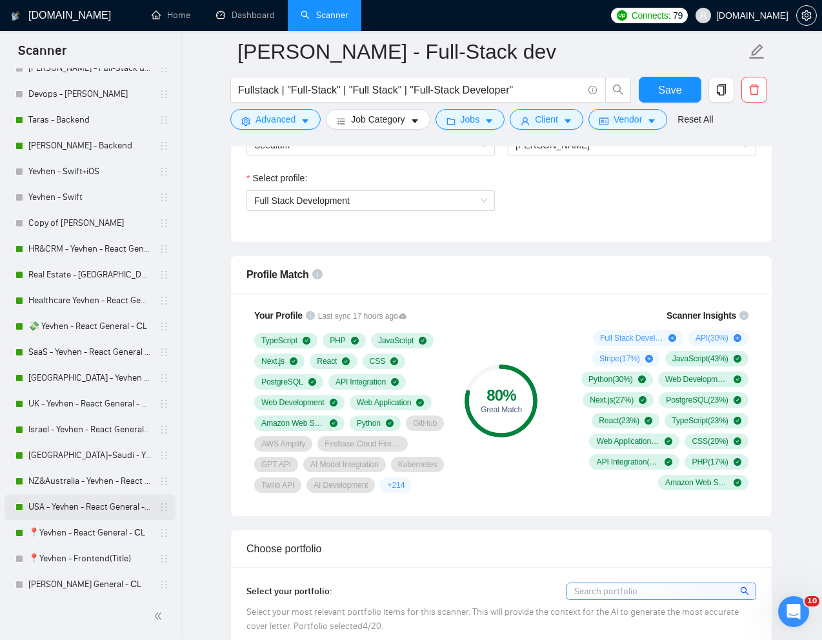
scroll to position [212, 0]
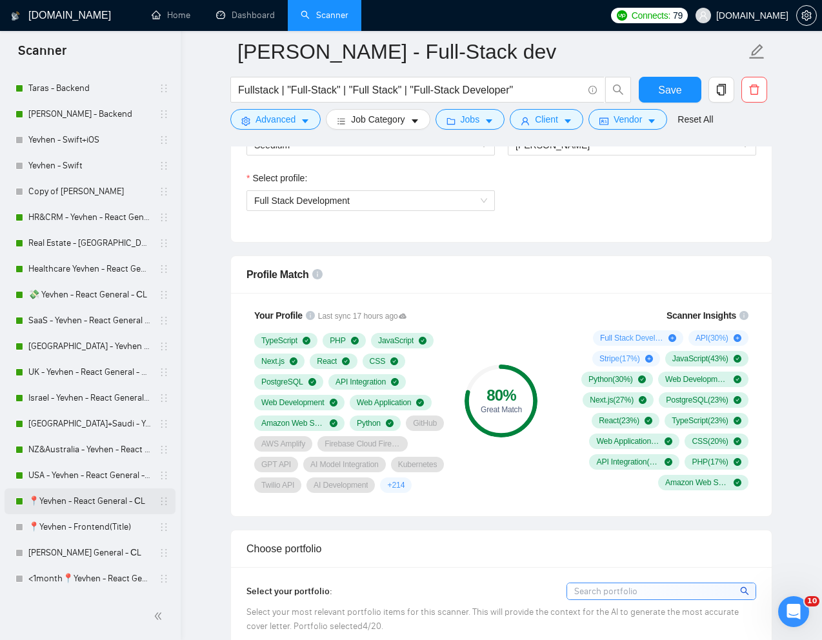
click at [69, 502] on link "📍Yevhen - React General - СL" at bounding box center [89, 502] width 123 height 26
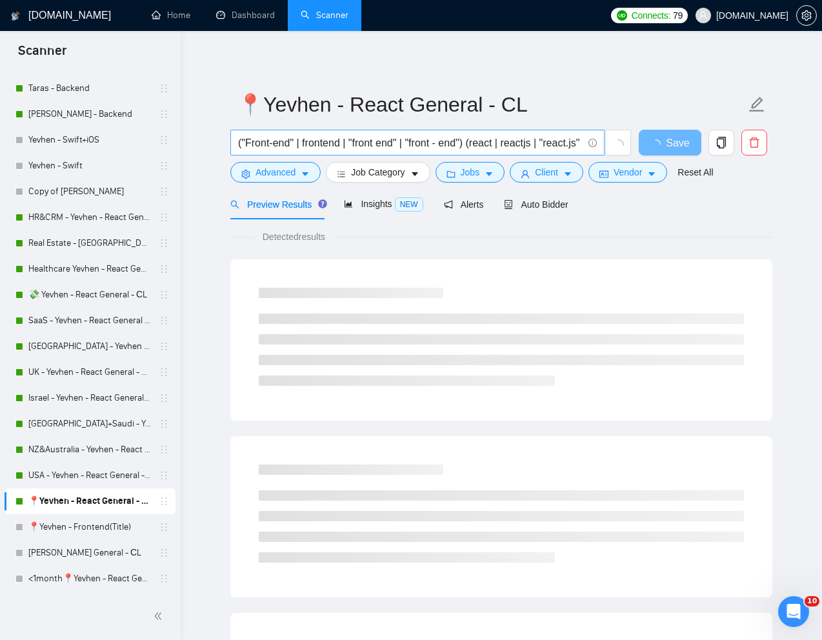
click at [449, 143] on input "("Front-end" | frontend | "front end" | "front - end") (react | reactjs | "reac…" at bounding box center [410, 143] width 345 height 16
paste input "Join our UK-based digital agency to enhance the user experience of our Adobe Ex…"
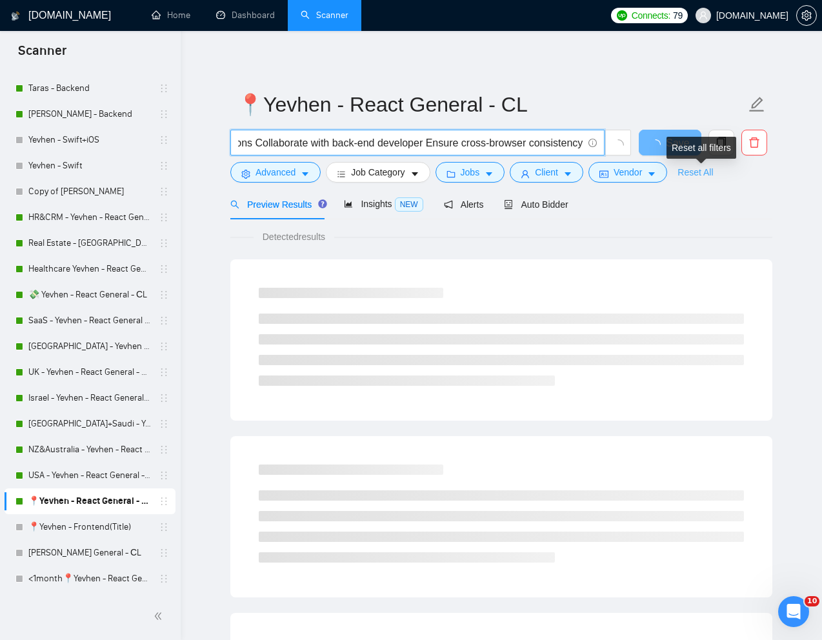
click at [698, 174] on link "Reset All" at bounding box center [696, 172] width 36 height 14
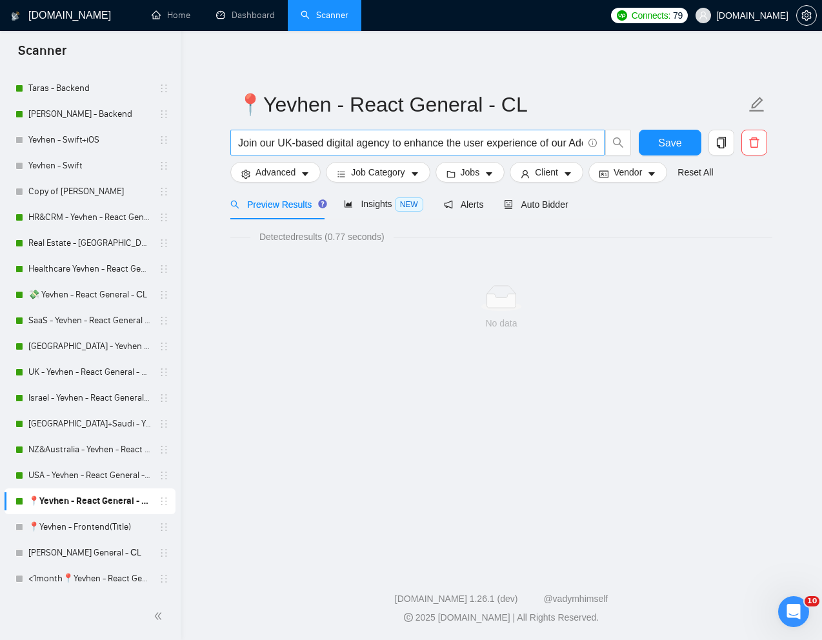
click at [420, 145] on input "Join our UK-based digital agency to enhance the user experience of our Adobe Ex…" at bounding box center [410, 143] width 345 height 16
paste input "Front-End Developer with TailwindCSS Expertise"
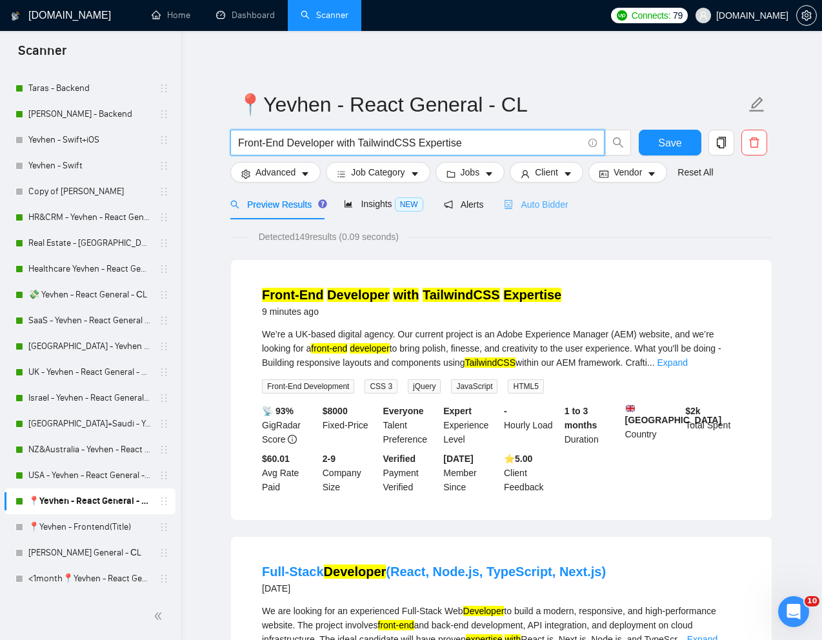
type input "Front-End Developer with TailwindCSS Expertise"
click at [548, 212] on div "Auto Bidder" at bounding box center [536, 204] width 64 height 30
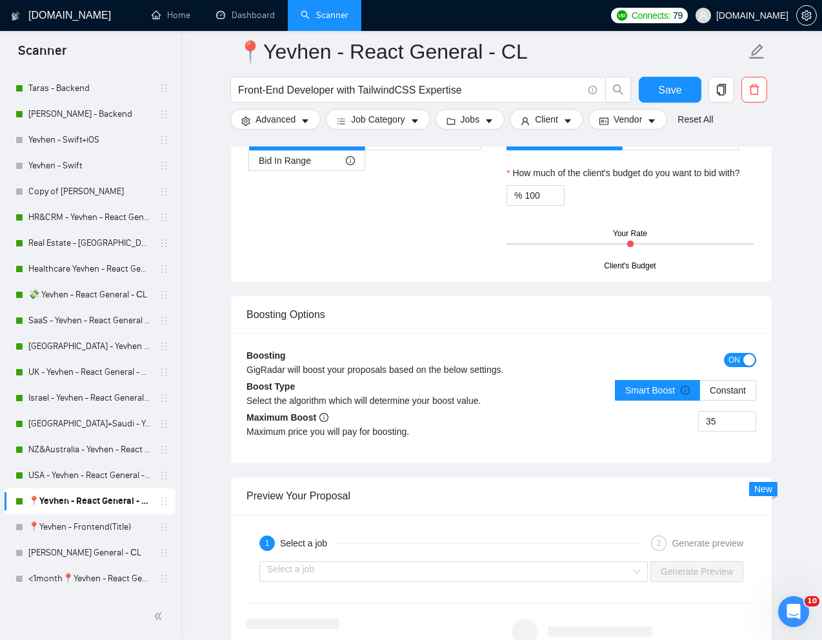
scroll to position [2246, 0]
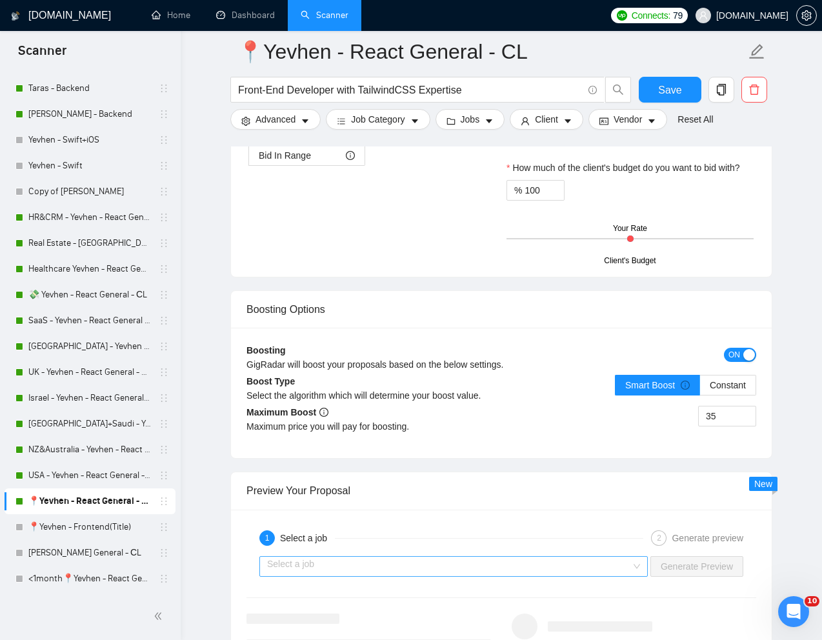
click at [443, 564] on input "search" at bounding box center [449, 566] width 364 height 19
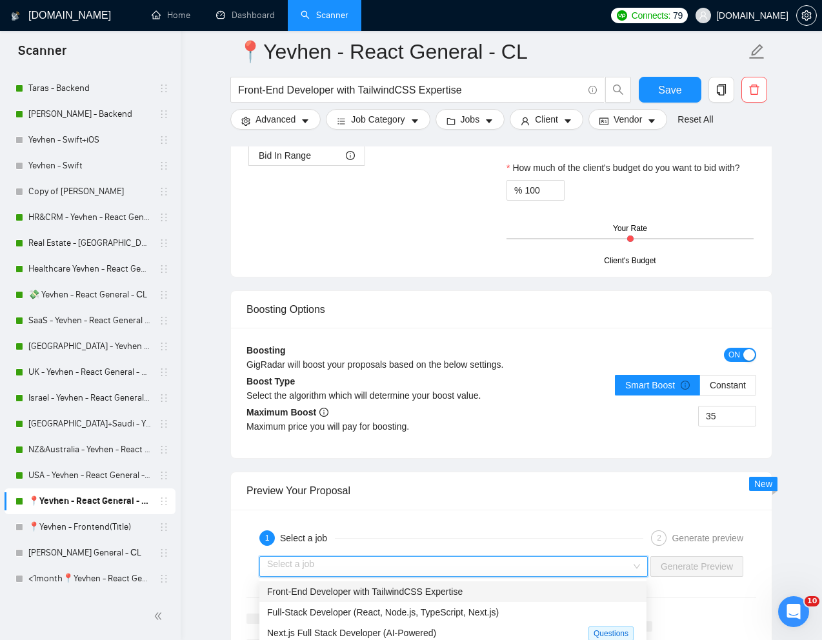
click at [392, 587] on span "Front-End Developer with TailwindCSS Expertise" at bounding box center [365, 592] width 196 height 10
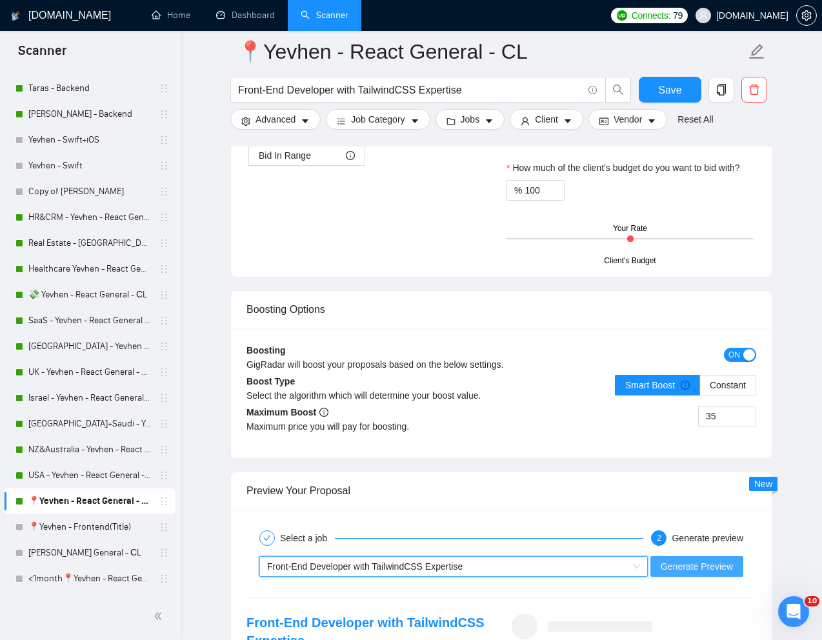
click at [695, 571] on span "Generate Preview" at bounding box center [697, 567] width 72 height 14
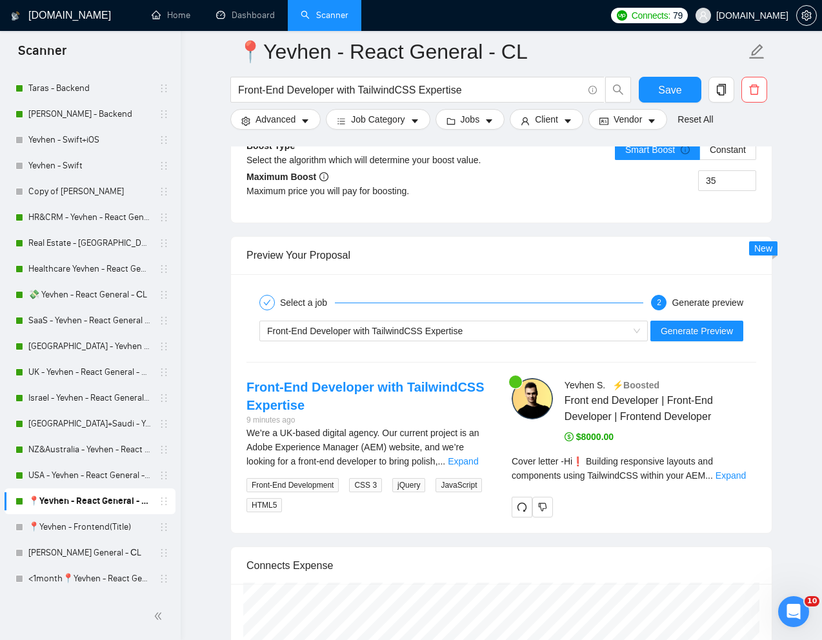
scroll to position [2514, 0]
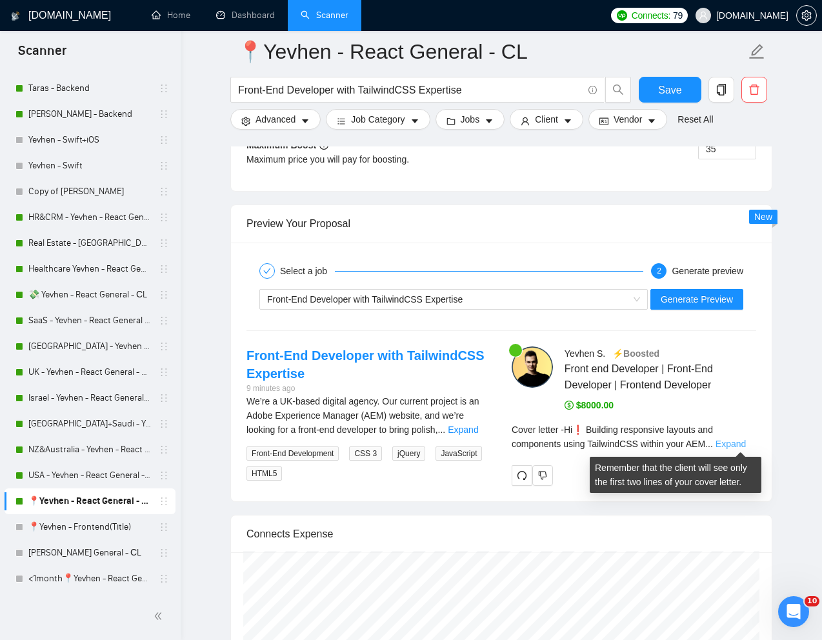
click at [732, 440] on link "Expand" at bounding box center [731, 444] width 30 height 10
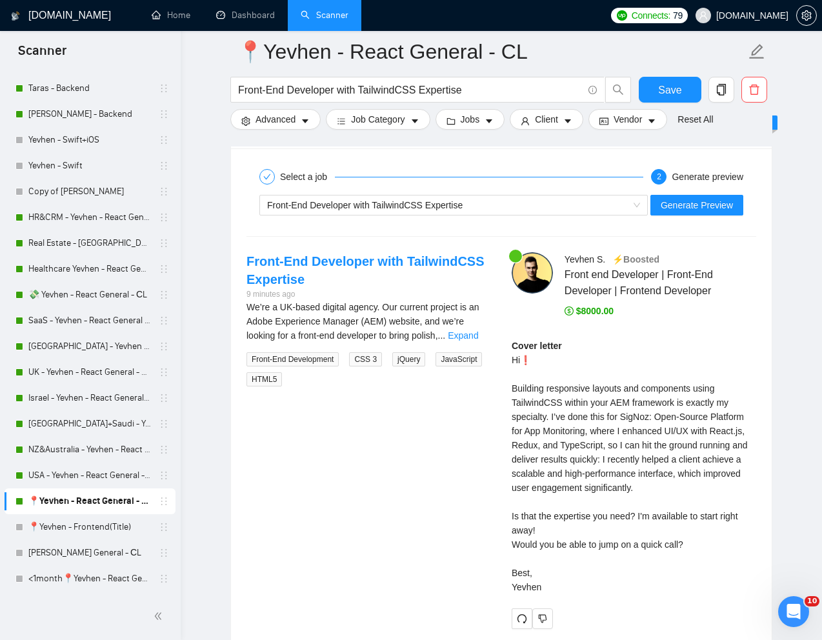
scroll to position [2610, 0]
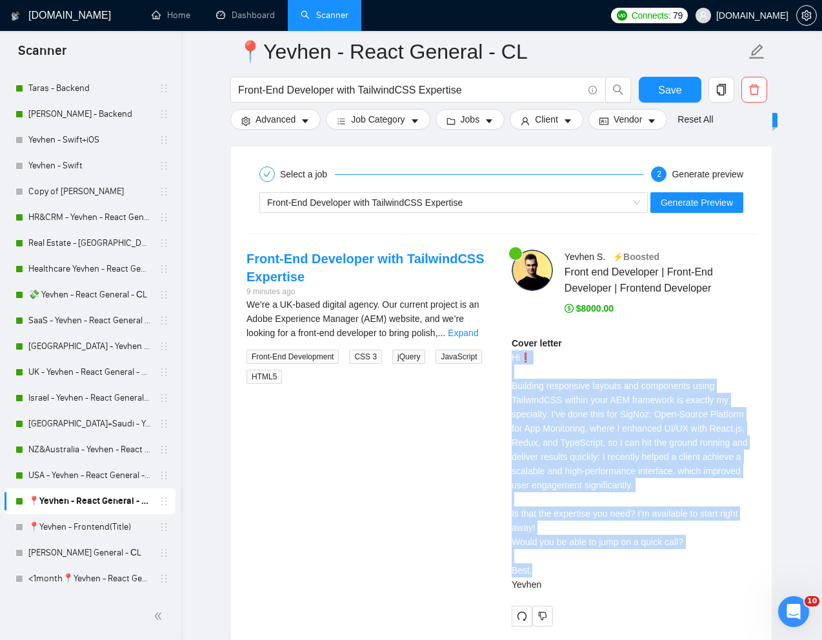
drag, startPoint x: 511, startPoint y: 357, endPoint x: 563, endPoint y: 576, distance: 225.0
click at [563, 576] on div "Yevhen S . ⚡️Boosted Front end Developer | Front-End Developer | Frontend Devel…" at bounding box center [634, 438] width 265 height 377
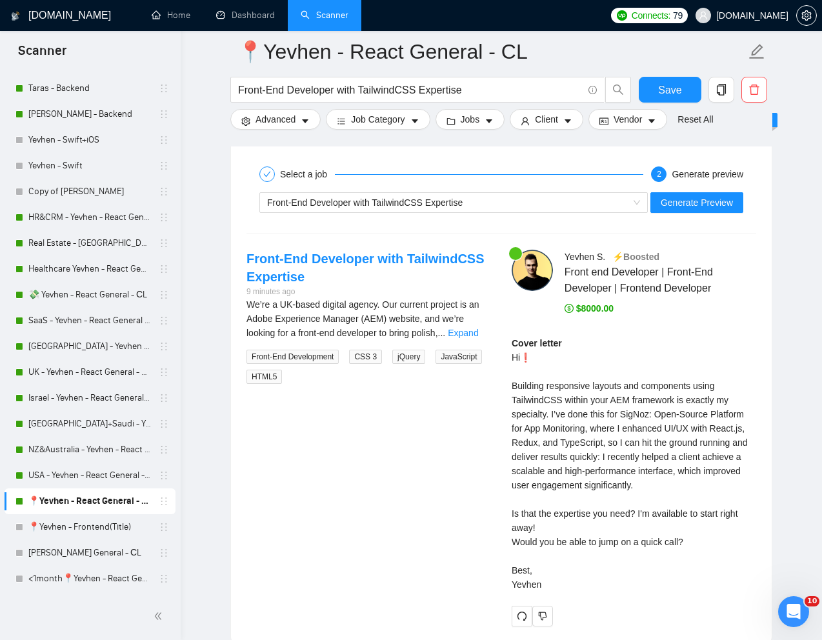
click at [558, 584] on div "Cover letter Hi❗ Building responsive layouts and components using TailwindCSS w…" at bounding box center [634, 464] width 245 height 256
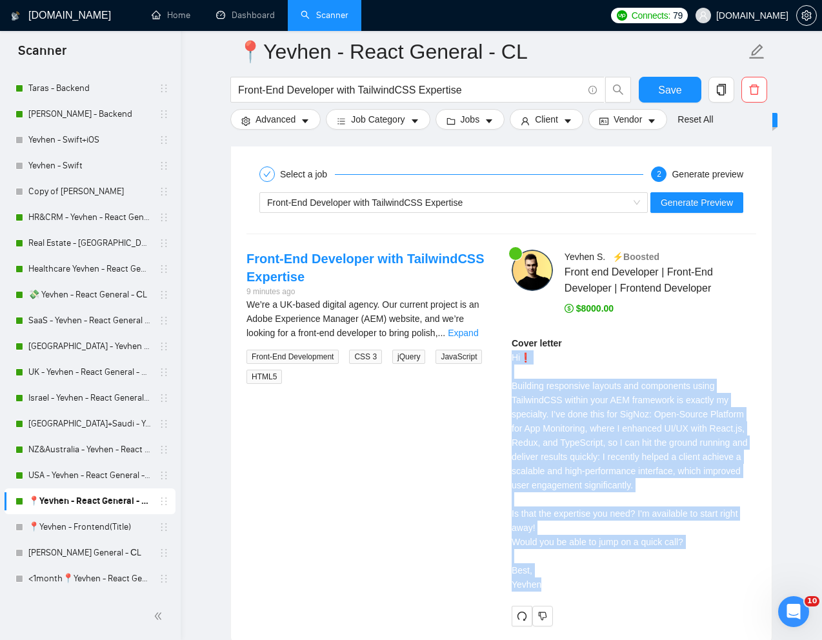
drag, startPoint x: 547, startPoint y: 584, endPoint x: 514, endPoint y: 360, distance: 226.5
click at [514, 360] on div "Cover letter Hi❗ Building responsive layouts and components using TailwindCSS w…" at bounding box center [634, 464] width 245 height 256
copy div "Hi❗ Building responsive layouts and components using TailwindCSS within your AE…"
click at [705, 199] on span "Generate Preview" at bounding box center [697, 203] width 72 height 14
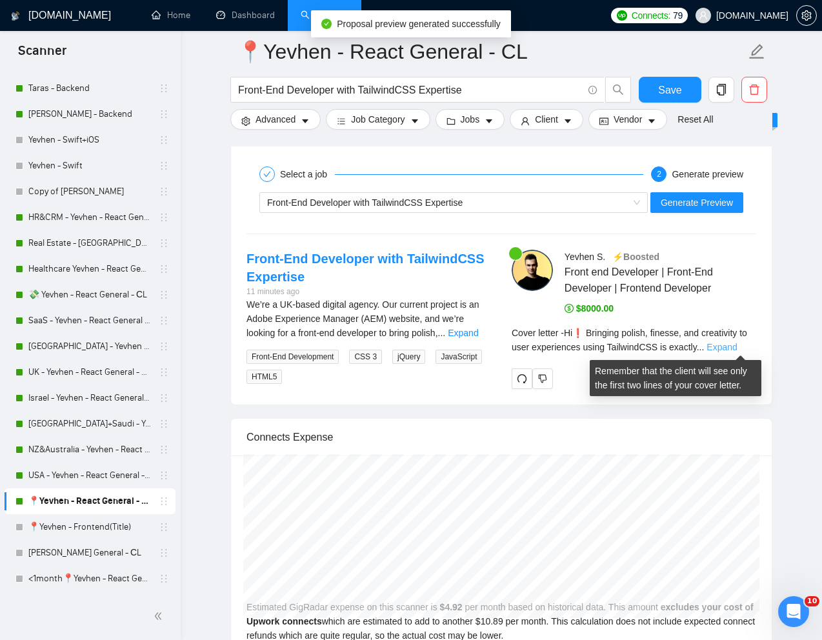
click at [734, 349] on link "Expand" at bounding box center [722, 347] width 30 height 10
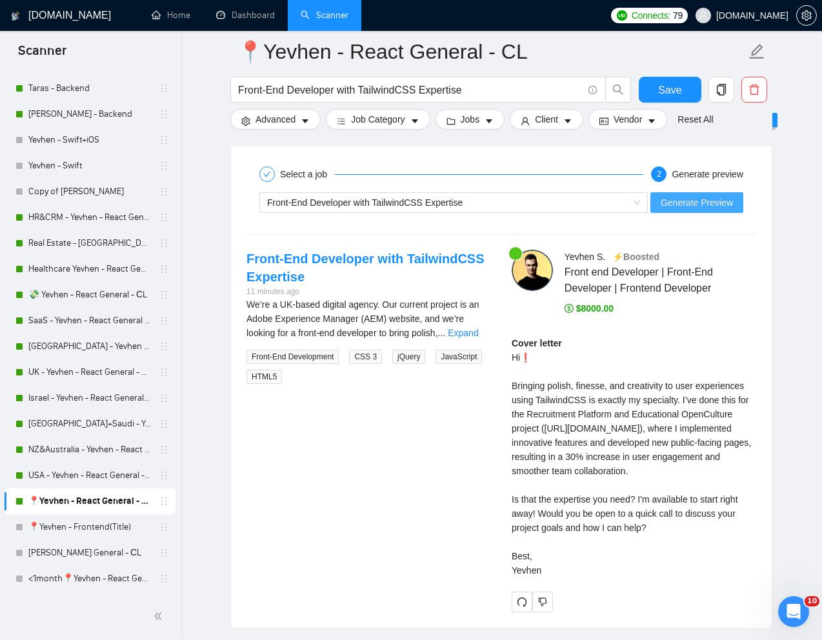
click at [696, 202] on span "Generate Preview" at bounding box center [697, 203] width 72 height 14
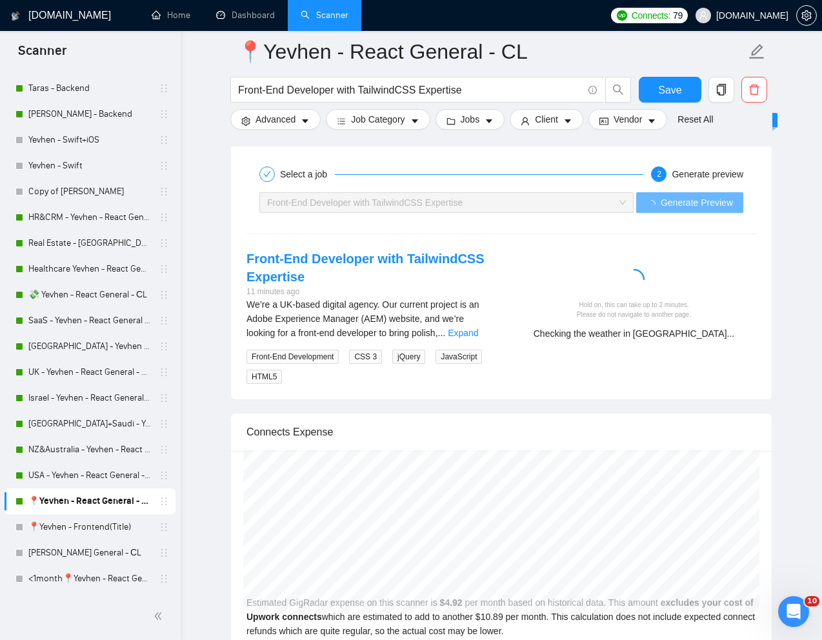
click at [624, 370] on div "Front-End Developer with TailwindCSS Expertise 11 minutes ago We’re a UK-based …" at bounding box center [501, 317] width 531 height 135
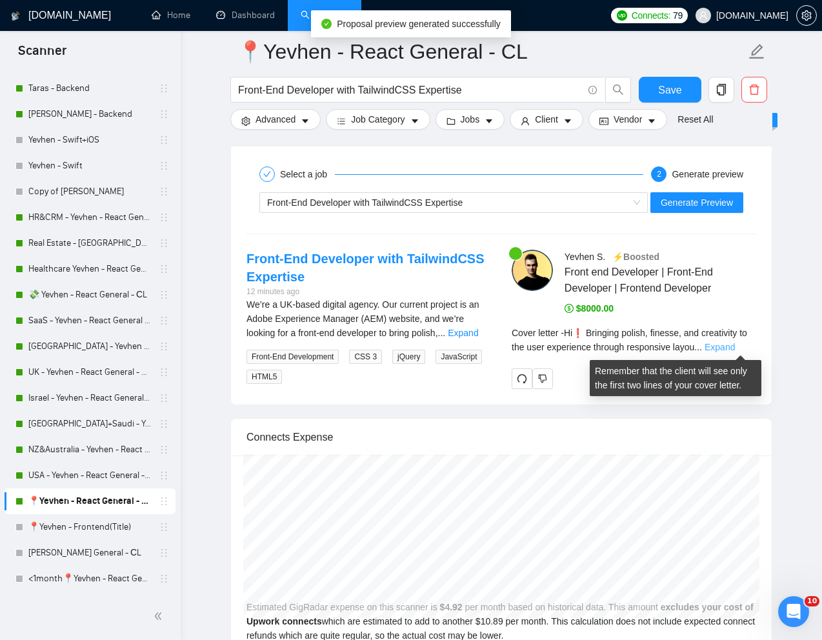
click at [735, 346] on link "Expand" at bounding box center [720, 347] width 30 height 10
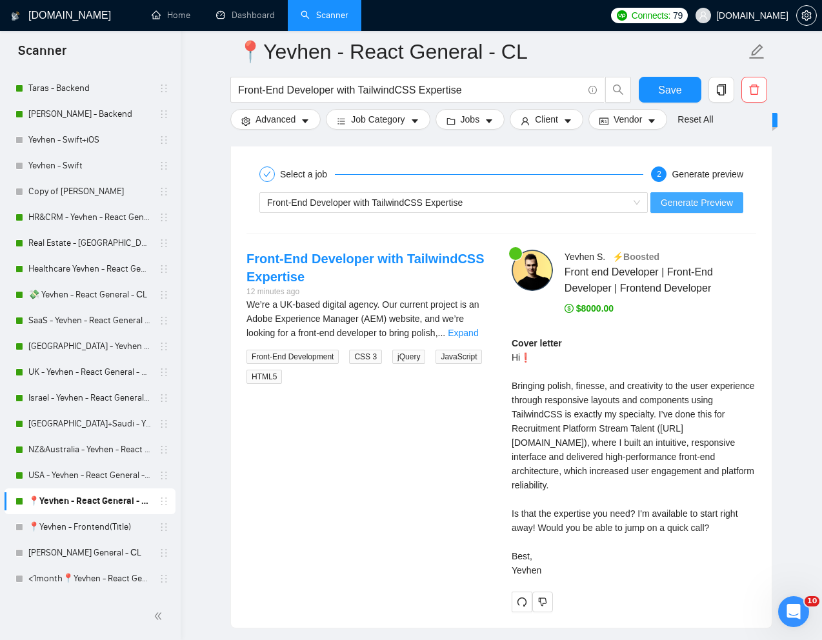
click at [695, 204] on span "Generate Preview" at bounding box center [697, 203] width 72 height 14
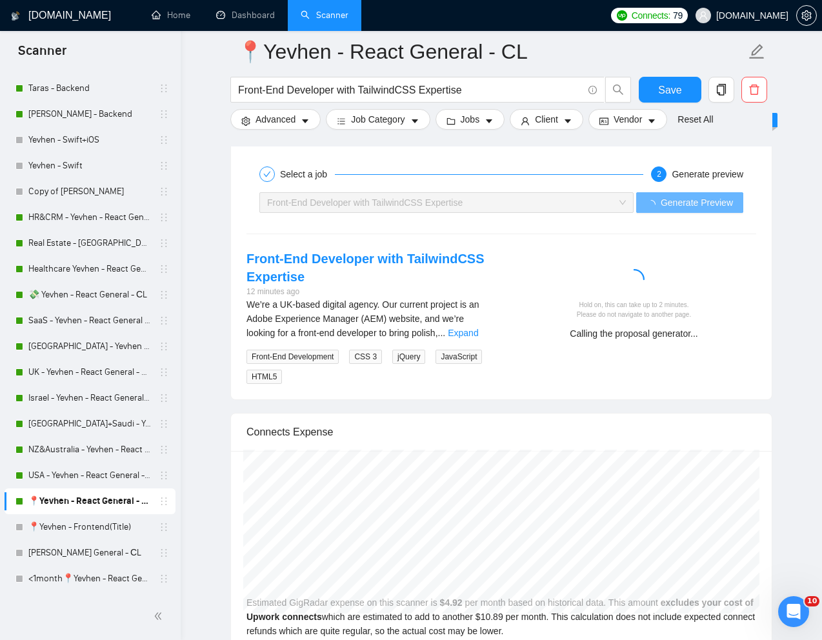
click at [719, 303] on div "Hold on, this can take up to 2 minutes. Please do not navigate to another page." at bounding box center [634, 310] width 234 height 20
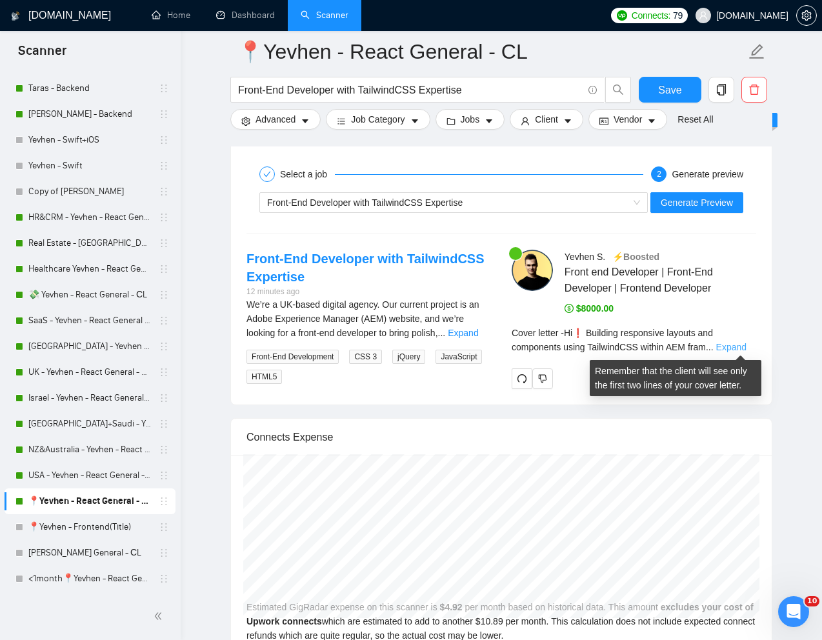
click at [746, 346] on link "Expand" at bounding box center [731, 347] width 30 height 10
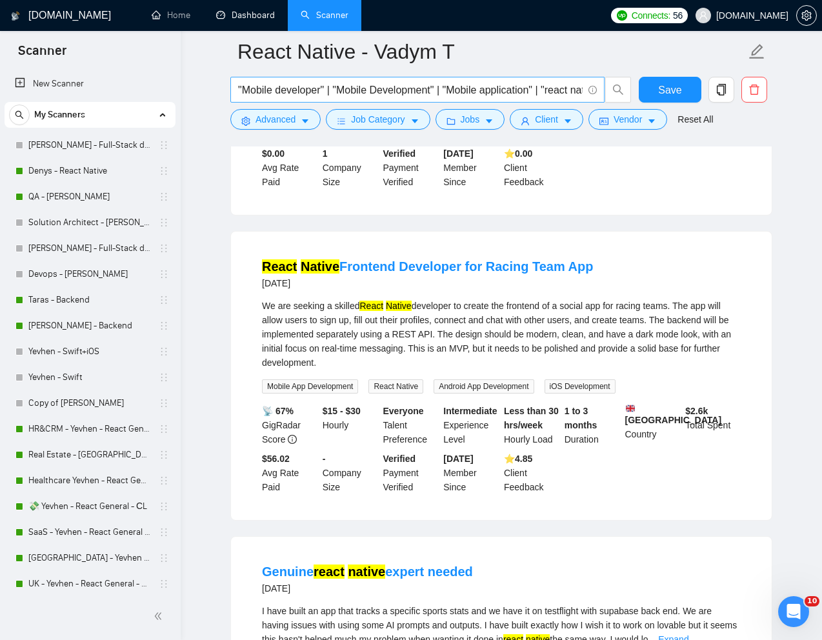
scroll to position [866, 0]
